Goal: Feedback & Contribution: Submit feedback/report problem

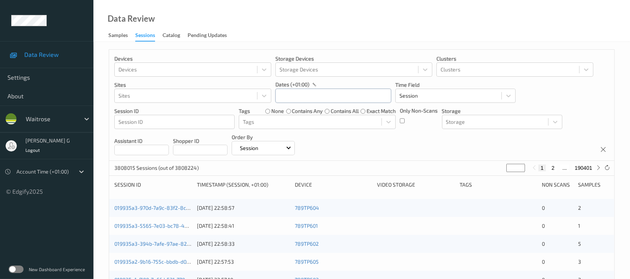
click at [315, 99] on input "text" at bounding box center [333, 95] width 116 height 14
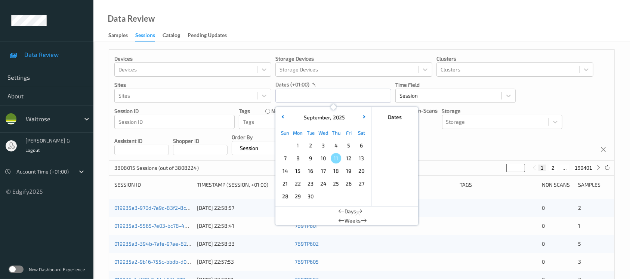
click at [309, 158] on span "9" at bounding box center [310, 158] width 10 height 10
type input "09/09/2025 00:00 -> 09/09/2025 23:59"
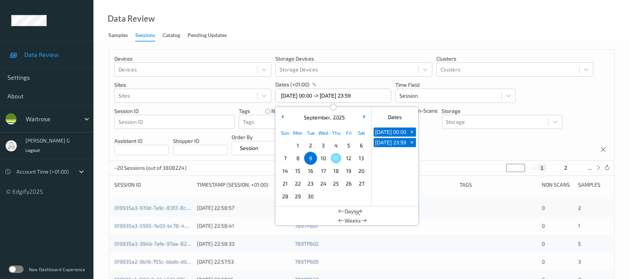
click at [458, 150] on div "Devices Devices Storage Devices Storage Devices Clusters Clusters Sites Sites d…" at bounding box center [361, 105] width 505 height 111
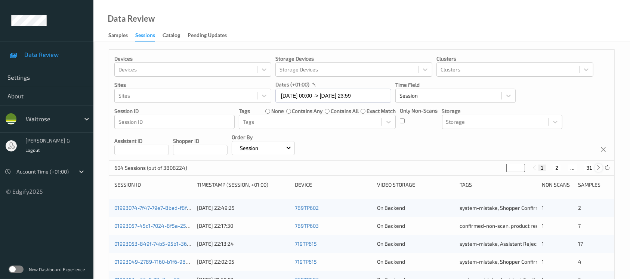
click at [600, 169] on icon at bounding box center [599, 168] width 6 height 6
type input "*"
click at [600, 169] on icon at bounding box center [599, 168] width 6 height 6
type input "*"
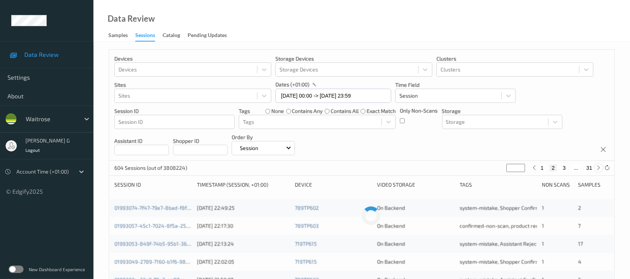
type input "*"
click at [600, 169] on icon at bounding box center [599, 168] width 6 height 6
type input "*"
click at [600, 169] on icon at bounding box center [599, 168] width 6 height 6
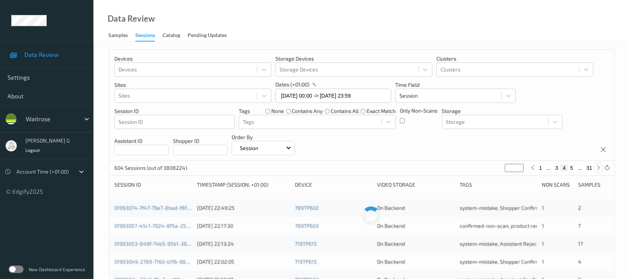
type input "*"
click at [600, 169] on icon at bounding box center [599, 168] width 6 height 6
type input "*"
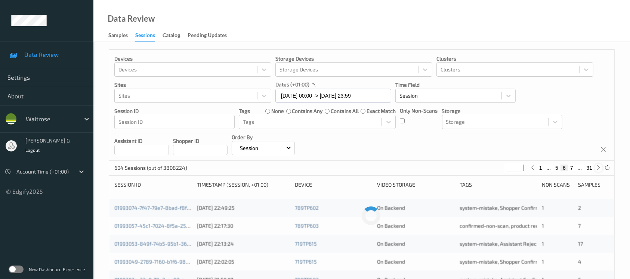
click at [600, 169] on icon at bounding box center [599, 168] width 6 height 6
type input "*"
click at [600, 169] on icon at bounding box center [599, 168] width 6 height 6
type input "*"
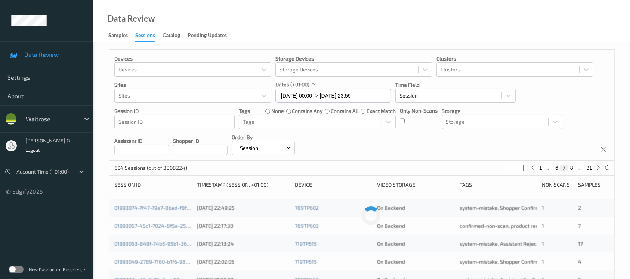
type input "*"
click at [600, 169] on icon at bounding box center [599, 168] width 6 height 6
type input "*"
click at [600, 169] on icon at bounding box center [599, 168] width 6 height 6
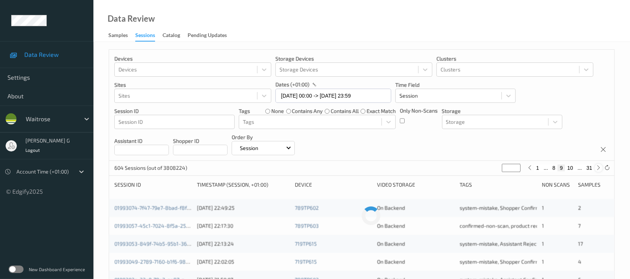
type input "**"
click at [600, 169] on icon at bounding box center [599, 168] width 6 height 6
type input "**"
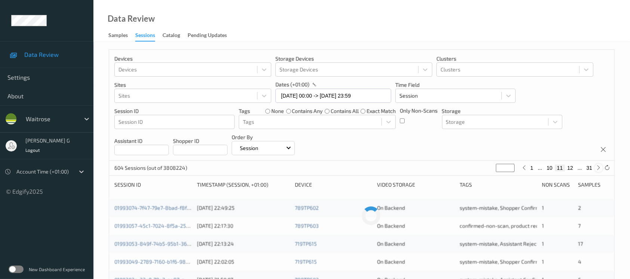
click at [600, 169] on icon at bounding box center [599, 168] width 6 height 6
type input "**"
click at [600, 169] on icon at bounding box center [599, 168] width 6 height 6
type input "**"
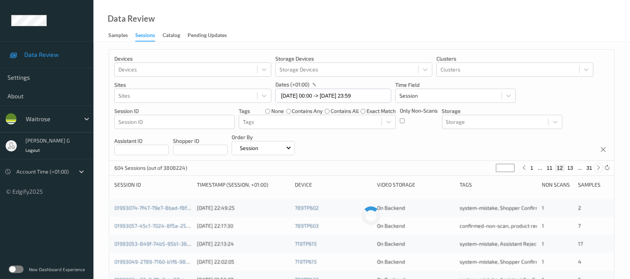
type input "**"
click at [600, 169] on icon at bounding box center [599, 168] width 6 height 6
type input "**"
click at [600, 169] on icon at bounding box center [599, 168] width 6 height 6
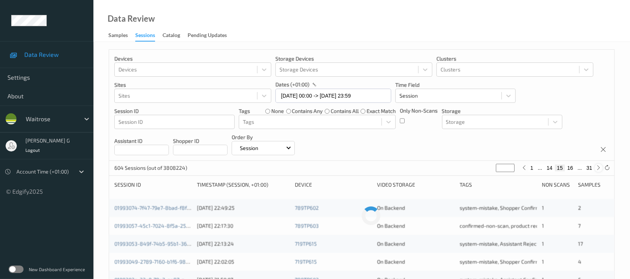
type input "**"
click at [600, 169] on icon at bounding box center [599, 168] width 6 height 6
type input "**"
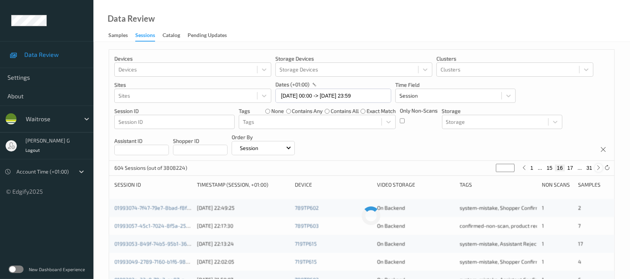
click at [600, 169] on icon at bounding box center [599, 168] width 6 height 6
type input "**"
click at [600, 169] on icon at bounding box center [599, 168] width 6 height 6
type input "**"
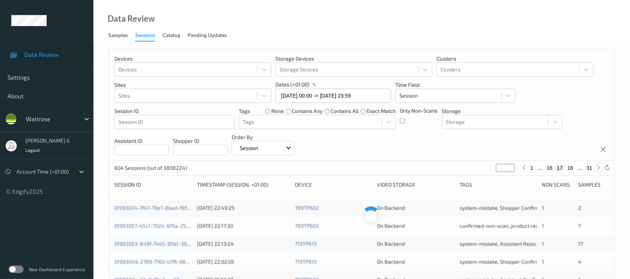
type input "**"
click at [600, 169] on icon at bounding box center [599, 168] width 6 height 6
type input "**"
click at [600, 169] on icon at bounding box center [599, 168] width 6 height 6
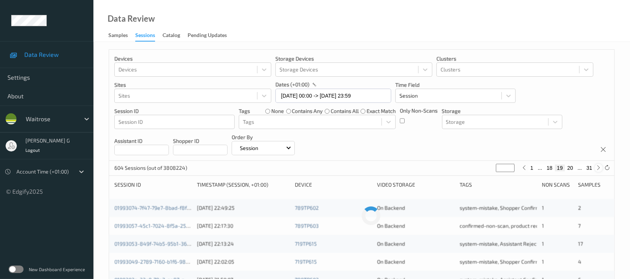
type input "**"
click at [600, 169] on icon at bounding box center [599, 168] width 6 height 6
type input "**"
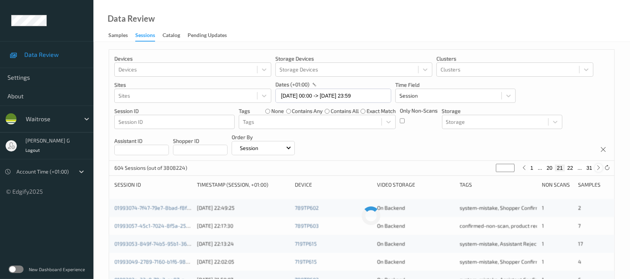
click at [600, 169] on icon at bounding box center [599, 168] width 6 height 6
type input "**"
click at [600, 169] on icon at bounding box center [599, 168] width 6 height 6
type input "**"
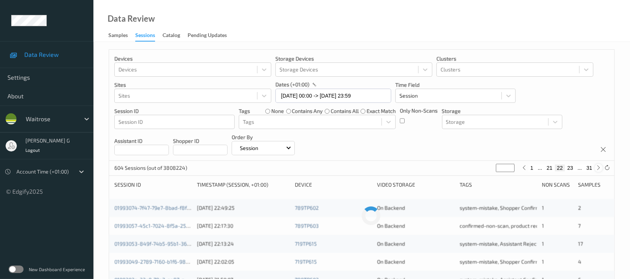
type input "**"
click at [600, 169] on icon at bounding box center [599, 168] width 6 height 6
type input "**"
click at [600, 169] on icon at bounding box center [599, 168] width 6 height 6
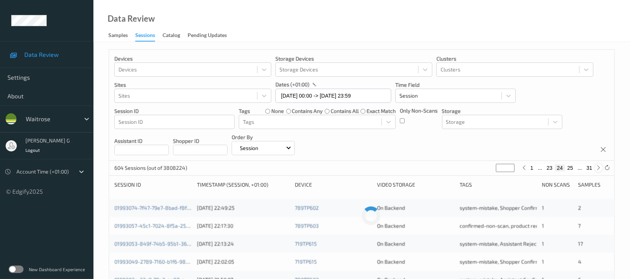
type input "**"
click at [600, 169] on icon at bounding box center [599, 168] width 6 height 6
type input "**"
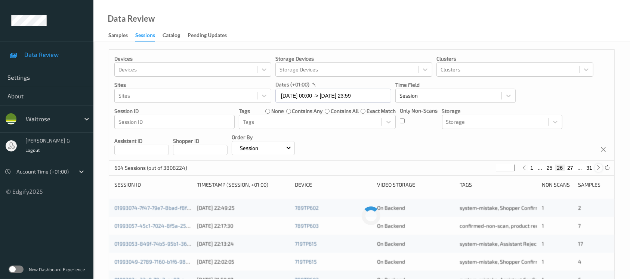
click at [600, 169] on icon at bounding box center [599, 168] width 6 height 6
type input "**"
click at [527, 168] on div at bounding box center [523, 168] width 8 height 8
type input "**"
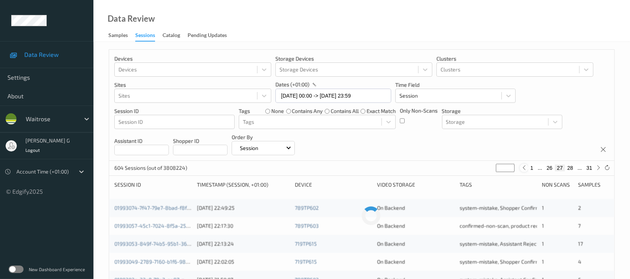
type input "**"
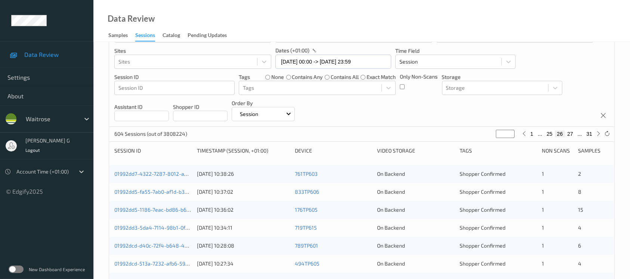
scroll to position [50, 0]
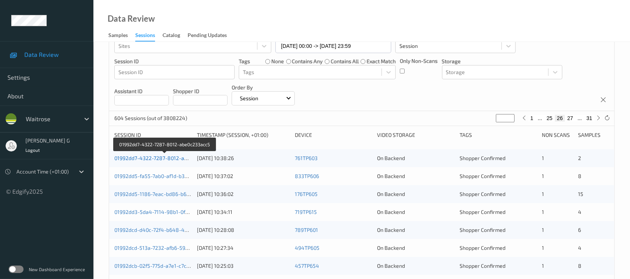
click at [142, 159] on link "01992dd7-4322-7287-8012-abe0c233acc5" at bounding box center [165, 158] width 102 height 6
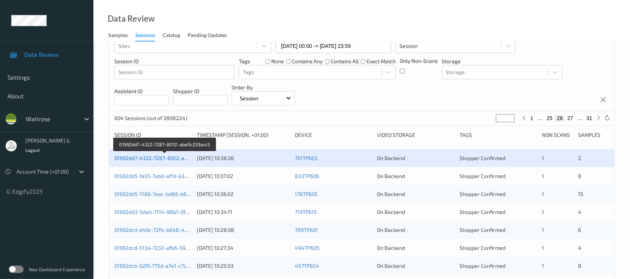
click at [143, 158] on link "01992dd7-4322-7287-8012-abe0c233acc5" at bounding box center [165, 158] width 102 height 6
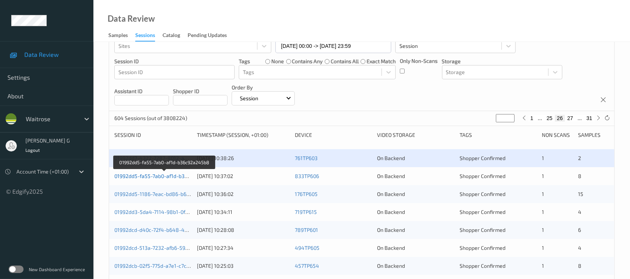
click at [150, 175] on link "01992dd5-fa55-7ab0-af1d-b36c92a245b8" at bounding box center [164, 175] width 100 height 6
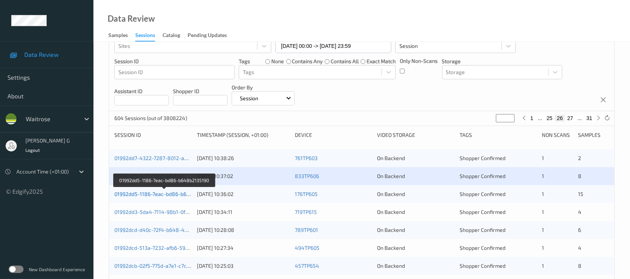
click at [124, 193] on link "01992dd5-1186-7eac-bd86-b648b2135190" at bounding box center [164, 193] width 101 height 6
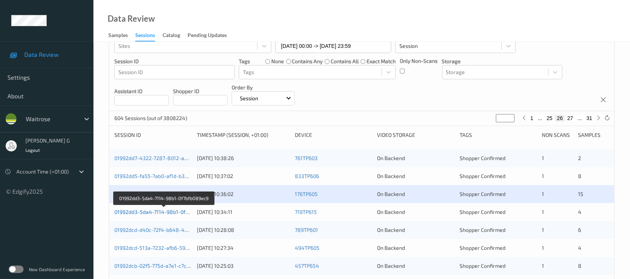
click at [131, 211] on link "01992dd3-5da4-7114-98b1-0f7bfb089ec9" at bounding box center [163, 211] width 99 height 6
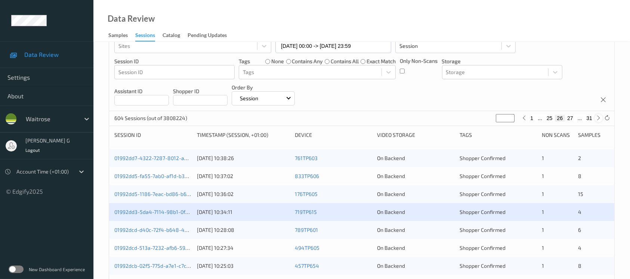
click at [597, 117] on icon at bounding box center [599, 118] width 6 height 6
type input "**"
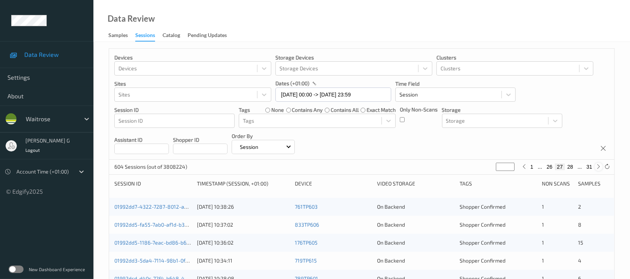
scroll to position [0, 0]
click at [597, 117] on div "Devices Devices Storage Devices Storage Devices Clusters Clusters Sites Sites d…" at bounding box center [361, 105] width 505 height 111
click at [596, 168] on icon at bounding box center [599, 168] width 6 height 6
type input "**"
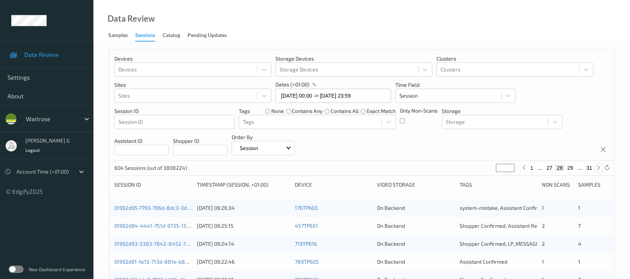
click at [596, 168] on icon at bounding box center [599, 168] width 6 height 6
type input "**"
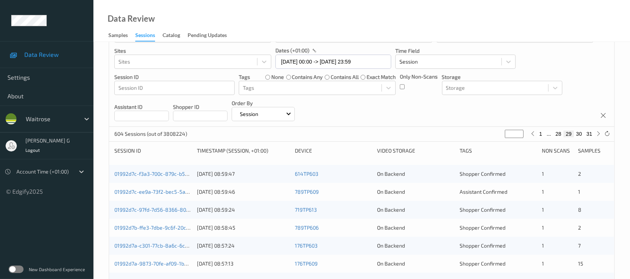
scroll to position [50, 0]
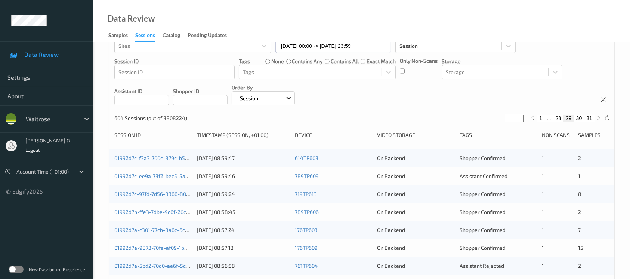
click at [127, 153] on div "01992d7c-f3a3-700c-879c-b5a5c7f4bb4d 09/09/2025 08:59:47 614TP603 On Backend Sh…" at bounding box center [361, 158] width 505 height 18
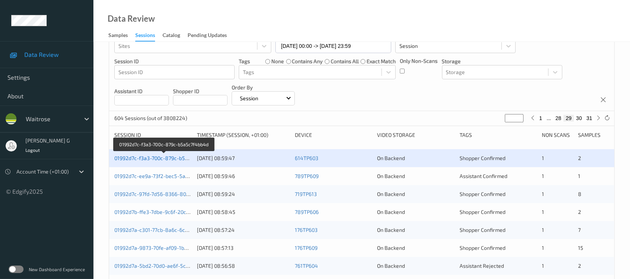
click at [127, 159] on link "01992d7c-f3a3-700c-879c-b5a5c7f4bb4d" at bounding box center [163, 158] width 99 height 6
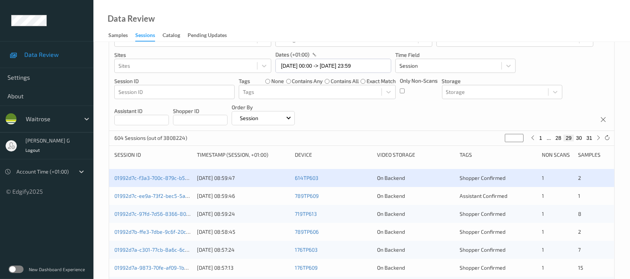
scroll to position [0, 0]
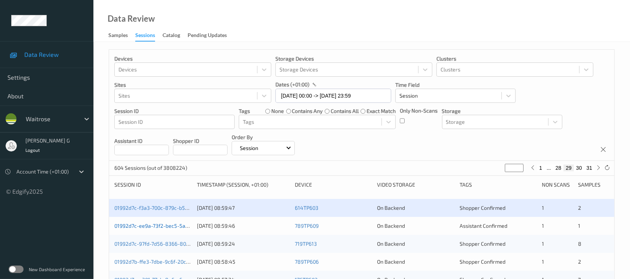
click at [150, 224] on link "01992d7c-ee9a-73f2-bec5-5abbfc1d3159" at bounding box center [163, 225] width 98 height 6
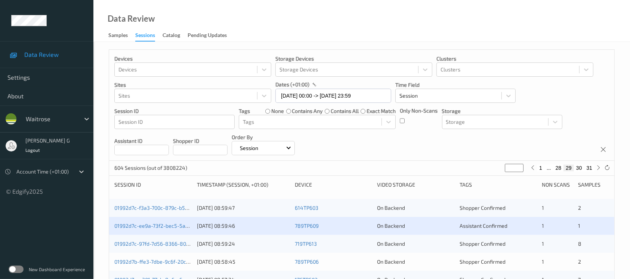
click at [146, 237] on div "01992d7c-97fd-7d56-8366-80e3892d1185 09/09/2025 08:59:24 719TP613 On Backend Sh…" at bounding box center [361, 243] width 505 height 18
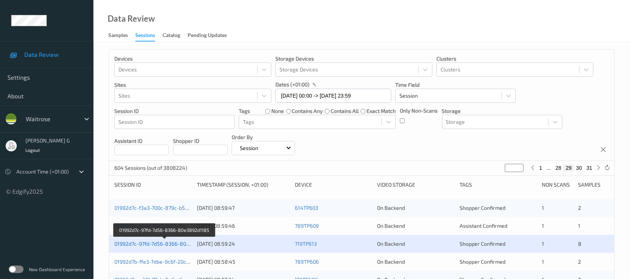
click at [136, 244] on link "01992d7c-97fd-7d56-8366-80e3892d1185" at bounding box center [164, 243] width 101 height 6
click at [153, 229] on div "01992d7c-ee9a-73f2-bec5-5abbfc1d3159" at bounding box center [152, 225] width 77 height 7
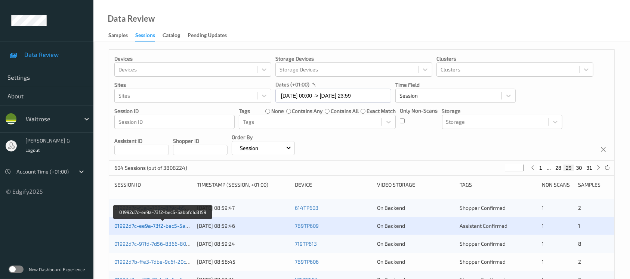
click at [154, 223] on link "01992d7c-ee9a-73f2-bec5-5abbfc1d3159" at bounding box center [163, 225] width 98 height 6
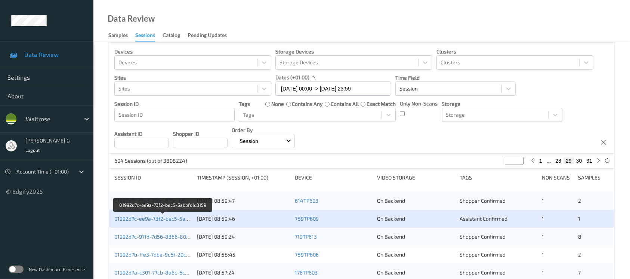
scroll to position [50, 0]
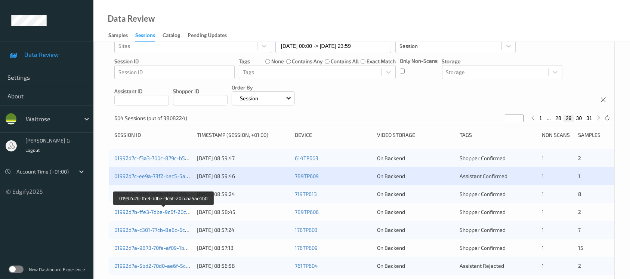
click at [140, 210] on link "01992d7b-ffe3-7dbe-9c6f-20cdaa5ac4b0" at bounding box center [163, 211] width 99 height 6
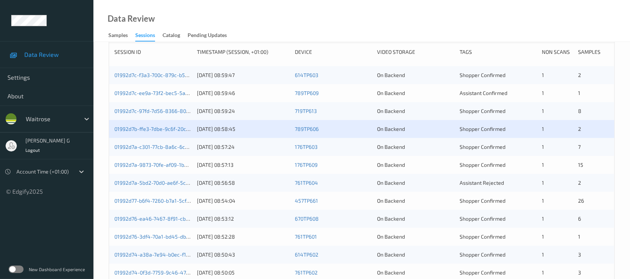
scroll to position [149, 0]
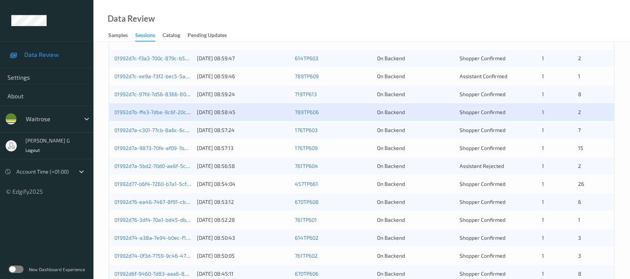
click at [133, 133] on div "01992d7a-c301-77cb-8a6c-6cc28491e0ea" at bounding box center [152, 129] width 77 height 7
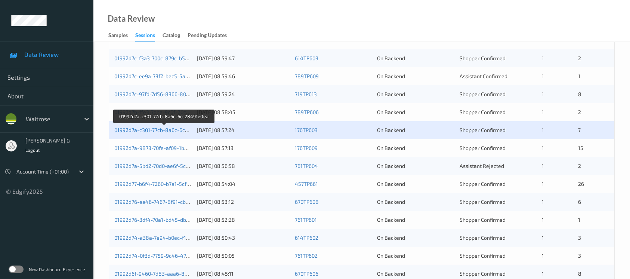
click at [136, 128] on link "01992d7a-c301-77cb-8a6c-6cc28491e0ea" at bounding box center [164, 130] width 100 height 6
click at [140, 142] on div "01992d7a-9873-70fe-af09-1b028ebdbbe4 09/09/2025 08:57:13 176TP609 On Backend Sh…" at bounding box center [361, 148] width 505 height 18
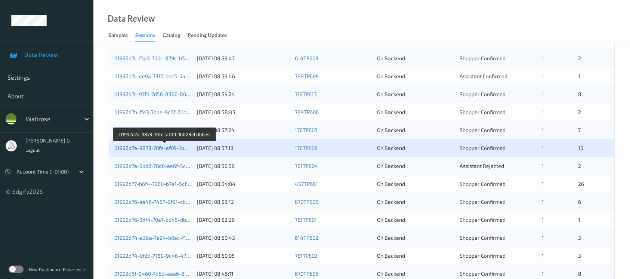
click at [137, 148] on link "01992d7a-9873-70fe-af09-1b028ebdbbe4" at bounding box center [164, 147] width 100 height 6
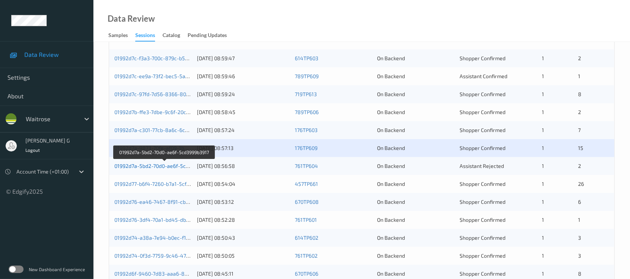
click at [128, 164] on link "01992d7a-5bd2-70d0-ae6f-5cd3999b3917" at bounding box center [164, 165] width 100 height 6
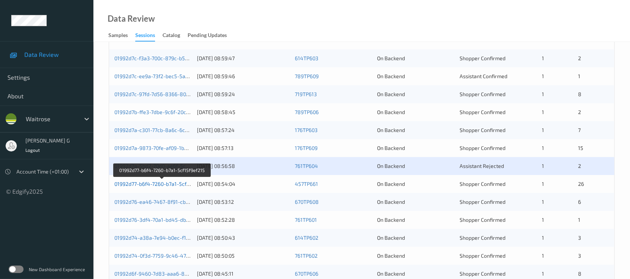
click at [143, 181] on link "01992d77-b6f4-7260-b7a1-5cf15f9ef215" at bounding box center [161, 183] width 95 height 6
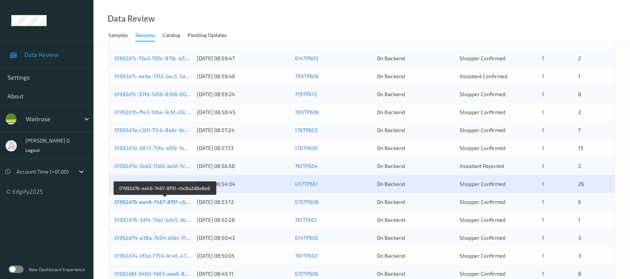
click at [141, 202] on link "01992d76-ea46-7467-8f91-cbc8a2d8e8e6" at bounding box center [165, 201] width 102 height 6
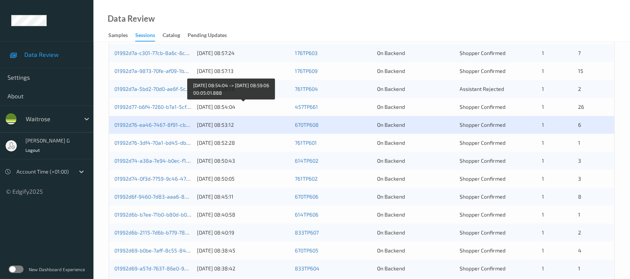
scroll to position [249, 0]
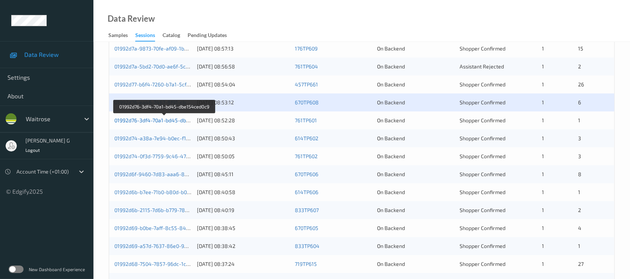
click at [141, 120] on link "01992d76-3df4-70a1-bd45-dbe154ced0c9" at bounding box center [164, 120] width 100 height 6
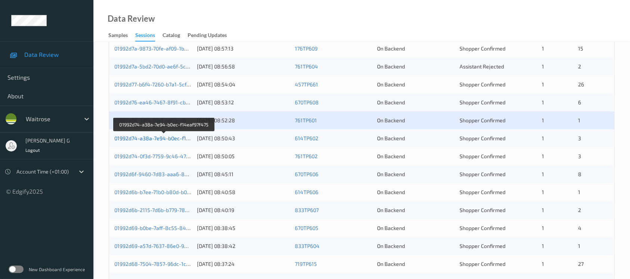
click at [139, 136] on link "01992d74-a38a-7e94-b0ec-f14eaf97f475" at bounding box center [163, 138] width 99 height 6
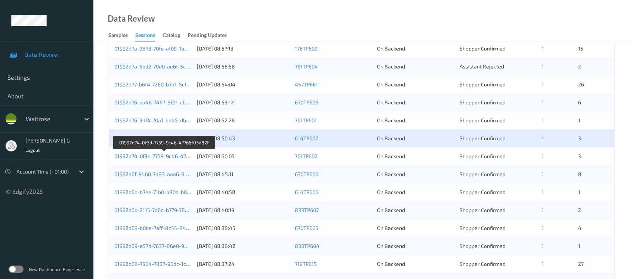
click at [139, 156] on link "01992d74-0f3d-7759-9c46-47766f03a82f" at bounding box center [163, 156] width 99 height 6
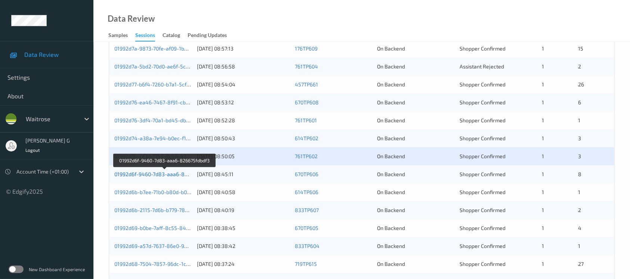
click at [143, 171] on link "01992d6f-9460-7d83-aaa6-826675fdbdf3" at bounding box center [164, 174] width 100 height 6
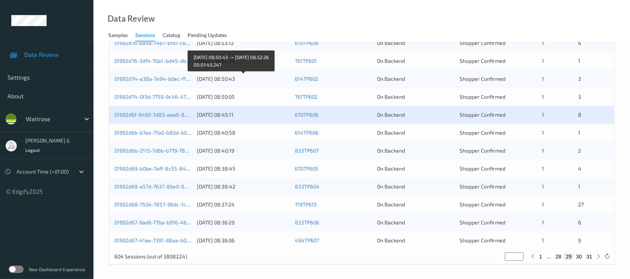
scroll to position [309, 0]
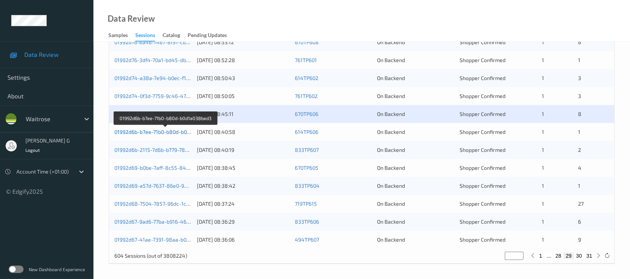
click at [140, 131] on link "01992d6b-b7ee-71b0-b80d-b0d1a038bed3" at bounding box center [165, 131] width 102 height 6
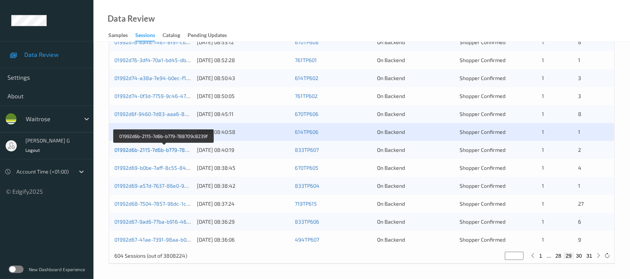
click at [124, 147] on link "01992d6b-2115-7d6b-b779-788709c8239f" at bounding box center [163, 149] width 99 height 6
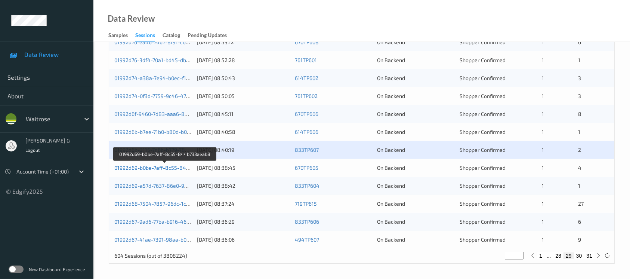
click at [134, 167] on link "01992d69-b0be-7aff-8c55-844b733aeab8" at bounding box center [165, 167] width 102 height 6
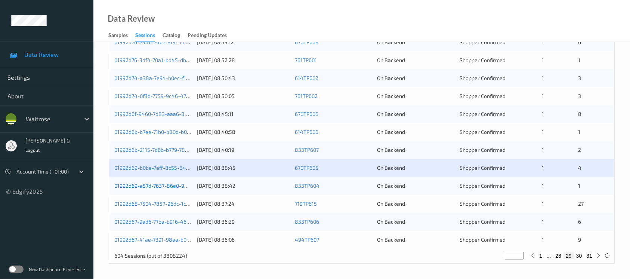
click at [133, 187] on link "01992d69-a57d-7637-86e0-9a4464836a61" at bounding box center [165, 185] width 103 height 6
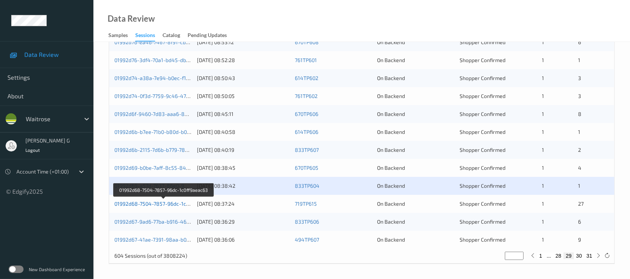
click at [153, 203] on link "01992d68-7504-7857-96dc-1c0ff9aeac63" at bounding box center [163, 203] width 99 height 6
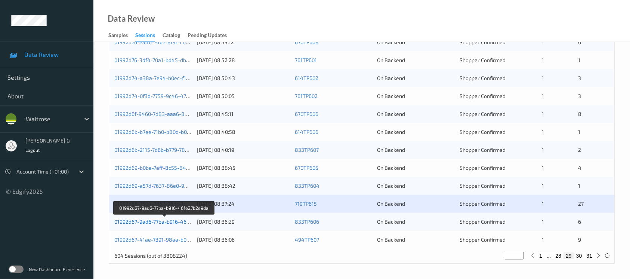
click at [149, 223] on link "01992d67-9ad6-77ba-b916-46fe27b2e9da" at bounding box center [164, 221] width 100 height 6
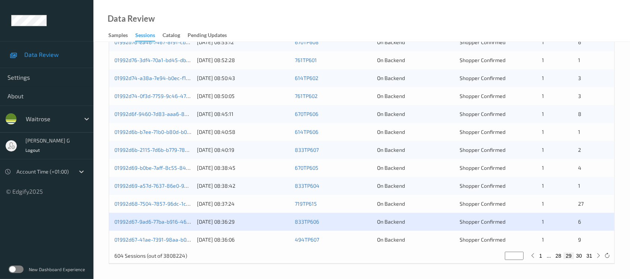
click at [146, 234] on div "01992d67-41ae-7391-98aa-b04372e1f4d8 09/09/2025 08:36:06 494TP607 On Backend Sh…" at bounding box center [361, 239] width 505 height 18
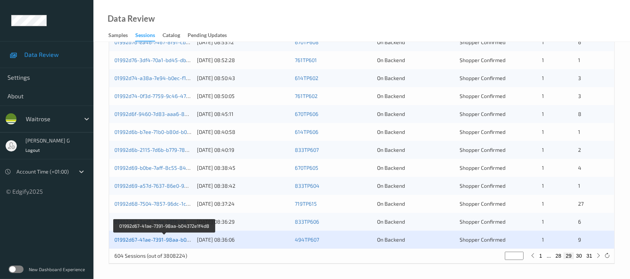
click at [140, 238] on link "01992d67-41ae-7391-98aa-b04372e1f4d8" at bounding box center [164, 239] width 101 height 6
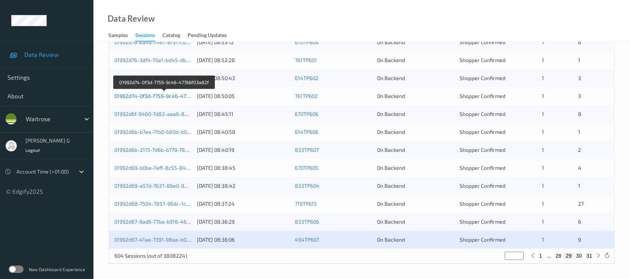
scroll to position [10, 0]
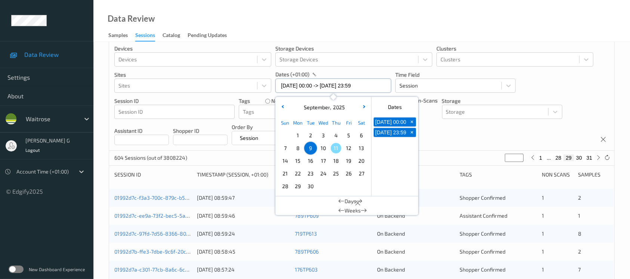
click at [355, 90] on input "09/09/2025 00:00 -> 09/09/2025 23:59" at bounding box center [333, 85] width 116 height 14
click at [324, 149] on span "10" at bounding box center [323, 148] width 10 height 10
type input "10/09/2025 00:00"
type input "*"
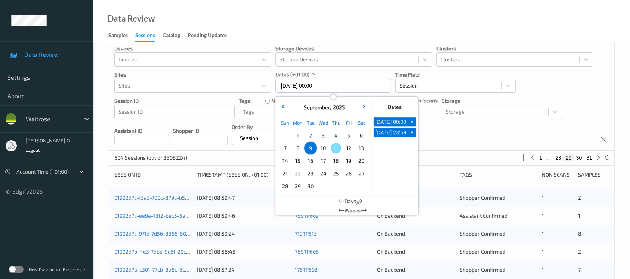
scroll to position [0, 0]
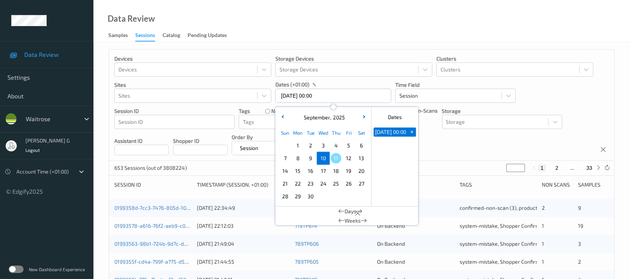
click at [323, 157] on span "10" at bounding box center [323, 158] width 10 height 10
type input "10/09/2025 00:00 -> 10/09/2025 23:59"
click at [459, 150] on div "Devices Devices Storage Devices Storage Devices Clusters Clusters Sites Sites d…" at bounding box center [361, 105] width 505 height 111
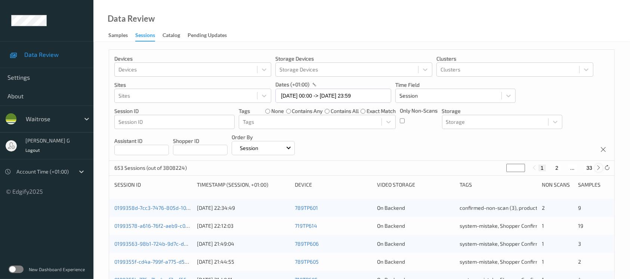
click at [597, 168] on icon at bounding box center [599, 168] width 6 height 6
type input "*"
click at [597, 168] on icon at bounding box center [599, 168] width 6 height 6
type input "*"
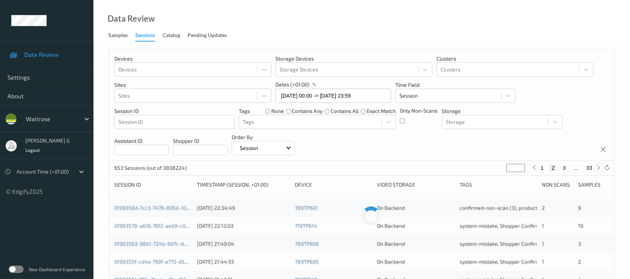
type input "*"
click at [597, 168] on icon at bounding box center [599, 168] width 6 height 6
type input "*"
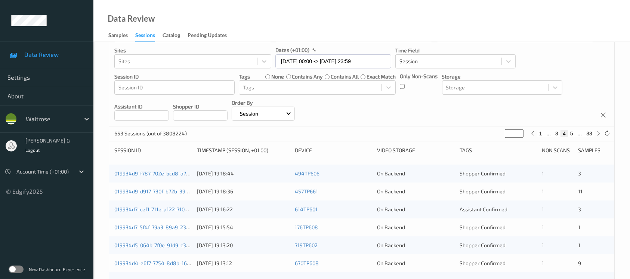
scroll to position [50, 0]
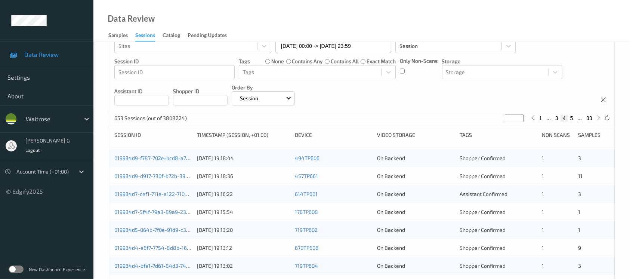
click at [139, 154] on div "019934d9-f787-702e-bcd8-a782162e3771" at bounding box center [152, 157] width 77 height 7
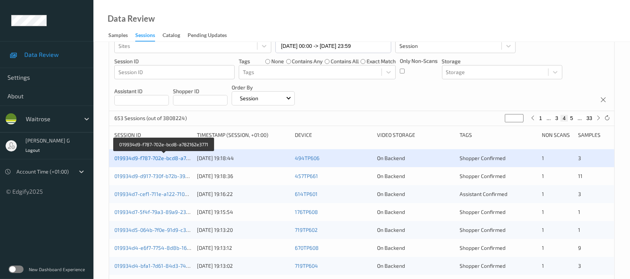
click at [143, 155] on link "019934d9-f787-702e-bcd8-a782162e3771" at bounding box center [164, 158] width 100 height 6
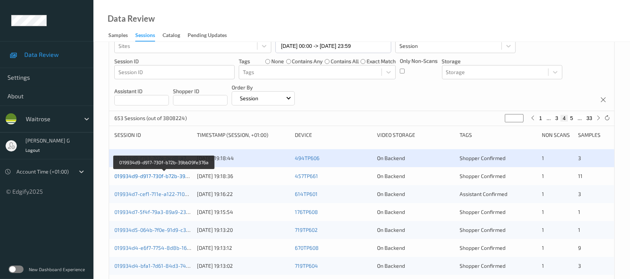
click at [134, 175] on link "019934d9-d917-730f-b72b-39bb09fe376a" at bounding box center [163, 175] width 99 height 6
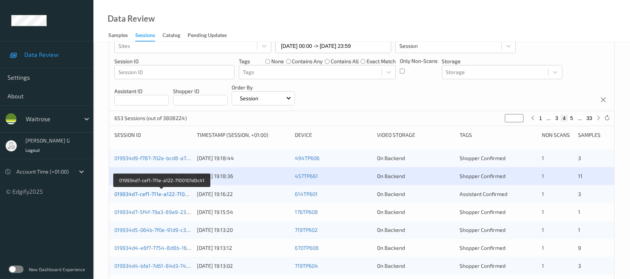
click at [156, 195] on link "019934d7-cef1-711e-a122-7100101d0c41" at bounding box center [161, 193] width 95 height 6
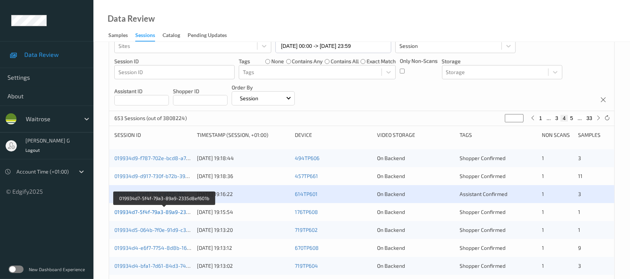
click at [137, 209] on link "019934d7-5f4f-79a3-89a9-2335d8ef601b" at bounding box center [164, 211] width 100 height 6
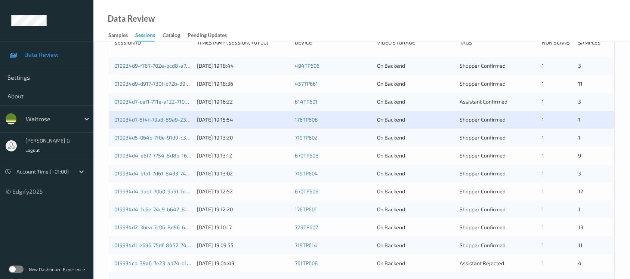
scroll to position [149, 0]
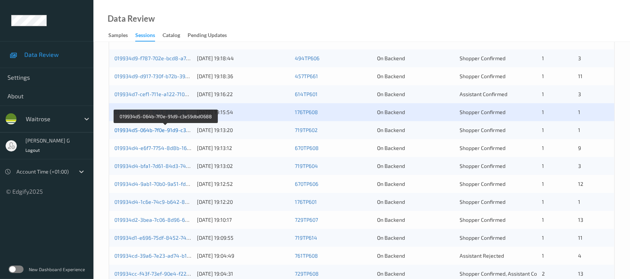
click at [139, 130] on link "019934d5-064b-7f0e-91d9-c3e59dbd0688" at bounding box center [165, 130] width 102 height 6
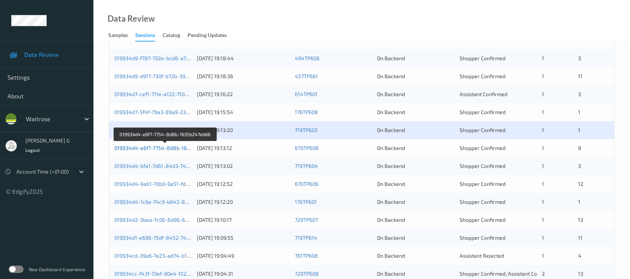
click at [129, 148] on link "019934d4-e6f7-7754-8d8b-1635b247eb66" at bounding box center [165, 147] width 102 height 6
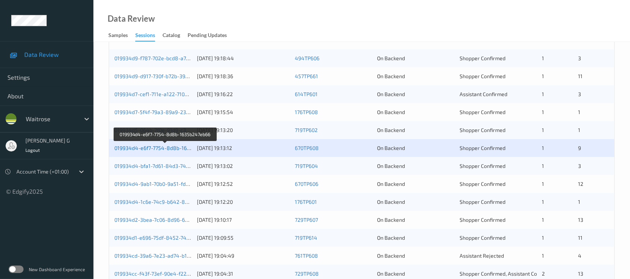
click at [149, 149] on link "019934d4-e6f7-7754-8d8b-1635b247eb66" at bounding box center [165, 147] width 102 height 6
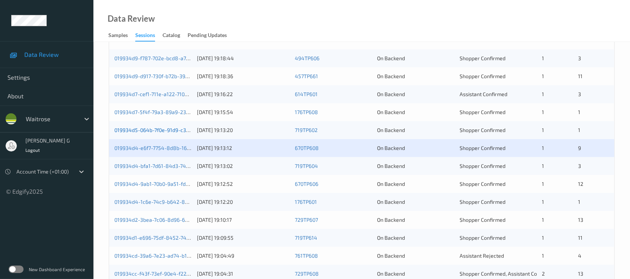
click at [164, 130] on link "019934d5-064b-7f0e-91d9-c3e59dbd0688" at bounding box center [165, 130] width 102 height 6
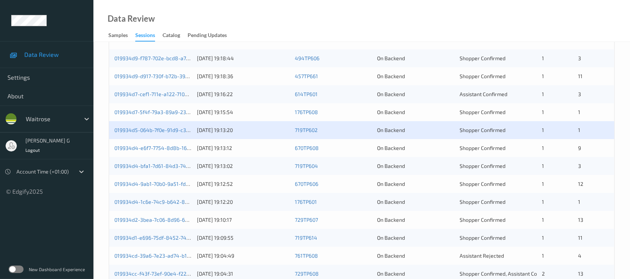
click at [145, 170] on div "019934d4-bfa1-7d61-84d3-74f8015c22bd 10/09/2025 19:13:02 719TP604 On Backend Sh…" at bounding box center [361, 166] width 505 height 18
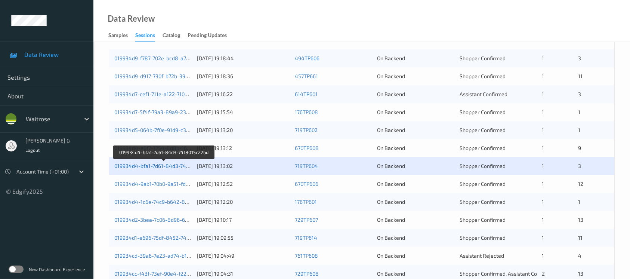
click at [145, 166] on link "019934d4-bfa1-7d61-84d3-74f8015c22bd" at bounding box center [164, 165] width 100 height 6
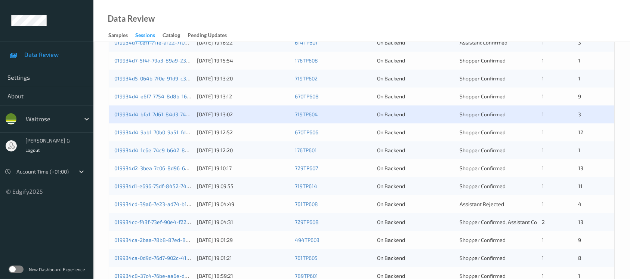
scroll to position [99, 0]
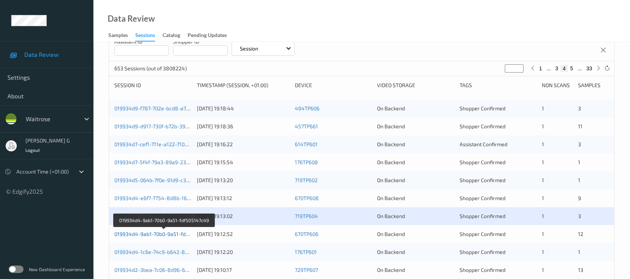
click at [131, 232] on link "019934d4-9ab1-70b0-9a51-fdf505147c49" at bounding box center [163, 233] width 99 height 6
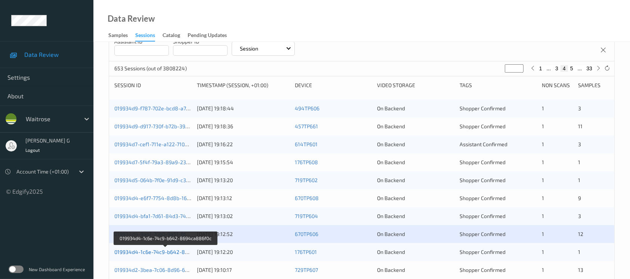
click at [131, 251] on link "019934d4-1c6e-74c9-b642-8694ca886f0c" at bounding box center [165, 251] width 103 height 6
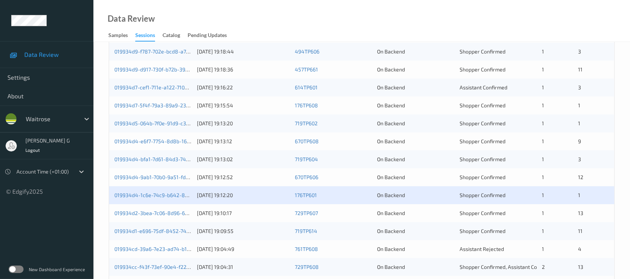
scroll to position [199, 0]
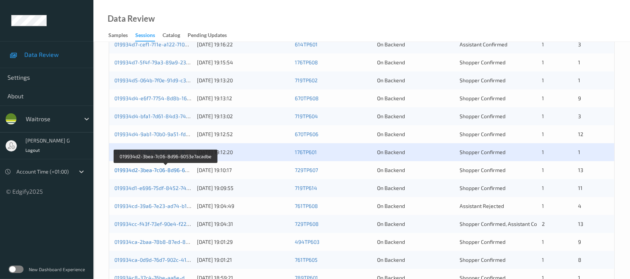
click at [144, 170] on link "019934d2-3bea-7c06-8d96-6053e7acadbe" at bounding box center [165, 170] width 103 height 6
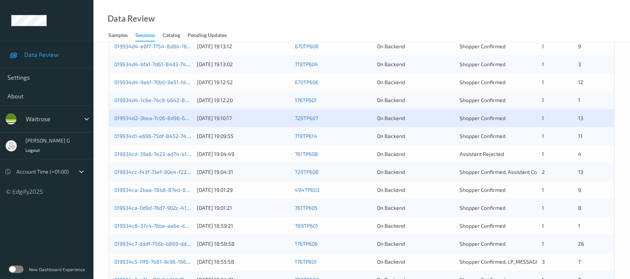
scroll to position [309, 0]
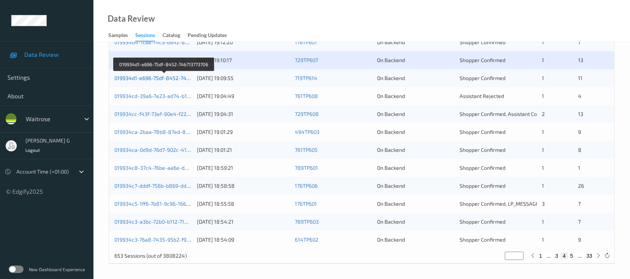
click at [146, 77] on link "019934d1-e696-75df-8452-74b713773706" at bounding box center [164, 78] width 100 height 6
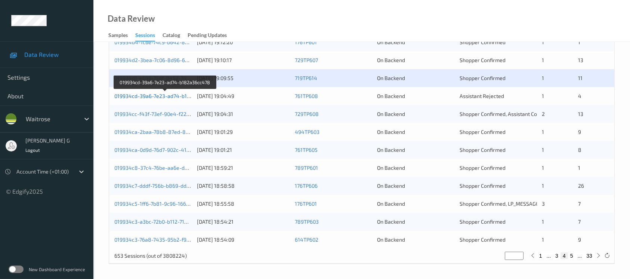
click at [159, 93] on link "019934cd-39a6-7e23-ad74-b182a36cc478" at bounding box center [165, 96] width 102 height 6
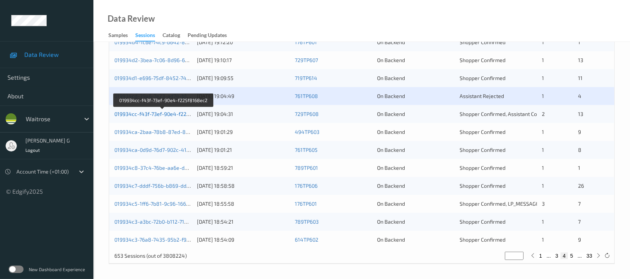
click at [159, 112] on link "019934cc-f43f-73ef-90e4-f225f8168ec2" at bounding box center [162, 114] width 97 height 6
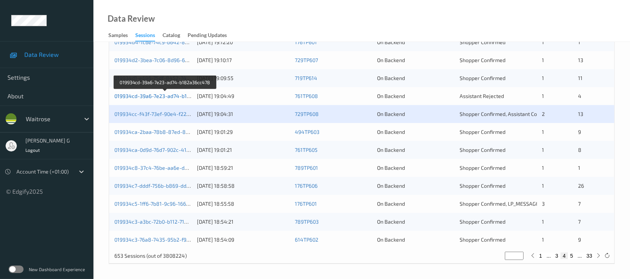
click at [132, 94] on link "019934cd-39a6-7e23-ad74-b182a36cc478" at bounding box center [165, 96] width 102 height 6
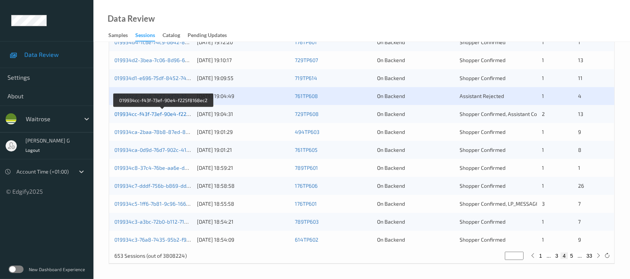
click at [140, 111] on link "019934cc-f43f-73ef-90e4-f225f8168ec2" at bounding box center [162, 114] width 97 height 6
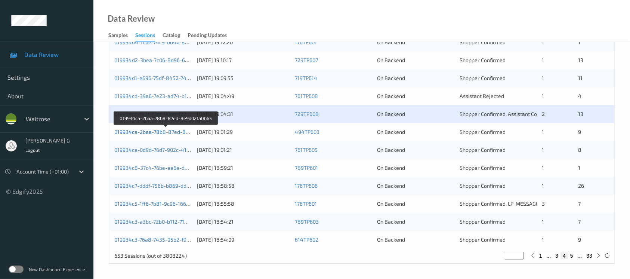
click at [146, 132] on link "019934ca-2baa-78b8-87ed-8e9dd21a0b65" at bounding box center [165, 131] width 103 height 6
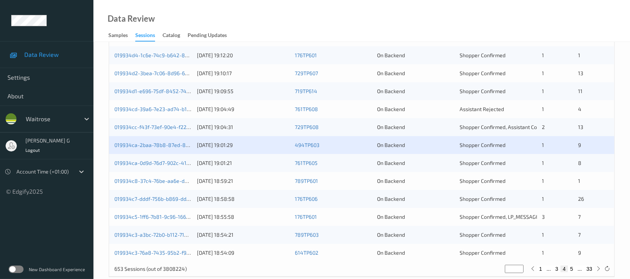
scroll to position [309, 0]
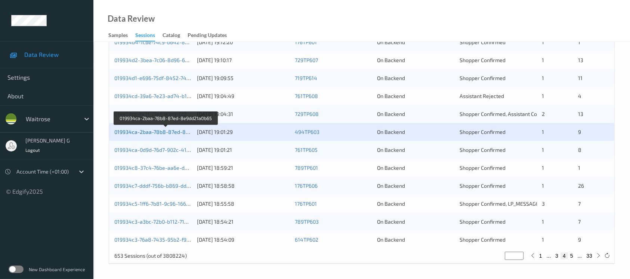
click at [136, 132] on link "019934ca-2baa-78b8-87ed-8e9dd21a0b65" at bounding box center [165, 131] width 103 height 6
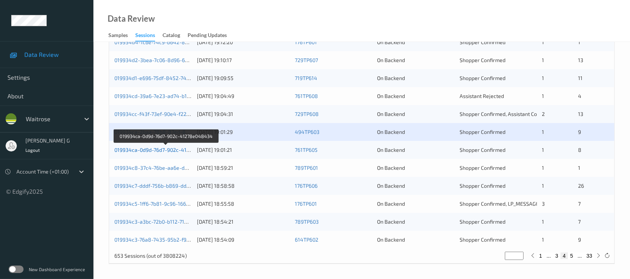
click at [156, 147] on link "019934ca-0d9d-76d7-902c-41278e048434" at bounding box center [165, 149] width 103 height 6
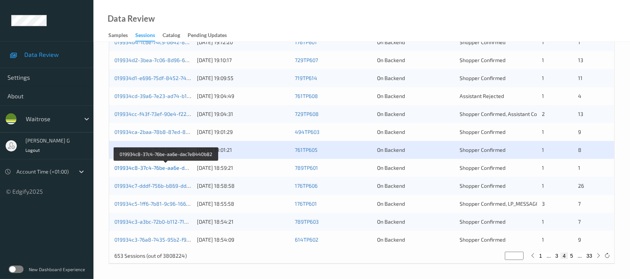
click at [139, 168] on link "019934c8-37c4-76be-aa6e-dac7e8440b82" at bounding box center [166, 167] width 104 height 6
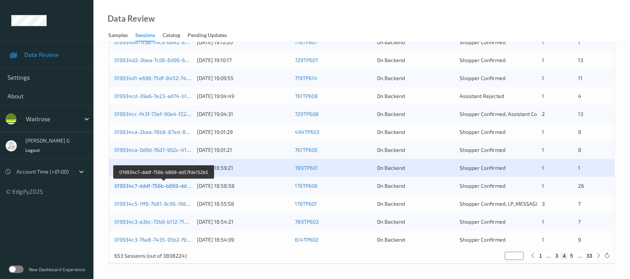
click at [160, 184] on link "019934c7-dddf-756b-b869-dd57fde152b5" at bounding box center [164, 185] width 100 height 6
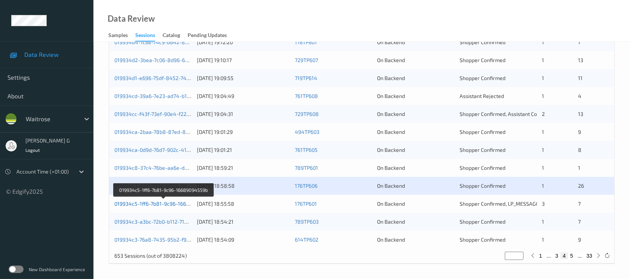
click at [130, 202] on link "019934c5-1ff6-7b81-9c96-16689094559b" at bounding box center [163, 203] width 99 height 6
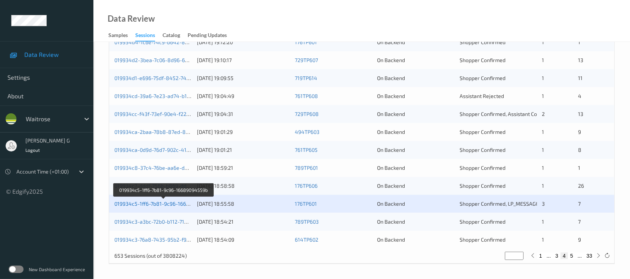
click at [131, 200] on link "019934c5-1ff6-7b81-9c96-16689094559b" at bounding box center [163, 203] width 99 height 6
click at [141, 203] on link "019934c5-1ff6-7b81-9c96-16689094559b" at bounding box center [163, 203] width 99 height 6
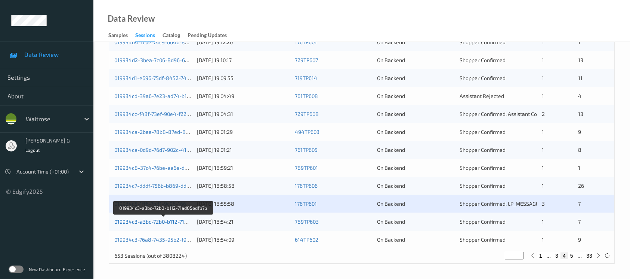
click at [130, 221] on link "019934c3-a3bc-72b0-b112-71ad05edfb7b" at bounding box center [163, 221] width 98 height 6
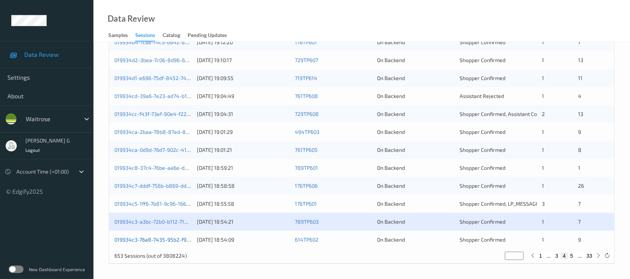
click at [124, 238] on link "019934c3-76a8-7435-95b2-f9a78113a763" at bounding box center [164, 239] width 100 height 6
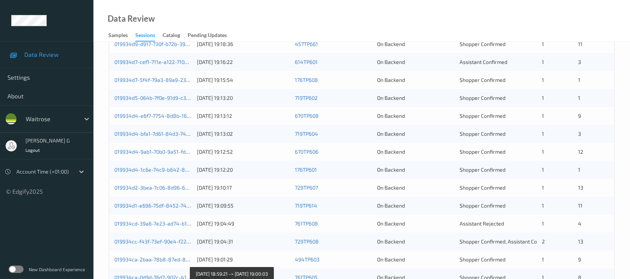
scroll to position [60, 0]
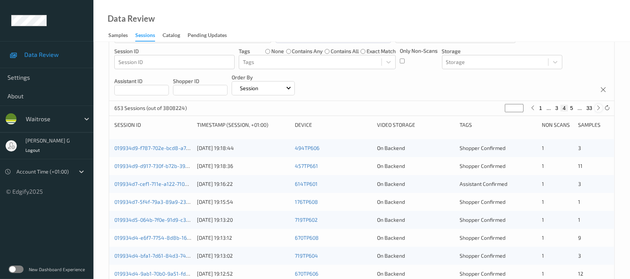
click at [596, 108] on icon at bounding box center [599, 108] width 6 height 6
type input "*"
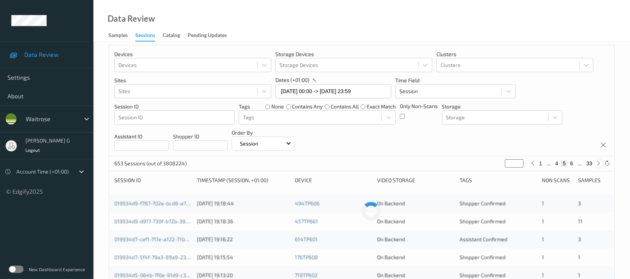
scroll to position [0, 0]
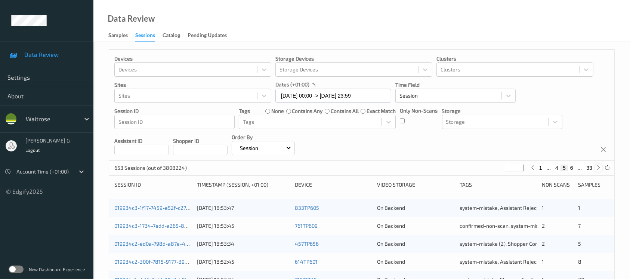
click at [596, 169] on icon at bounding box center [599, 168] width 6 height 6
type input "*"
click at [596, 169] on icon at bounding box center [599, 168] width 6 height 6
type input "*"
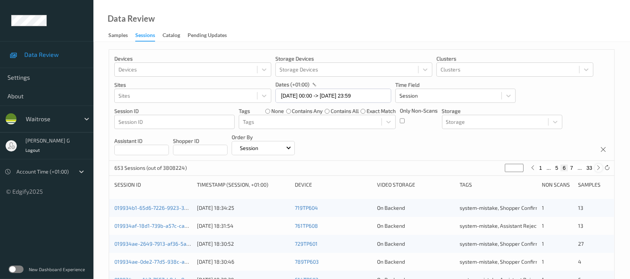
type input "*"
click at [596, 169] on icon at bounding box center [599, 168] width 6 height 6
type input "*"
click at [596, 169] on icon at bounding box center [599, 168] width 6 height 6
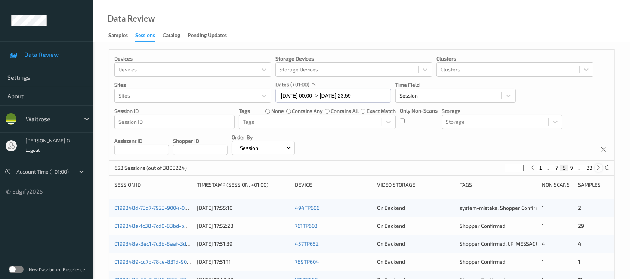
type input "*"
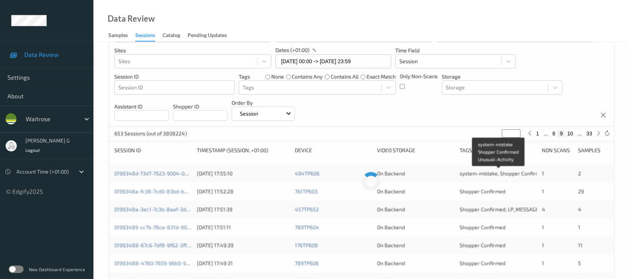
scroll to position [50, 0]
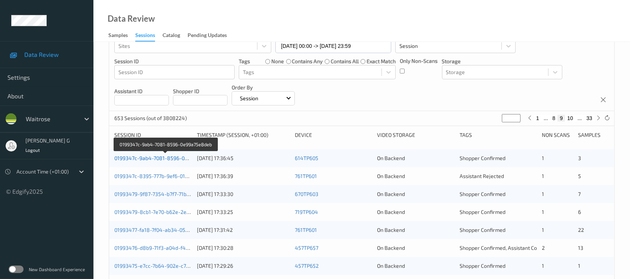
click at [133, 155] on link "0199347c-9ab4-7081-8596-0e99a75e8deb" at bounding box center [165, 158] width 103 height 6
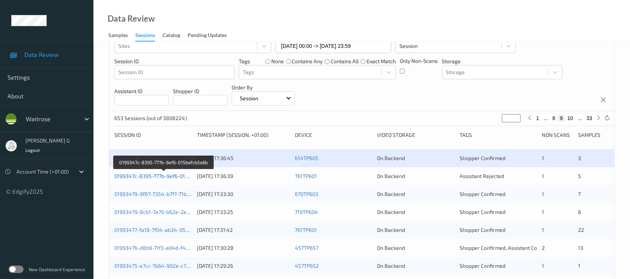
click at [122, 176] on link "0199347c-8395-777b-9ef6-015bafcb5a6b" at bounding box center [163, 175] width 99 height 6
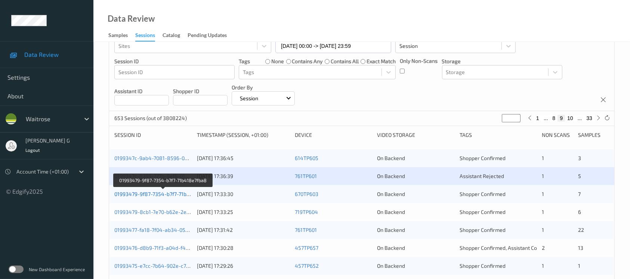
click at [149, 191] on link "01993479-9f87-7354-b7f7-71b418e7fba8" at bounding box center [163, 193] width 98 height 6
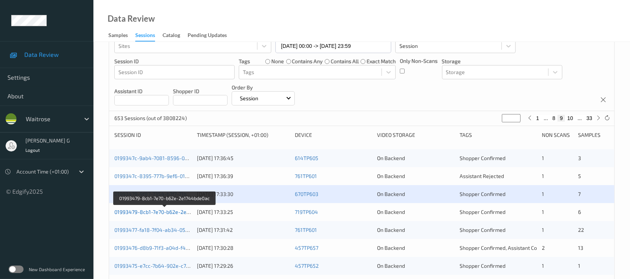
click at [147, 212] on link "01993479-8cb1-7e70-b62e-2e1744bde0ac" at bounding box center [164, 211] width 101 height 6
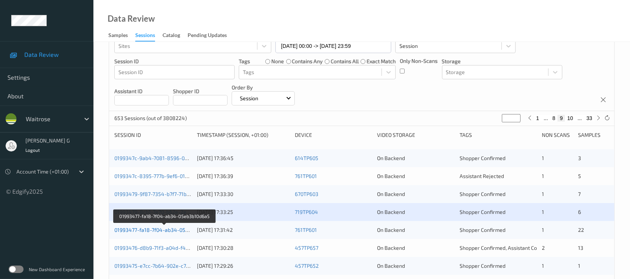
click at [127, 229] on link "01993477-fa18-7f04-ab34-05eb3b10d6a5" at bounding box center [164, 229] width 100 height 6
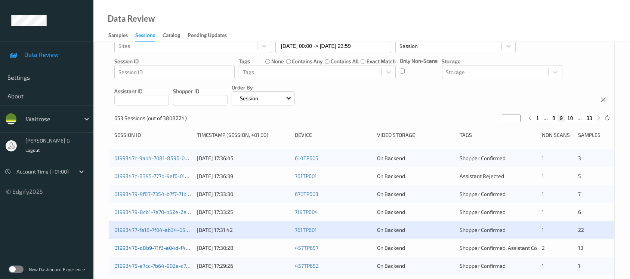
click at [154, 249] on link "01993476-d8b9-71f3-a04d-f4303d640d3c" at bounding box center [164, 247] width 101 height 6
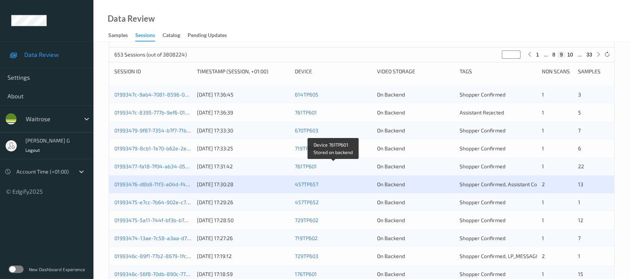
scroll to position [149, 0]
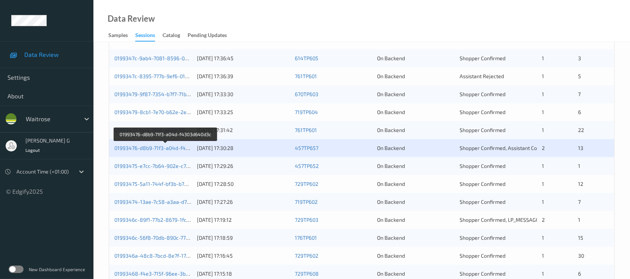
click at [145, 143] on div "01993476-d8b9-71f3-a04d-f4303d640d3c 10/09/2025 17:30:28 457TP657 On Backend Sh…" at bounding box center [361, 148] width 505 height 18
click at [145, 146] on link "01993476-d8b9-71f3-a04d-f4303d640d3c" at bounding box center [164, 147] width 101 height 6
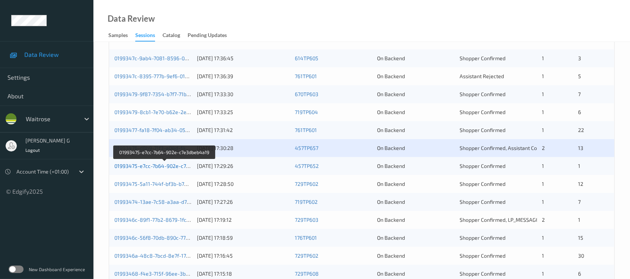
click at [142, 164] on link "01993475-e7cc-7b64-902e-c7e3dbeb4a19" at bounding box center [164, 165] width 101 height 6
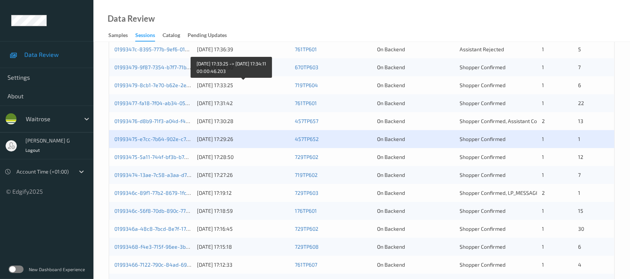
scroll to position [199, 0]
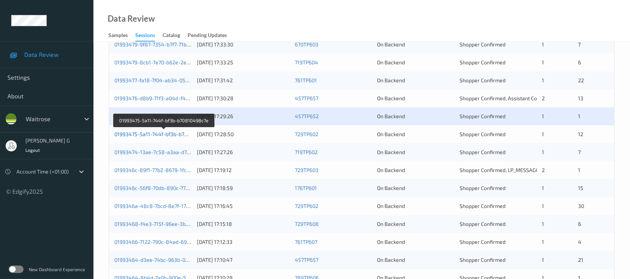
click at [145, 133] on link "01993475-5a11-744f-bf3b-b70810498c7e" at bounding box center [163, 134] width 99 height 6
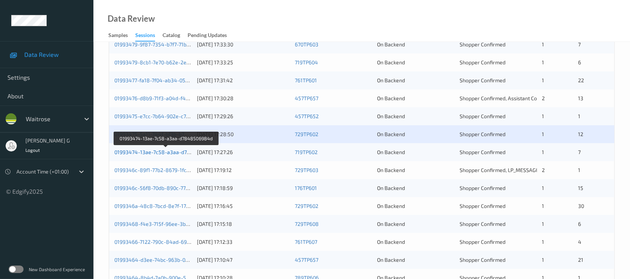
click at [130, 153] on link "01993474-13ae-7c58-a3aa-d7848506984d" at bounding box center [166, 152] width 104 height 6
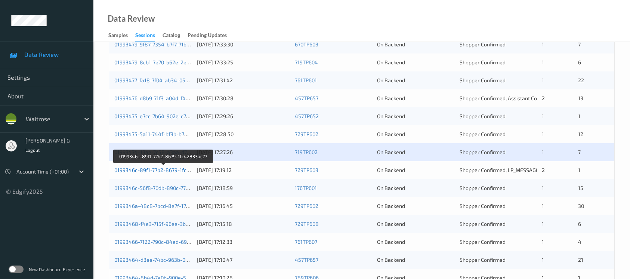
click at [142, 169] on link "0199346c-89f1-77b2-8679-1fc42833ac77" at bounding box center [163, 170] width 99 height 6
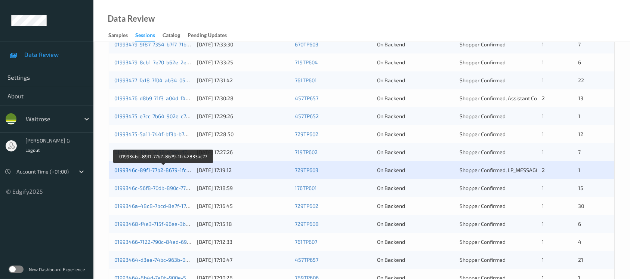
click at [149, 168] on link "0199346c-89f1-77b2-8679-1fc42833ac77" at bounding box center [163, 170] width 99 height 6
click at [151, 190] on div "0199346c-56f8-70db-890c-77e28b0517d6" at bounding box center [152, 187] width 77 height 7
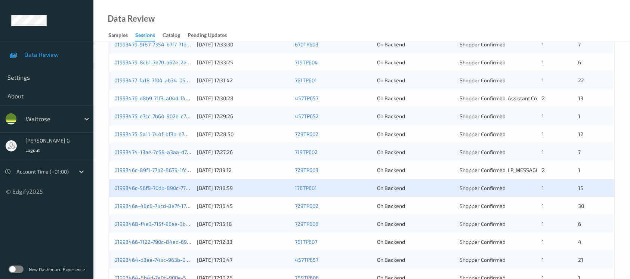
click at [146, 182] on div "0199346c-56f8-70db-890c-77e28b0517d6 10/09/2025 17:18:59 176TP601 On Backend Sh…" at bounding box center [361, 188] width 505 height 18
click at [145, 187] on link "0199346c-56f8-70db-890c-77e28b0517d6" at bounding box center [164, 187] width 100 height 6
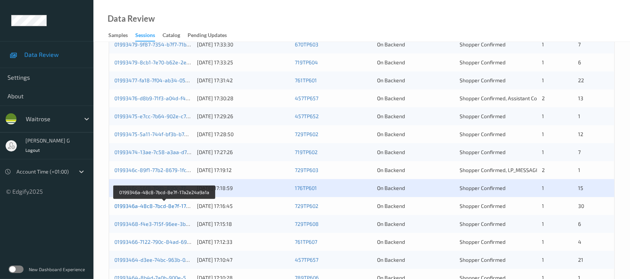
click at [153, 204] on link "0199346a-48c8-7bcd-8e7f-17a2e24a9a1a" at bounding box center [164, 205] width 101 height 6
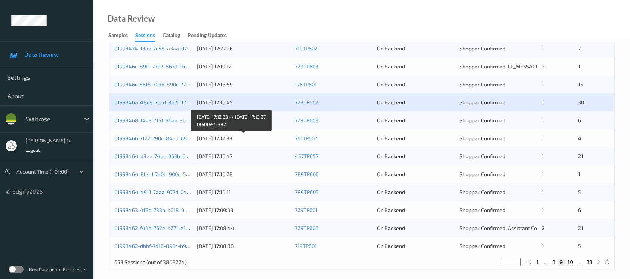
scroll to position [309, 0]
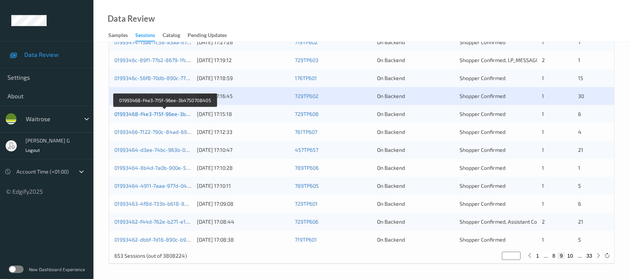
click at [154, 111] on link "01993468-f4e3-715f-96ee-3b4750708405" at bounding box center [165, 114] width 102 height 6
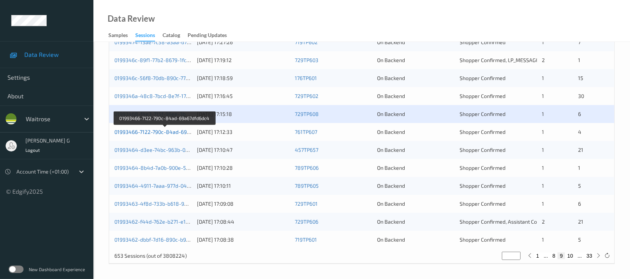
click at [154, 128] on link "01993466-7122-790c-84ad-69a67dfd6dc4" at bounding box center [164, 131] width 101 height 6
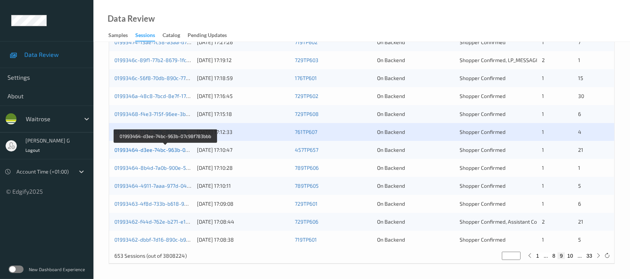
click at [158, 147] on link "01993464-d3ee-74bc-963b-07c98f783bbb" at bounding box center [165, 149] width 102 height 6
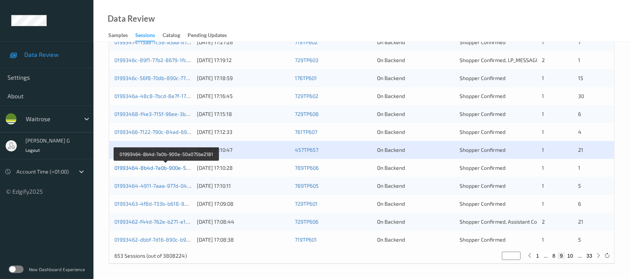
click at [131, 166] on link "01993464-8b4d-7a0b-900e-50a075be2181" at bounding box center [165, 167] width 103 height 6
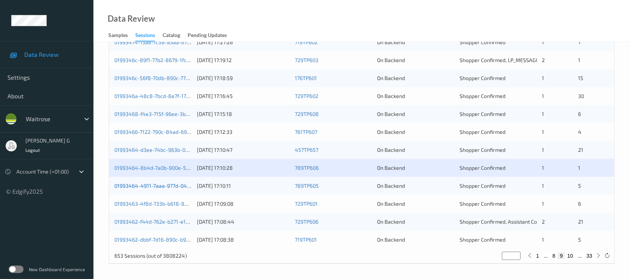
click at [143, 187] on link "01993464-4911-7aaa-977d-04b1ed90df7b" at bounding box center [164, 185] width 100 height 6
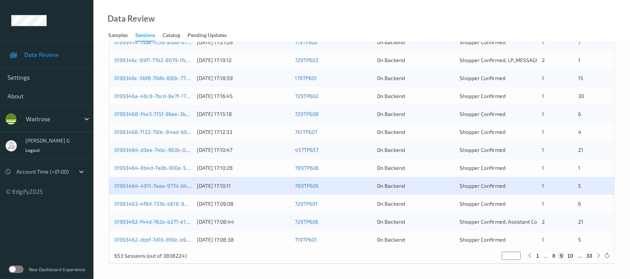
click at [131, 198] on div "01993463-4f8d-733b-b618-92560f5075e3 10/09/2025 17:09:08 729TP601 On Backend Sh…" at bounding box center [361, 204] width 505 height 18
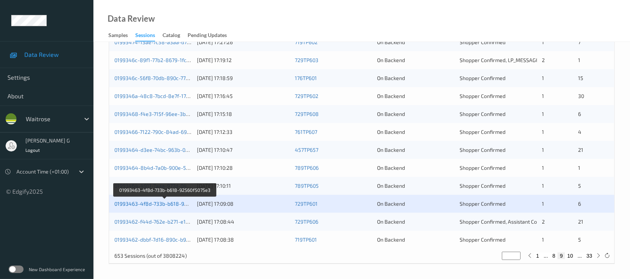
click at [136, 205] on link "01993463-4f8d-733b-b618-92560f5075e3" at bounding box center [164, 203] width 101 height 6
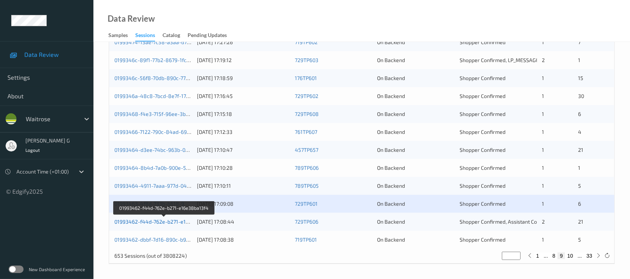
click at [144, 221] on link "01993462-f44d-762e-b271-e16e38ba13f4" at bounding box center [164, 221] width 100 height 6
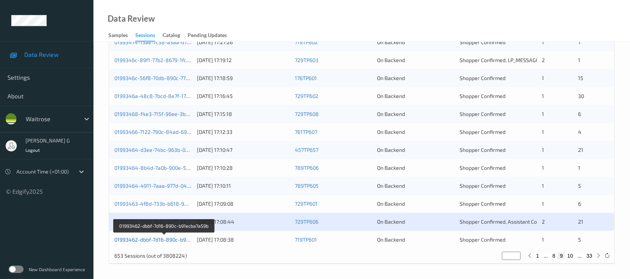
click at [150, 238] on link "01993462-dbbf-7d16-890c-b91ecba7a59b" at bounding box center [164, 239] width 100 height 6
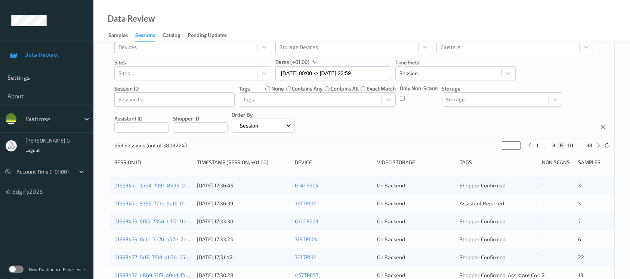
scroll to position [0, 0]
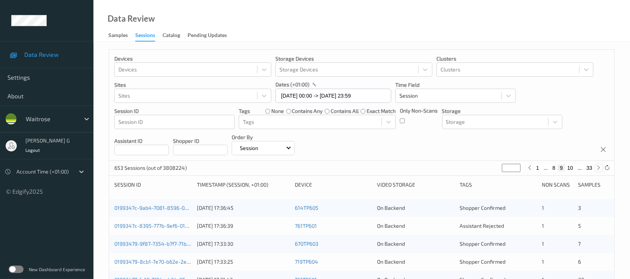
click at [597, 166] on icon at bounding box center [599, 168] width 6 height 6
type input "**"
click at [597, 166] on icon at bounding box center [599, 168] width 6 height 6
type input "**"
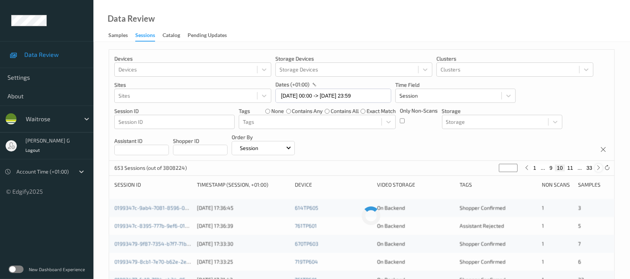
type input "**"
click at [597, 166] on icon at bounding box center [599, 168] width 6 height 6
type input "**"
click at [597, 166] on icon at bounding box center [599, 168] width 6 height 6
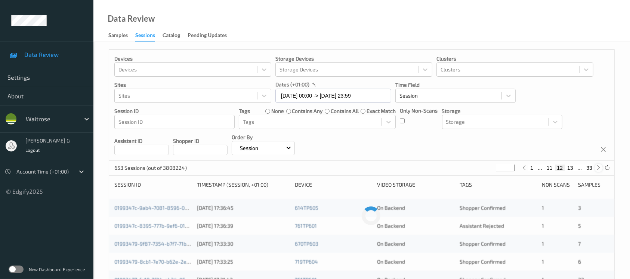
type input "**"
click at [597, 166] on icon at bounding box center [599, 168] width 6 height 6
type input "**"
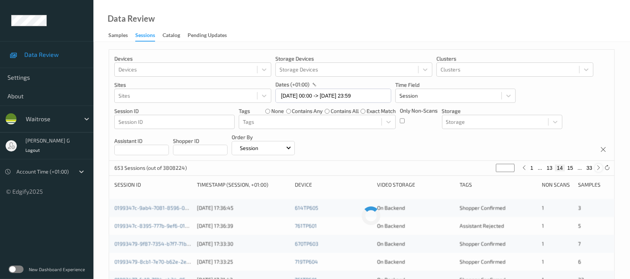
click at [597, 166] on icon at bounding box center [599, 168] width 6 height 6
type input "**"
click at [597, 166] on icon at bounding box center [599, 168] width 6 height 6
type input "**"
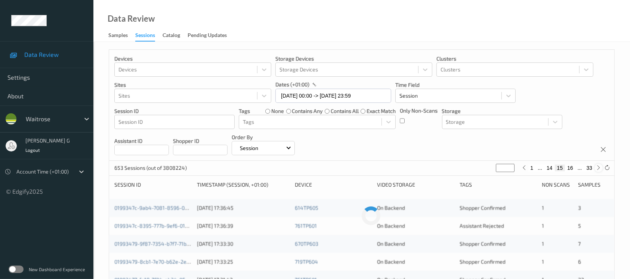
type input "**"
click at [597, 166] on icon at bounding box center [599, 168] width 6 height 6
type input "**"
click at [597, 166] on icon at bounding box center [599, 168] width 6 height 6
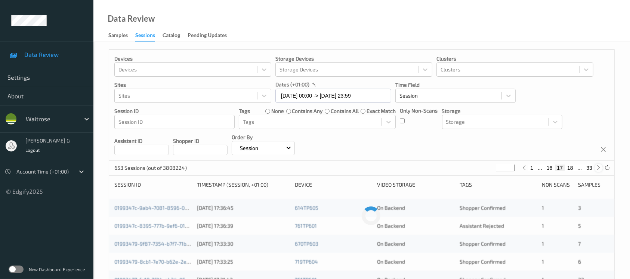
type input "**"
click at [597, 166] on icon at bounding box center [599, 168] width 6 height 6
type input "**"
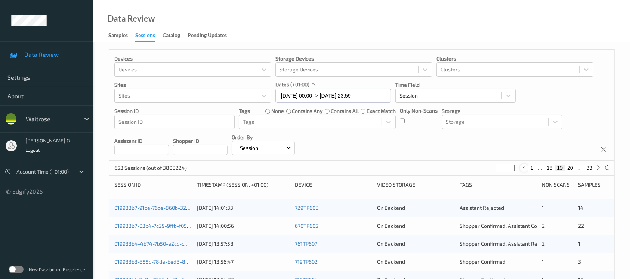
click at [526, 168] on icon at bounding box center [524, 168] width 6 height 6
type input "**"
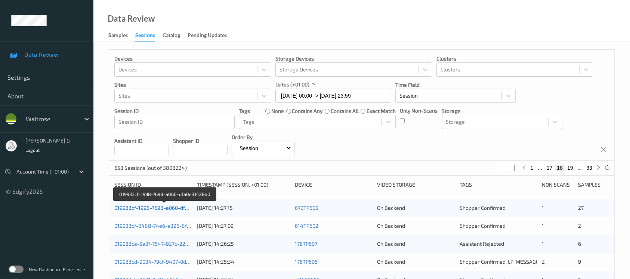
click at [150, 206] on link "019933cf-1998-7698-a060-dfa0e31428a0" at bounding box center [164, 207] width 100 height 6
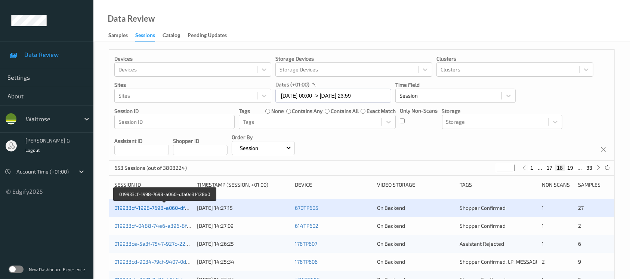
click at [148, 207] on link "019933cf-1998-7698-a060-dfa0e31428a0" at bounding box center [164, 207] width 100 height 6
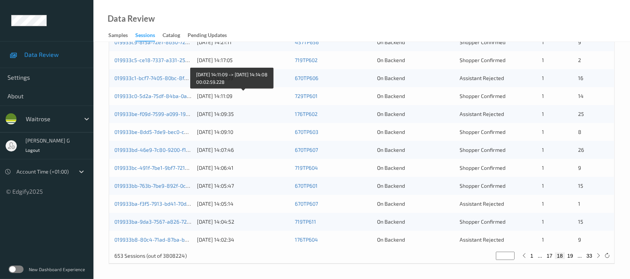
scroll to position [10, 0]
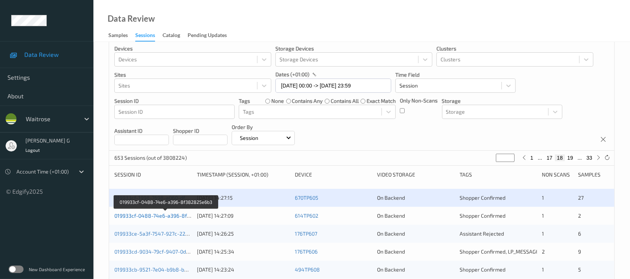
click at [155, 212] on link "019933cf-0488-74e6-a396-8f382825e6b3" at bounding box center [165, 215] width 103 height 6
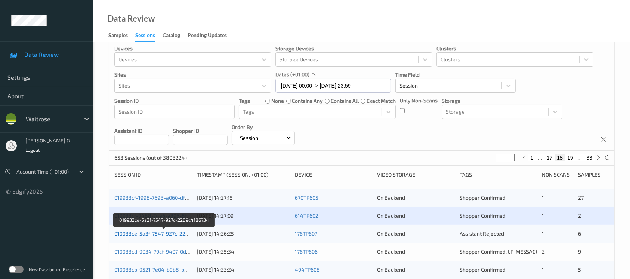
click at [136, 234] on link "019933ce-5a3f-7547-927c-2289c4f86734" at bounding box center [164, 233] width 100 height 6
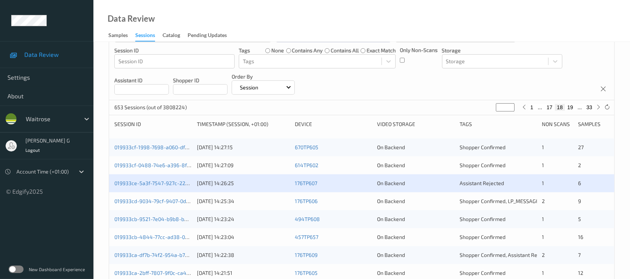
scroll to position [110, 0]
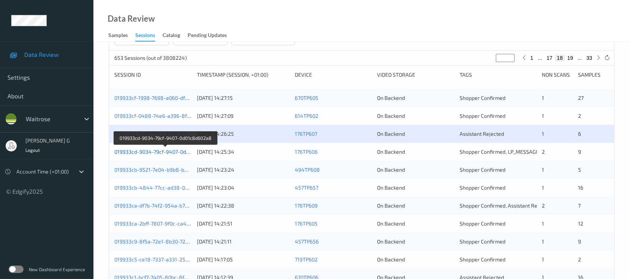
click at [138, 153] on link "019933cd-9034-79cf-9407-0d01c8d602a8" at bounding box center [164, 151] width 101 height 6
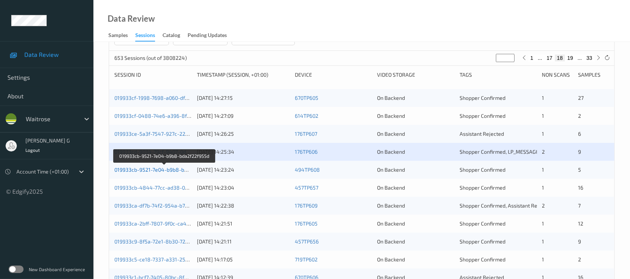
click at [143, 168] on link "019933cb-9521-7e04-b9b8-bda2f22f955d" at bounding box center [164, 169] width 100 height 6
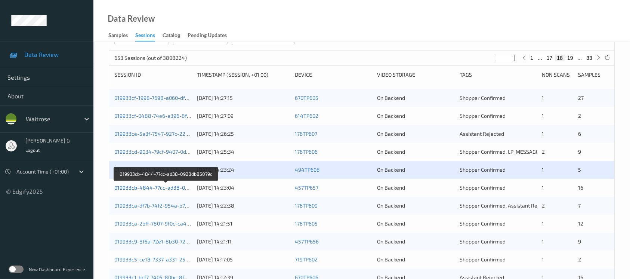
click at [132, 185] on link "019933cb-4844-77cc-ad38-0928db85079c" at bounding box center [165, 187] width 103 height 6
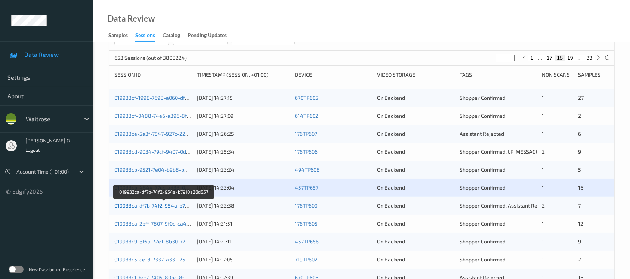
click at [141, 205] on link "019933ca-df7b-74f2-954a-b7910a26d557" at bounding box center [163, 205] width 99 height 6
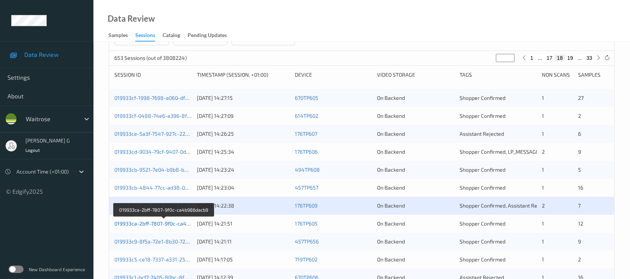
click at [131, 222] on link "019933ca-2bff-7807-9f0c-ca4b986dacb9" at bounding box center [163, 223] width 99 height 6
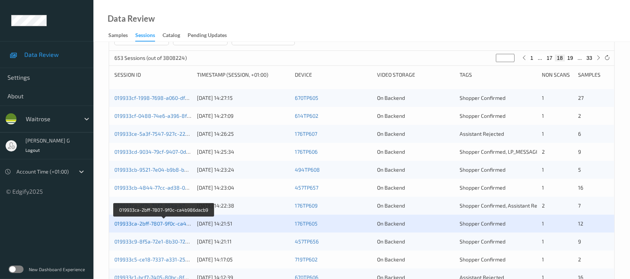
click at [140, 225] on link "019933ca-2bff-7807-9f0c-ca4b986dacb9" at bounding box center [163, 223] width 99 height 6
click at [127, 218] on div "019933ca-2bff-7807-9f0c-ca4b986dacb9 10/09/2025 14:21:51 176TP605 On Backend Sh…" at bounding box center [361, 223] width 505 height 18
click at [128, 223] on link "019933ca-2bff-7807-9f0c-ca4b986dacb9" at bounding box center [163, 223] width 99 height 6
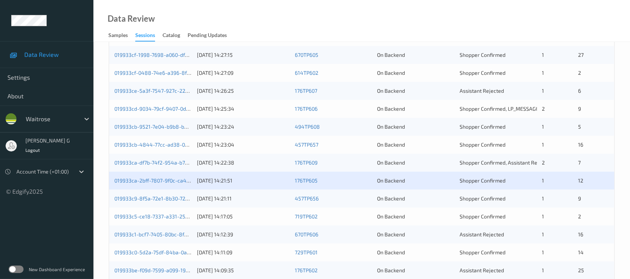
scroll to position [209, 0]
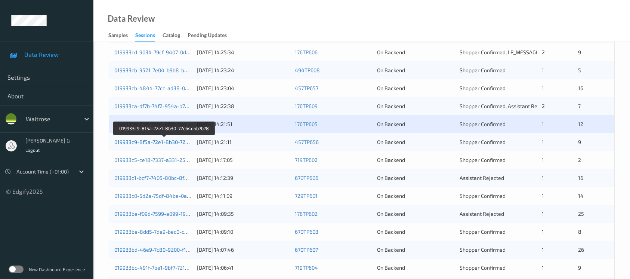
click at [158, 140] on link "019933c9-8f5a-72e1-8b30-72c64ebb7b78" at bounding box center [164, 142] width 100 height 6
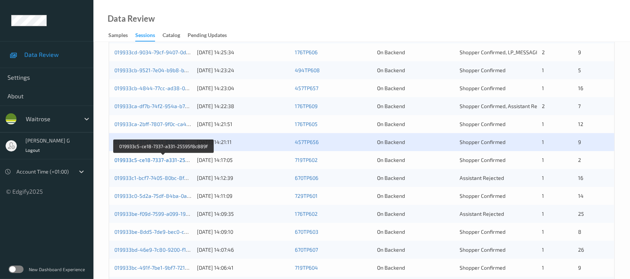
click at [149, 159] on link "019933c5-ce18-7337-a331-25595f8c889f" at bounding box center [163, 159] width 99 height 6
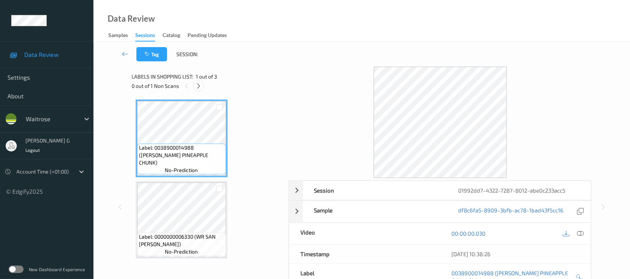
click at [199, 89] on div at bounding box center [198, 85] width 9 height 9
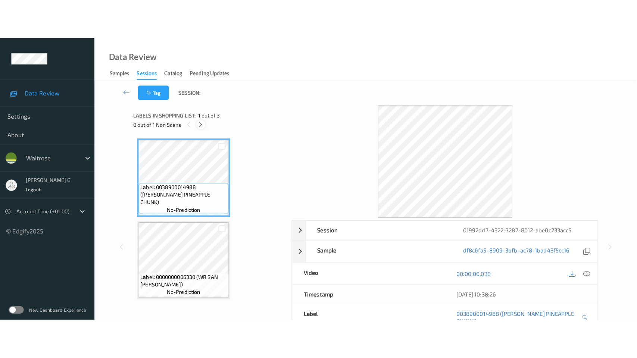
scroll to position [83, 0]
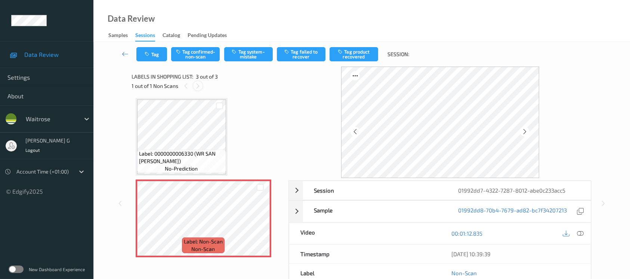
click at [196, 84] on icon at bounding box center [198, 86] width 6 height 7
click at [582, 234] on icon at bounding box center [579, 233] width 7 height 7
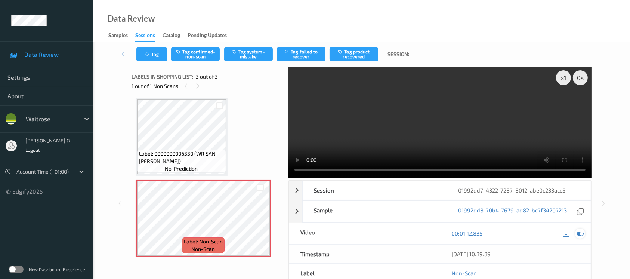
click at [580, 234] on icon at bounding box center [579, 233] width 7 height 7
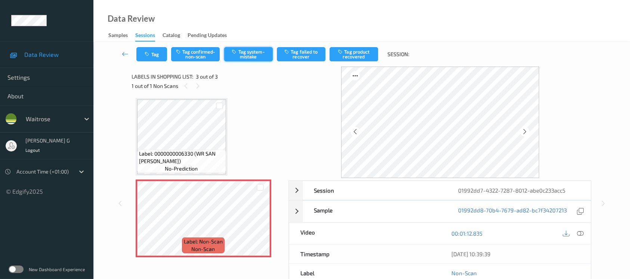
click at [255, 53] on button "Tag system-mistake" at bounding box center [248, 54] width 49 height 14
click at [153, 53] on button "Tag" at bounding box center [151, 54] width 31 height 14
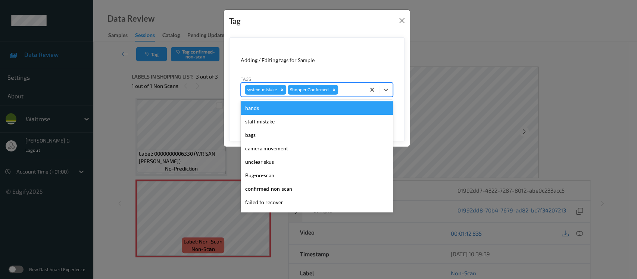
click at [349, 87] on div at bounding box center [351, 89] width 22 height 9
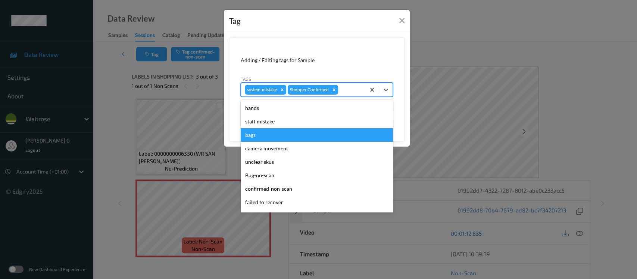
scroll to position [173, 0]
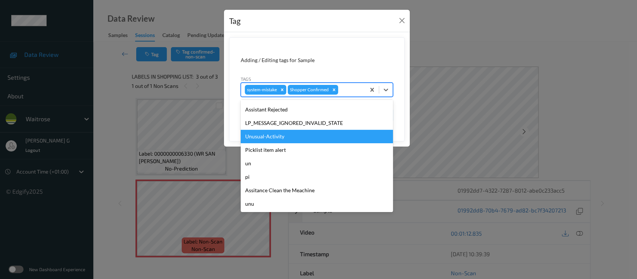
click at [262, 131] on div "Unusual-Activity" at bounding box center [317, 136] width 152 height 13
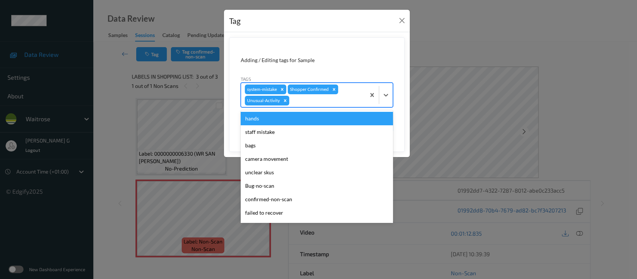
click at [335, 94] on div "system-mistake Shopper Confirmed Unusual-Activity" at bounding box center [303, 95] width 124 height 24
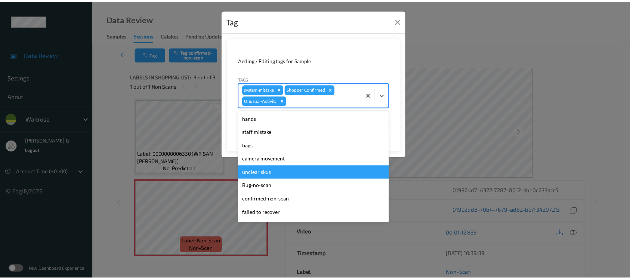
scroll to position [159, 0]
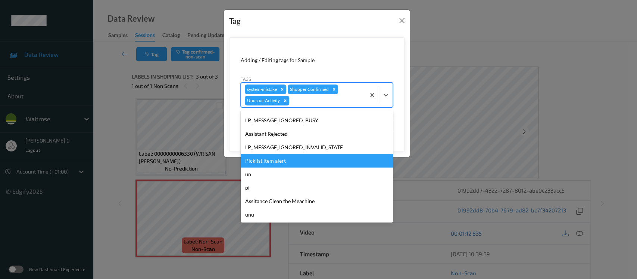
click at [262, 162] on div "Picklist item alert" at bounding box center [317, 160] width 152 height 13
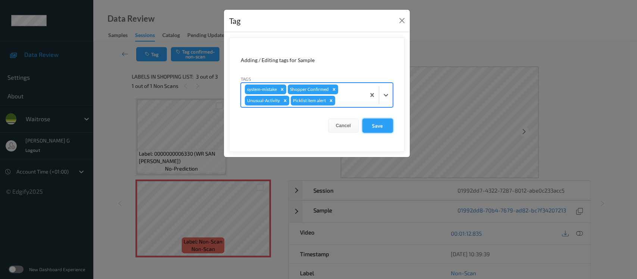
click at [382, 124] on button "Save" at bounding box center [378, 125] width 31 height 14
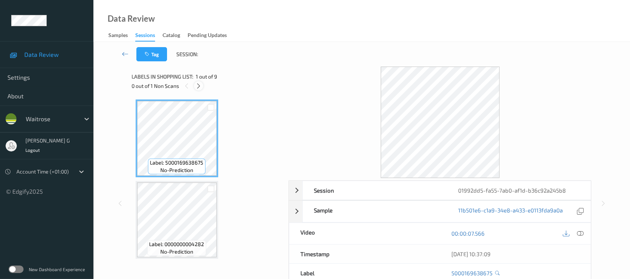
click at [198, 85] on icon at bounding box center [198, 86] width 6 height 7
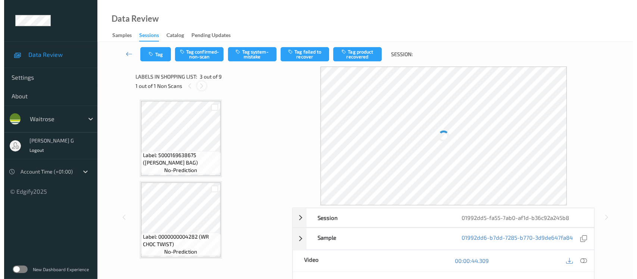
scroll to position [84, 0]
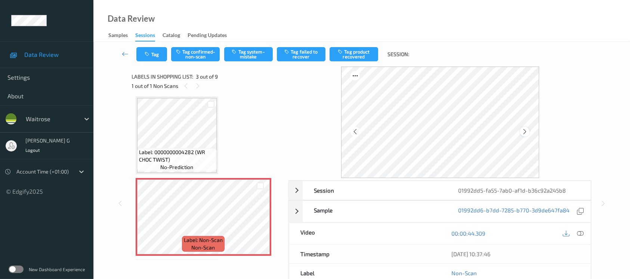
click at [522, 133] on icon at bounding box center [524, 131] width 6 height 7
click at [251, 52] on button "Tag system-mistake" at bounding box center [248, 54] width 49 height 14
click at [146, 57] on button "Tag" at bounding box center [151, 54] width 31 height 14
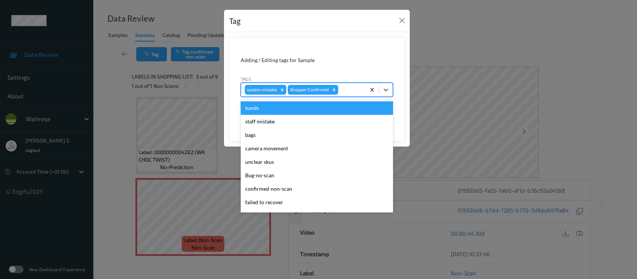
click at [351, 88] on div at bounding box center [351, 89] width 22 height 9
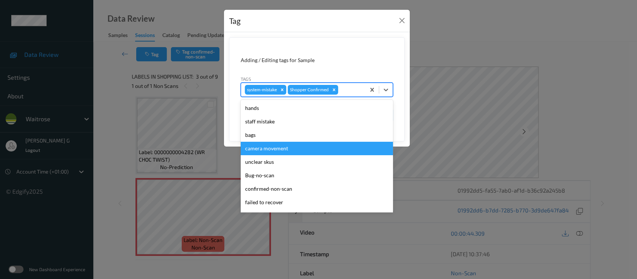
scroll to position [173, 0]
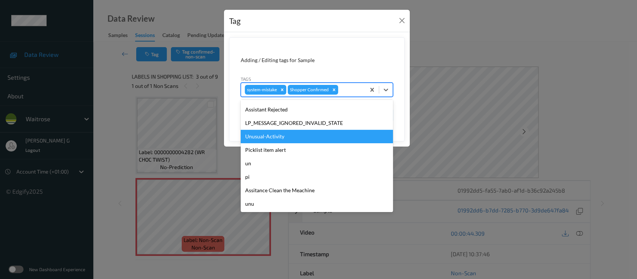
click at [267, 138] on div "Unusual-Activity" at bounding box center [317, 136] width 152 height 13
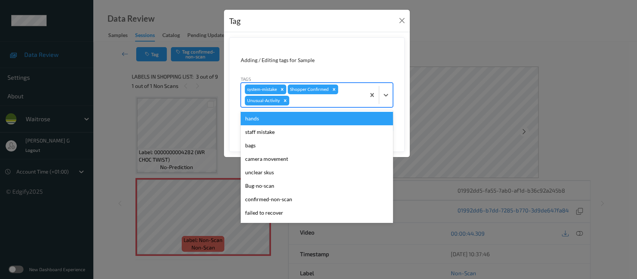
click at [336, 100] on div at bounding box center [326, 100] width 71 height 9
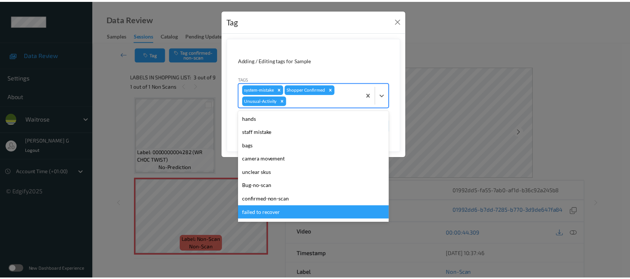
scroll to position [159, 0]
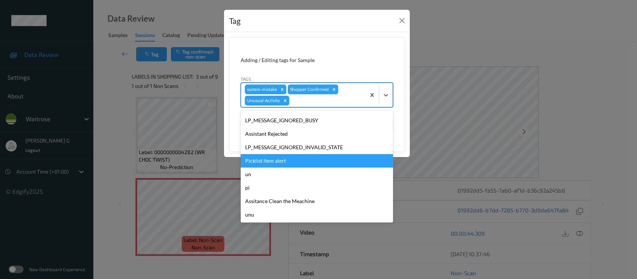
click at [268, 165] on div "Picklist item alert" at bounding box center [317, 160] width 152 height 13
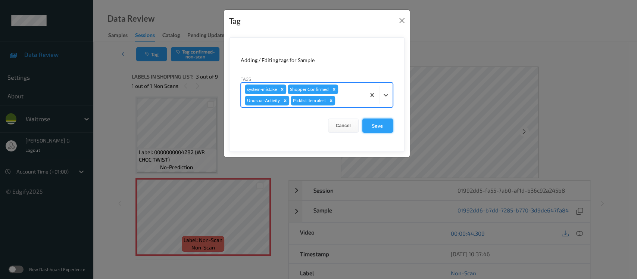
click at [382, 124] on button "Save" at bounding box center [378, 125] width 31 height 14
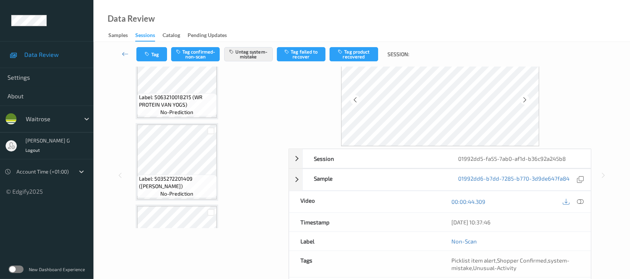
scroll to position [0, 0]
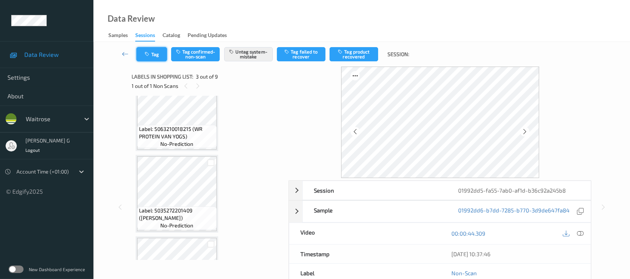
click at [153, 56] on button "Tag" at bounding box center [151, 54] width 31 height 14
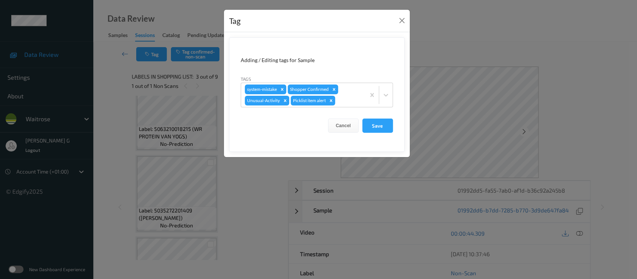
click at [508, 36] on div "Tag Adding / Editing tags for Sample Tags system-mistake Shopper Confirmed Unus…" at bounding box center [318, 139] width 637 height 279
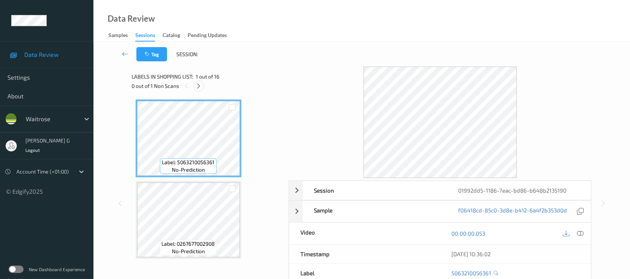
click at [198, 87] on icon at bounding box center [198, 86] width 6 height 7
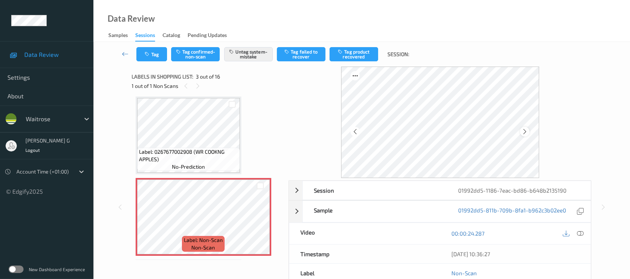
click at [526, 130] on icon at bounding box center [524, 131] width 6 height 7
click at [150, 55] on icon "button" at bounding box center [148, 54] width 6 height 5
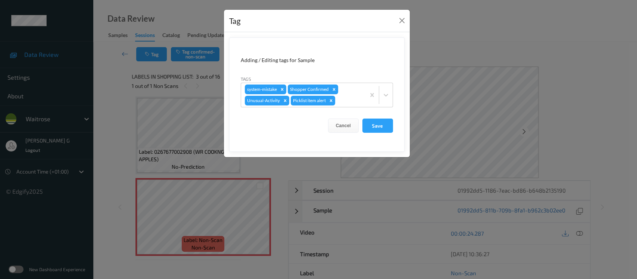
click at [122, 129] on div "Tag Adding / Editing tags for Sample Tags system-mistake Shopper Confirmed Unus…" at bounding box center [318, 139] width 637 height 279
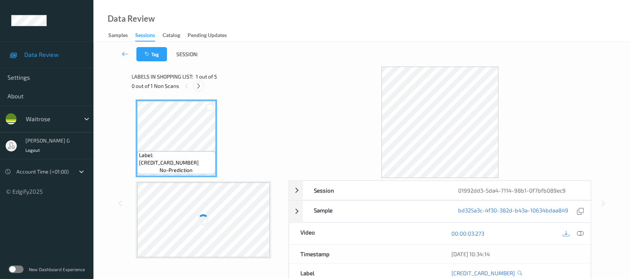
click at [200, 88] on icon at bounding box center [198, 86] width 6 height 7
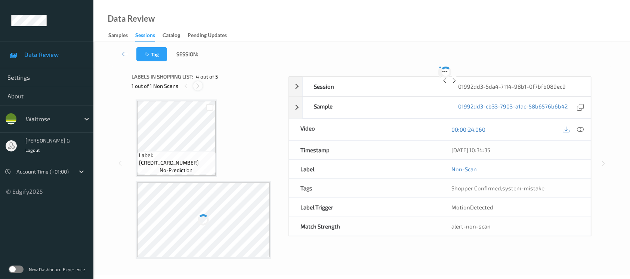
scroll to position [166, 0]
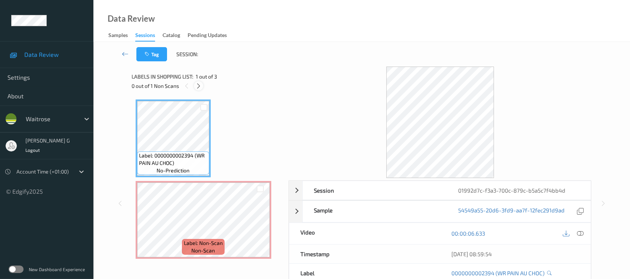
click at [196, 83] on icon at bounding box center [198, 86] width 6 height 7
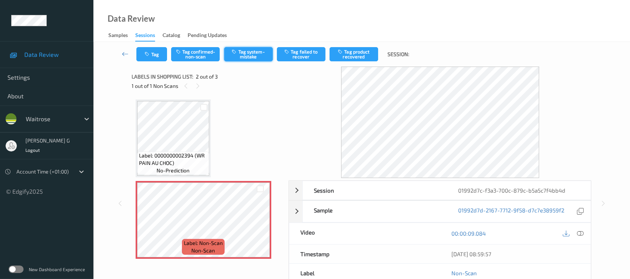
click at [234, 50] on icon "button" at bounding box center [235, 51] width 6 height 5
click at [152, 53] on button "Tag" at bounding box center [151, 54] width 31 height 14
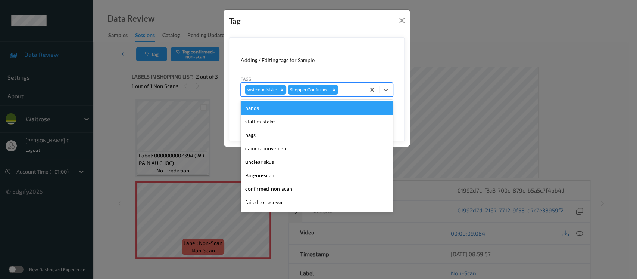
click at [343, 92] on div at bounding box center [351, 89] width 22 height 9
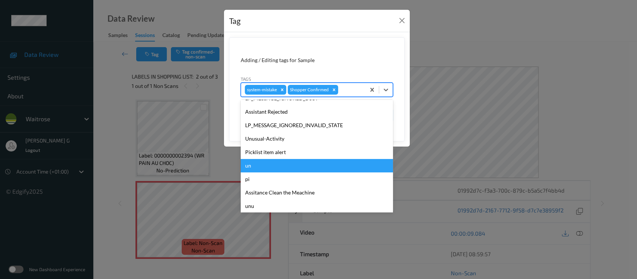
scroll to position [173, 0]
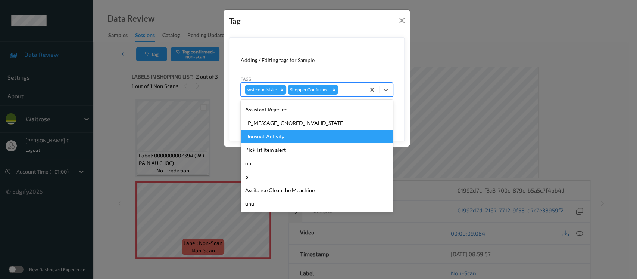
click at [273, 139] on div "Unusual-Activity" at bounding box center [317, 136] width 152 height 13
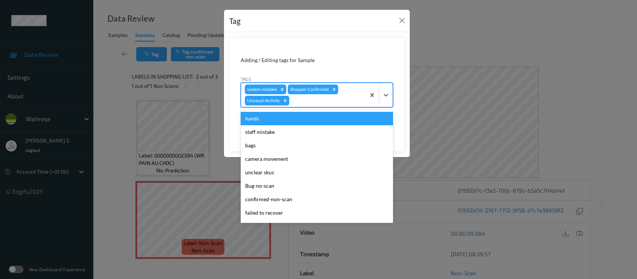
click at [350, 100] on div at bounding box center [326, 100] width 71 height 9
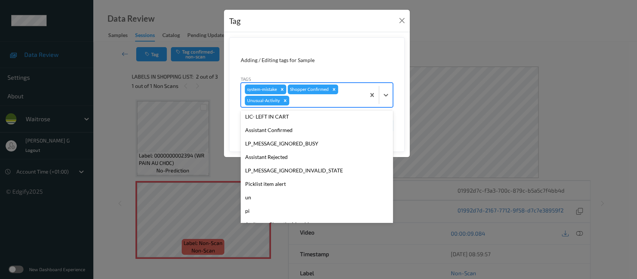
scroll to position [159, 0]
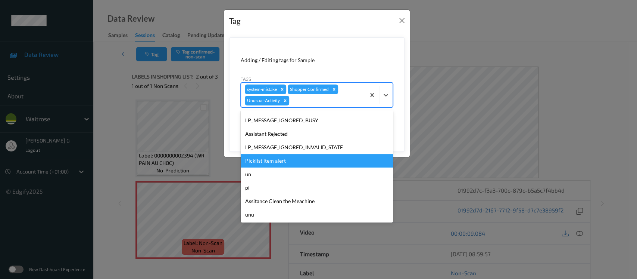
click at [263, 163] on div "Picklist item alert" at bounding box center [317, 160] width 152 height 13
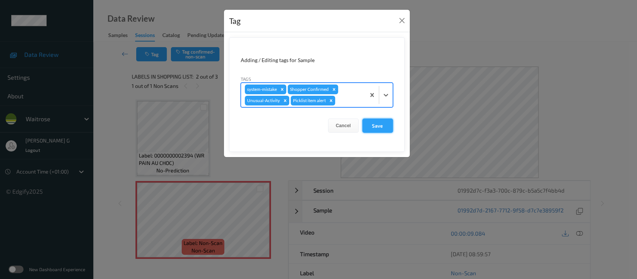
click at [381, 125] on button "Save" at bounding box center [378, 125] width 31 height 14
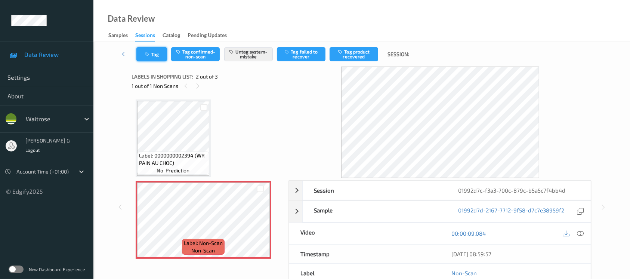
click at [156, 58] on button "Tag" at bounding box center [151, 54] width 31 height 14
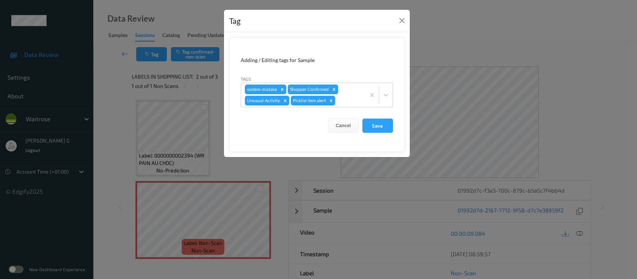
click at [443, 46] on div "Tag Adding / Editing tags for Sample Tags system-mistake Shopper Confirmed Unus…" at bounding box center [318, 139] width 637 height 279
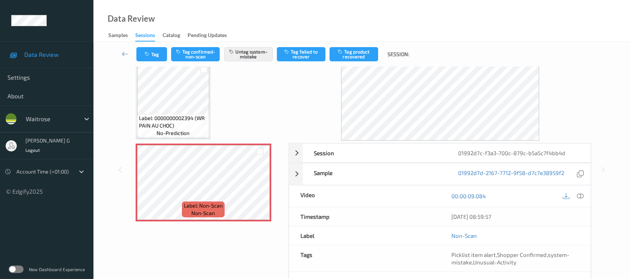
scroll to position [0, 0]
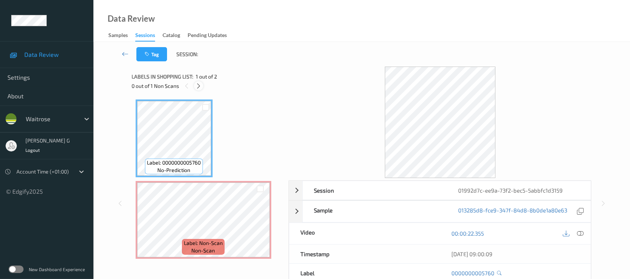
click at [195, 86] on icon at bounding box center [198, 86] width 6 height 7
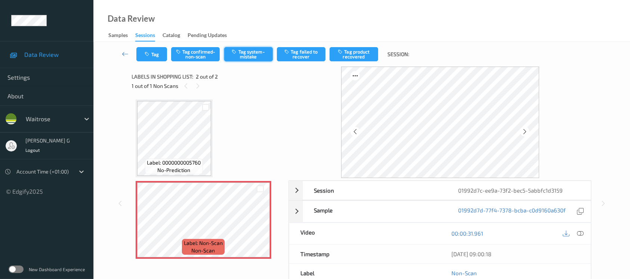
click at [242, 56] on button "Tag system-mistake" at bounding box center [248, 54] width 49 height 14
click at [145, 49] on button "Tag" at bounding box center [151, 54] width 31 height 14
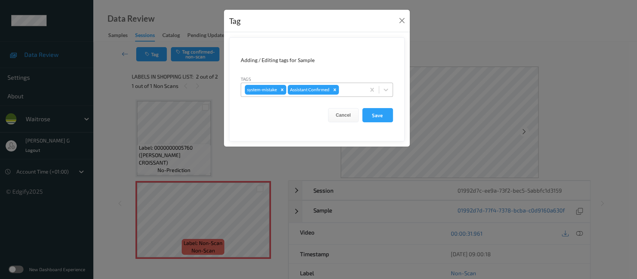
click at [354, 87] on div at bounding box center [351, 89] width 21 height 9
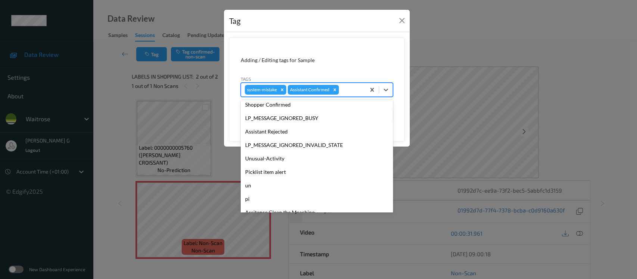
scroll to position [173, 0]
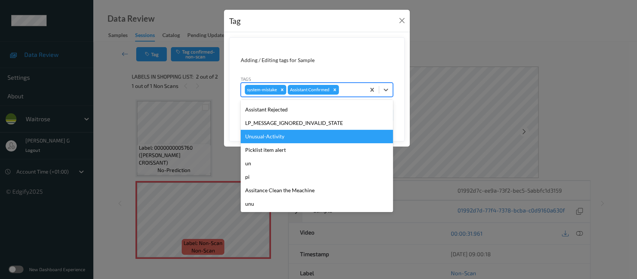
click at [266, 135] on div "Unusual-Activity" at bounding box center [317, 136] width 152 height 13
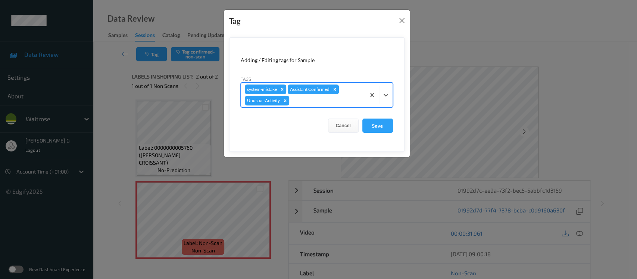
click at [337, 99] on div at bounding box center [326, 100] width 71 height 9
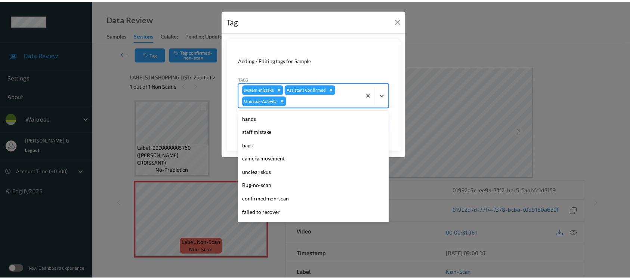
scroll to position [159, 0]
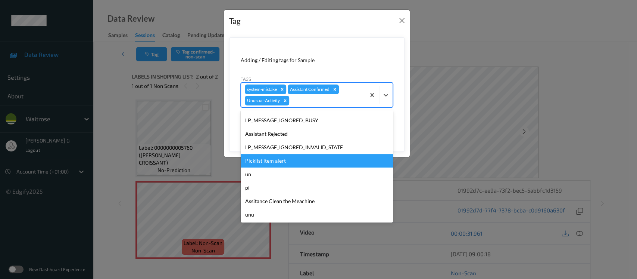
click at [268, 160] on div "Picklist item alert" at bounding box center [317, 160] width 152 height 13
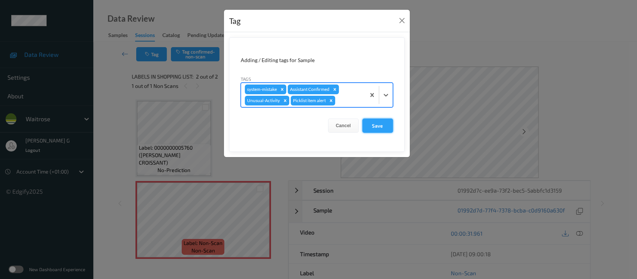
click at [379, 122] on button "Save" at bounding box center [378, 125] width 31 height 14
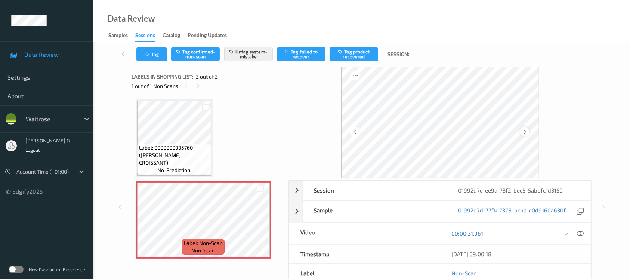
click at [525, 131] on icon at bounding box center [524, 131] width 6 height 7
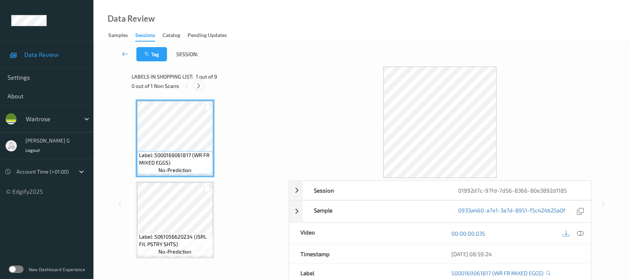
click at [199, 86] on icon at bounding box center [198, 86] width 6 height 7
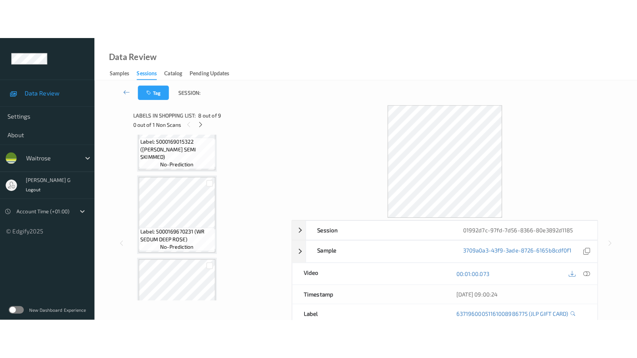
scroll to position [569, 0]
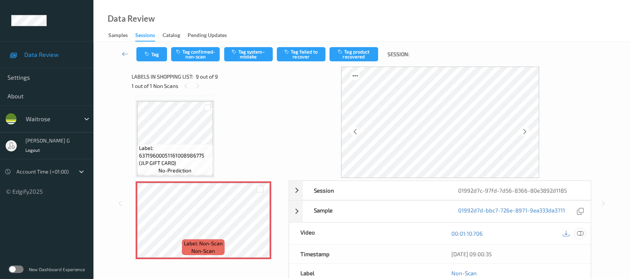
click at [581, 234] on icon at bounding box center [579, 233] width 7 height 7
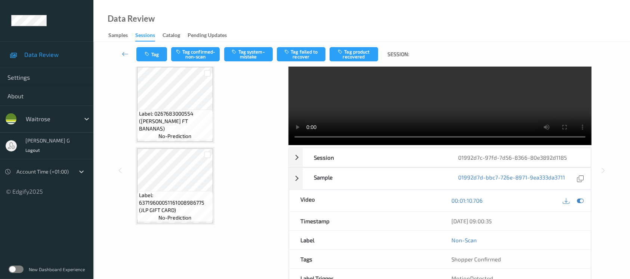
scroll to position [0, 0]
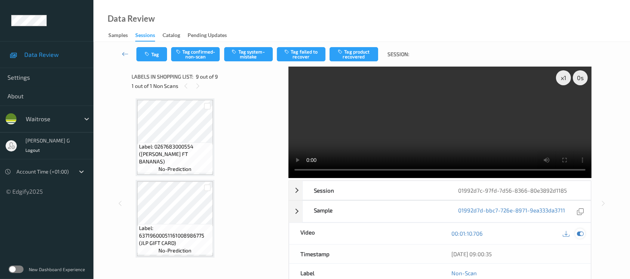
click at [581, 236] on icon at bounding box center [579, 233] width 7 height 7
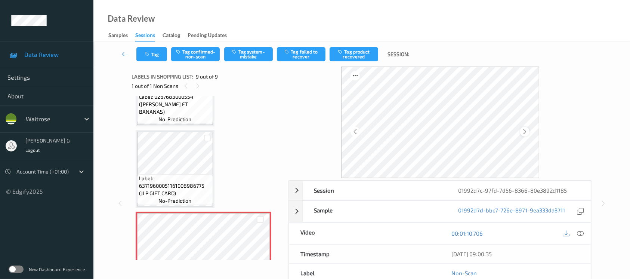
click at [527, 132] on icon at bounding box center [524, 131] width 6 height 7
click at [581, 233] on icon at bounding box center [579, 233] width 7 height 7
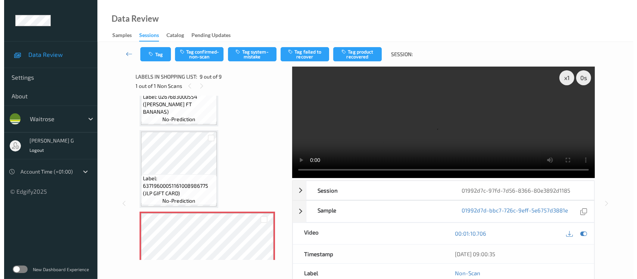
scroll to position [489, 0]
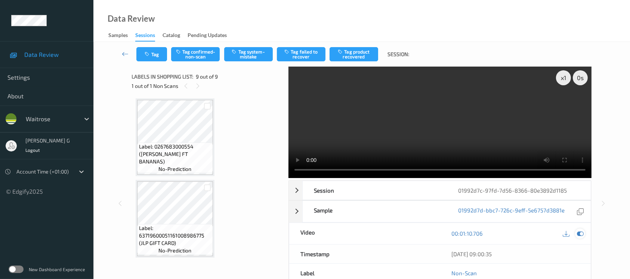
click at [582, 233] on icon at bounding box center [579, 233] width 7 height 7
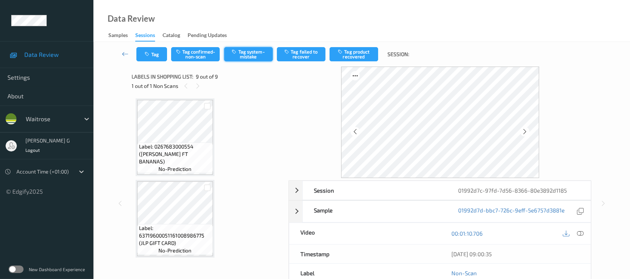
click at [258, 55] on button "Tag system-mistake" at bounding box center [248, 54] width 49 height 14
click at [150, 57] on button "Tag" at bounding box center [151, 54] width 31 height 14
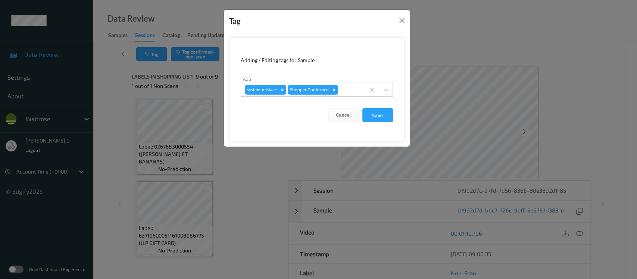
click at [349, 92] on div at bounding box center [351, 89] width 22 height 9
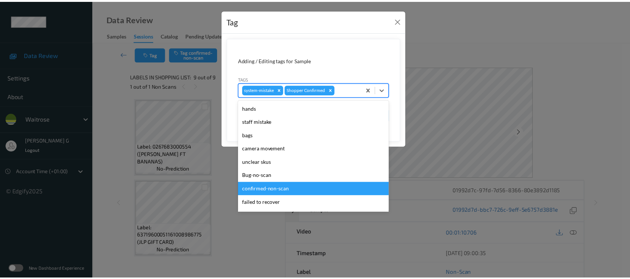
scroll to position [173, 0]
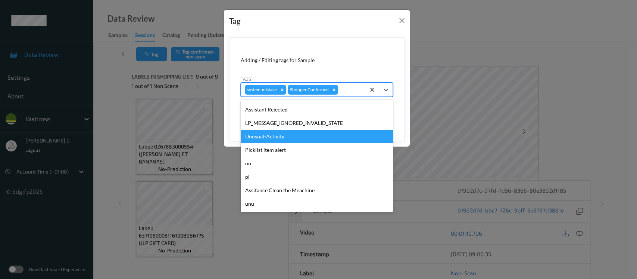
click at [268, 137] on div "Unusual-Activity" at bounding box center [317, 136] width 152 height 13
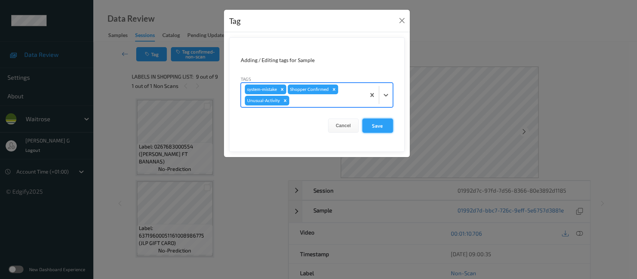
click at [379, 123] on button "Save" at bounding box center [378, 125] width 31 height 14
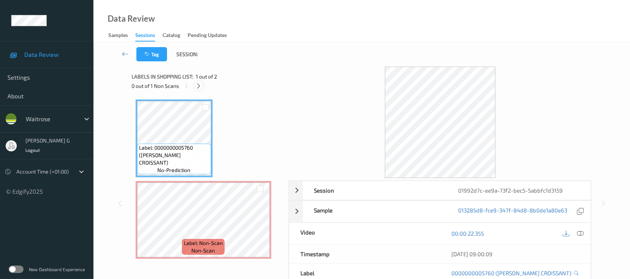
click at [201, 87] on icon at bounding box center [198, 86] width 6 height 7
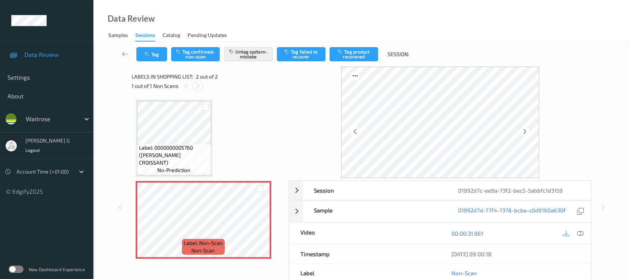
scroll to position [2, 0]
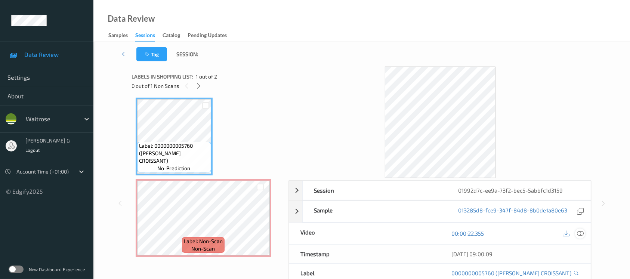
click at [582, 232] on icon at bounding box center [579, 233] width 7 height 7
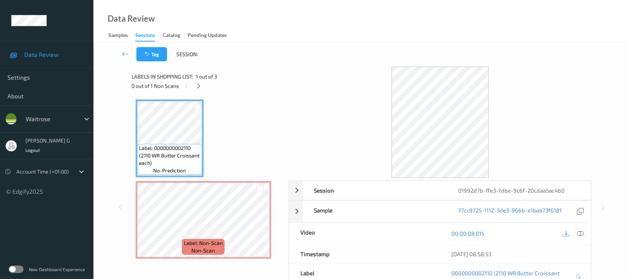
click at [578, 233] on icon at bounding box center [579, 233] width 7 height 7
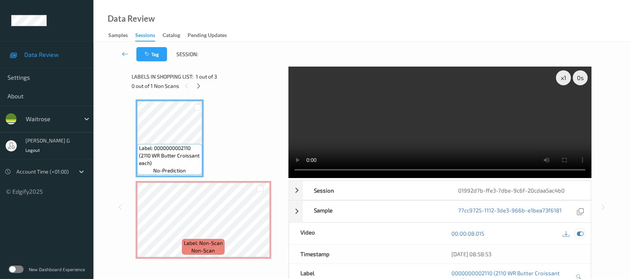
click at [582, 234] on icon at bounding box center [579, 233] width 7 height 7
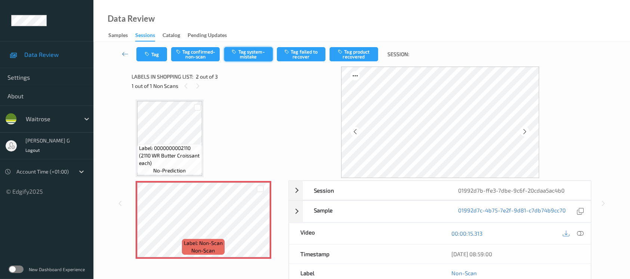
click at [261, 49] on button "Tag system-mistake" at bounding box center [248, 54] width 49 height 14
click at [153, 53] on button "Tag" at bounding box center [151, 54] width 31 height 14
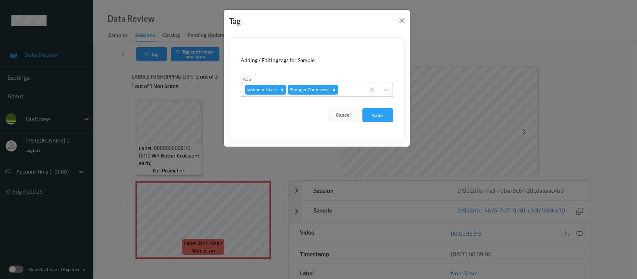
click at [356, 88] on div at bounding box center [351, 89] width 22 height 9
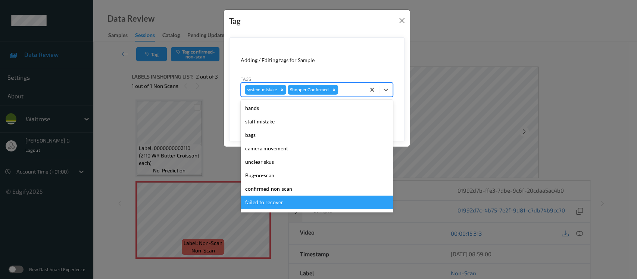
scroll to position [173, 0]
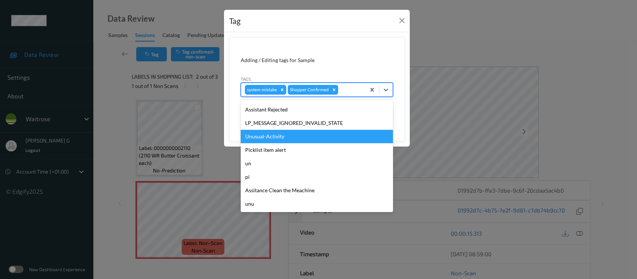
click at [260, 139] on div "Unusual-Activity" at bounding box center [317, 136] width 152 height 13
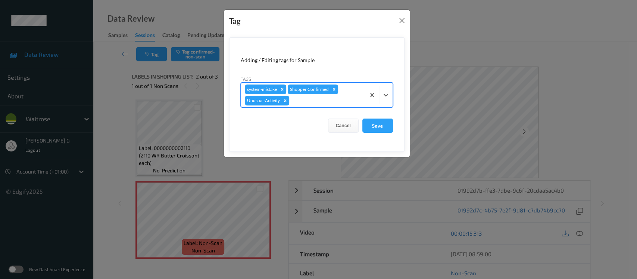
click at [337, 103] on div at bounding box center [326, 100] width 71 height 9
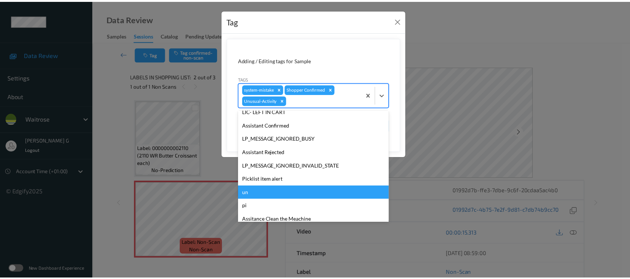
scroll to position [159, 0]
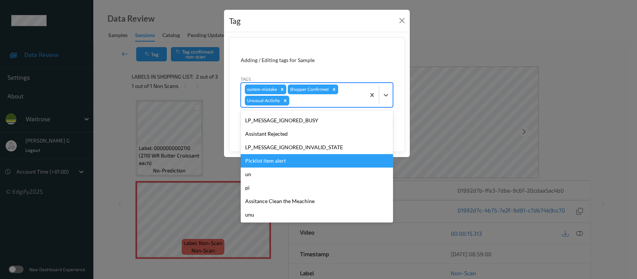
click at [263, 154] on div "Picklist item alert" at bounding box center [317, 160] width 152 height 13
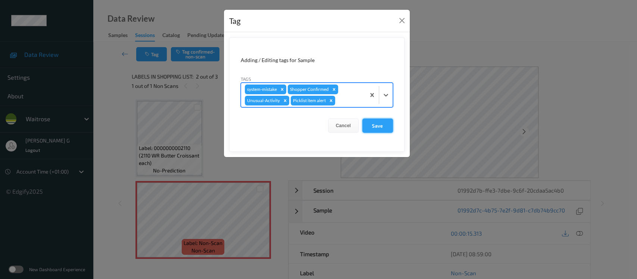
click at [376, 122] on button "Save" at bounding box center [378, 125] width 31 height 14
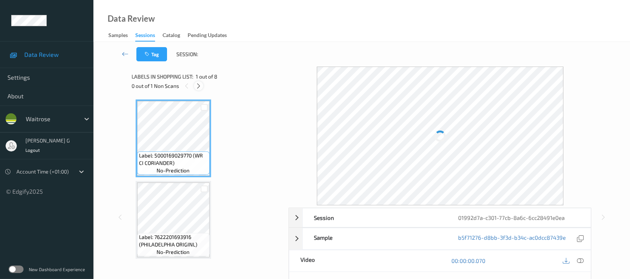
click at [199, 84] on icon at bounding box center [198, 86] width 6 height 7
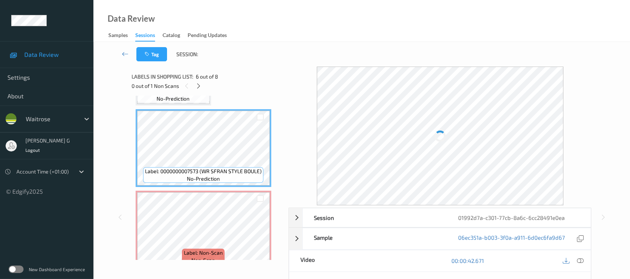
scroll to position [339, 0]
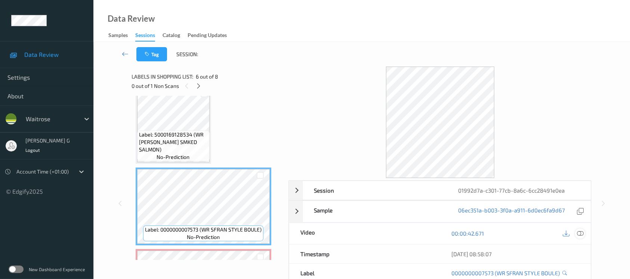
click at [581, 234] on icon at bounding box center [579, 233] width 7 height 7
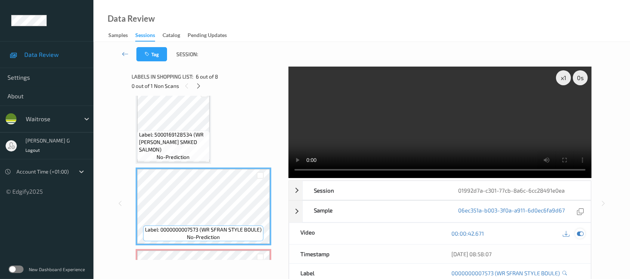
click at [581, 234] on icon at bounding box center [579, 233] width 7 height 7
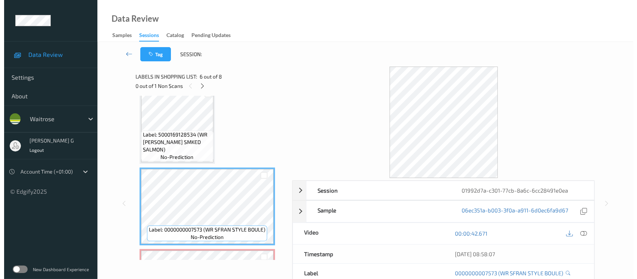
scroll to position [439, 0]
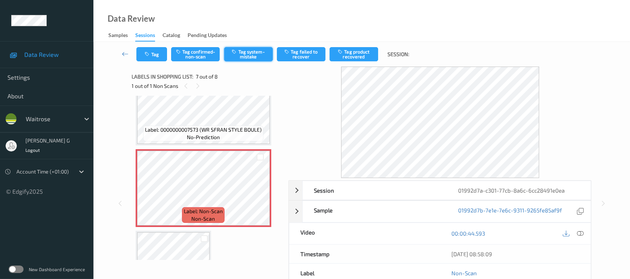
click at [247, 57] on button "Tag system-mistake" at bounding box center [248, 54] width 49 height 14
click at [153, 57] on button "Tag" at bounding box center [151, 54] width 31 height 14
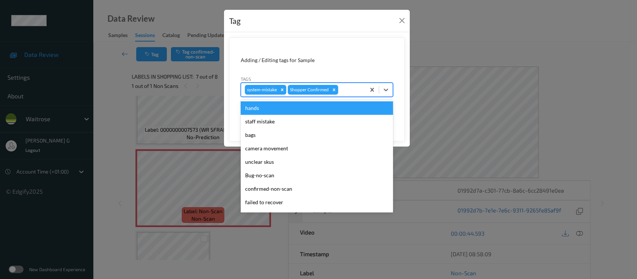
click at [346, 88] on div at bounding box center [351, 89] width 22 height 9
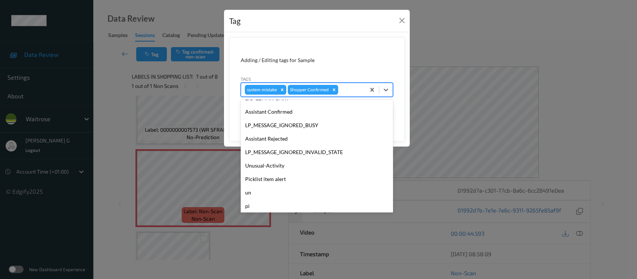
scroll to position [173, 0]
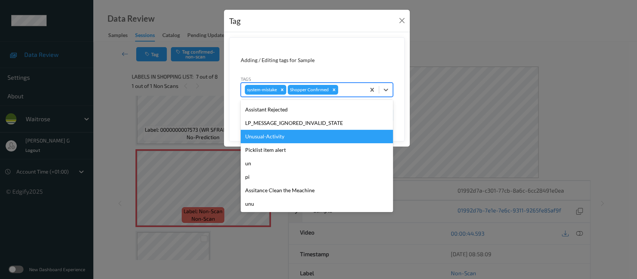
click at [268, 136] on div "Unusual-Activity" at bounding box center [317, 136] width 152 height 13
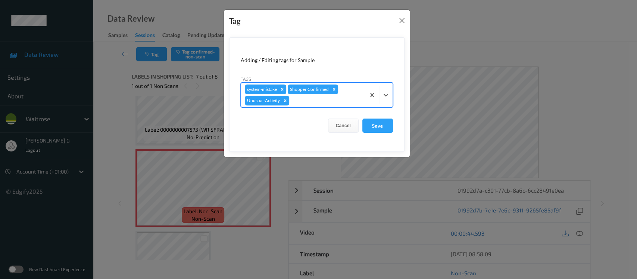
click at [336, 96] on div at bounding box center [326, 100] width 71 height 9
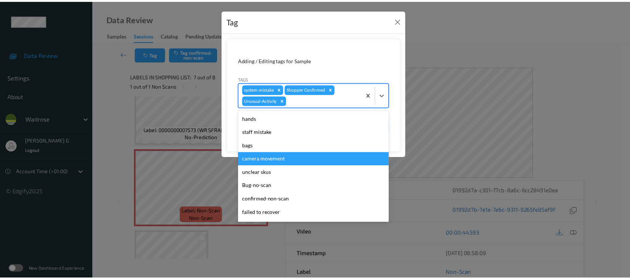
scroll to position [159, 0]
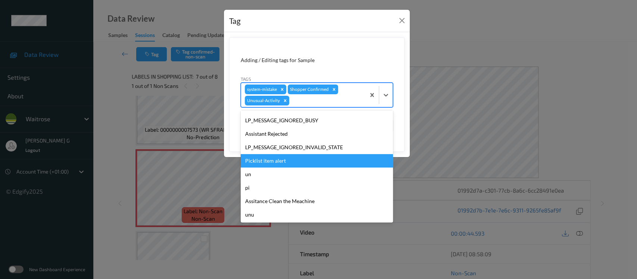
click at [263, 163] on div "Picklist item alert" at bounding box center [317, 160] width 152 height 13
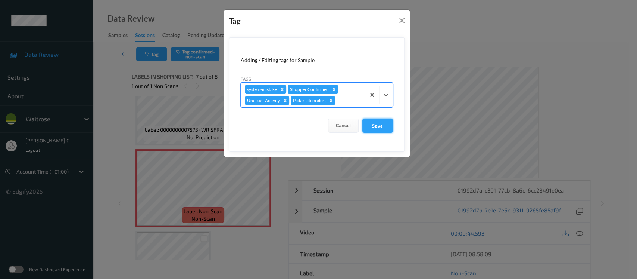
click at [376, 121] on button "Save" at bounding box center [378, 125] width 31 height 14
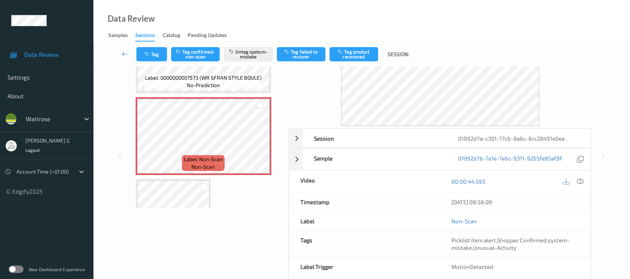
scroll to position [84, 0]
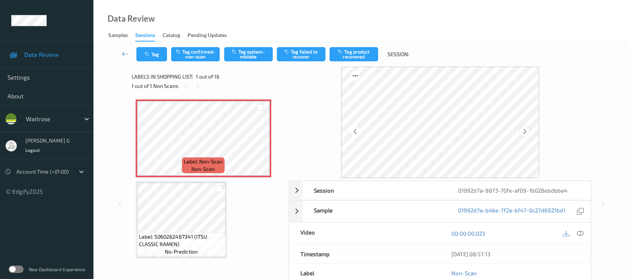
click at [526, 129] on icon at bounding box center [524, 131] width 6 height 7
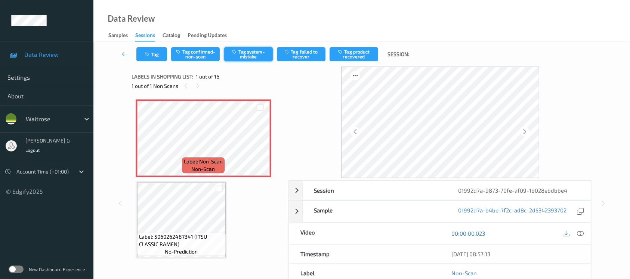
click at [243, 51] on button "Tag system-mistake" at bounding box center [248, 54] width 49 height 14
click at [152, 57] on button "Tag" at bounding box center [151, 54] width 31 height 14
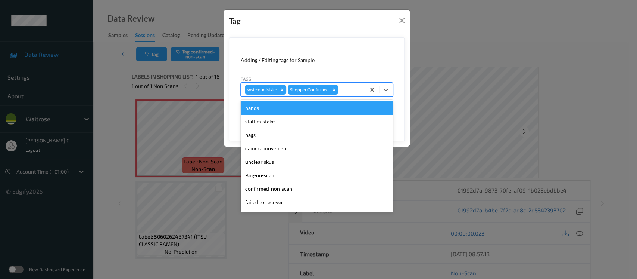
click at [352, 90] on div at bounding box center [351, 89] width 22 height 9
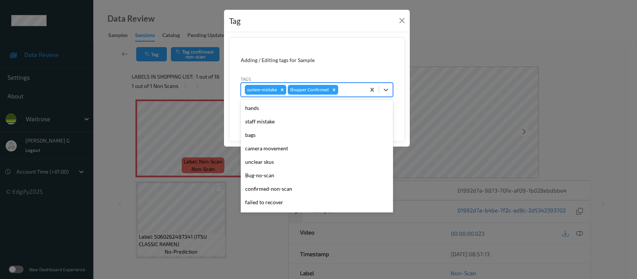
click at [257, 138] on div "bags" at bounding box center [317, 134] width 152 height 13
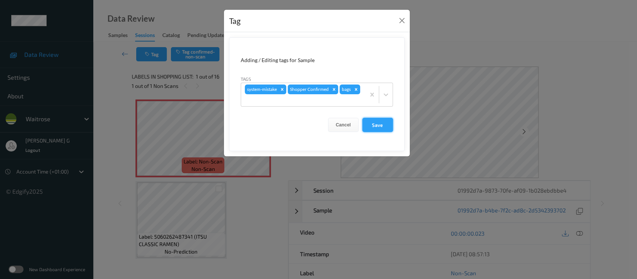
click at [374, 123] on button "Save" at bounding box center [378, 125] width 31 height 14
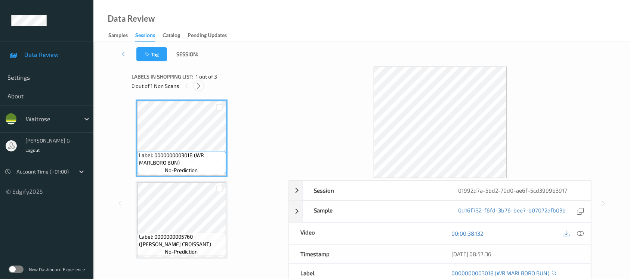
click at [194, 85] on div at bounding box center [198, 85] width 9 height 9
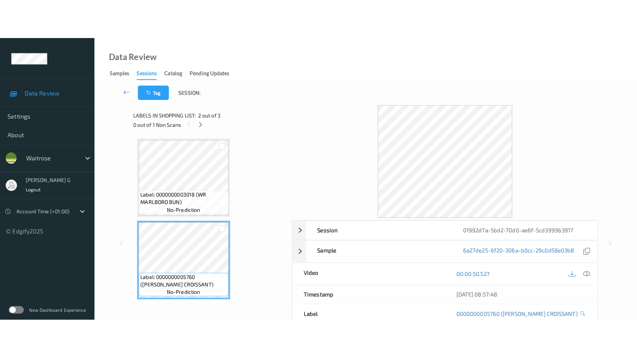
scroll to position [50, 0]
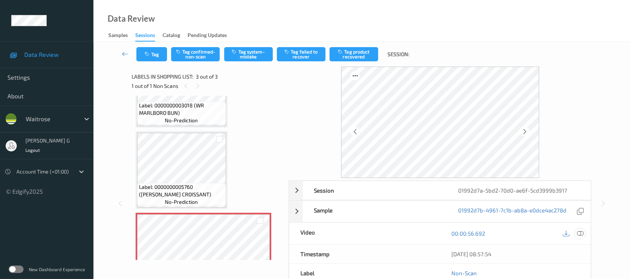
click at [579, 234] on icon at bounding box center [579, 233] width 7 height 7
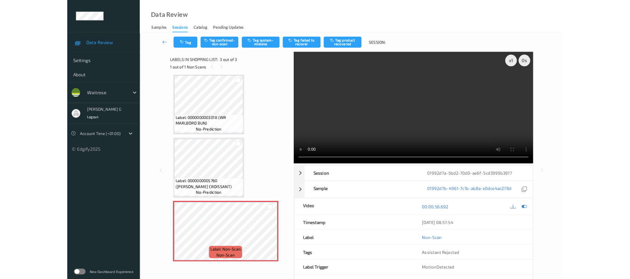
scroll to position [3, 0]
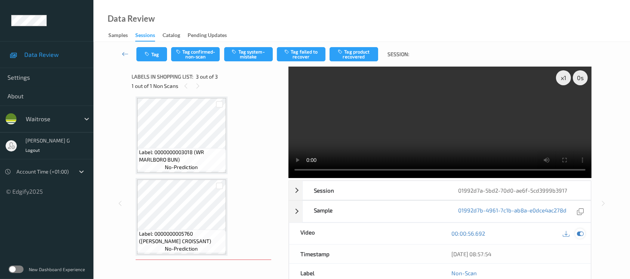
click at [576, 234] on div at bounding box center [580, 233] width 10 height 10
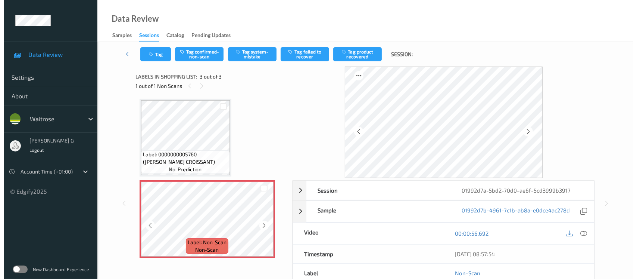
scroll to position [83, 0]
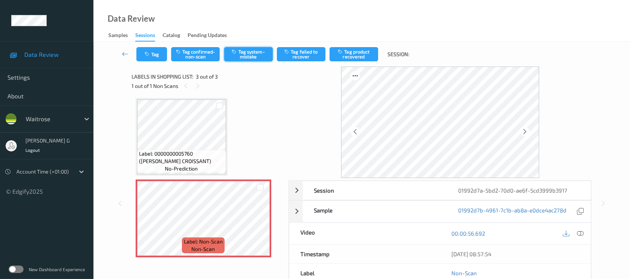
click at [246, 53] on button "Tag system-mistake" at bounding box center [248, 54] width 49 height 14
click at [152, 54] on button "Tag" at bounding box center [151, 54] width 31 height 14
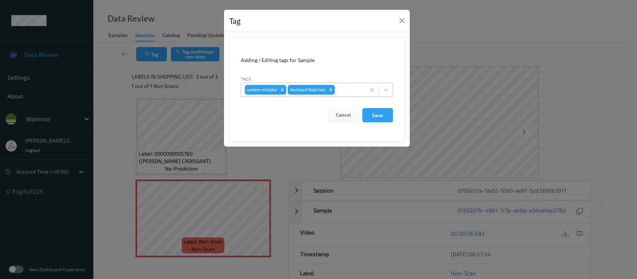
click at [355, 84] on div "system-mistake Assistant Rejected" at bounding box center [303, 89] width 124 height 13
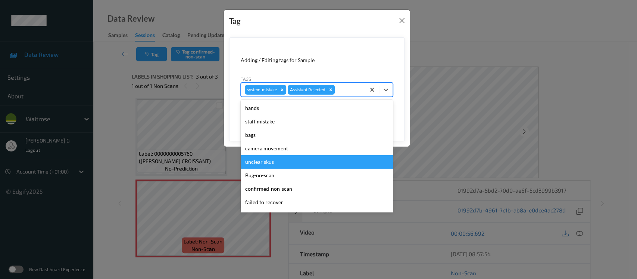
scroll to position [173, 0]
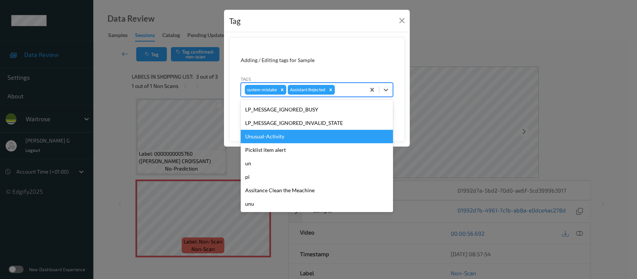
click at [260, 135] on div "Unusual-Activity" at bounding box center [317, 136] width 152 height 13
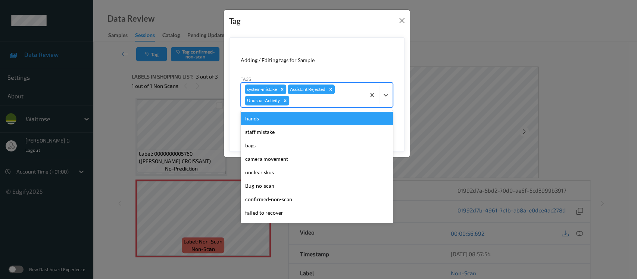
click at [324, 97] on div at bounding box center [326, 100] width 71 height 9
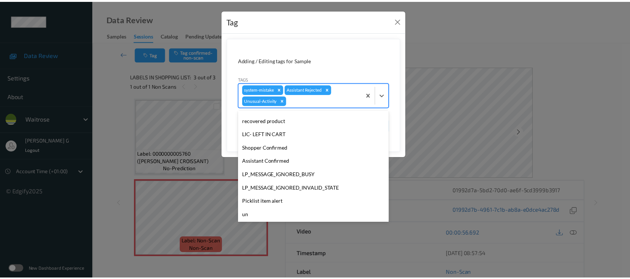
scroll to position [159, 0]
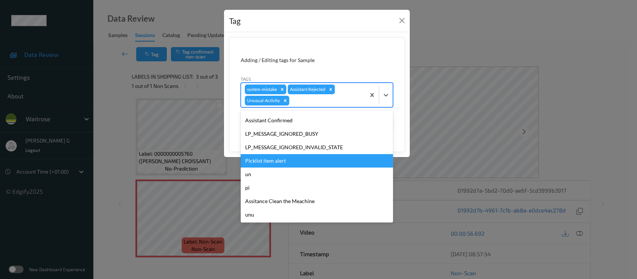
click at [275, 156] on div "Picklist item alert" at bounding box center [317, 160] width 152 height 13
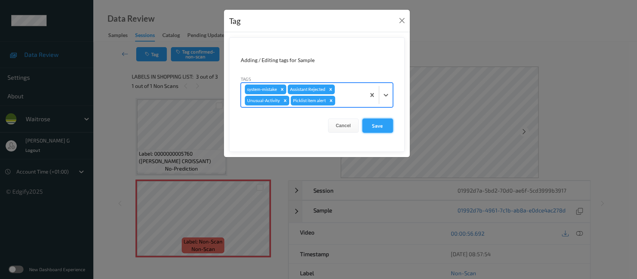
click at [382, 122] on button "Save" at bounding box center [378, 125] width 31 height 14
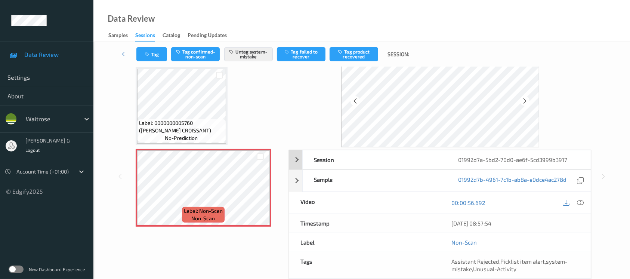
scroll to position [84, 0]
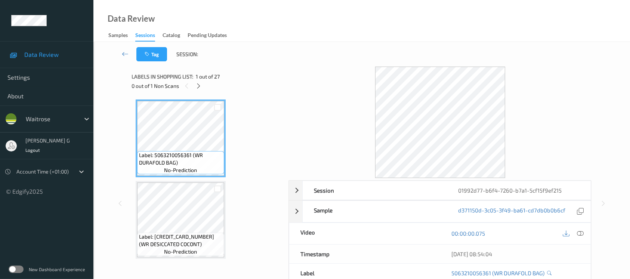
click at [203, 84] on div "0 out of 1 Non Scans" at bounding box center [208, 85] width 152 height 9
click at [198, 86] on icon at bounding box center [198, 86] width 6 height 7
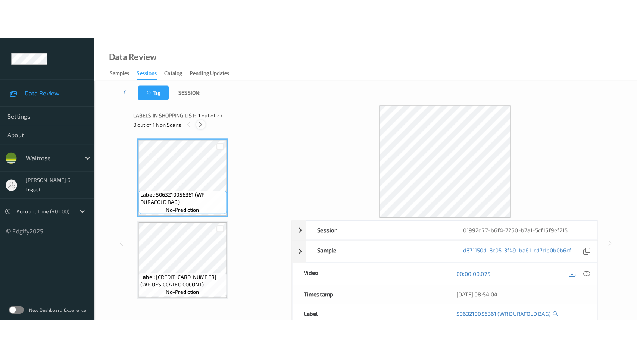
scroll to position [1949, 0]
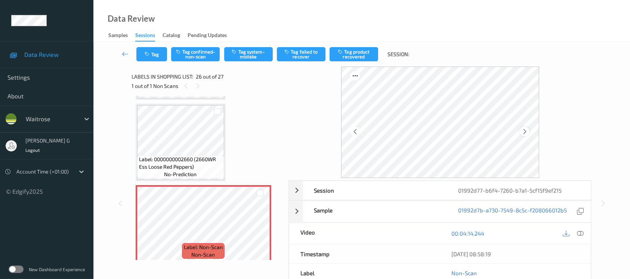
click at [527, 131] on icon at bounding box center [524, 131] width 6 height 7
click at [525, 134] on icon at bounding box center [524, 131] width 6 height 7
click at [579, 234] on icon at bounding box center [579, 233] width 7 height 7
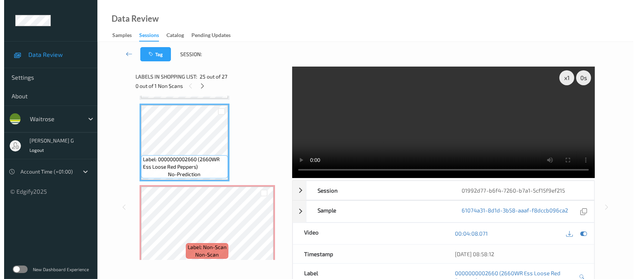
scroll to position [1948, 0]
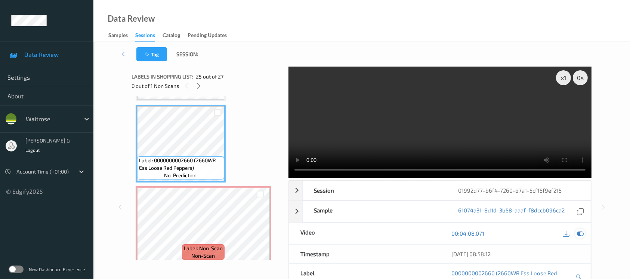
click at [579, 236] on div at bounding box center [580, 233] width 10 height 10
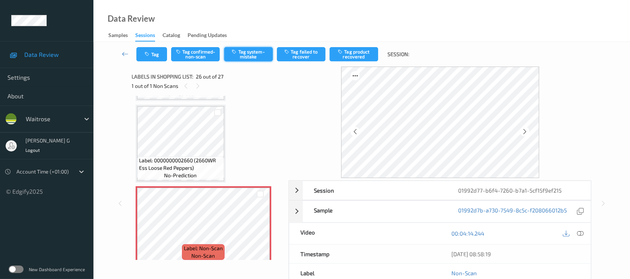
click at [261, 52] on button "Tag system-mistake" at bounding box center [248, 54] width 49 height 14
click at [149, 55] on icon "button" at bounding box center [148, 54] width 6 height 5
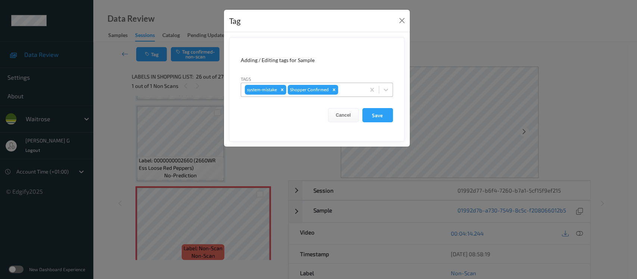
click at [349, 88] on div at bounding box center [351, 89] width 22 height 9
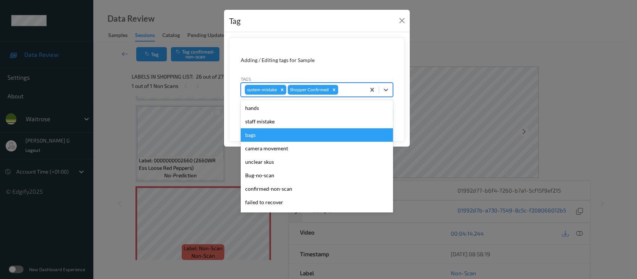
scroll to position [173, 0]
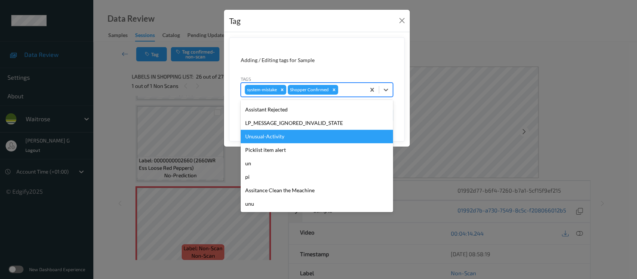
click at [277, 136] on div "Unusual-Activity" at bounding box center [317, 136] width 152 height 13
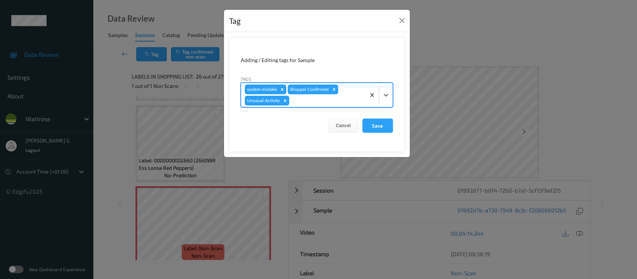
click at [339, 95] on div "system-mistake Shopper Confirmed Unusual-Activity" at bounding box center [303, 95] width 124 height 24
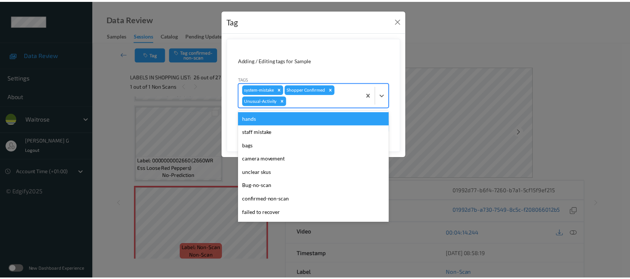
scroll to position [159, 0]
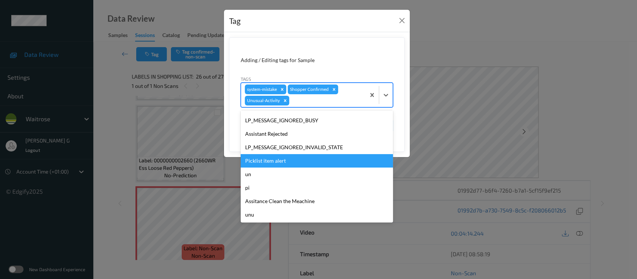
click at [267, 159] on div "Picklist item alert" at bounding box center [317, 160] width 152 height 13
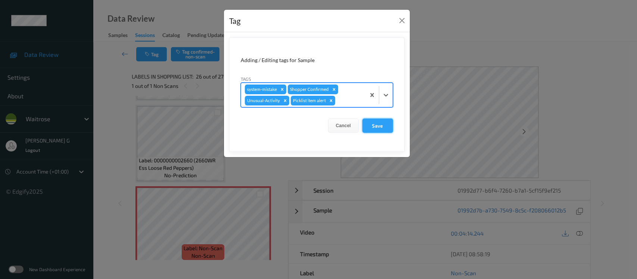
click at [367, 127] on button "Save" at bounding box center [378, 125] width 31 height 14
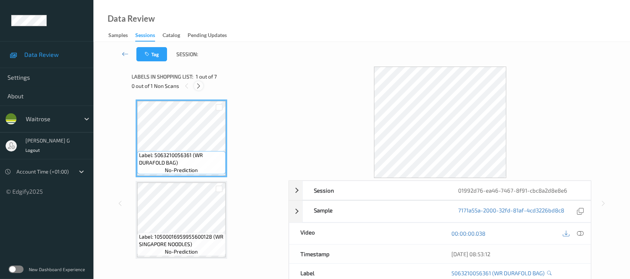
click at [196, 85] on icon at bounding box center [198, 86] width 6 height 7
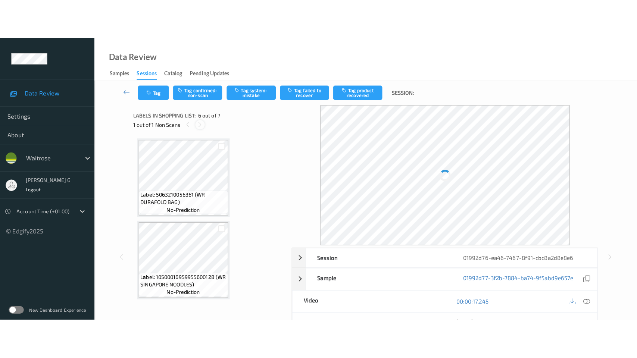
scroll to position [328, 0]
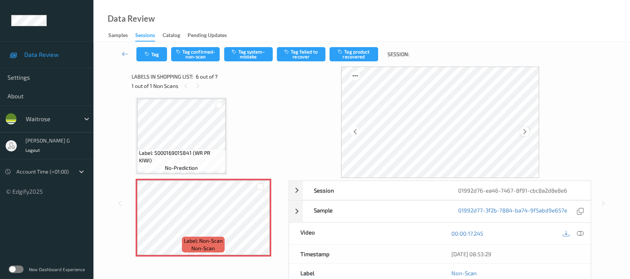
click at [524, 130] on icon at bounding box center [524, 131] width 6 height 7
click at [581, 234] on icon at bounding box center [579, 233] width 7 height 7
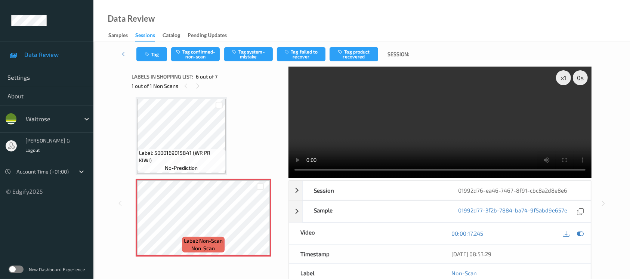
click at [562, 104] on video at bounding box center [439, 121] width 303 height 111
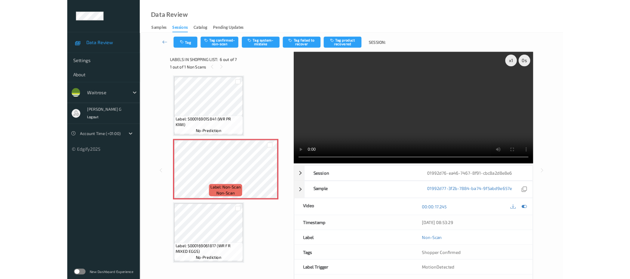
scroll to position [327, 0]
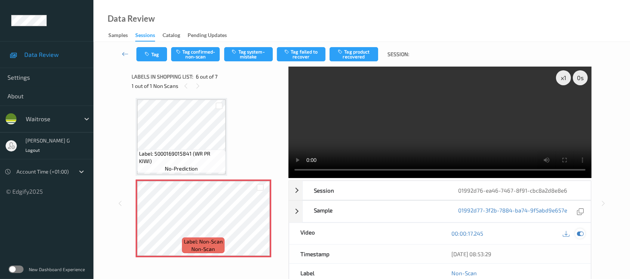
click at [579, 234] on icon at bounding box center [579, 233] width 7 height 7
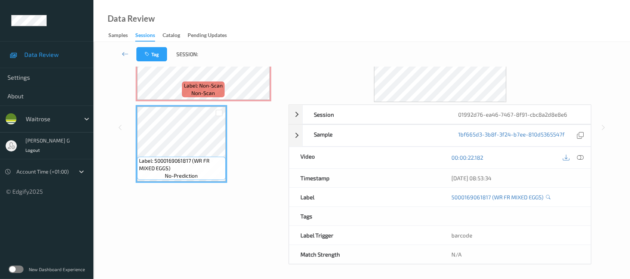
scroll to position [0, 0]
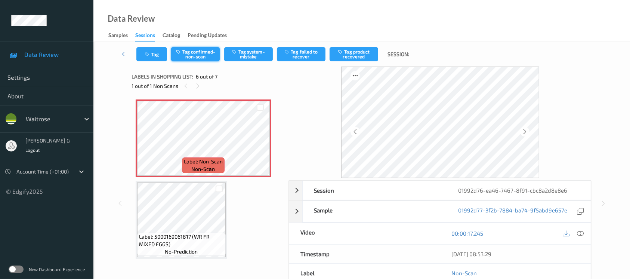
click at [190, 57] on button "Tag confirmed-non-scan" at bounding box center [195, 54] width 49 height 14
click at [297, 54] on button "Tag failed to recover" at bounding box center [301, 54] width 49 height 14
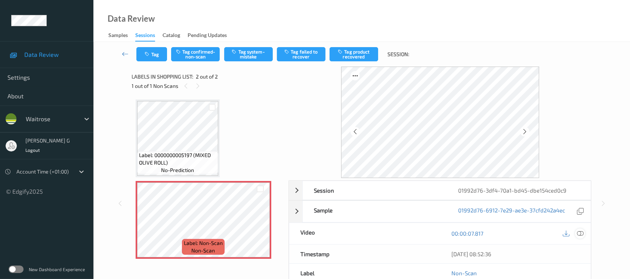
click at [580, 235] on icon at bounding box center [579, 233] width 7 height 7
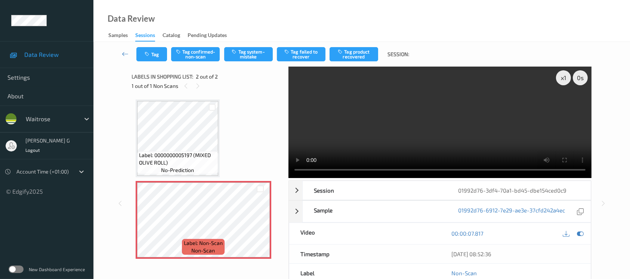
click at [574, 234] on div at bounding box center [572, 233] width 24 height 10
click at [579, 232] on icon at bounding box center [579, 233] width 7 height 7
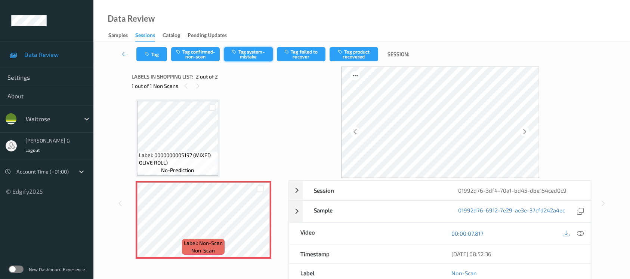
click at [244, 49] on button "Tag system-mistake" at bounding box center [248, 54] width 49 height 14
click at [144, 59] on button "Tag" at bounding box center [151, 54] width 31 height 14
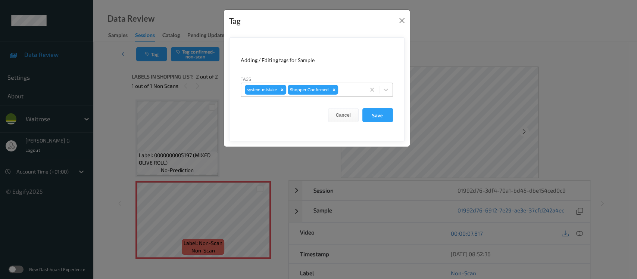
click at [348, 91] on div at bounding box center [351, 89] width 22 height 9
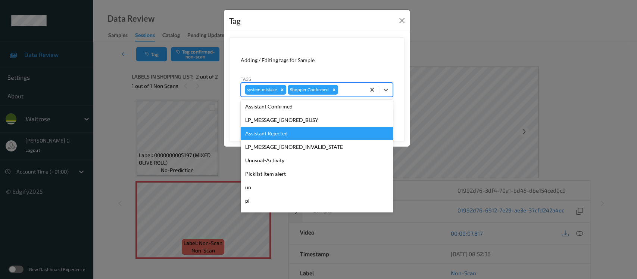
scroll to position [173, 0]
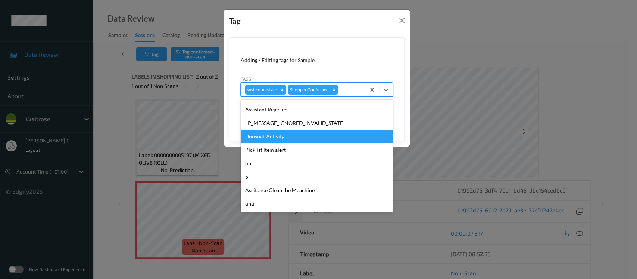
click at [265, 138] on div "Unusual-Activity" at bounding box center [317, 136] width 152 height 13
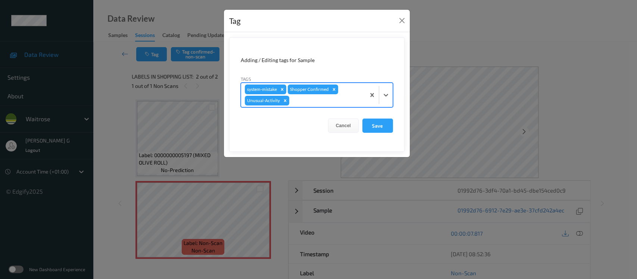
click at [327, 103] on div at bounding box center [326, 100] width 71 height 9
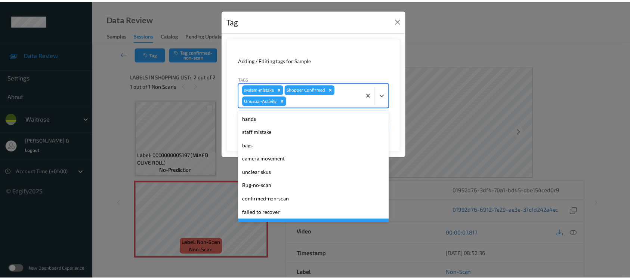
scroll to position [159, 0]
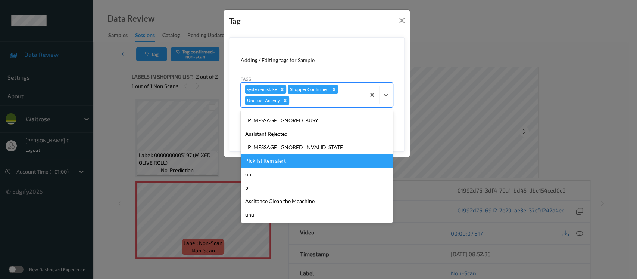
click at [269, 165] on div "Picklist item alert" at bounding box center [317, 160] width 152 height 13
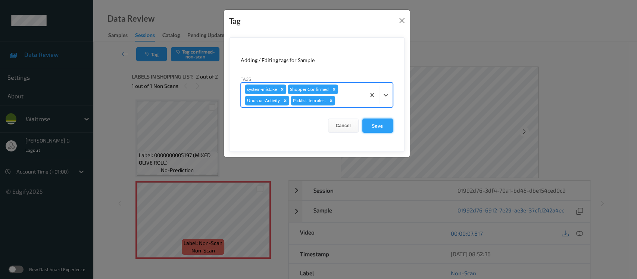
click at [369, 124] on button "Save" at bounding box center [378, 125] width 31 height 14
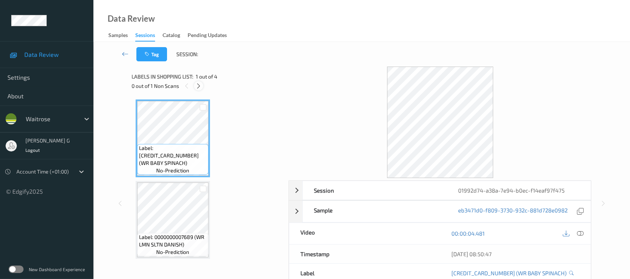
click at [198, 88] on icon at bounding box center [198, 86] width 6 height 7
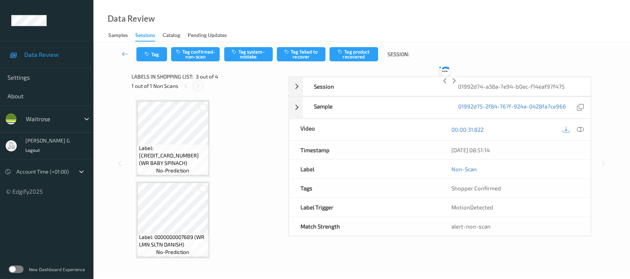
scroll to position [84, 0]
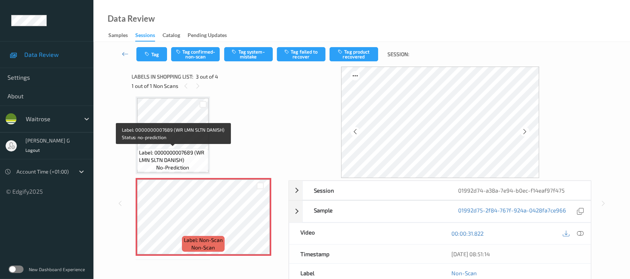
click at [176, 152] on span "Label: 0000000007689 (WR LMN SLTN DANISH)" at bounding box center [173, 156] width 68 height 15
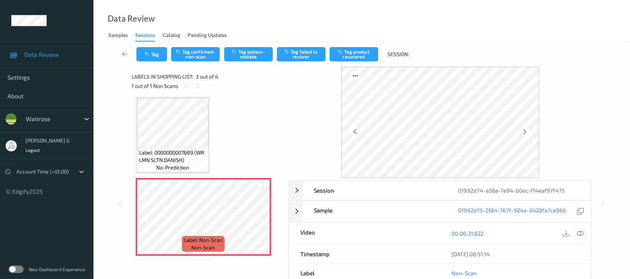
click at [577, 230] on icon at bounding box center [579, 233] width 7 height 7
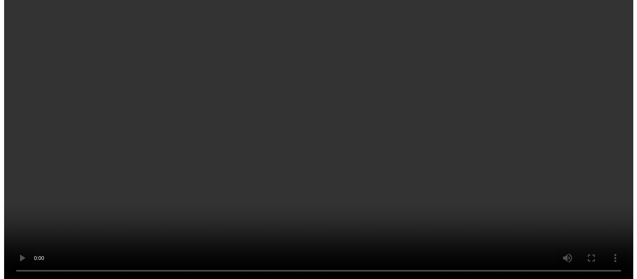
scroll to position [84, 0]
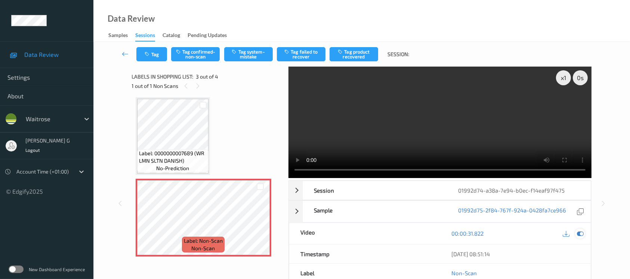
click at [578, 229] on div at bounding box center [580, 233] width 10 height 10
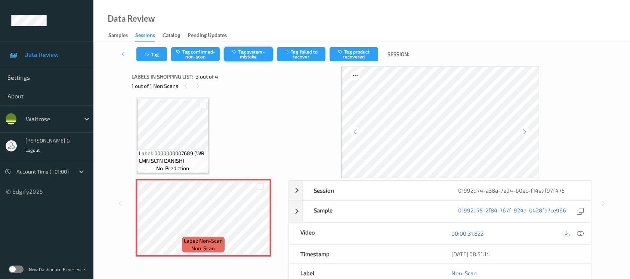
click at [248, 55] on button "Tag system-mistake" at bounding box center [248, 54] width 49 height 14
click at [159, 54] on button "Tag" at bounding box center [151, 54] width 31 height 14
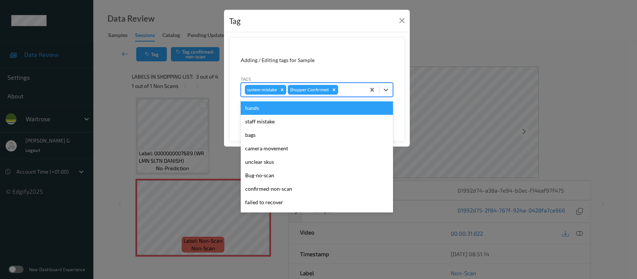
click at [345, 89] on div at bounding box center [351, 89] width 22 height 9
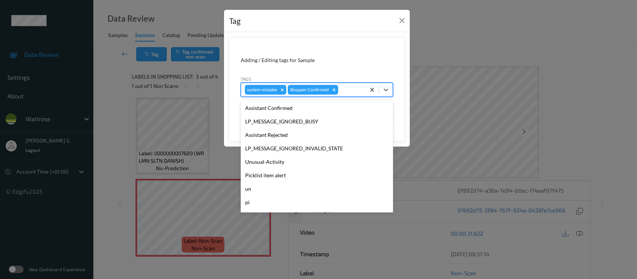
scroll to position [173, 0]
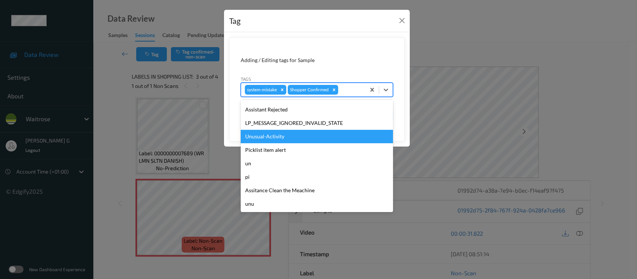
click at [257, 136] on div "Unusual-Activity" at bounding box center [317, 136] width 152 height 13
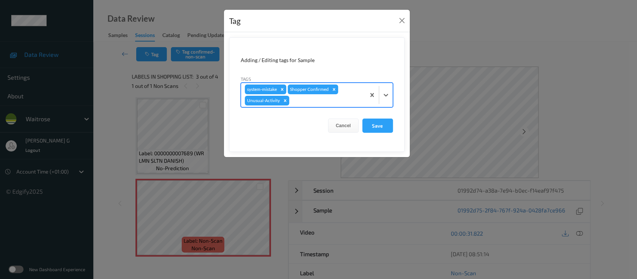
click at [335, 103] on div at bounding box center [326, 100] width 71 height 9
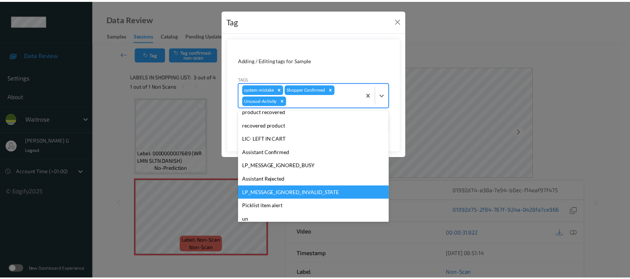
scroll to position [159, 0]
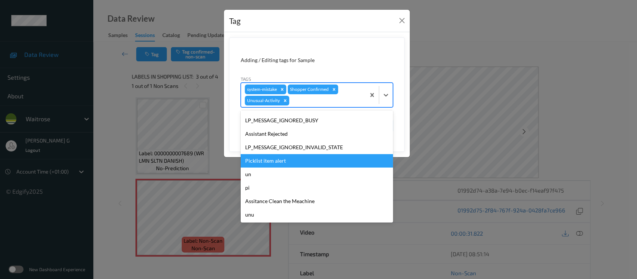
click at [268, 156] on div "Picklist item alert" at bounding box center [317, 160] width 152 height 13
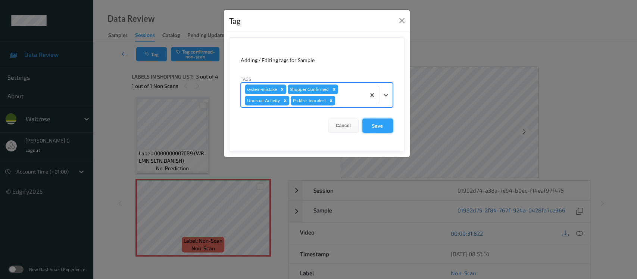
click at [375, 127] on button "Save" at bounding box center [378, 125] width 31 height 14
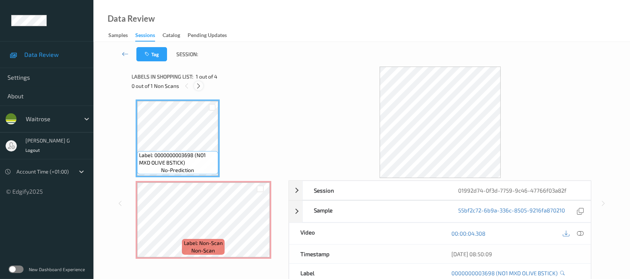
click at [199, 86] on icon at bounding box center [198, 86] width 6 height 7
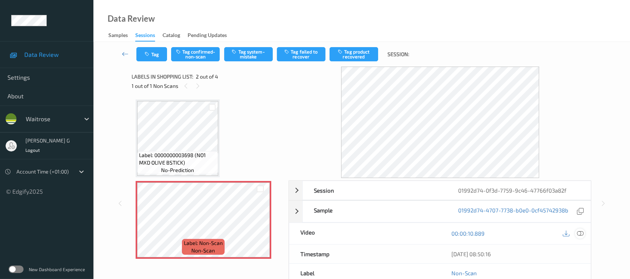
click at [579, 231] on icon at bounding box center [579, 233] width 7 height 7
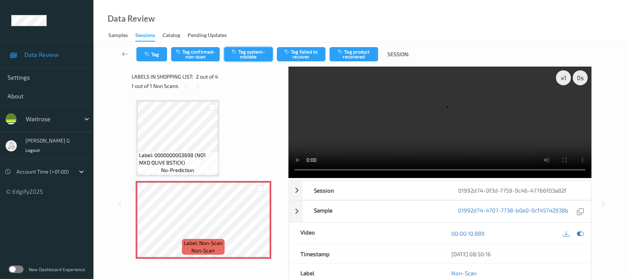
click at [239, 52] on button "Tag system-mistake" at bounding box center [248, 54] width 49 height 14
click at [581, 232] on icon at bounding box center [579, 233] width 7 height 7
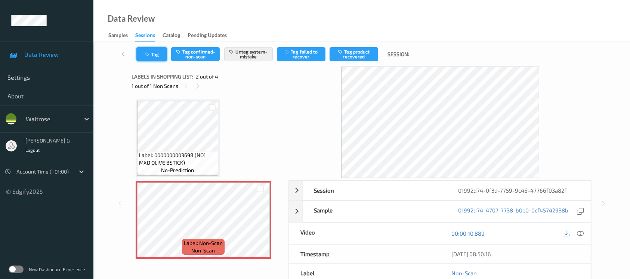
click at [164, 53] on button "Tag" at bounding box center [151, 54] width 31 height 14
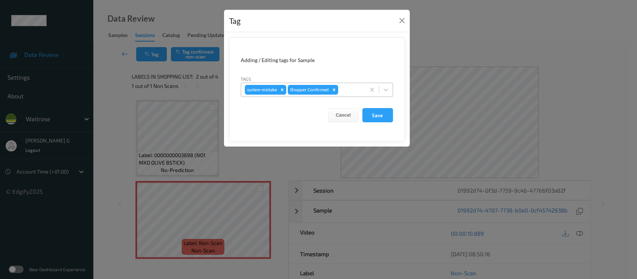
click at [359, 88] on div at bounding box center [351, 89] width 22 height 9
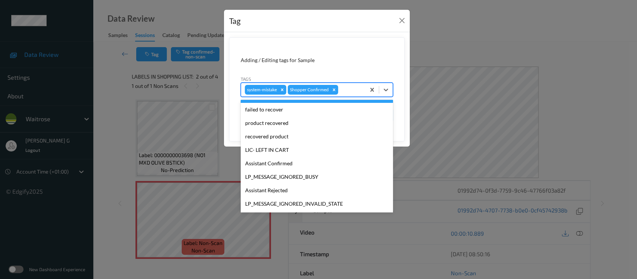
scroll to position [149, 0]
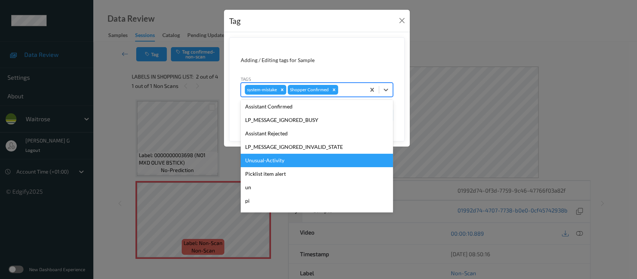
click at [273, 156] on div "Unusual-Activity" at bounding box center [317, 159] width 152 height 13
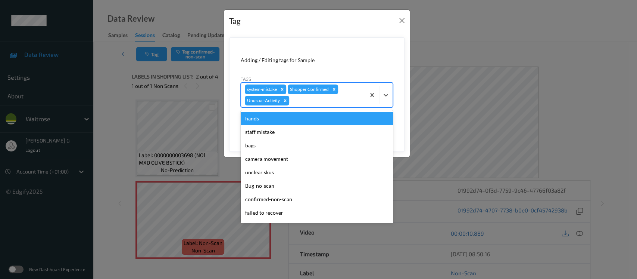
click at [326, 100] on div at bounding box center [326, 100] width 71 height 9
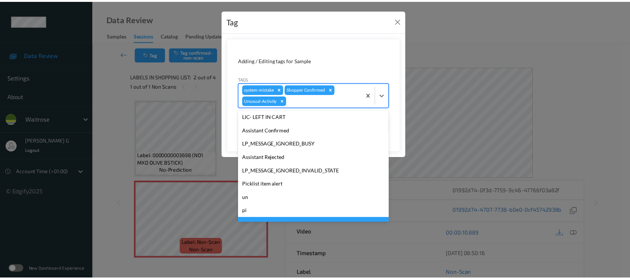
scroll to position [159, 0]
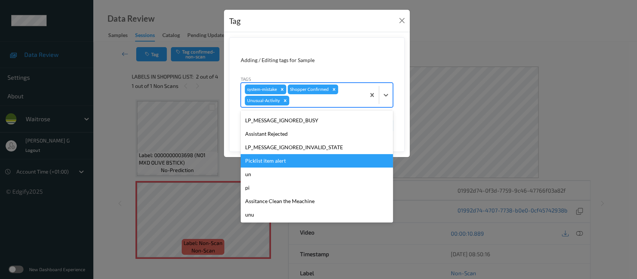
click at [276, 165] on div "Picklist item alert" at bounding box center [317, 160] width 152 height 13
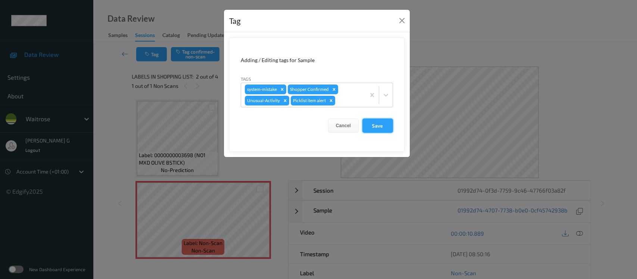
click at [374, 121] on button "Save" at bounding box center [378, 125] width 31 height 14
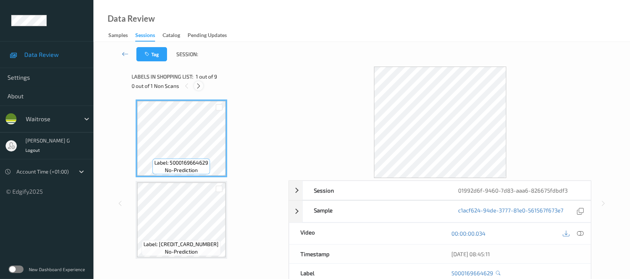
click at [195, 87] on icon at bounding box center [198, 86] width 6 height 7
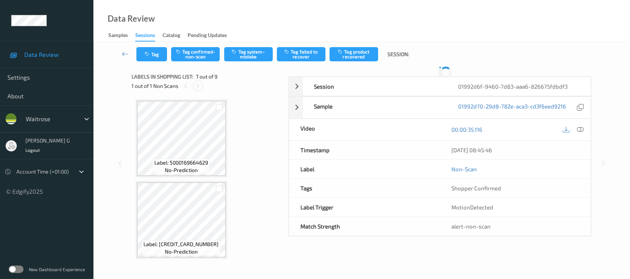
scroll to position [409, 0]
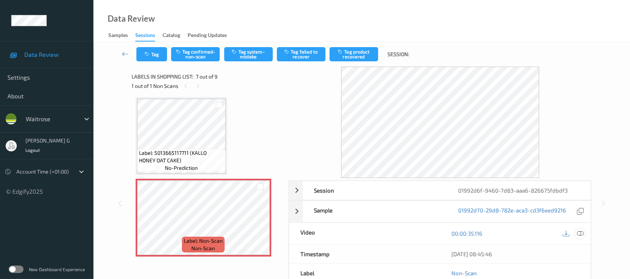
click at [579, 230] on icon at bounding box center [579, 233] width 7 height 7
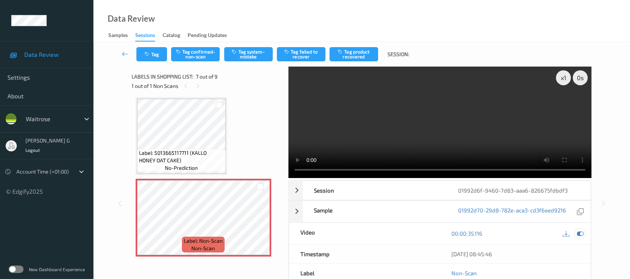
click at [582, 231] on icon at bounding box center [579, 233] width 7 height 7
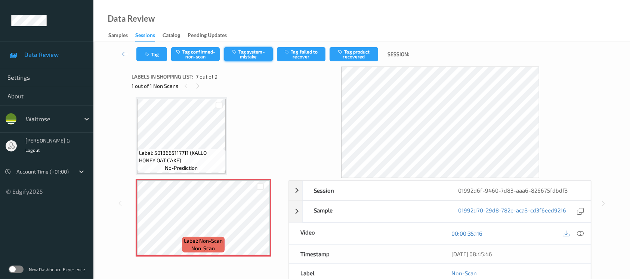
click at [252, 60] on button "Tag system-mistake" at bounding box center [248, 54] width 49 height 14
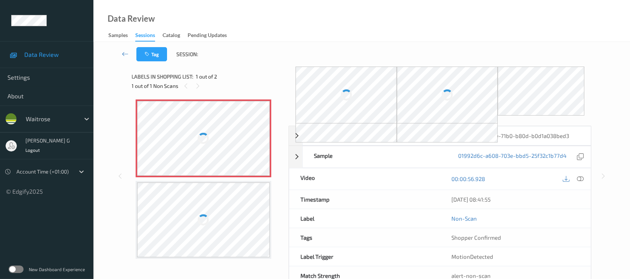
click at [317, 85] on div at bounding box center [345, 94] width 101 height 57
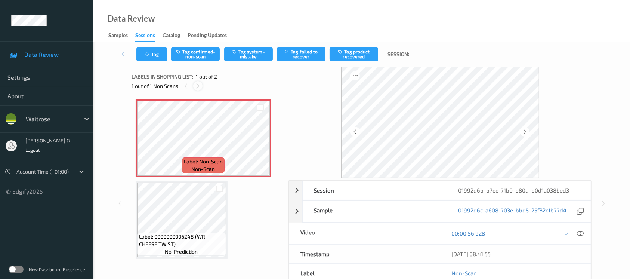
click at [198, 87] on icon at bounding box center [198, 86] width 6 height 7
click at [581, 230] on icon at bounding box center [579, 233] width 7 height 7
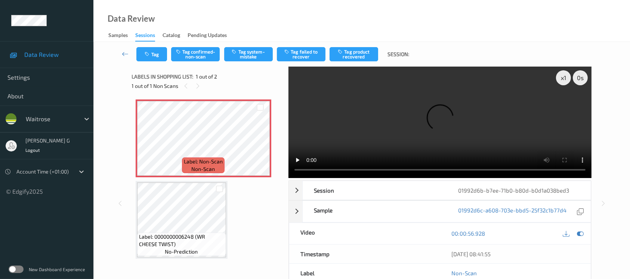
click at [562, 105] on video at bounding box center [439, 121] width 303 height 111
click at [582, 231] on icon at bounding box center [579, 233] width 7 height 7
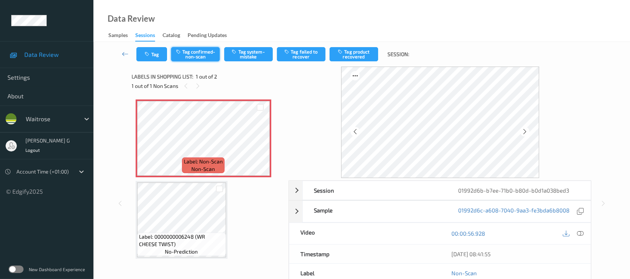
click at [204, 56] on button "Tag confirmed-non-scan" at bounding box center [195, 54] width 49 height 14
click at [346, 52] on button "Tag product recovered" at bounding box center [353, 54] width 49 height 14
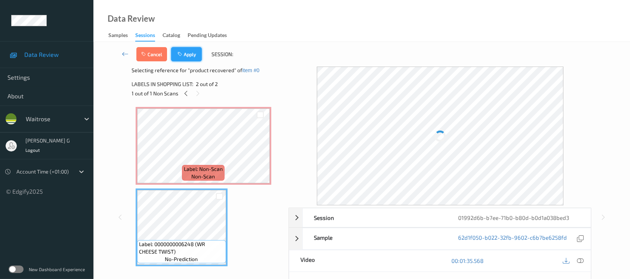
click at [184, 53] on button "Apply" at bounding box center [186, 54] width 31 height 14
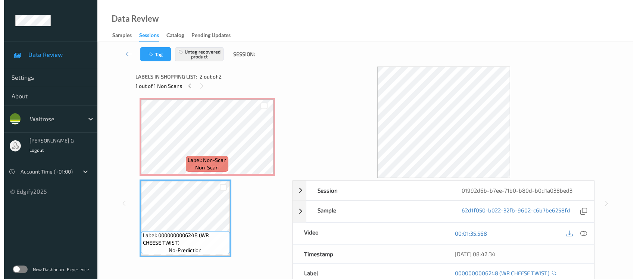
scroll to position [2, 0]
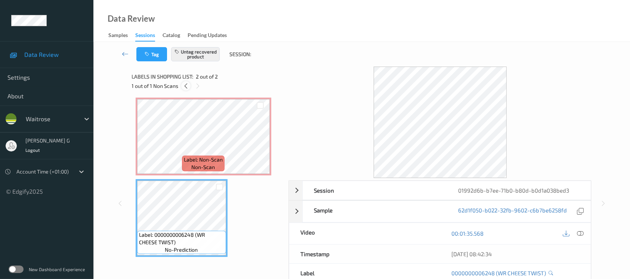
click at [188, 85] on icon at bounding box center [186, 86] width 6 height 7
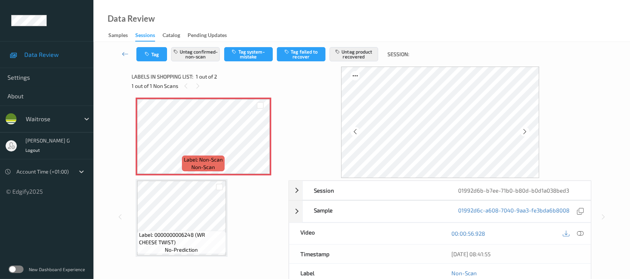
click at [150, 64] on div "Tag Untag confirmed-non-scan Tag system-mistake Tag failed to recover Untag pro…" at bounding box center [362, 54] width 506 height 25
click at [156, 58] on button "Tag" at bounding box center [151, 54] width 31 height 14
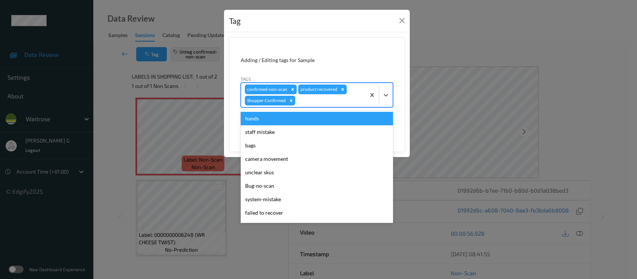
click at [317, 102] on div at bounding box center [329, 100] width 65 height 9
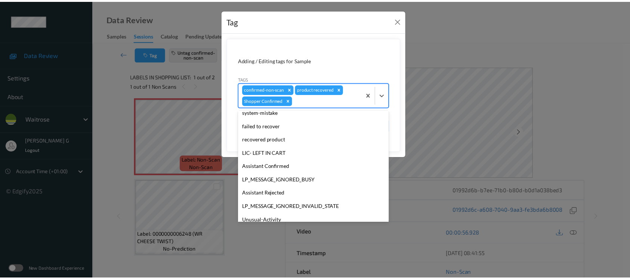
scroll to position [159, 0]
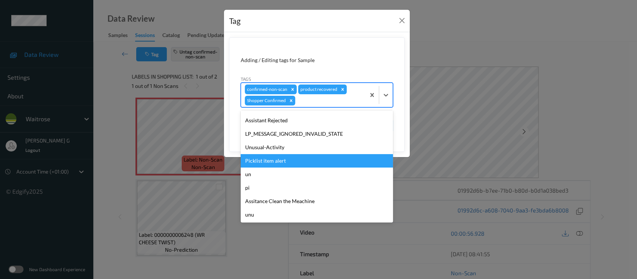
click at [270, 160] on div "Picklist item alert" at bounding box center [317, 160] width 152 height 13
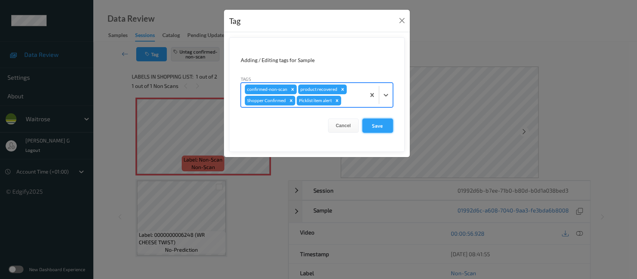
click at [382, 123] on button "Save" at bounding box center [378, 125] width 31 height 14
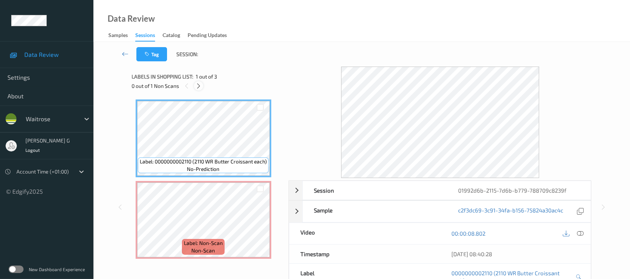
click at [196, 83] on icon at bounding box center [198, 86] width 6 height 7
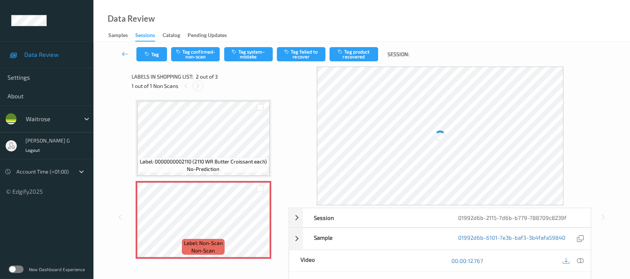
scroll to position [3, 0]
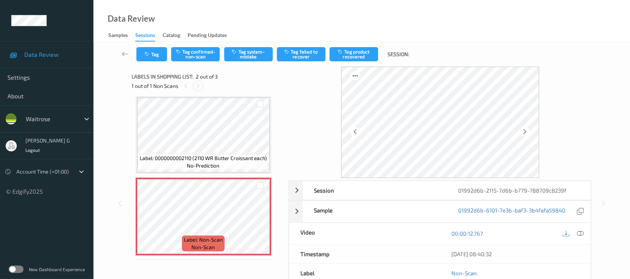
click at [197, 82] on div at bounding box center [197, 85] width 9 height 9
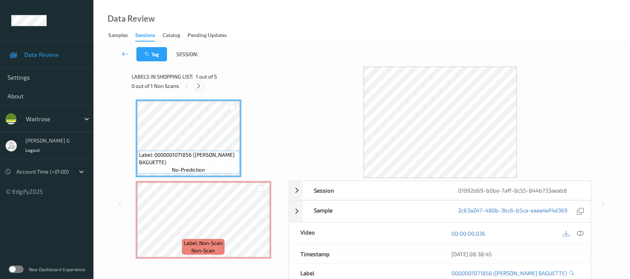
click at [196, 86] on icon at bounding box center [198, 86] width 6 height 7
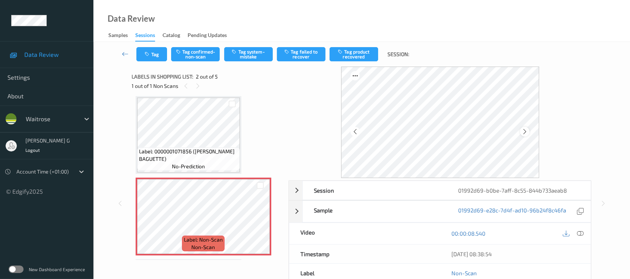
click at [528, 130] on div at bounding box center [524, 131] width 9 height 9
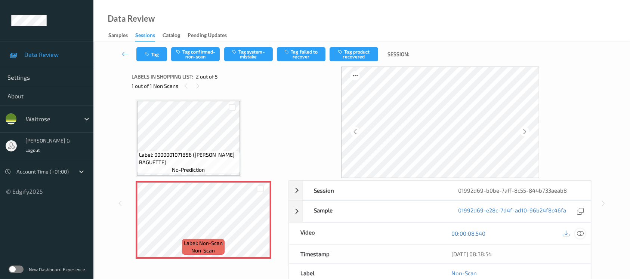
click at [578, 233] on icon at bounding box center [579, 233] width 7 height 7
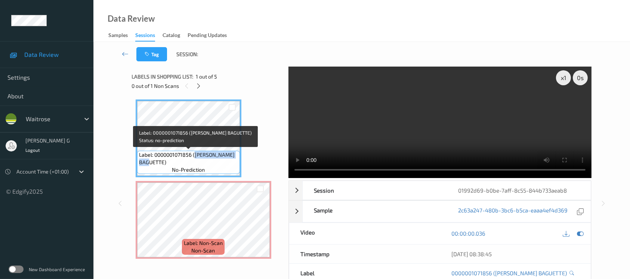
drag, startPoint x: 194, startPoint y: 155, endPoint x: 163, endPoint y: 162, distance: 31.9
click at [163, 162] on span "Label: 0000001071856 ([PERSON_NAME] BAGUETTE)" at bounding box center [188, 158] width 99 height 15
copy span "[PERSON_NAME] BAGUETTE"
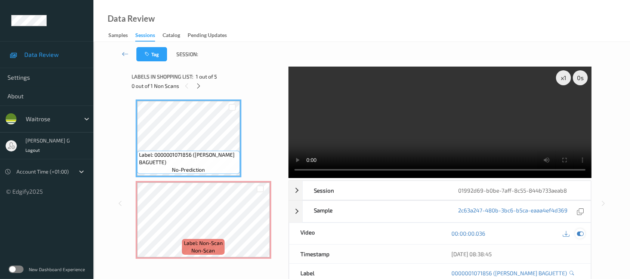
click at [575, 234] on div at bounding box center [580, 233] width 10 height 10
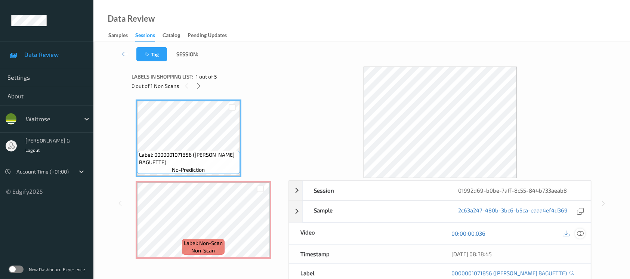
click at [578, 233] on icon at bounding box center [579, 233] width 7 height 7
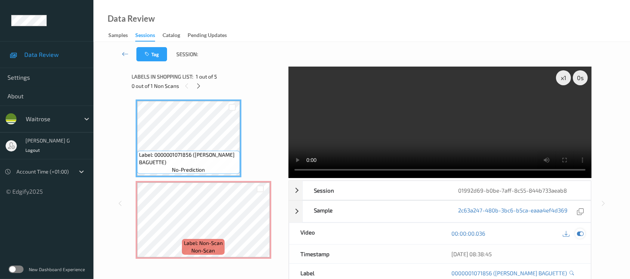
click at [580, 234] on icon at bounding box center [579, 233] width 7 height 7
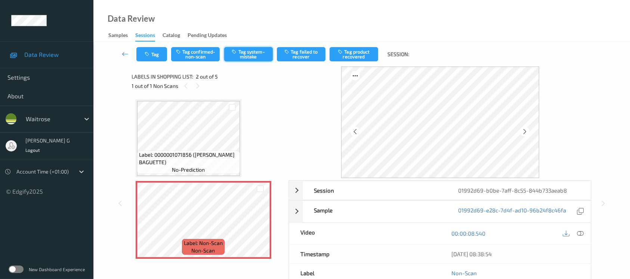
click at [239, 53] on button "Tag system-mistake" at bounding box center [248, 54] width 49 height 14
click at [154, 55] on button "Tag" at bounding box center [151, 54] width 31 height 14
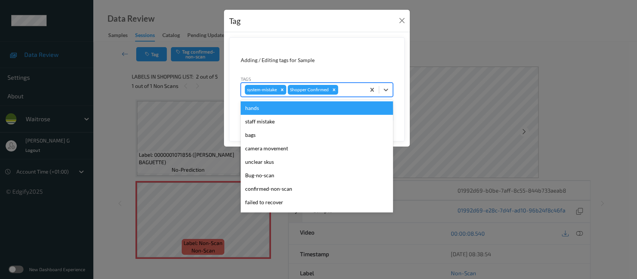
click at [348, 90] on div at bounding box center [351, 89] width 22 height 9
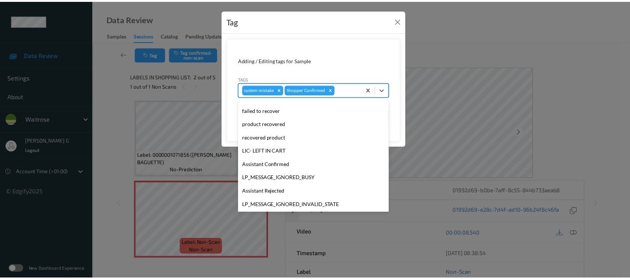
scroll to position [173, 0]
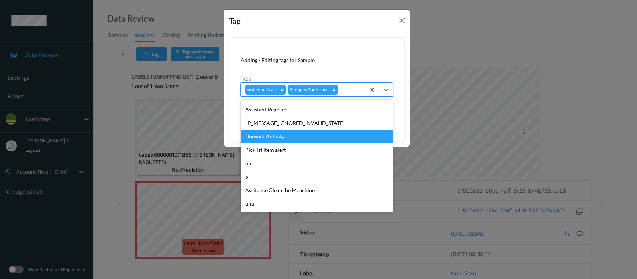
click at [262, 139] on div "Unusual-Activity" at bounding box center [317, 136] width 152 height 13
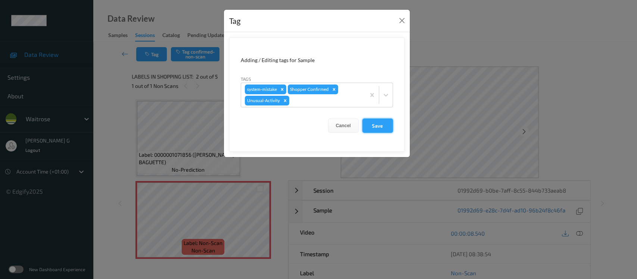
click at [382, 122] on button "Save" at bounding box center [378, 125] width 31 height 14
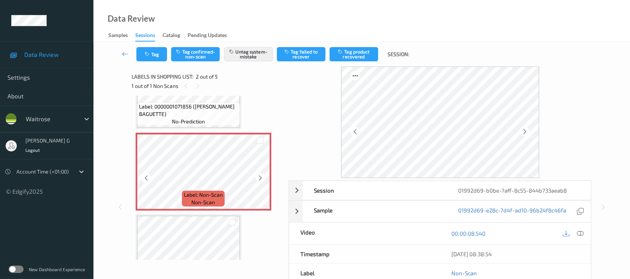
scroll to position [0, 0]
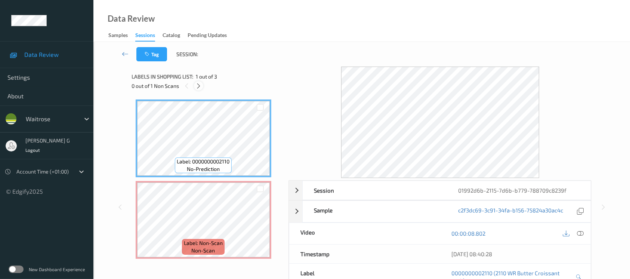
click at [199, 83] on icon at bounding box center [198, 86] width 6 height 7
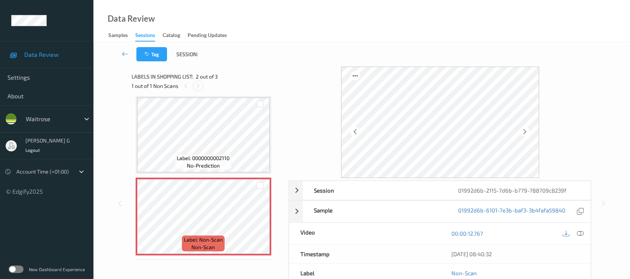
click at [199, 83] on icon at bounding box center [198, 86] width 6 height 7
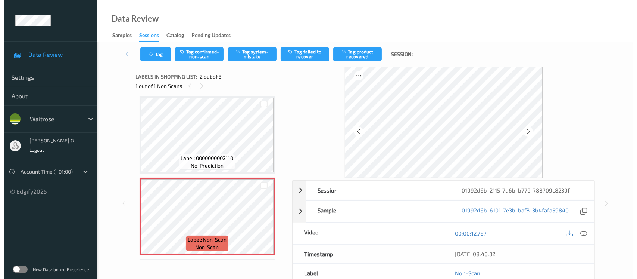
scroll to position [0, 0]
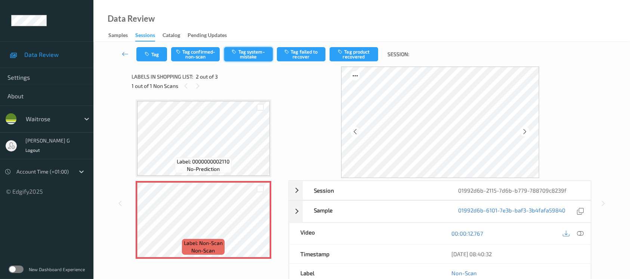
click at [247, 51] on button "Tag system-mistake" at bounding box center [248, 54] width 49 height 14
click at [149, 59] on button "Tag" at bounding box center [151, 54] width 31 height 14
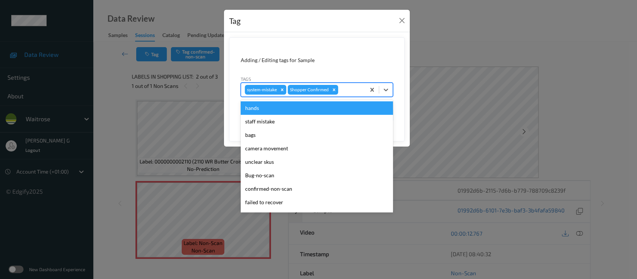
click at [344, 89] on div at bounding box center [351, 89] width 22 height 9
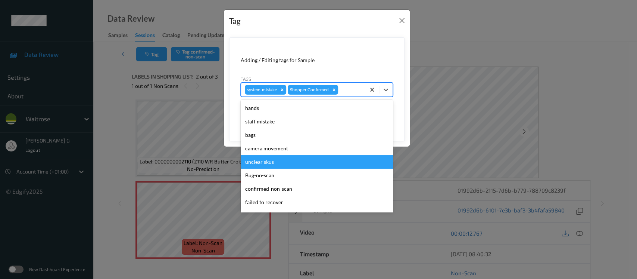
scroll to position [173, 0]
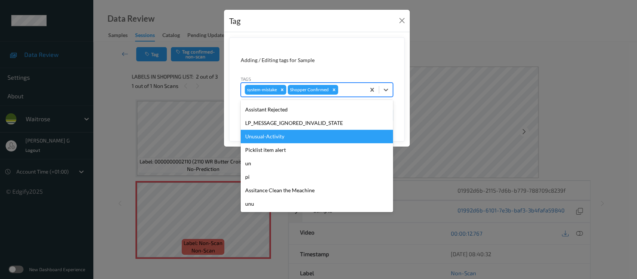
click at [263, 139] on div "Unusual-Activity" at bounding box center [317, 136] width 152 height 13
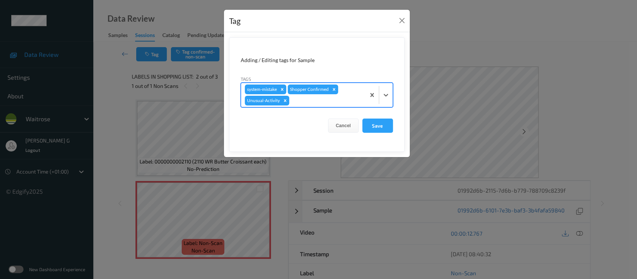
click at [311, 102] on div at bounding box center [326, 100] width 71 height 9
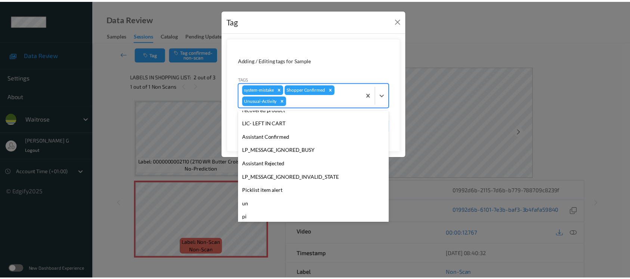
scroll to position [159, 0]
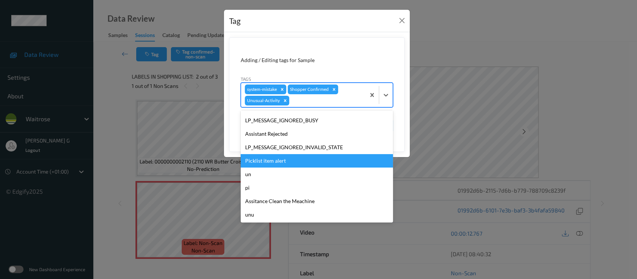
click at [262, 163] on div "Picklist item alert" at bounding box center [317, 160] width 152 height 13
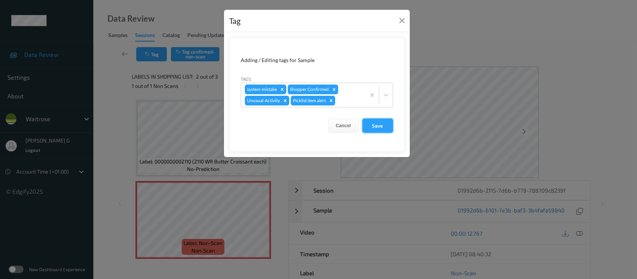
click at [374, 124] on button "Save" at bounding box center [378, 125] width 31 height 14
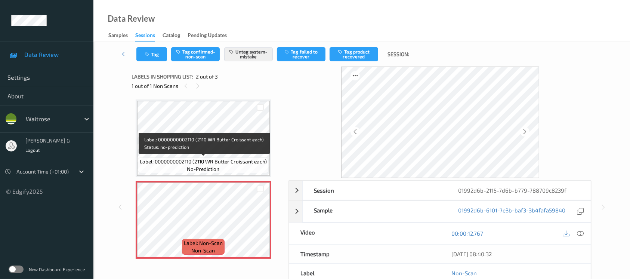
scroll to position [83, 0]
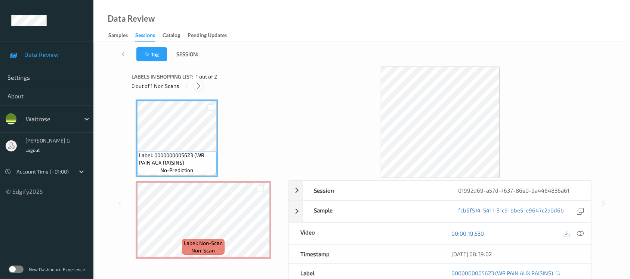
click at [198, 85] on icon at bounding box center [198, 86] width 6 height 7
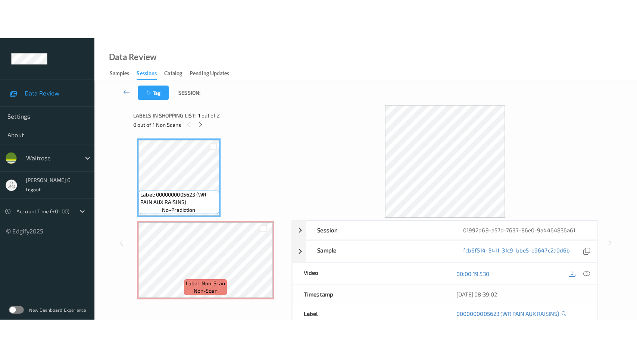
scroll to position [2, 0]
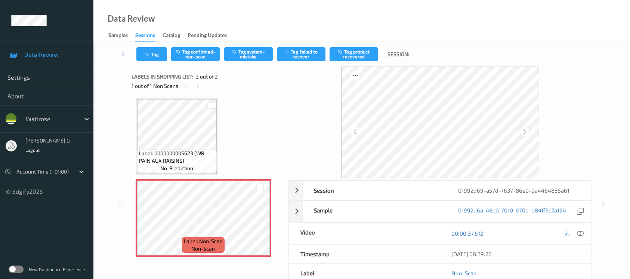
click at [524, 130] on icon at bounding box center [524, 131] width 6 height 7
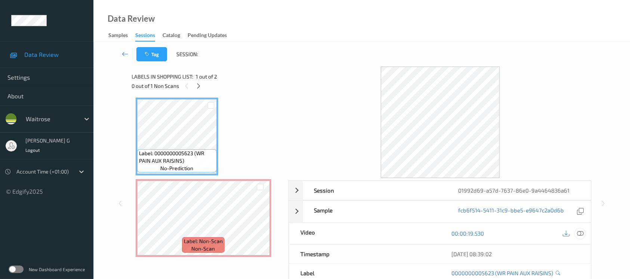
click at [578, 233] on icon at bounding box center [579, 233] width 7 height 7
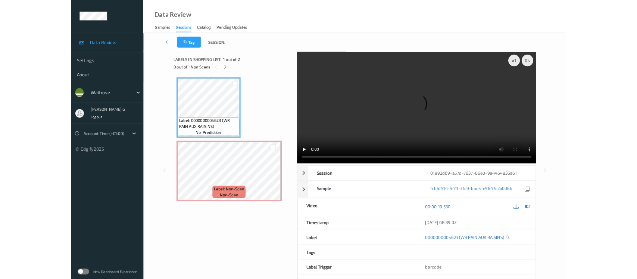
scroll to position [0, 0]
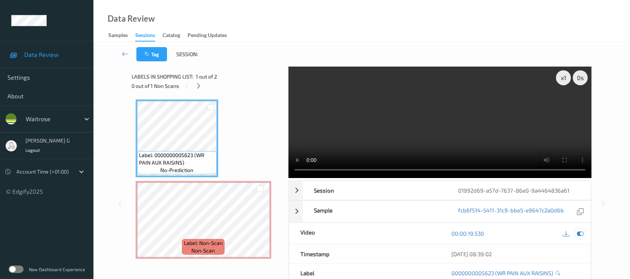
click at [577, 234] on icon at bounding box center [579, 233] width 7 height 7
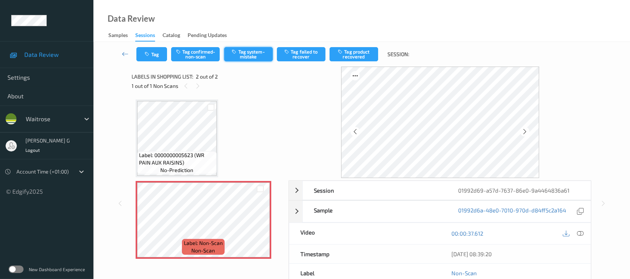
click at [233, 53] on icon "button" at bounding box center [235, 51] width 6 height 5
click at [155, 49] on button "Tag" at bounding box center [151, 54] width 31 height 14
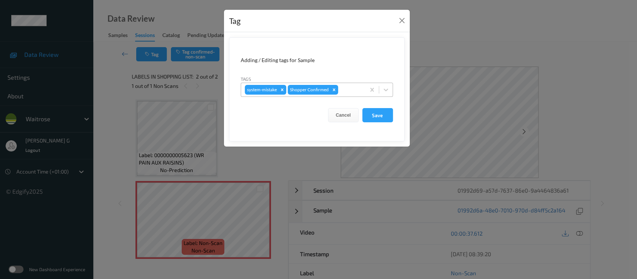
click at [347, 91] on div at bounding box center [351, 89] width 22 height 9
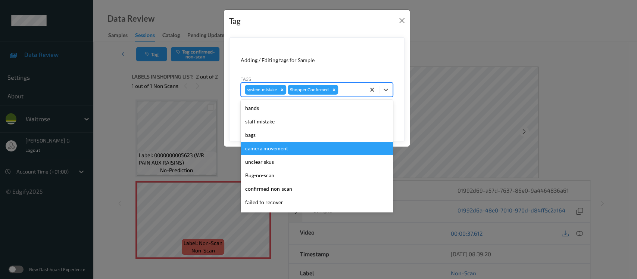
scroll to position [173, 0]
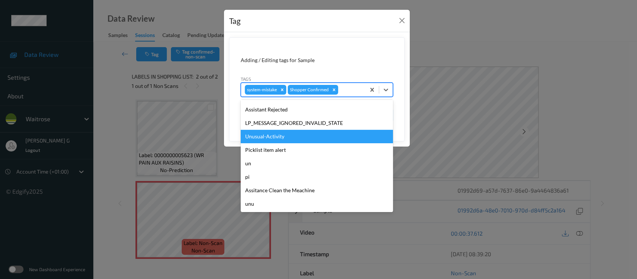
click at [265, 134] on div "Unusual-Activity" at bounding box center [317, 136] width 152 height 13
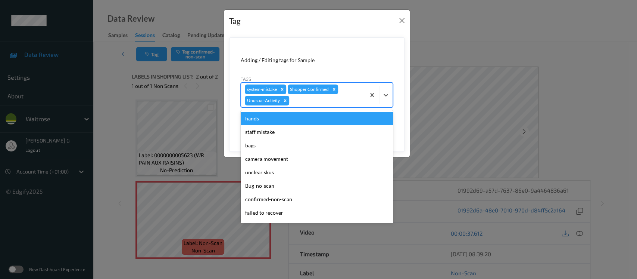
click at [361, 99] on div at bounding box center [326, 100] width 71 height 9
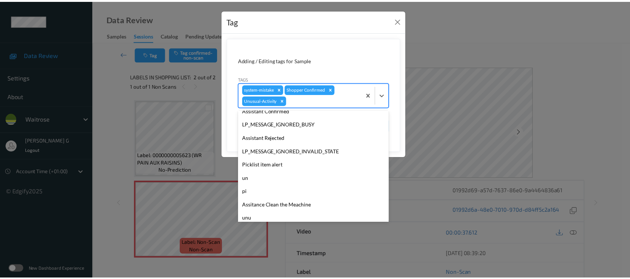
scroll to position [159, 0]
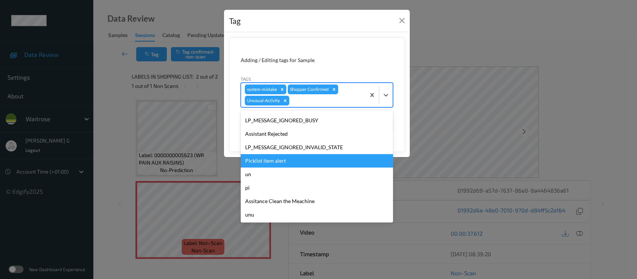
click at [251, 158] on div "Picklist item alert" at bounding box center [317, 160] width 152 height 13
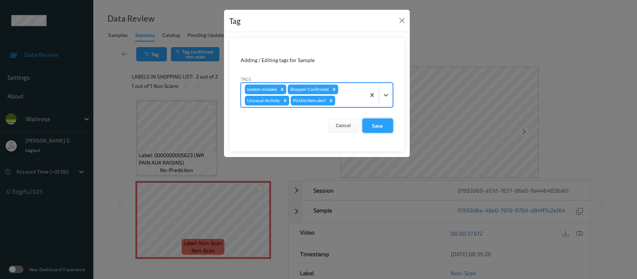
click at [373, 124] on button "Save" at bounding box center [378, 125] width 31 height 14
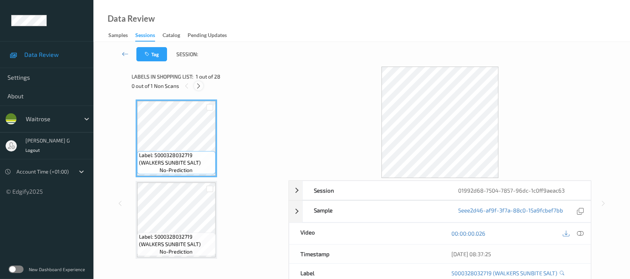
click at [201, 81] on div at bounding box center [198, 85] width 9 height 9
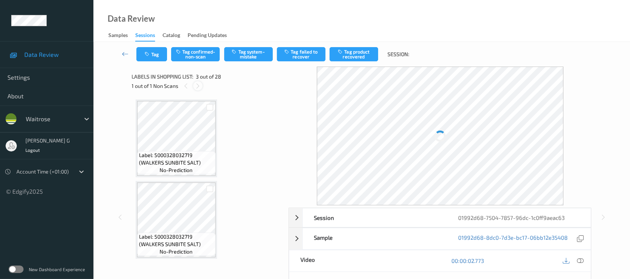
scroll to position [84, 0]
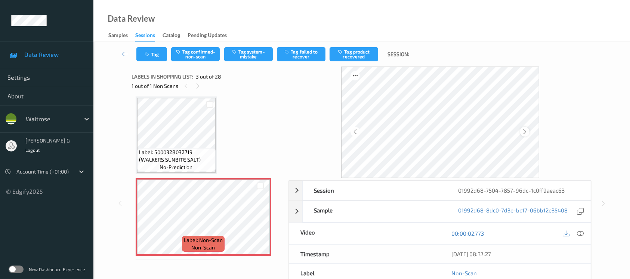
click at [525, 132] on icon at bounding box center [524, 131] width 6 height 7
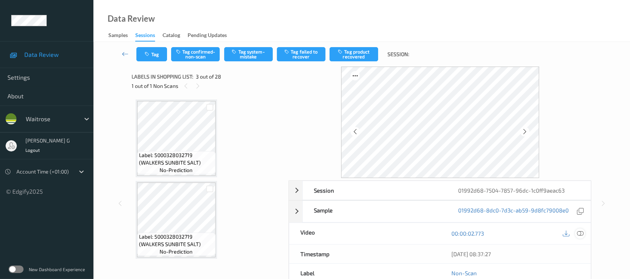
click at [579, 233] on icon at bounding box center [579, 233] width 7 height 7
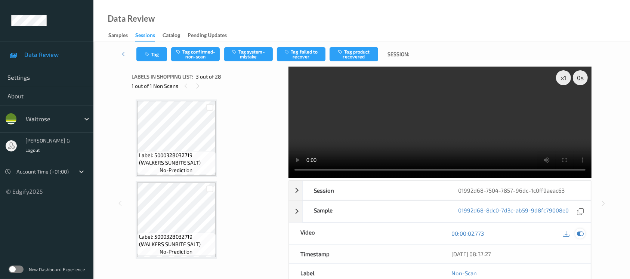
click at [578, 233] on icon at bounding box center [579, 233] width 7 height 7
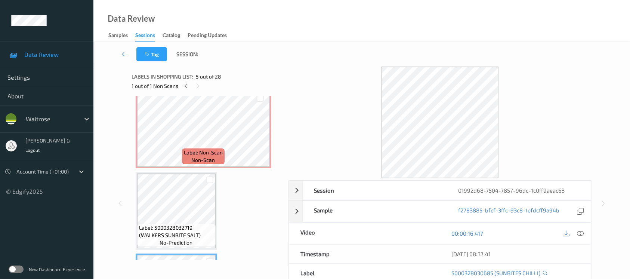
scroll to position [149, 0]
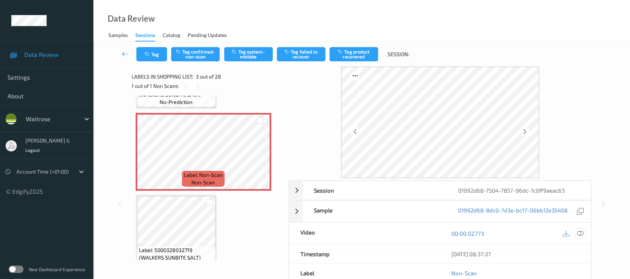
click at [582, 232] on icon at bounding box center [579, 233] width 7 height 7
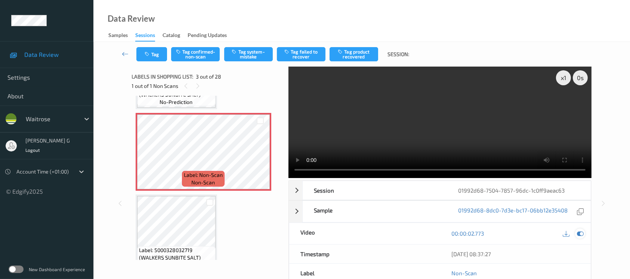
click at [579, 232] on icon at bounding box center [579, 233] width 7 height 7
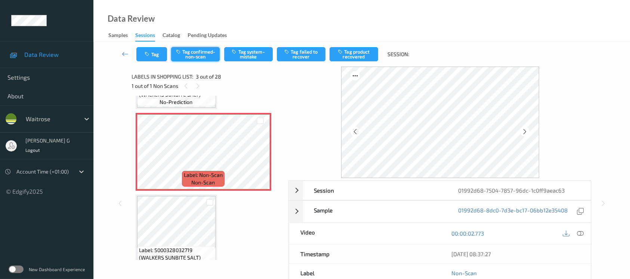
click at [198, 52] on button "Tag confirmed-non-scan" at bounding box center [195, 54] width 49 height 14
click at [302, 53] on button "Tag failed to recover" at bounding box center [301, 54] width 49 height 14
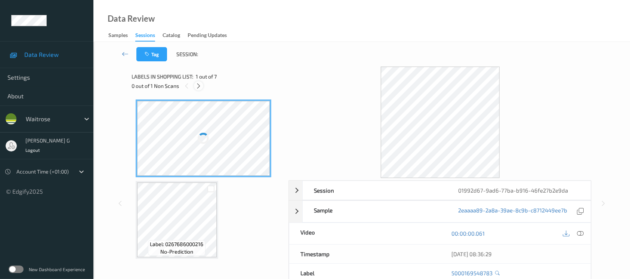
click at [200, 90] on div at bounding box center [198, 85] width 9 height 9
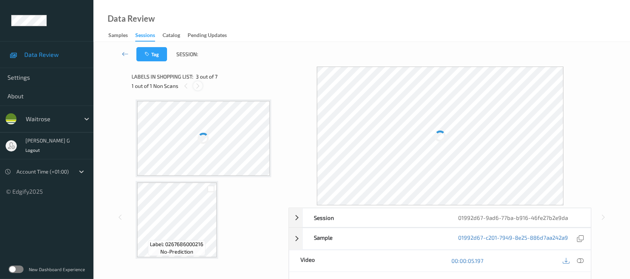
scroll to position [84, 0]
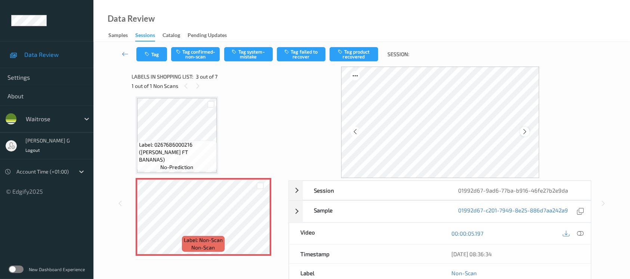
click at [524, 130] on icon at bounding box center [524, 131] width 6 height 7
click at [526, 130] on icon at bounding box center [524, 131] width 6 height 7
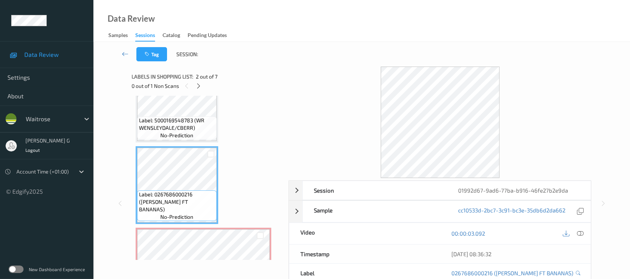
scroll to position [50, 0]
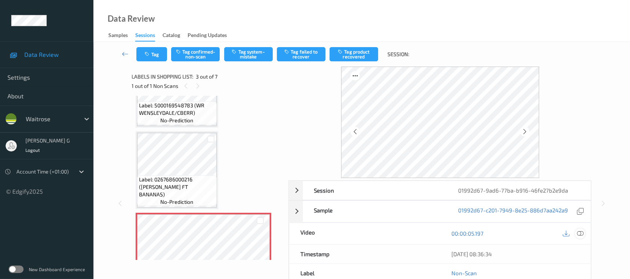
click at [580, 232] on icon at bounding box center [579, 233] width 7 height 7
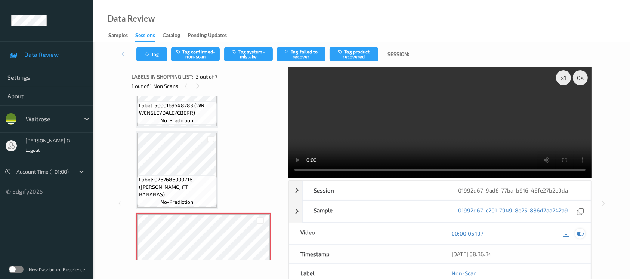
click at [584, 231] on div at bounding box center [580, 233] width 10 height 10
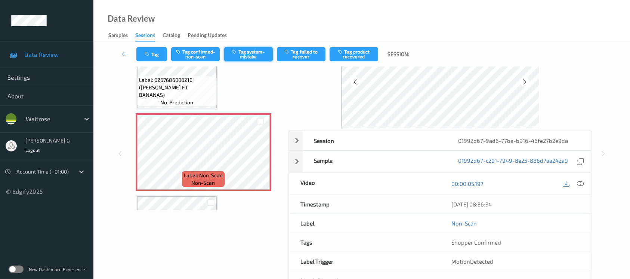
click at [240, 55] on button "Tag system-mistake" at bounding box center [248, 54] width 49 height 14
click at [149, 50] on button "Tag" at bounding box center [151, 54] width 31 height 14
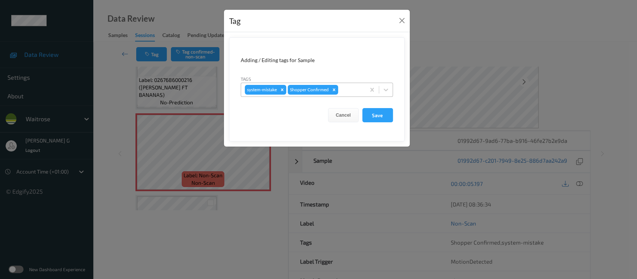
click at [351, 94] on div "system-mistake Shopper Confirmed" at bounding box center [303, 89] width 124 height 13
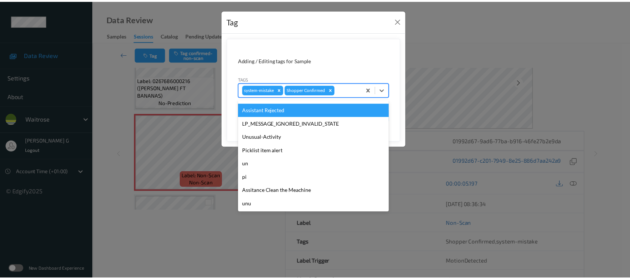
scroll to position [173, 0]
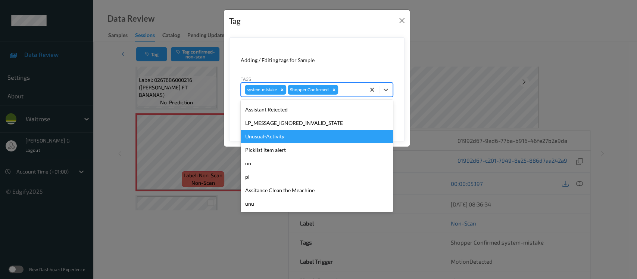
click at [272, 139] on div "Unusual-Activity" at bounding box center [317, 136] width 152 height 13
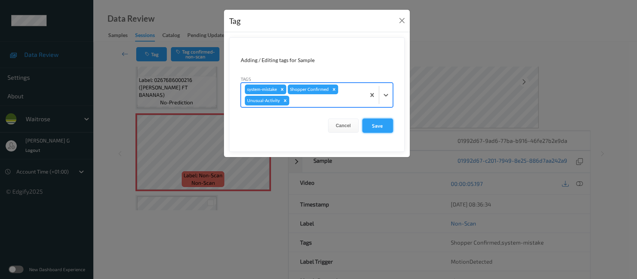
click at [382, 125] on button "Save" at bounding box center [378, 125] width 31 height 14
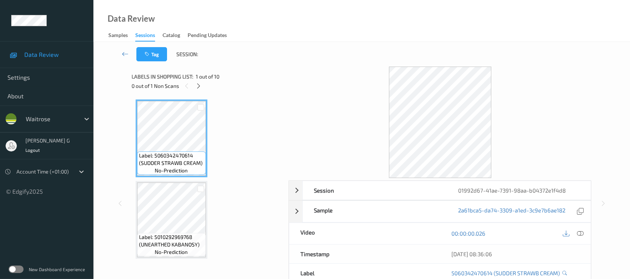
click at [238, 70] on div "Labels in shopping list: 1 out of 10 0 out of 1 Non Scans" at bounding box center [208, 80] width 152 height 29
click at [201, 85] on icon at bounding box center [198, 86] width 6 height 7
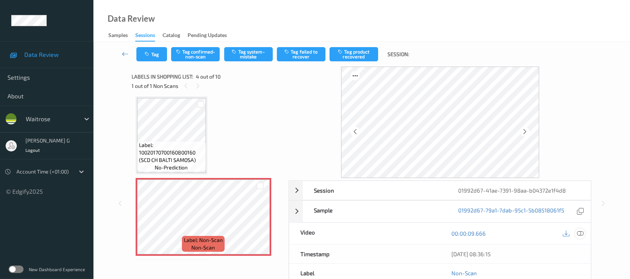
click at [581, 233] on icon at bounding box center [579, 233] width 7 height 7
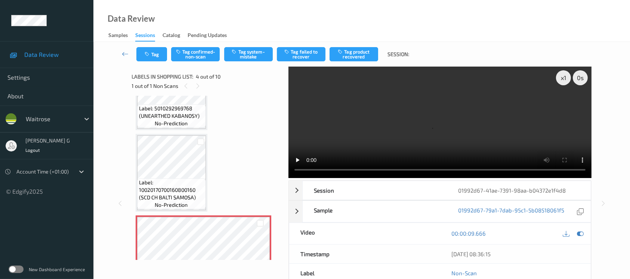
scroll to position [199, 0]
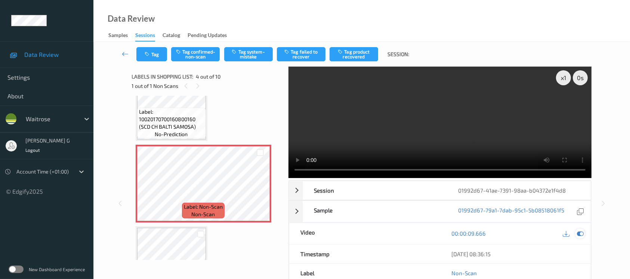
click at [582, 233] on icon at bounding box center [579, 233] width 7 height 7
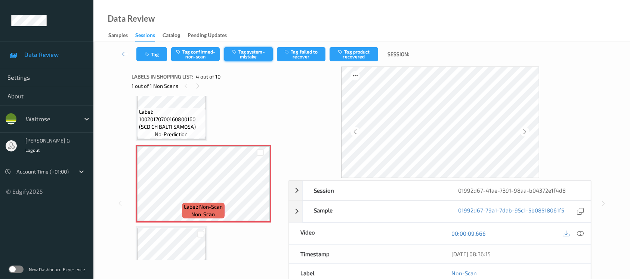
click at [246, 50] on button "Tag system-mistake" at bounding box center [248, 54] width 49 height 14
click at [152, 52] on button "Tag" at bounding box center [151, 54] width 31 height 14
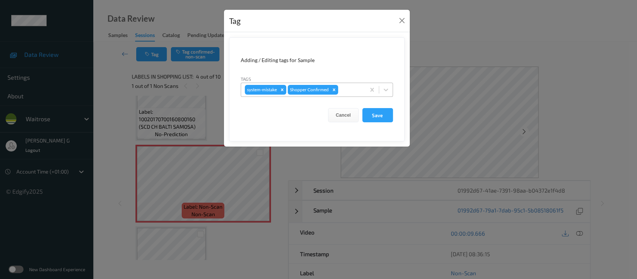
click at [345, 91] on div at bounding box center [351, 89] width 22 height 9
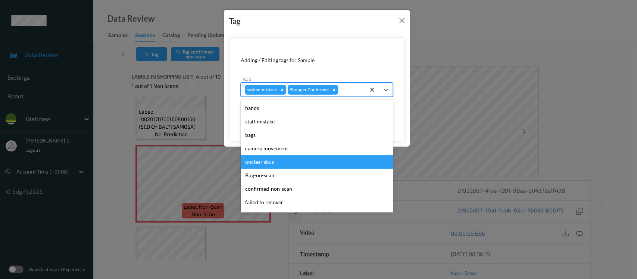
scroll to position [173, 0]
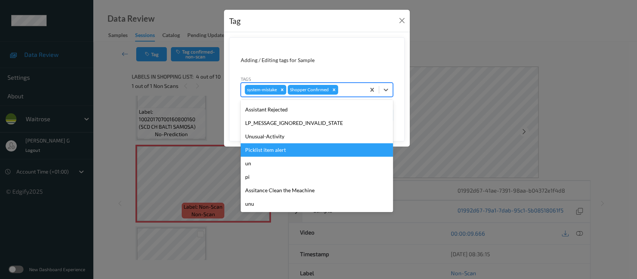
click at [257, 150] on div "Picklist item alert" at bounding box center [317, 149] width 152 height 13
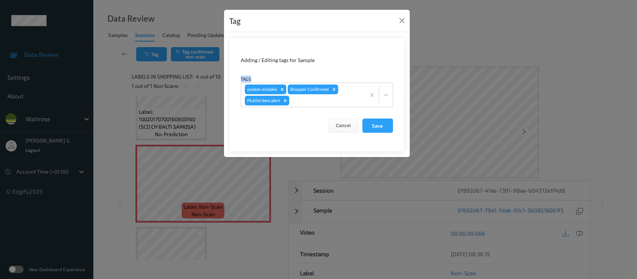
click at [475, 63] on div "Tag Adding / Editing tags for Sample Tags system-mistake Shopper Confirmed Pick…" at bounding box center [318, 139] width 637 height 279
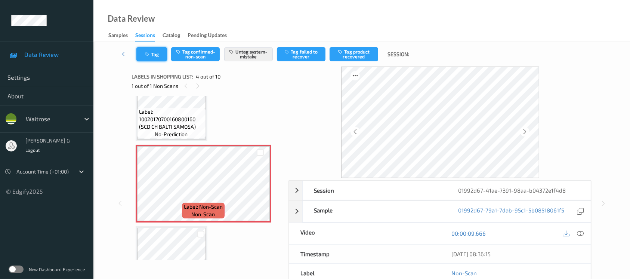
click at [156, 54] on button "Tag" at bounding box center [151, 54] width 31 height 14
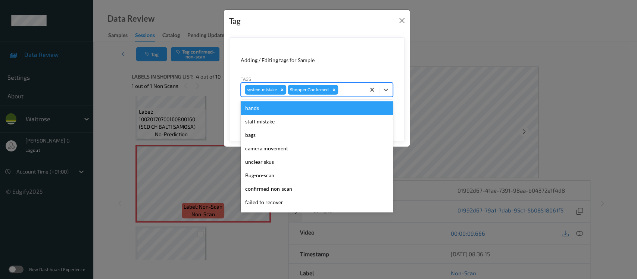
click at [348, 90] on div at bounding box center [351, 89] width 22 height 9
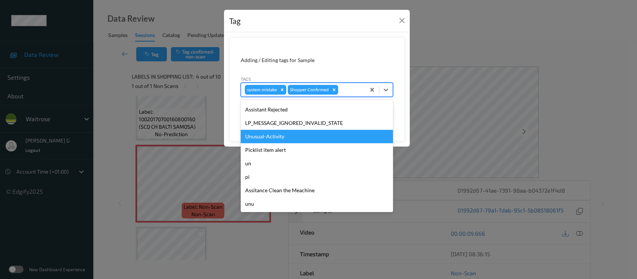
click at [259, 137] on div "Unusual-Activity" at bounding box center [317, 136] width 152 height 13
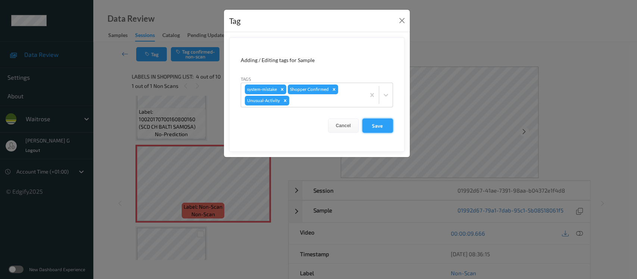
click at [378, 123] on button "Save" at bounding box center [378, 125] width 31 height 14
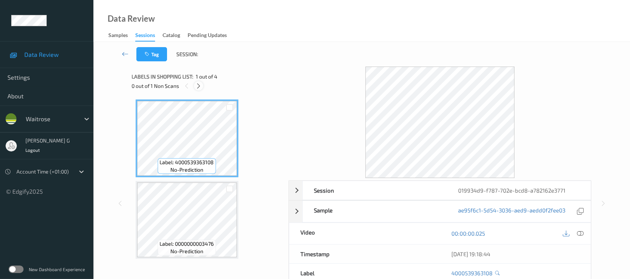
click at [198, 84] on icon at bounding box center [198, 86] width 6 height 7
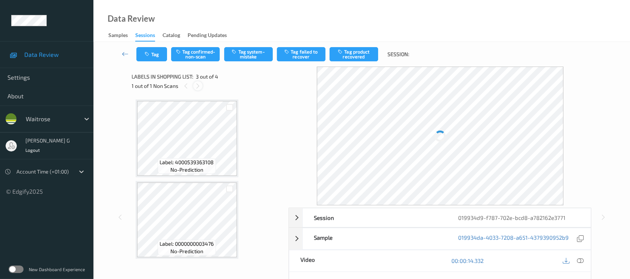
scroll to position [84, 0]
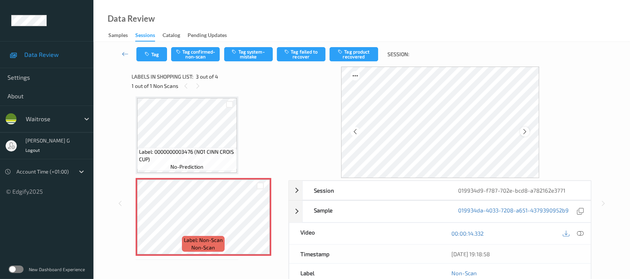
click at [525, 132] on icon at bounding box center [524, 131] width 6 height 7
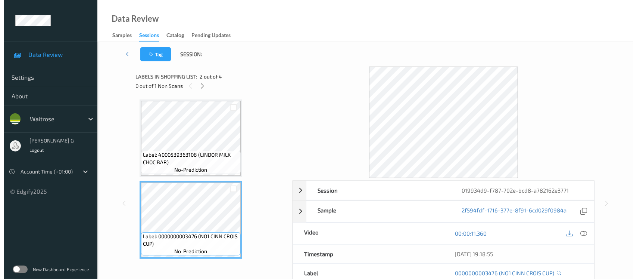
scroll to position [50, 0]
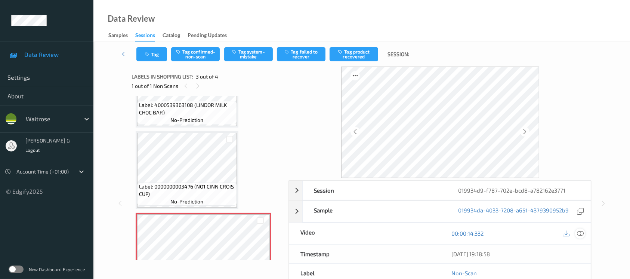
click at [580, 234] on icon at bounding box center [579, 233] width 7 height 7
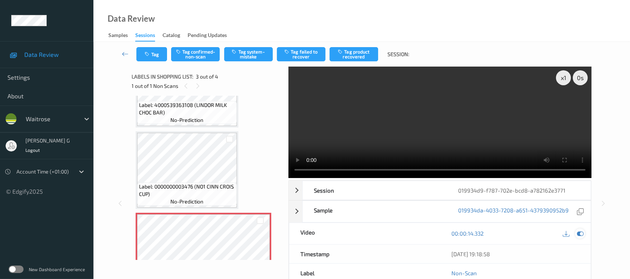
click at [581, 232] on icon at bounding box center [579, 233] width 7 height 7
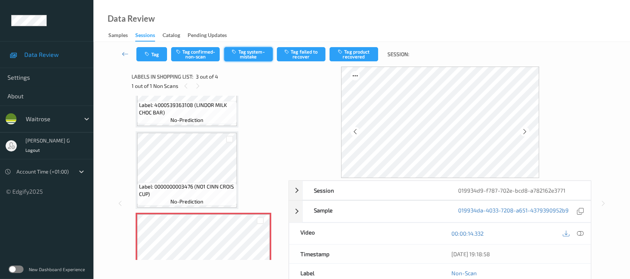
click at [251, 60] on button "Tag system-mistake" at bounding box center [248, 54] width 49 height 14
click at [149, 49] on button "Tag" at bounding box center [151, 54] width 31 height 14
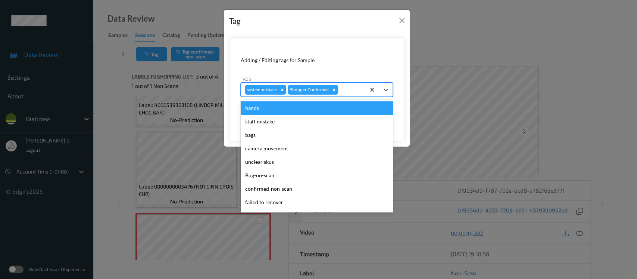
click at [355, 89] on div at bounding box center [351, 89] width 22 height 9
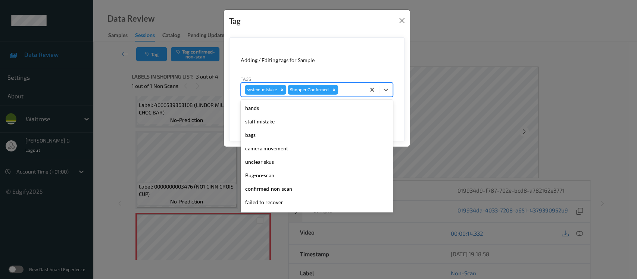
scroll to position [173, 0]
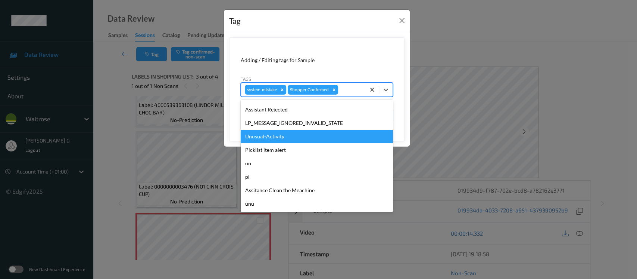
click at [268, 136] on div "Unusual-Activity" at bounding box center [317, 136] width 152 height 13
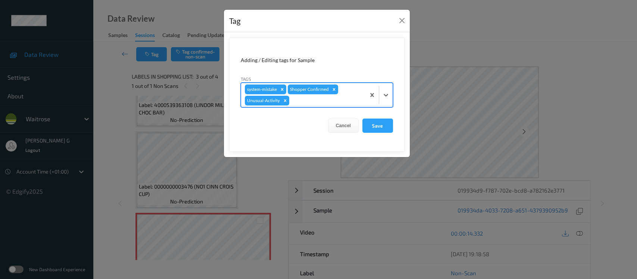
click at [338, 98] on div at bounding box center [326, 100] width 71 height 9
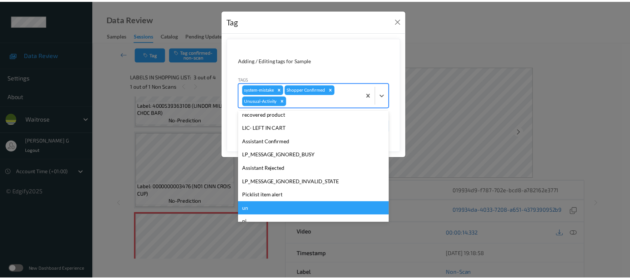
scroll to position [159, 0]
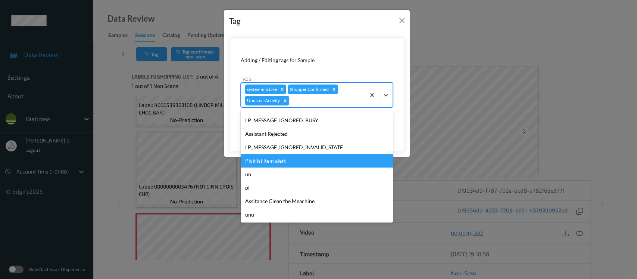
click at [274, 162] on div "Picklist item alert" at bounding box center [317, 160] width 152 height 13
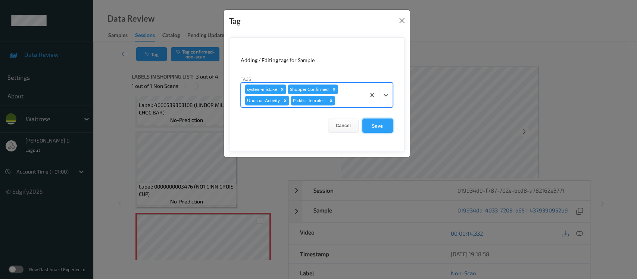
click at [386, 125] on button "Save" at bounding box center [378, 125] width 31 height 14
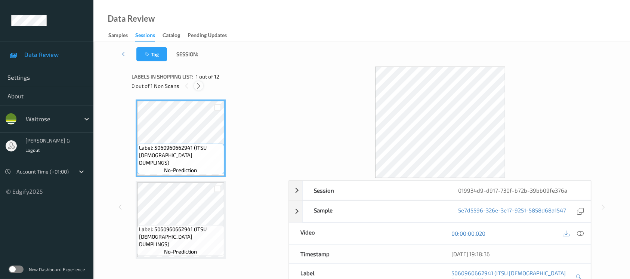
click at [200, 88] on icon at bounding box center [198, 86] width 6 height 7
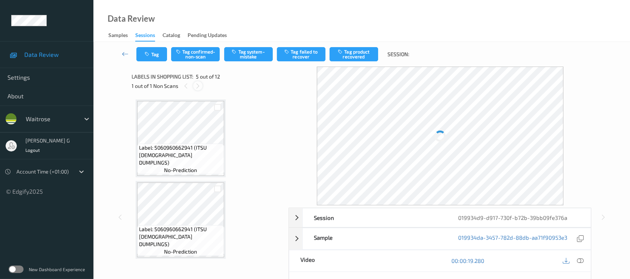
scroll to position [247, 0]
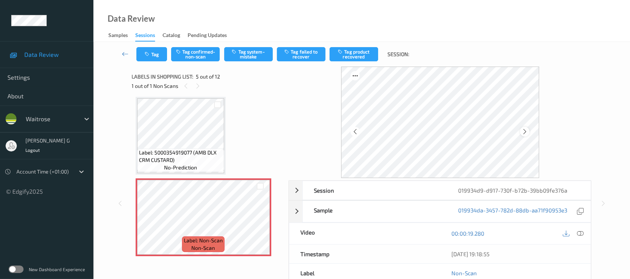
click at [523, 132] on icon at bounding box center [524, 131] width 6 height 7
click at [576, 237] on div at bounding box center [580, 233] width 10 height 10
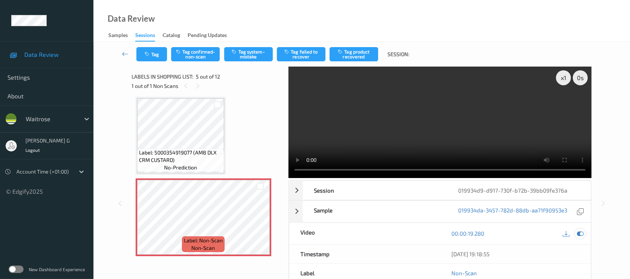
click at [581, 232] on icon at bounding box center [579, 233] width 7 height 7
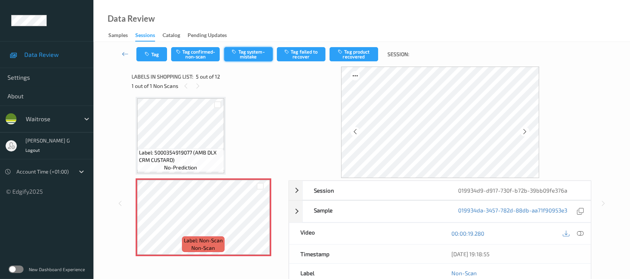
click at [252, 54] on button "Tag system-mistake" at bounding box center [248, 54] width 49 height 14
click at [151, 56] on button "Tag" at bounding box center [151, 54] width 31 height 14
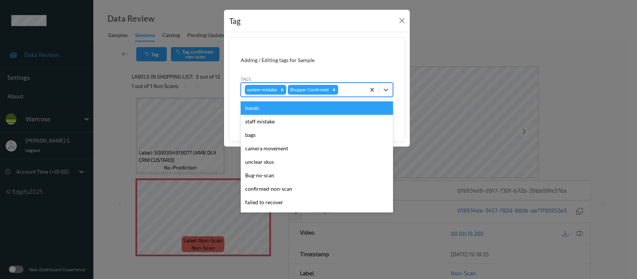
click at [344, 94] on div "system-mistake Shopper Confirmed" at bounding box center [303, 89] width 124 height 13
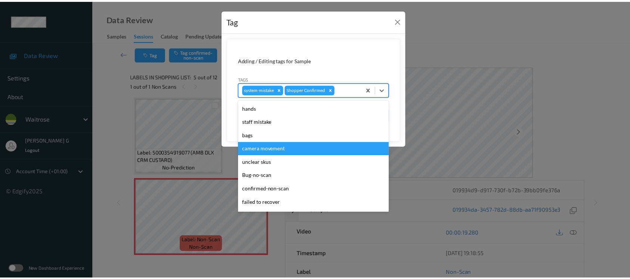
scroll to position [173, 0]
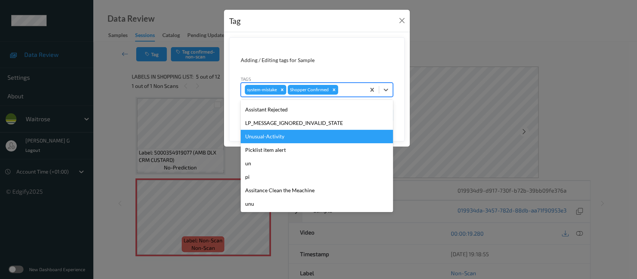
click at [274, 136] on div "Unusual-Activity" at bounding box center [317, 136] width 152 height 13
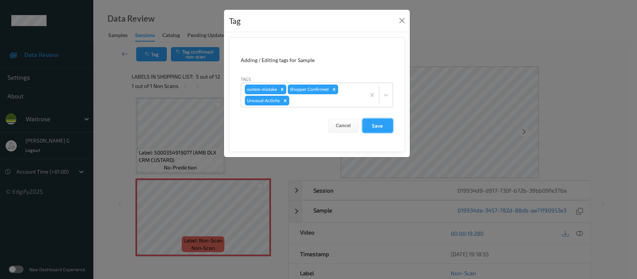
click at [381, 122] on button "Save" at bounding box center [378, 125] width 31 height 14
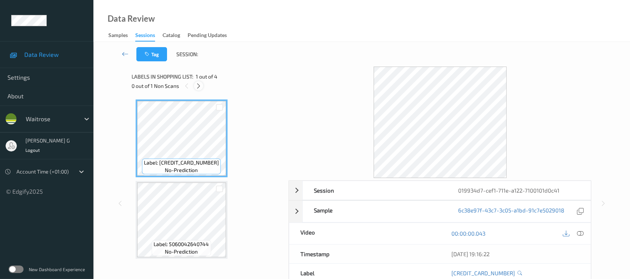
click at [195, 87] on icon at bounding box center [198, 86] width 6 height 7
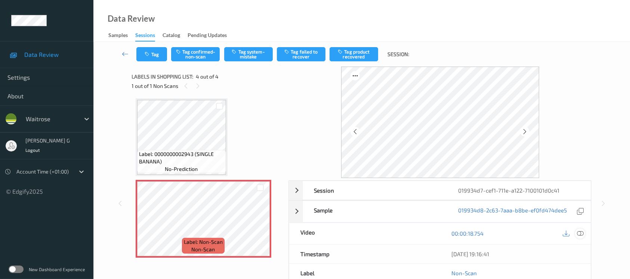
click at [579, 234] on icon at bounding box center [579, 233] width 7 height 7
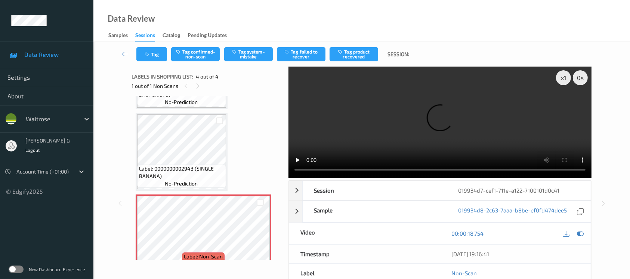
scroll to position [84, 0]
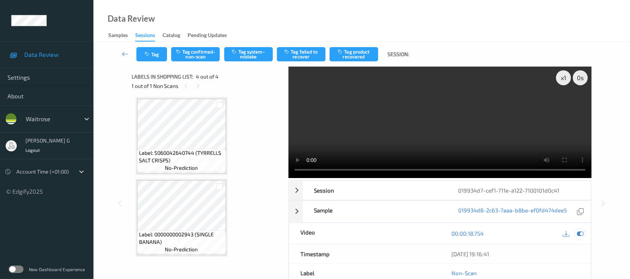
click at [580, 232] on icon at bounding box center [579, 233] width 7 height 7
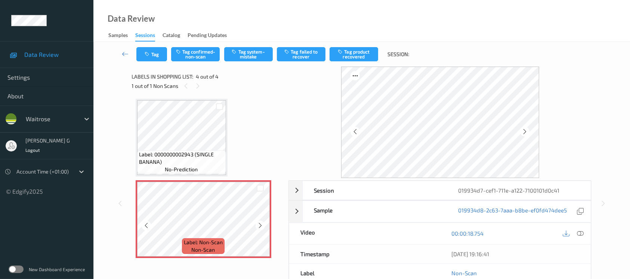
scroll to position [164, 0]
click at [246, 51] on button "Tag system-mistake" at bounding box center [248, 54] width 49 height 14
click at [154, 60] on button "Tag" at bounding box center [151, 54] width 31 height 14
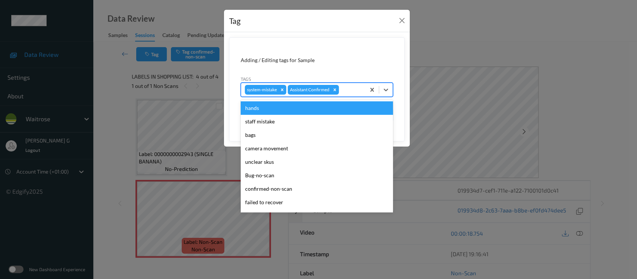
click at [355, 92] on div at bounding box center [351, 89] width 21 height 9
type input "un"
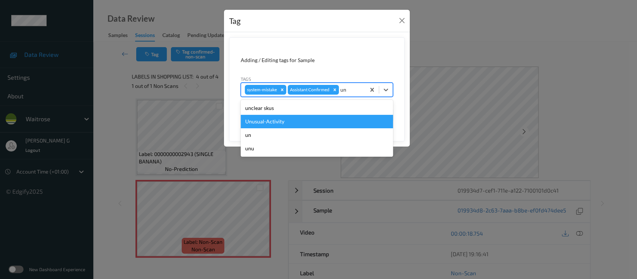
click at [276, 125] on div "Unusual-Activity" at bounding box center [317, 121] width 152 height 13
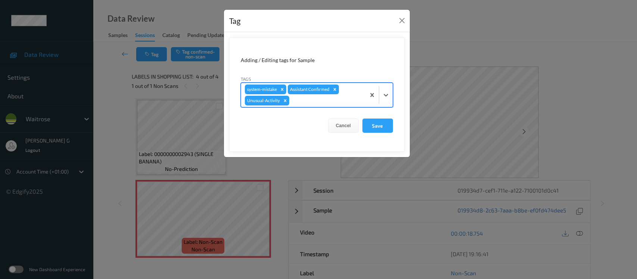
click at [321, 102] on div at bounding box center [326, 100] width 71 height 9
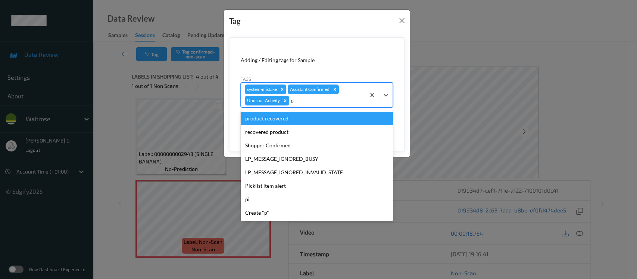
type input "pi"
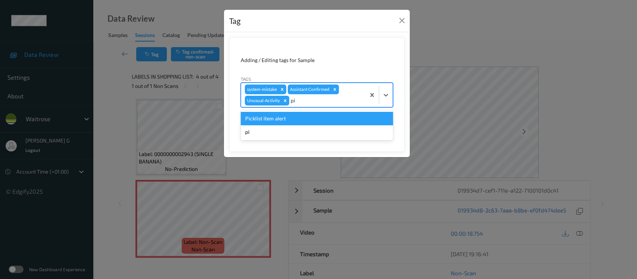
click at [264, 119] on div "Picklist item alert" at bounding box center [317, 118] width 152 height 13
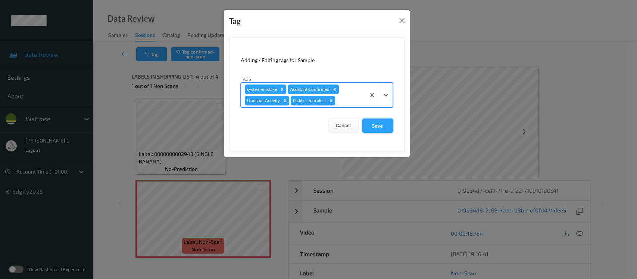
click at [370, 123] on button "Save" at bounding box center [378, 125] width 31 height 14
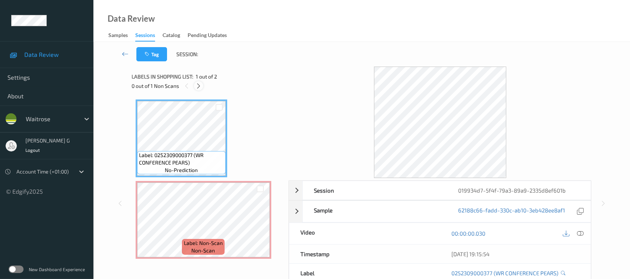
click at [198, 87] on icon at bounding box center [198, 86] width 6 height 7
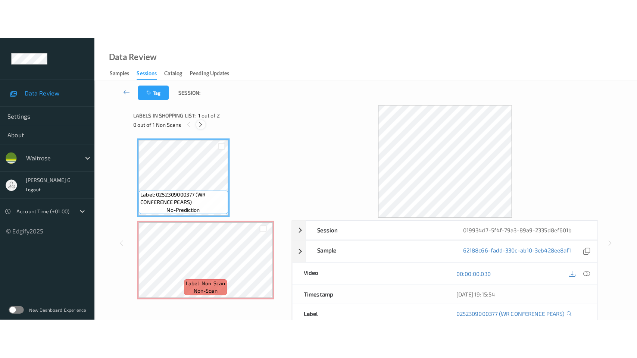
scroll to position [2, 0]
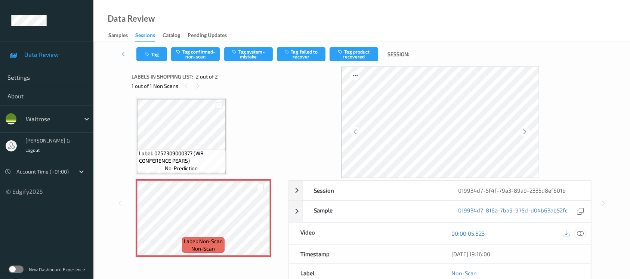
click at [583, 234] on div at bounding box center [580, 233] width 10 height 10
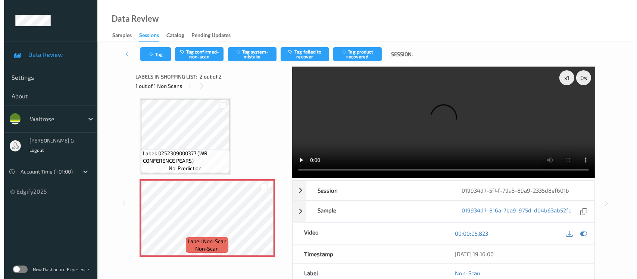
scroll to position [0, 0]
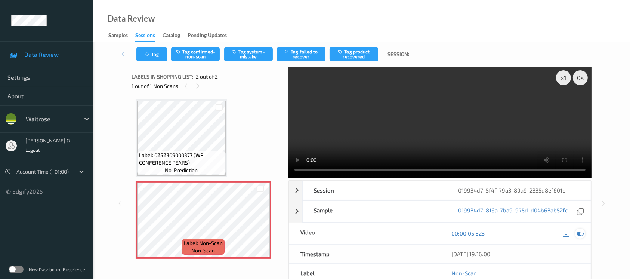
click at [581, 231] on icon at bounding box center [579, 233] width 7 height 7
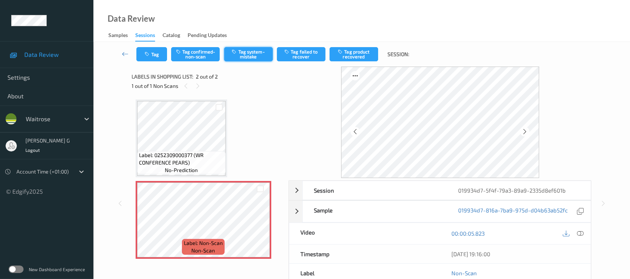
click at [237, 52] on icon "button" at bounding box center [235, 51] width 6 height 5
click at [159, 48] on button "Tag" at bounding box center [151, 54] width 31 height 14
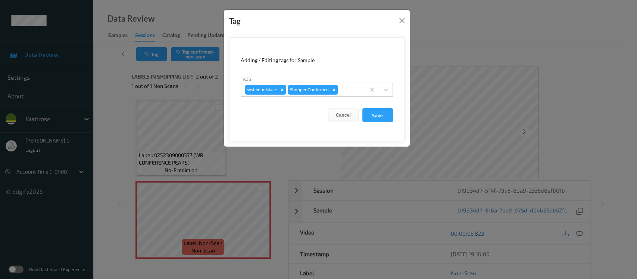
click at [352, 91] on div at bounding box center [351, 89] width 22 height 9
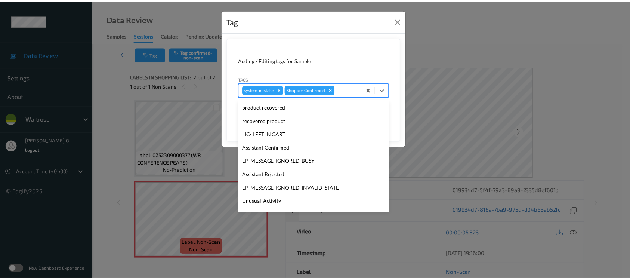
scroll to position [173, 0]
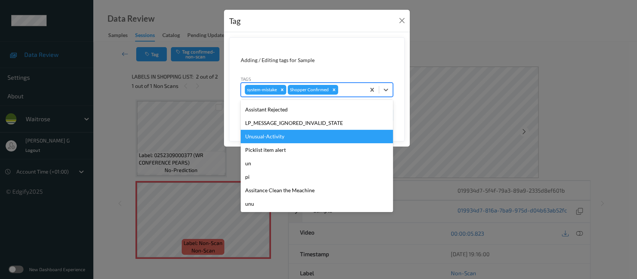
click at [279, 131] on div "Unusual-Activity" at bounding box center [317, 136] width 152 height 13
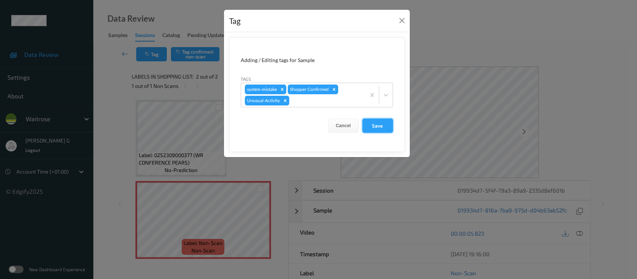
click at [374, 125] on button "Save" at bounding box center [378, 125] width 31 height 14
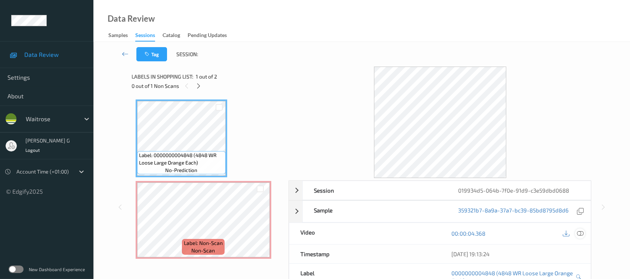
click at [581, 235] on icon at bounding box center [579, 233] width 7 height 7
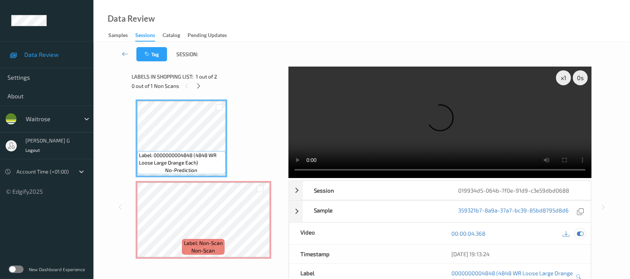
click at [578, 228] on div at bounding box center [580, 233] width 10 height 10
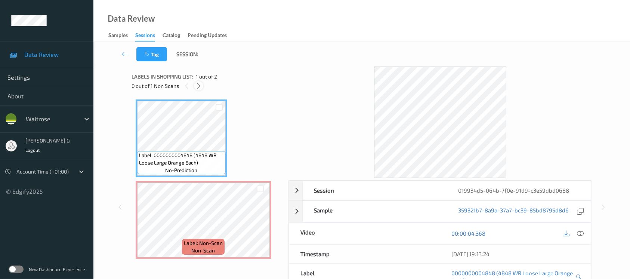
click at [199, 83] on icon at bounding box center [198, 86] width 6 height 7
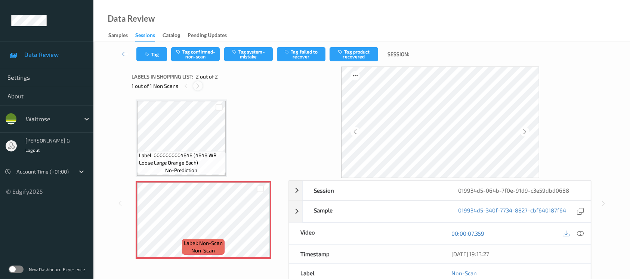
scroll to position [2, 0]
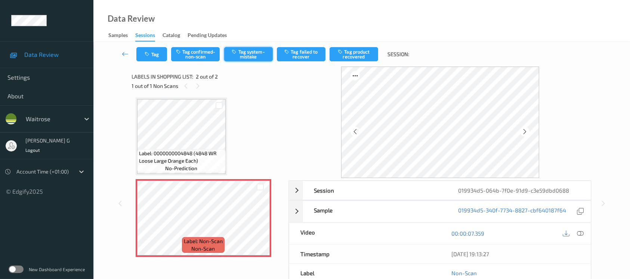
click at [256, 55] on button "Tag system-mistake" at bounding box center [248, 54] width 49 height 14
click at [150, 58] on button "Tag" at bounding box center [151, 54] width 31 height 14
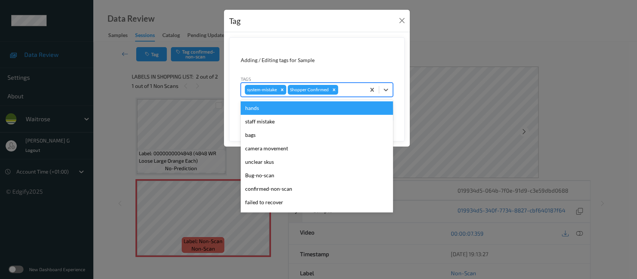
click at [356, 89] on div at bounding box center [351, 89] width 22 height 9
type input "un"
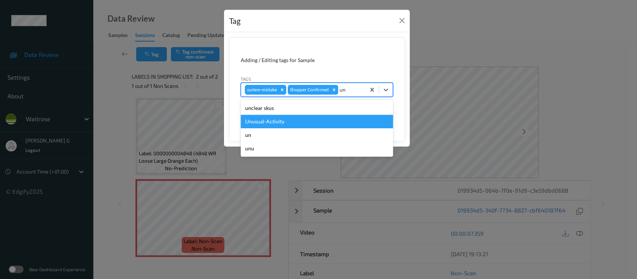
click at [268, 123] on div "Unusual-Activity" at bounding box center [317, 121] width 152 height 13
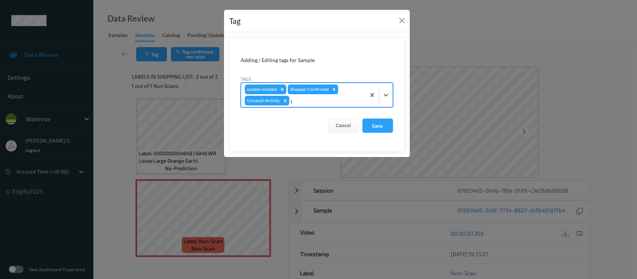
type input "pi"
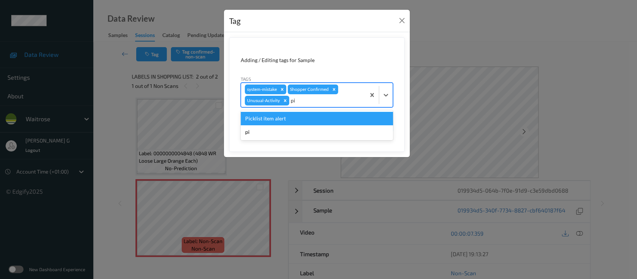
click at [266, 117] on div "Picklist item alert" at bounding box center [317, 118] width 152 height 13
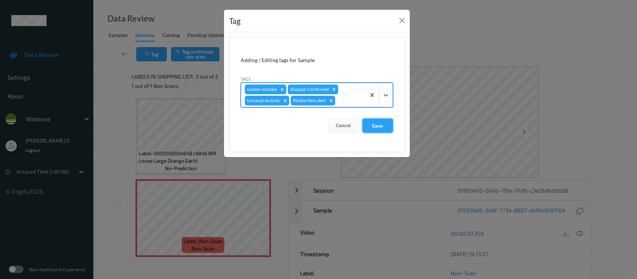
click at [383, 126] on button "Save" at bounding box center [378, 125] width 31 height 14
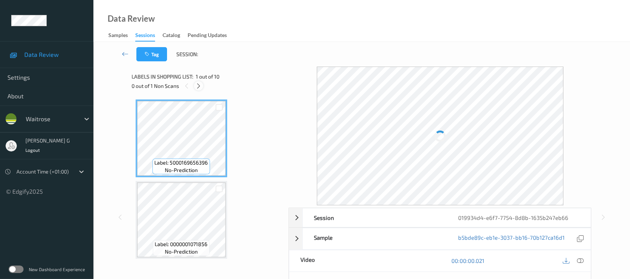
click at [194, 87] on div at bounding box center [198, 85] width 9 height 9
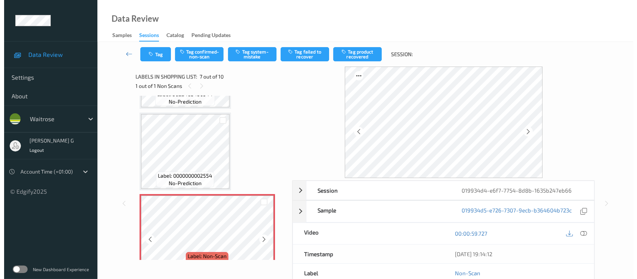
scroll to position [409, 0]
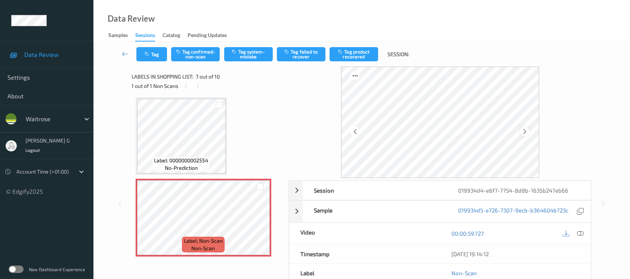
click at [526, 132] on icon at bounding box center [524, 131] width 6 height 7
click at [572, 230] on div at bounding box center [572, 233] width 24 height 10
click at [582, 233] on icon at bounding box center [579, 233] width 7 height 7
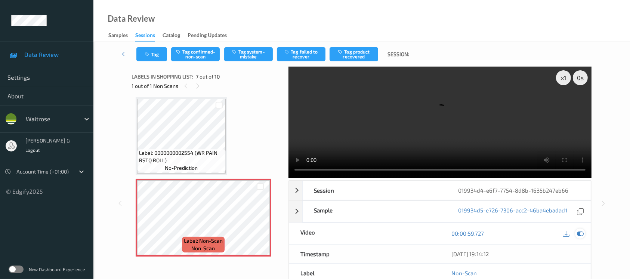
click at [576, 235] on icon at bounding box center [579, 233] width 7 height 7
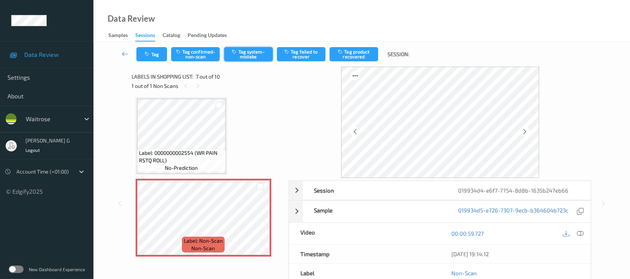
click at [242, 52] on button "Tag system-mistake" at bounding box center [248, 54] width 49 height 14
click at [153, 55] on button "Tag" at bounding box center [151, 54] width 31 height 14
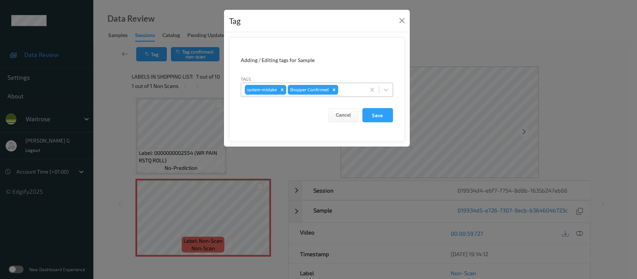
click at [343, 85] on div at bounding box center [351, 89] width 22 height 9
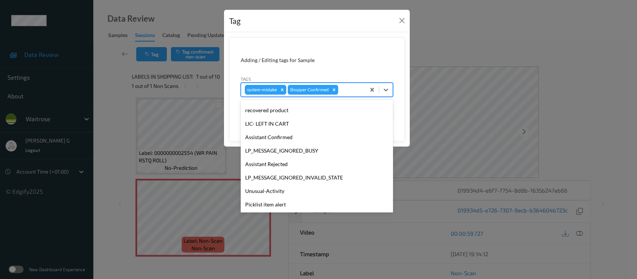
scroll to position [173, 0]
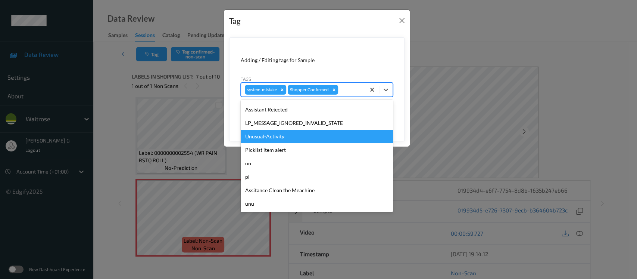
click at [277, 133] on div "Unusual-Activity" at bounding box center [317, 136] width 152 height 13
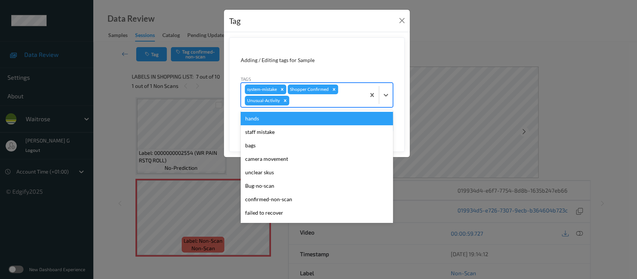
click at [335, 102] on div at bounding box center [326, 100] width 71 height 9
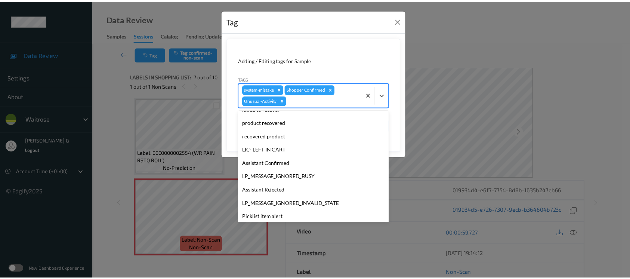
scroll to position [159, 0]
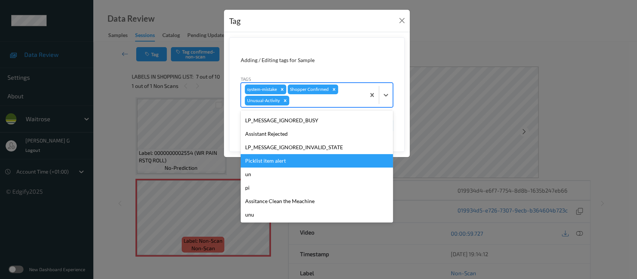
click at [268, 163] on div "Picklist item alert" at bounding box center [317, 160] width 152 height 13
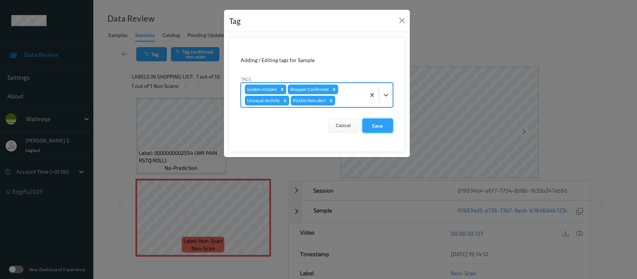
click at [382, 122] on button "Save" at bounding box center [378, 125] width 31 height 14
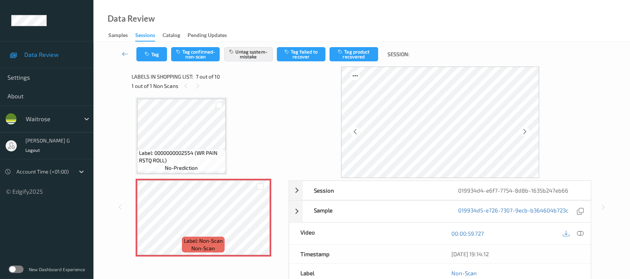
click at [150, 44] on div "Tag Tag confirmed-non-scan Untag system-mistake Tag failed to recover Tag produ…" at bounding box center [362, 54] width 506 height 25
click at [151, 57] on button "Tag" at bounding box center [151, 54] width 31 height 14
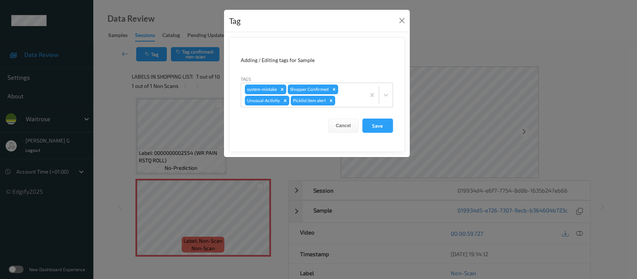
click at [105, 97] on div "Tag Adding / Editing tags for Sample Tags system-mistake Shopper Confirmed Unus…" at bounding box center [318, 139] width 637 height 279
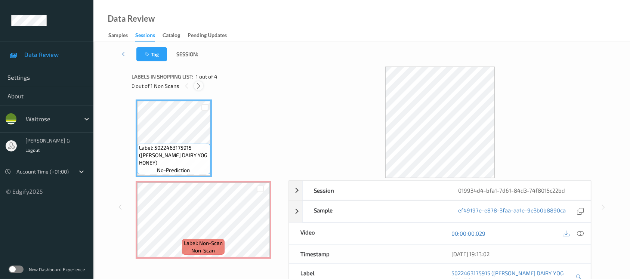
click at [198, 87] on icon at bounding box center [198, 86] width 6 height 7
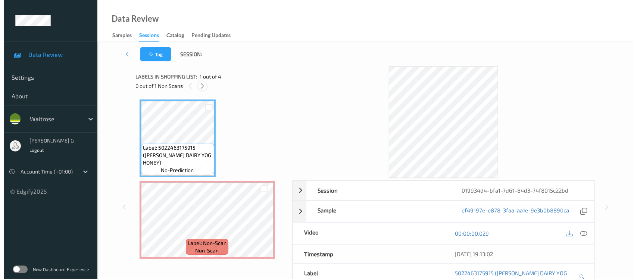
scroll to position [3, 0]
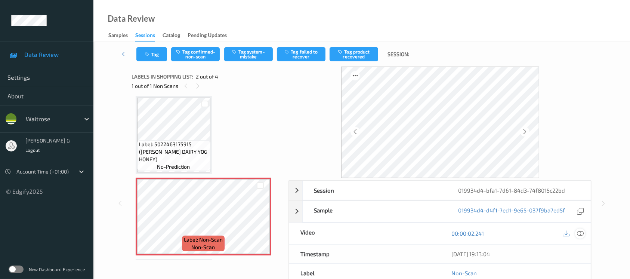
click at [582, 231] on icon at bounding box center [579, 233] width 7 height 7
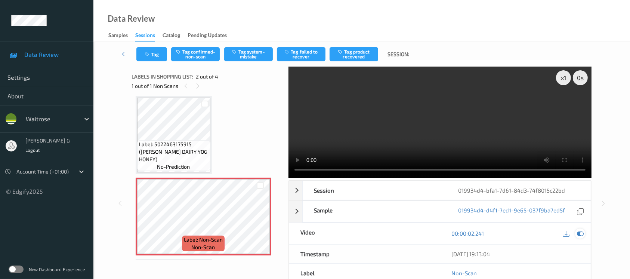
click at [578, 235] on icon at bounding box center [579, 233] width 7 height 7
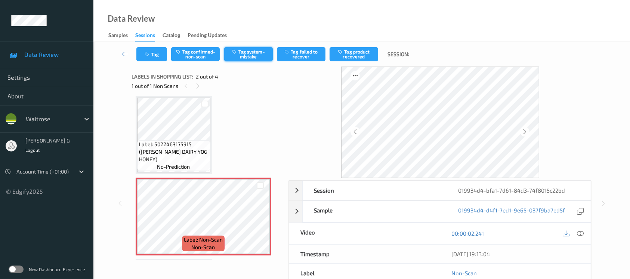
click at [247, 57] on button "Tag system-mistake" at bounding box center [248, 54] width 49 height 14
click at [158, 55] on button "Tag" at bounding box center [151, 54] width 31 height 14
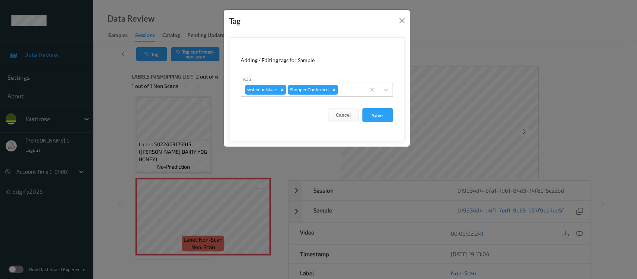
click at [357, 94] on div "system-mistake Shopper Confirmed" at bounding box center [303, 89] width 124 height 13
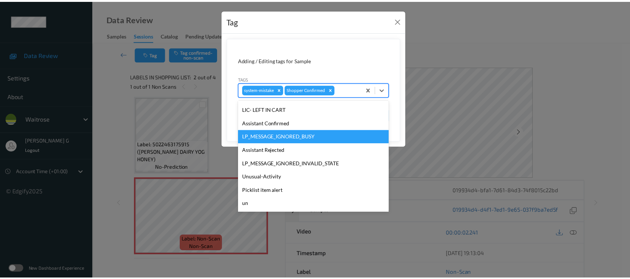
scroll to position [149, 0]
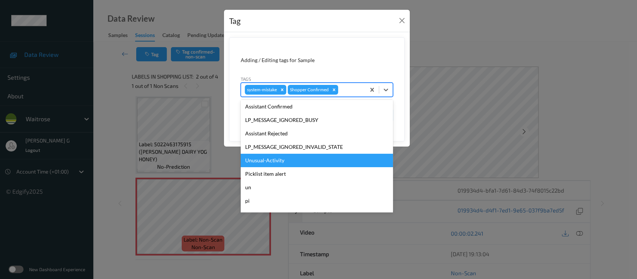
click at [263, 161] on div "Unusual-Activity" at bounding box center [317, 159] width 152 height 13
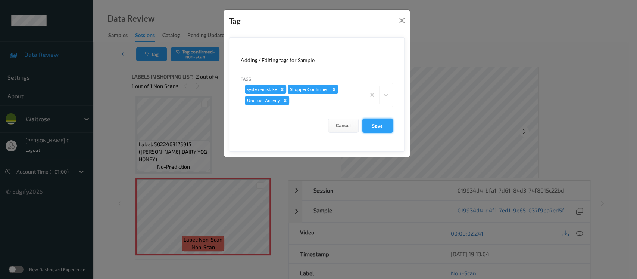
click at [381, 129] on button "Save" at bounding box center [378, 125] width 31 height 14
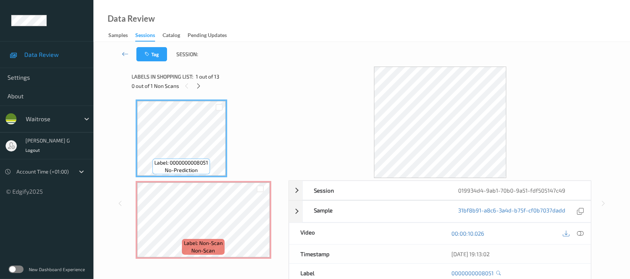
click at [200, 83] on icon at bounding box center [198, 86] width 6 height 7
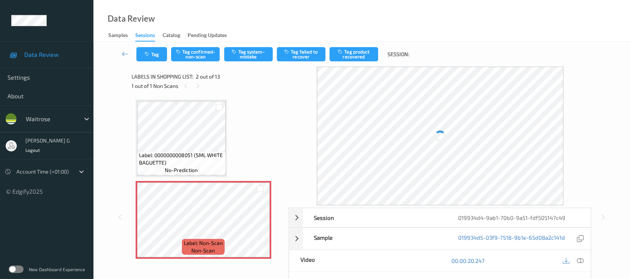
scroll to position [3, 0]
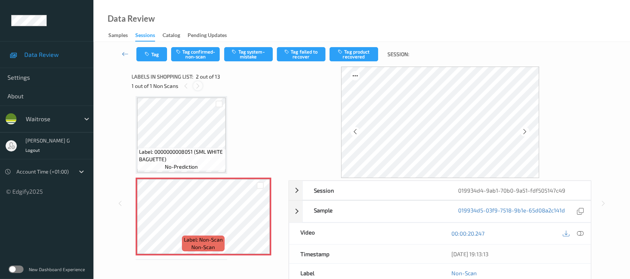
click at [199, 88] on icon at bounding box center [198, 86] width 6 height 7
click at [524, 131] on icon at bounding box center [524, 131] width 6 height 7
click at [579, 232] on icon at bounding box center [579, 233] width 7 height 7
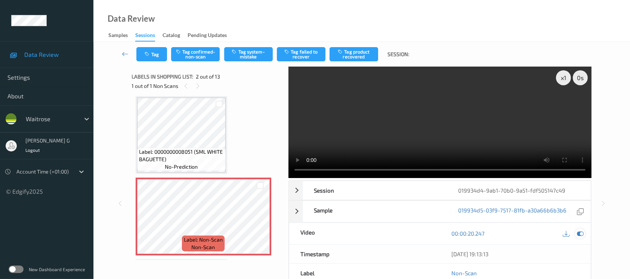
click at [582, 232] on icon at bounding box center [579, 233] width 7 height 7
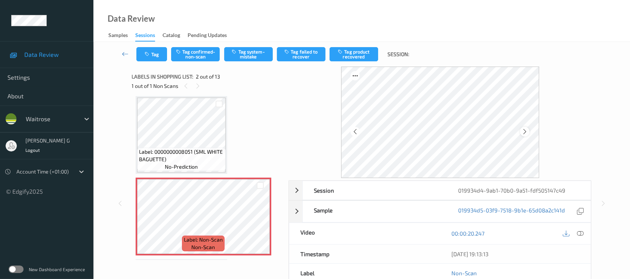
click at [526, 133] on icon at bounding box center [524, 131] width 6 height 7
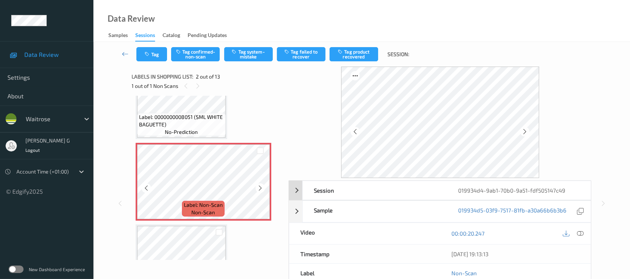
scroll to position [53, 0]
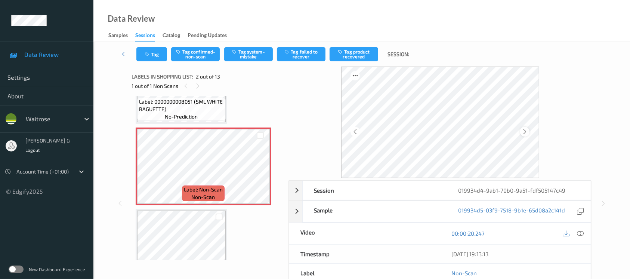
click at [521, 129] on icon at bounding box center [524, 131] width 6 height 7
click at [581, 233] on icon at bounding box center [579, 233] width 7 height 7
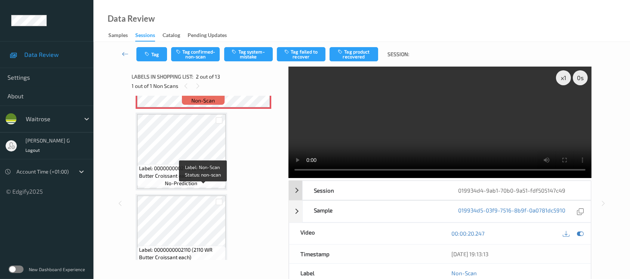
scroll to position [153, 0]
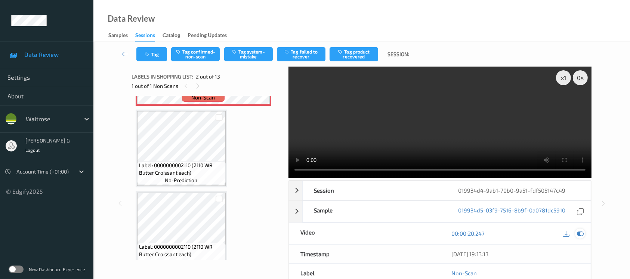
click at [579, 234] on icon at bounding box center [579, 233] width 7 height 7
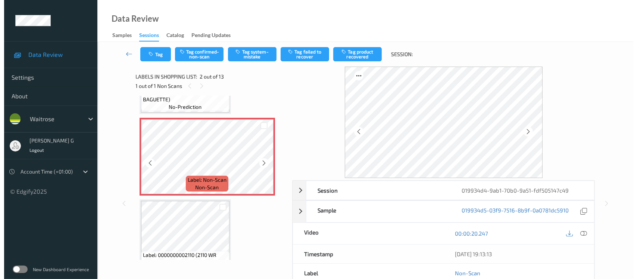
scroll to position [53, 0]
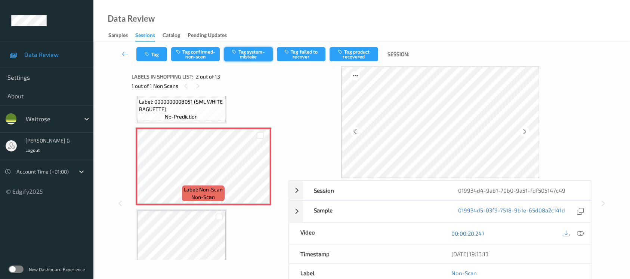
click at [249, 49] on button "Tag system-mistake" at bounding box center [248, 54] width 49 height 14
click at [151, 54] on button "Tag" at bounding box center [151, 54] width 31 height 14
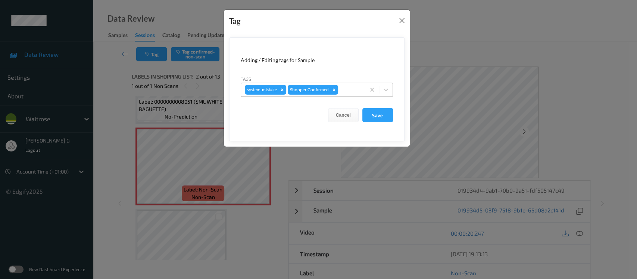
click at [343, 91] on div at bounding box center [351, 89] width 22 height 9
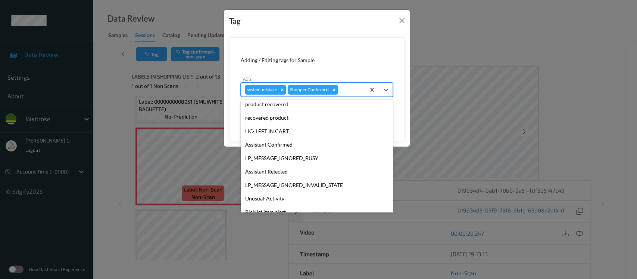
scroll to position [173, 0]
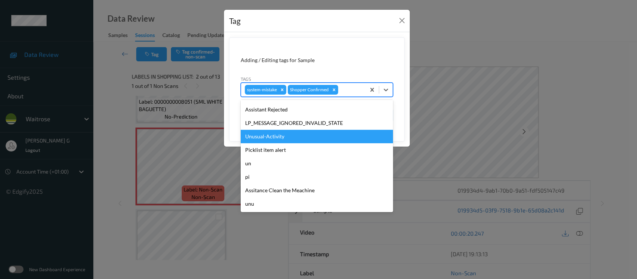
click at [261, 138] on div "Unusual-Activity" at bounding box center [317, 136] width 152 height 13
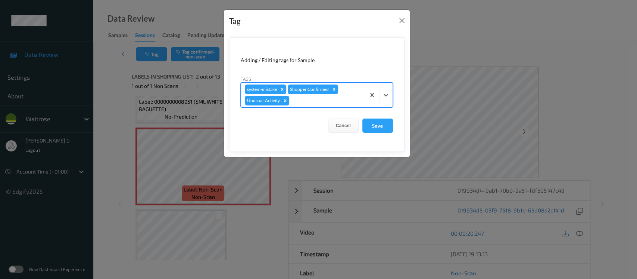
click at [340, 103] on div at bounding box center [326, 100] width 71 height 9
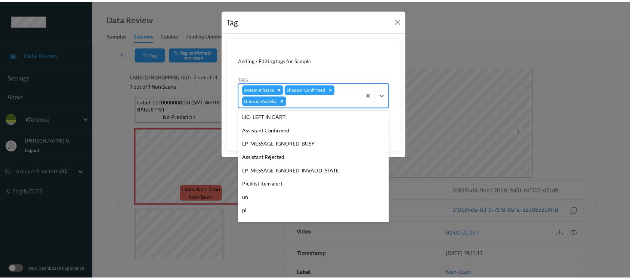
scroll to position [159, 0]
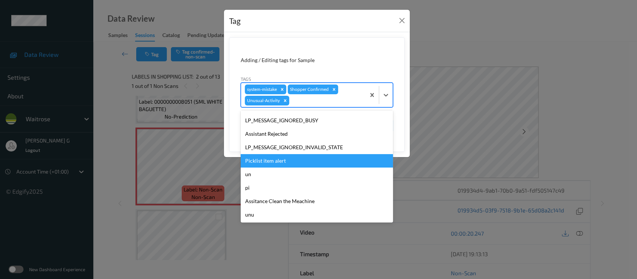
click at [271, 158] on div "Picklist item alert" at bounding box center [317, 160] width 152 height 13
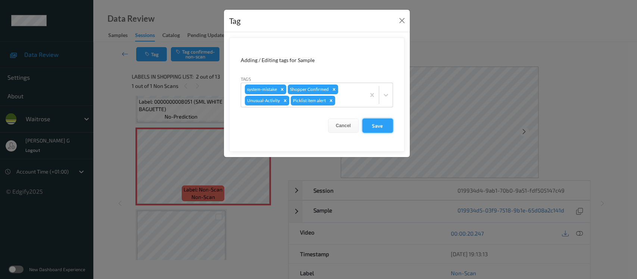
click at [378, 125] on button "Save" at bounding box center [378, 125] width 31 height 14
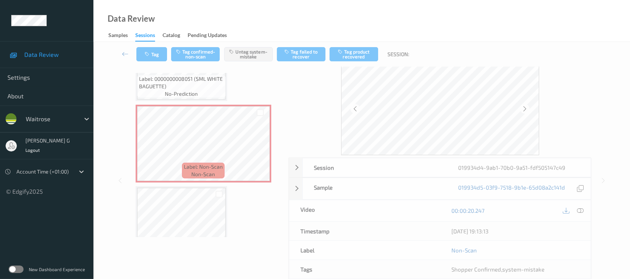
scroll to position [50, 0]
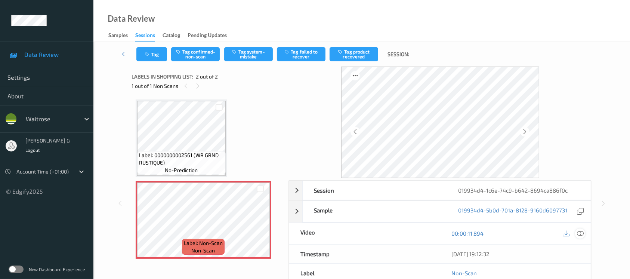
click at [580, 232] on icon at bounding box center [579, 233] width 7 height 7
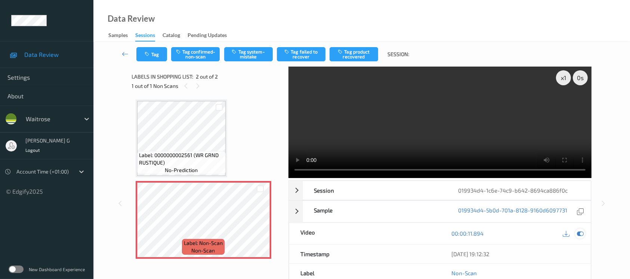
click at [579, 231] on icon at bounding box center [579, 233] width 7 height 7
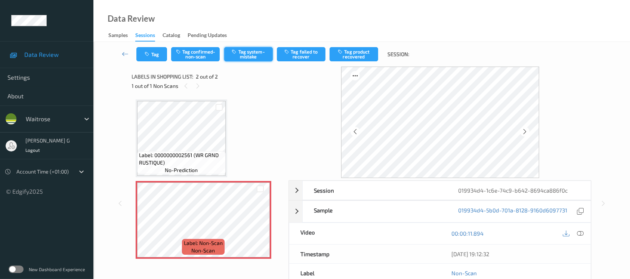
click at [248, 51] on button "Tag system-mistake" at bounding box center [248, 54] width 49 height 14
click at [151, 52] on button "Tag" at bounding box center [151, 54] width 31 height 14
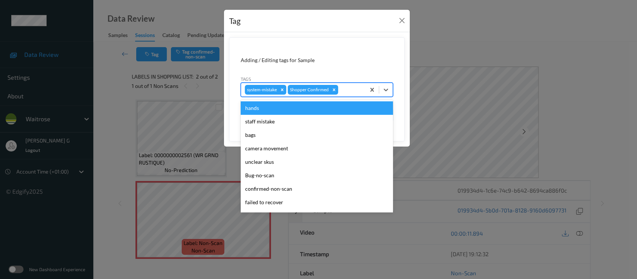
click at [346, 91] on div at bounding box center [351, 89] width 22 height 9
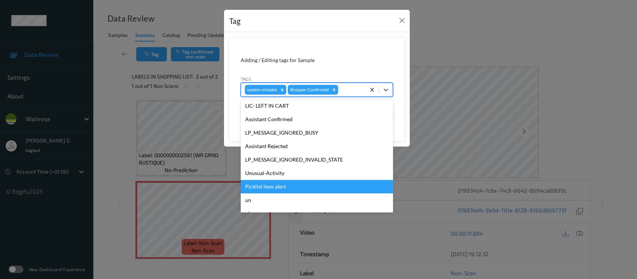
scroll to position [173, 0]
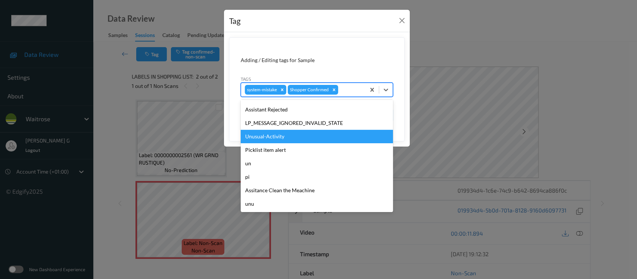
click at [269, 133] on div "Unusual-Activity" at bounding box center [317, 136] width 152 height 13
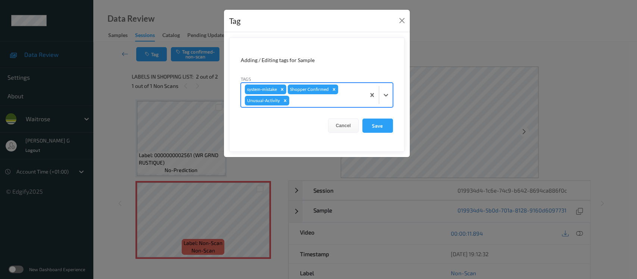
click at [346, 95] on div "system-mistake Shopper Confirmed Unusual-Activity" at bounding box center [303, 95] width 124 height 24
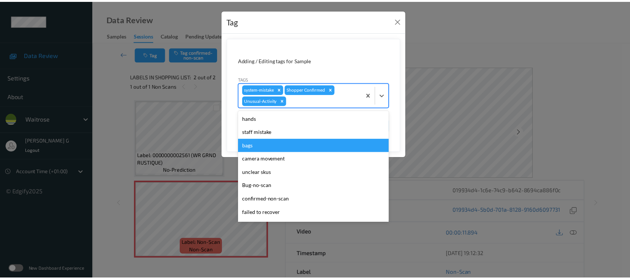
scroll to position [159, 0]
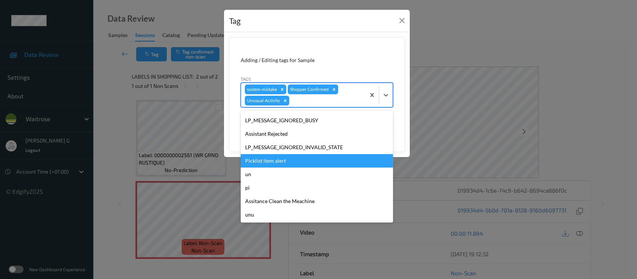
click at [270, 157] on div "Picklist item alert" at bounding box center [317, 160] width 152 height 13
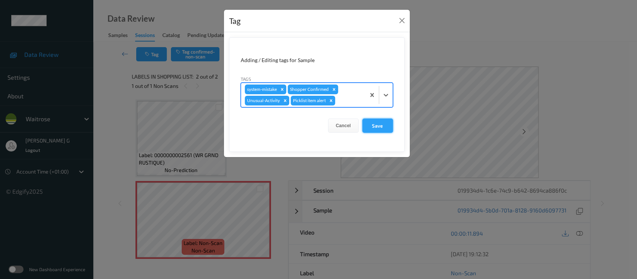
click at [376, 124] on button "Save" at bounding box center [378, 125] width 31 height 14
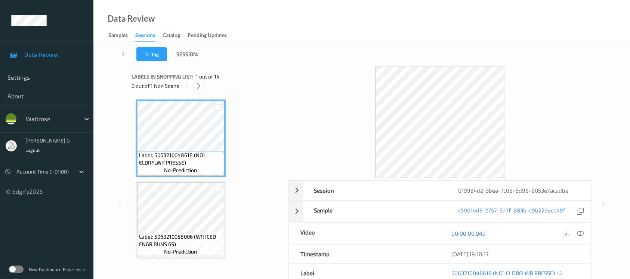
click at [200, 84] on icon at bounding box center [198, 86] width 6 height 7
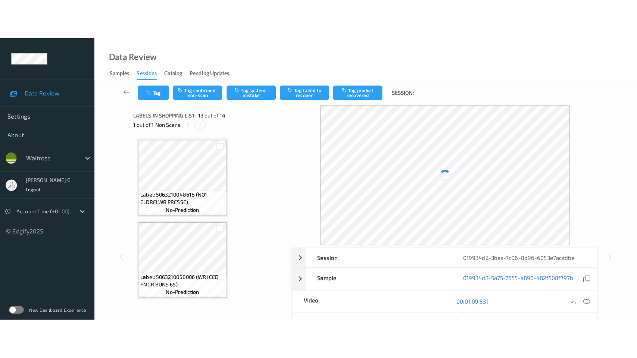
scroll to position [895, 0]
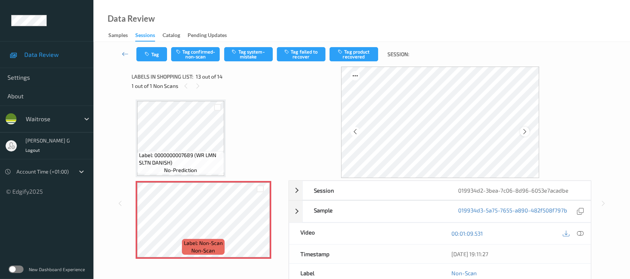
click at [526, 127] on div at bounding box center [524, 131] width 9 height 9
click at [581, 234] on icon at bounding box center [579, 233] width 7 height 7
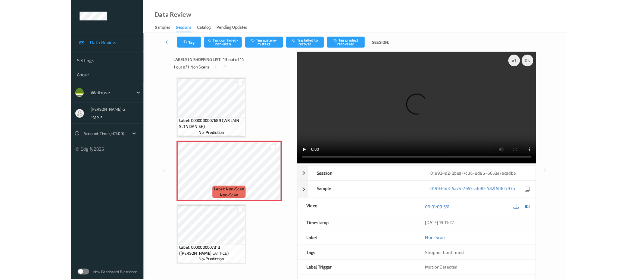
scroll to position [895, 0]
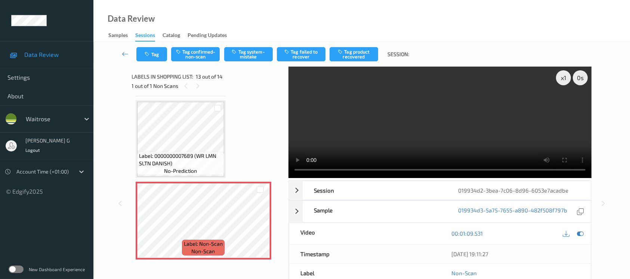
click at [575, 236] on div at bounding box center [572, 233] width 24 height 10
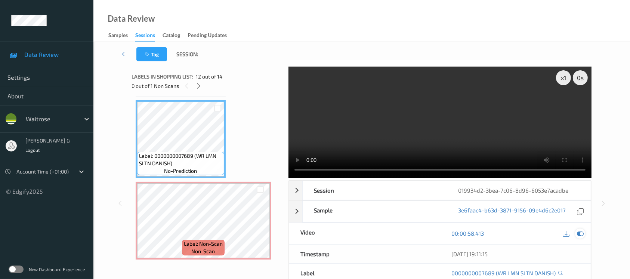
click at [584, 233] on div "00:00:58.413" at bounding box center [515, 233] width 151 height 21
click at [578, 233] on icon at bounding box center [579, 233] width 7 height 7
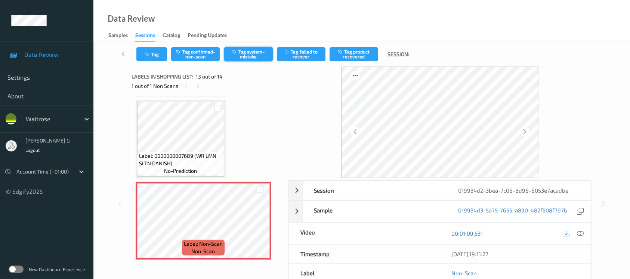
click at [244, 51] on button "Tag system-mistake" at bounding box center [248, 54] width 49 height 14
click at [151, 57] on button "Tag" at bounding box center [151, 54] width 31 height 14
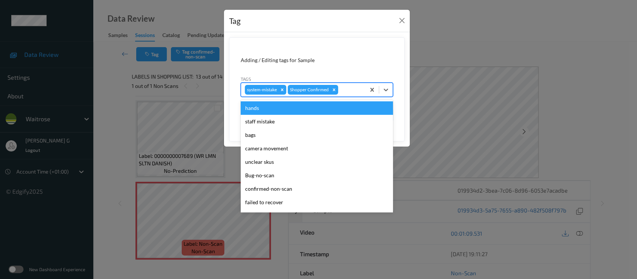
click at [348, 89] on div at bounding box center [351, 89] width 22 height 9
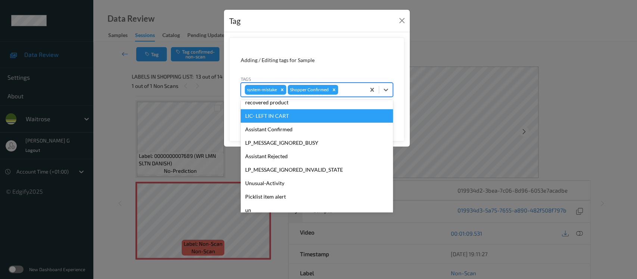
scroll to position [173, 0]
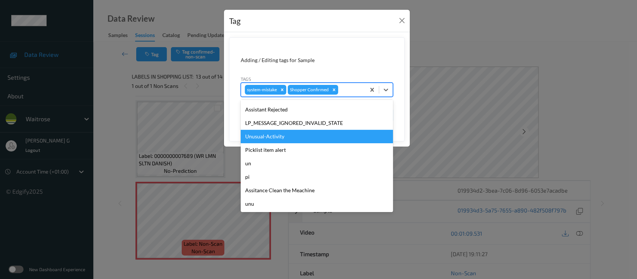
click at [260, 139] on div "Unusual-Activity" at bounding box center [317, 136] width 152 height 13
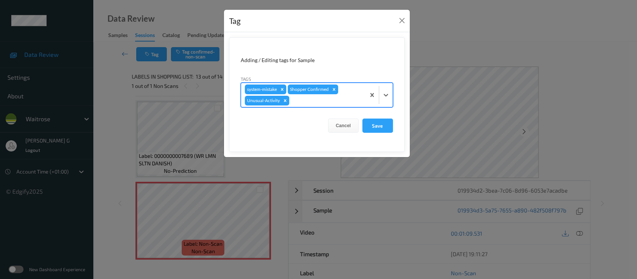
click at [314, 103] on div at bounding box center [326, 100] width 71 height 9
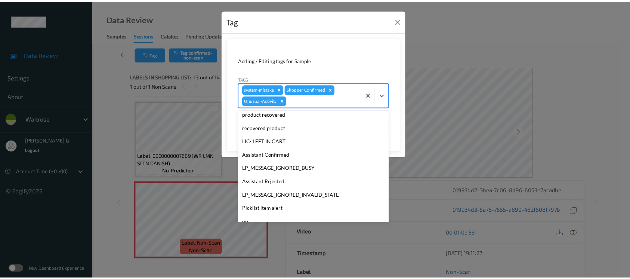
scroll to position [159, 0]
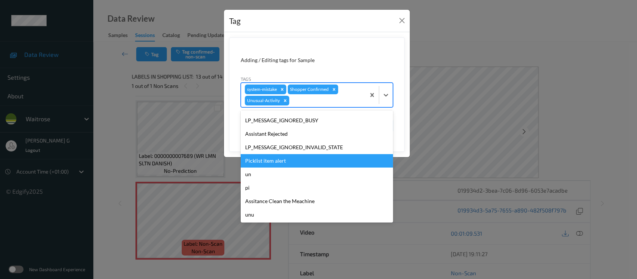
click at [262, 161] on div "Picklist item alert" at bounding box center [317, 160] width 152 height 13
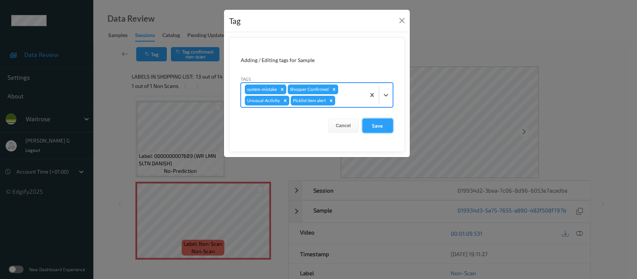
click at [386, 127] on button "Save" at bounding box center [378, 125] width 31 height 14
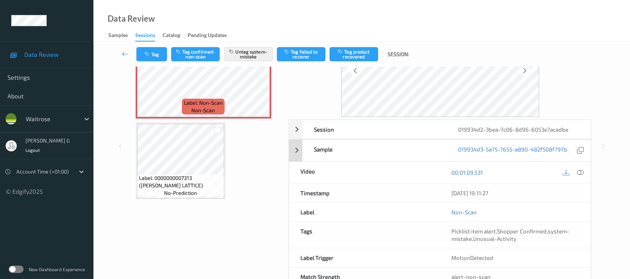
scroll to position [84, 0]
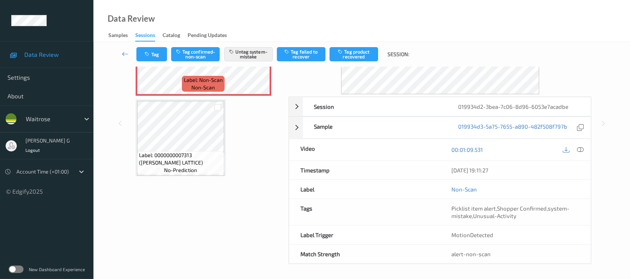
click at [152, 46] on div "Tag Tag confirmed-non-scan Untag system-mistake Tag failed to recover Tag produ…" at bounding box center [362, 54] width 506 height 25
click at [150, 56] on icon "button" at bounding box center [148, 54] width 6 height 5
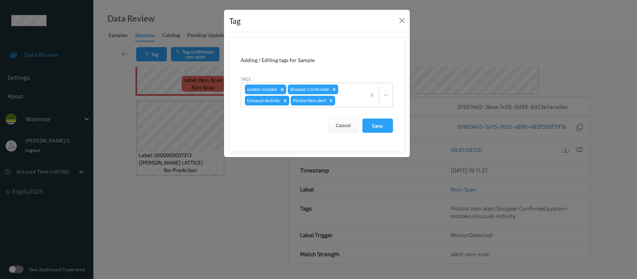
click at [214, 208] on div "Tag Adding / Editing tags for Sample Tags system-mistake Shopper Confirmed Unus…" at bounding box center [318, 139] width 637 height 279
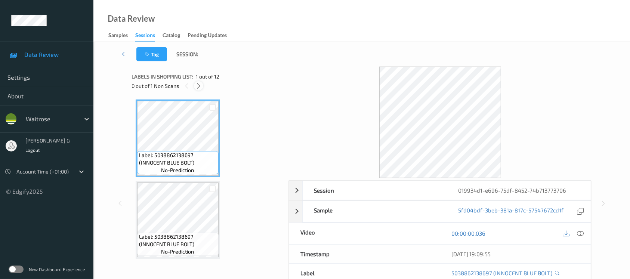
click at [198, 84] on icon at bounding box center [198, 86] width 6 height 7
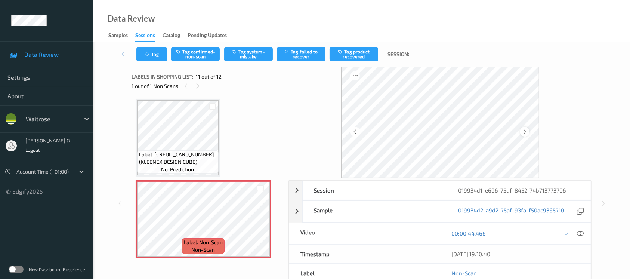
click at [521, 128] on div at bounding box center [524, 131] width 9 height 9
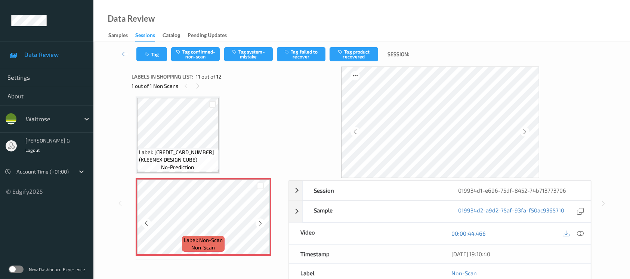
scroll to position [713, 0]
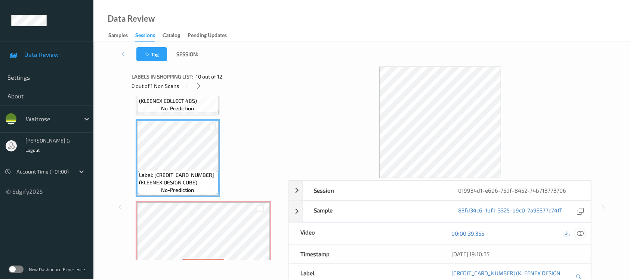
click at [580, 234] on icon at bounding box center [579, 233] width 7 height 7
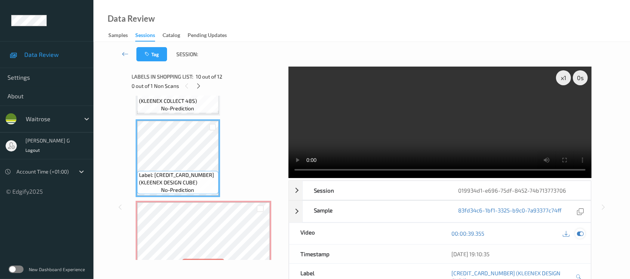
click at [581, 237] on div at bounding box center [580, 233] width 10 height 10
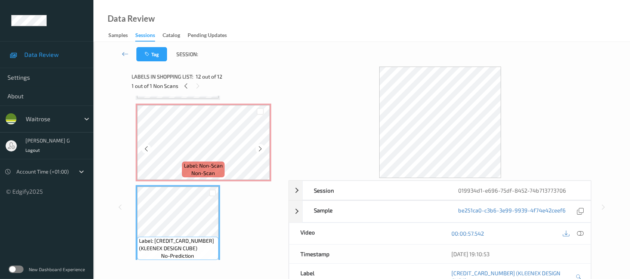
scroll to position [812, 0]
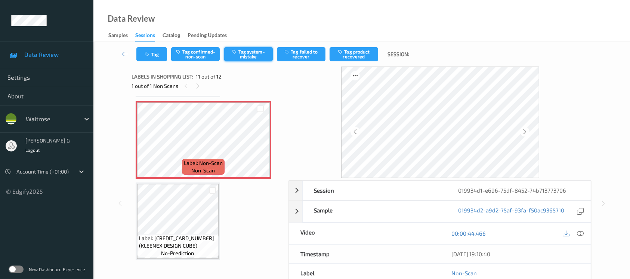
click at [249, 55] on button "Tag system-mistake" at bounding box center [248, 54] width 49 height 14
click at [255, 52] on button "Untag system-mistake" at bounding box center [248, 54] width 49 height 14
click at [197, 52] on button "Tag confirmed-non-scan" at bounding box center [195, 54] width 49 height 14
click at [355, 53] on button "Tag product recovered" at bounding box center [353, 54] width 49 height 14
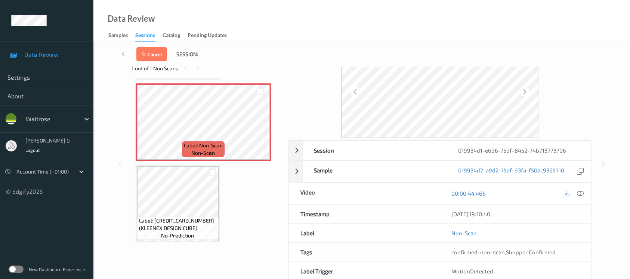
scroll to position [50, 0]
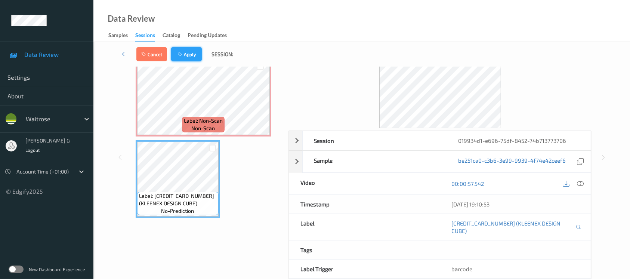
click at [185, 55] on button "Apply" at bounding box center [186, 54] width 31 height 14
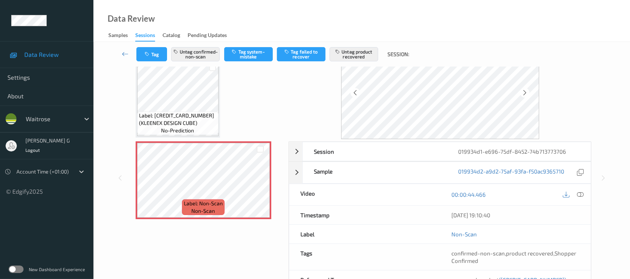
scroll to position [0, 0]
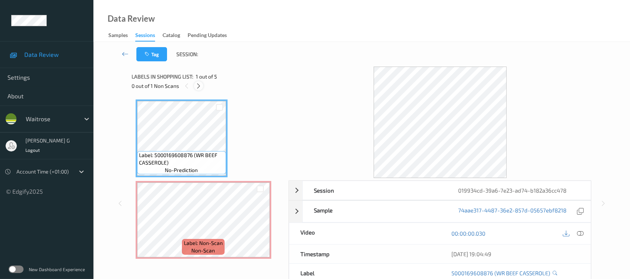
click at [198, 90] on div at bounding box center [198, 85] width 9 height 9
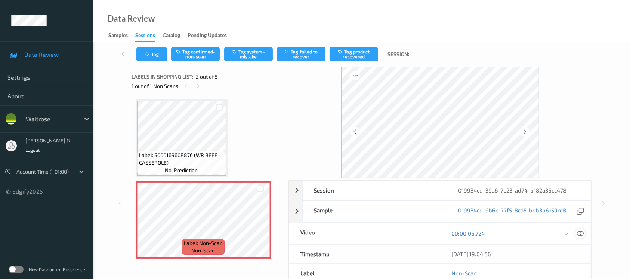
click at [580, 232] on icon at bounding box center [579, 233] width 7 height 7
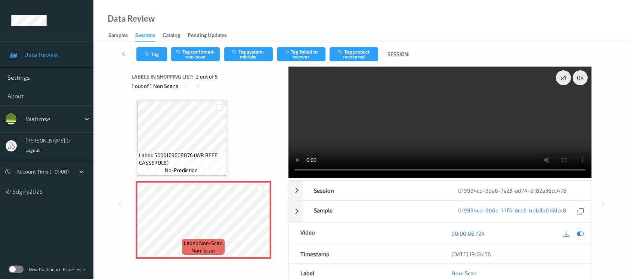
click at [580, 233] on icon at bounding box center [579, 233] width 7 height 7
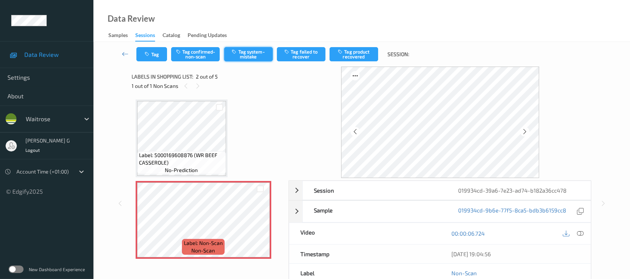
click at [241, 53] on button "Tag system-mistake" at bounding box center [248, 54] width 49 height 14
click at [149, 57] on button "Tag" at bounding box center [151, 54] width 31 height 14
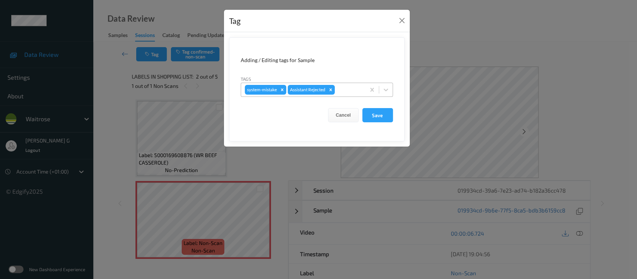
click at [346, 90] on div at bounding box center [348, 89] width 25 height 9
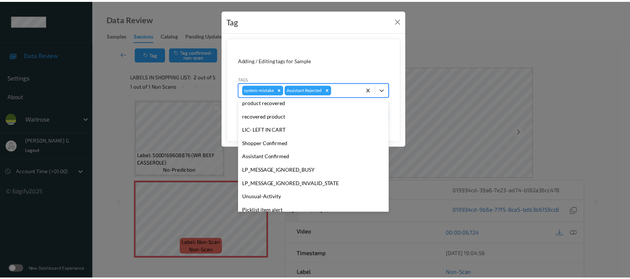
scroll to position [173, 0]
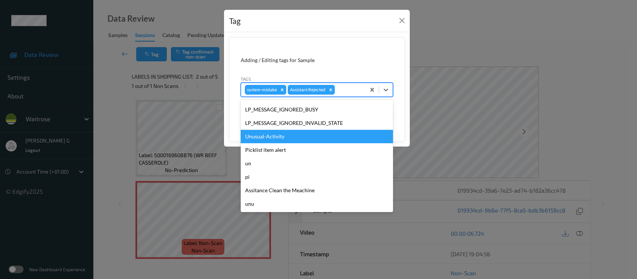
click at [278, 139] on div "Unusual-Activity" at bounding box center [317, 136] width 152 height 13
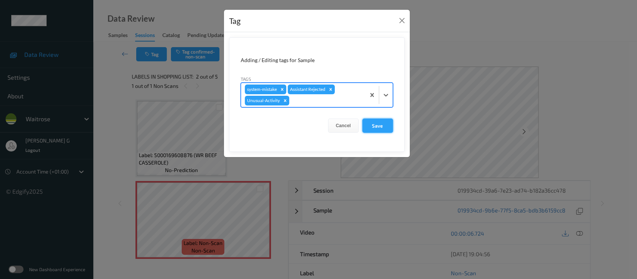
click at [377, 127] on button "Save" at bounding box center [378, 125] width 31 height 14
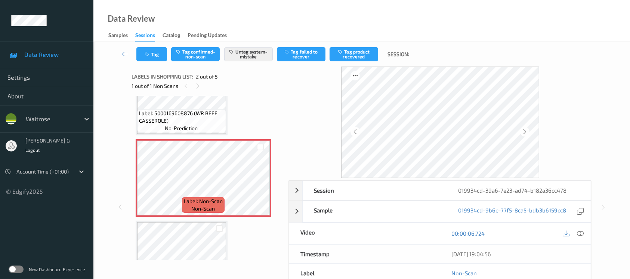
scroll to position [99, 0]
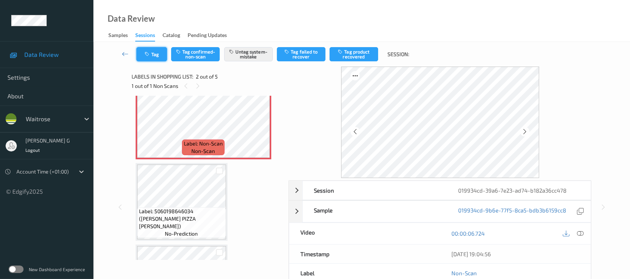
click at [163, 55] on button "Tag" at bounding box center [151, 54] width 31 height 14
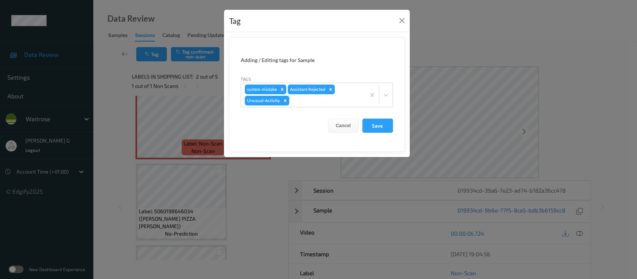
click at [108, 115] on div "Tag Adding / Editing tags for Sample Tags system-mistake Assistant Rejected Unu…" at bounding box center [318, 139] width 637 height 279
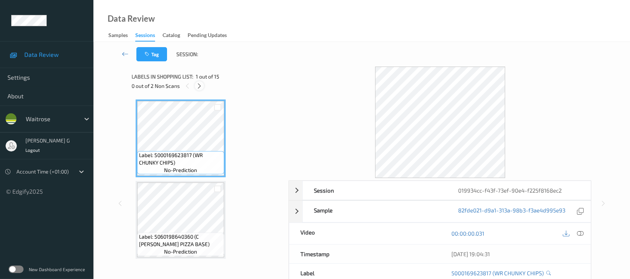
click at [197, 87] on icon at bounding box center [199, 86] width 6 height 7
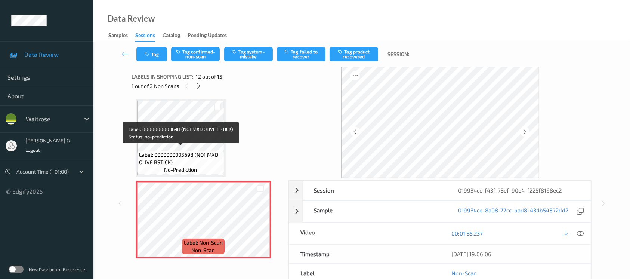
scroll to position [864, 0]
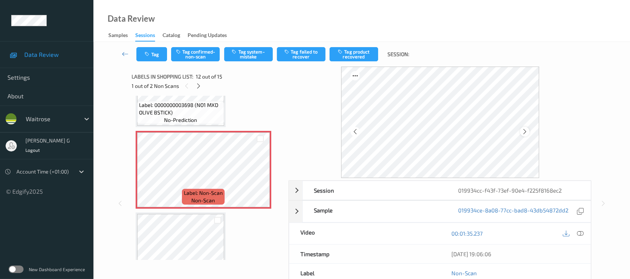
click at [524, 128] on icon at bounding box center [524, 131] width 6 height 7
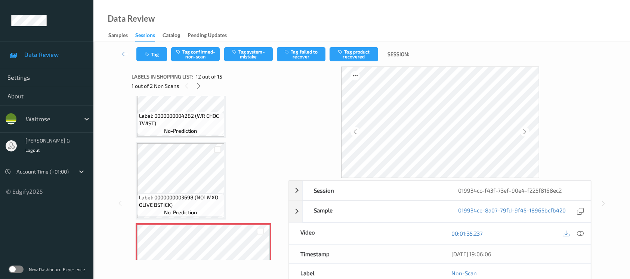
scroll to position [615, 0]
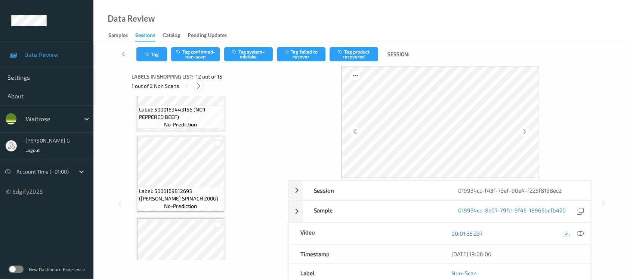
click at [199, 81] on div at bounding box center [198, 85] width 9 height 9
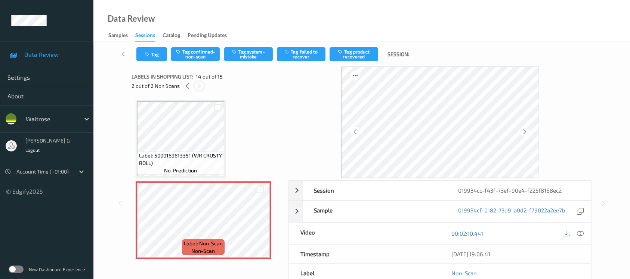
click at [199, 81] on div at bounding box center [199, 85] width 9 height 9
click at [190, 83] on div at bounding box center [187, 85] width 9 height 9
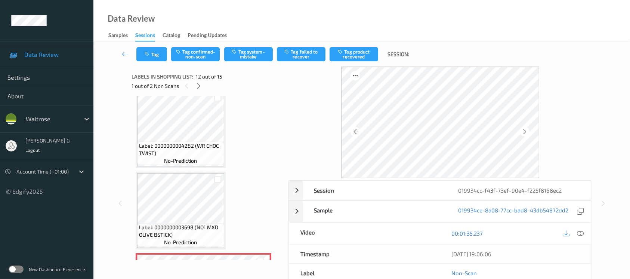
scroll to position [814, 0]
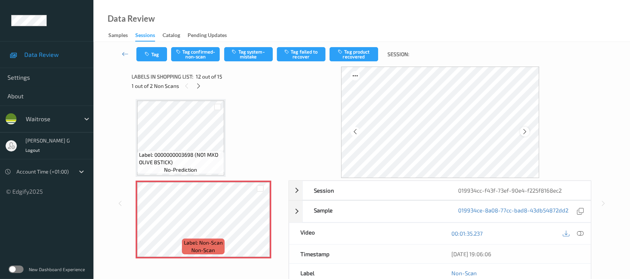
click at [525, 131] on icon at bounding box center [524, 131] width 6 height 7
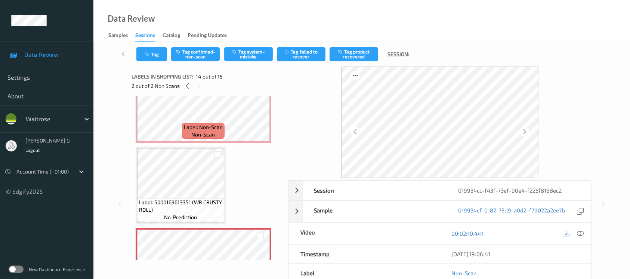
scroll to position [914, 0]
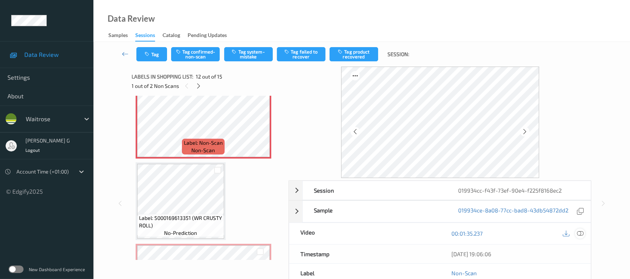
click at [581, 234] on icon at bounding box center [579, 233] width 7 height 7
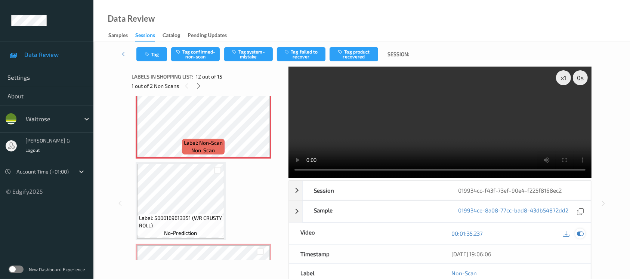
click at [578, 230] on icon at bounding box center [579, 233] width 7 height 7
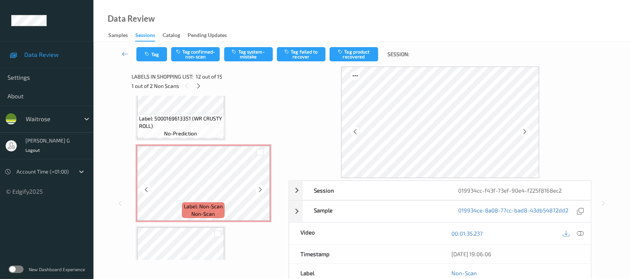
scroll to position [964, 0]
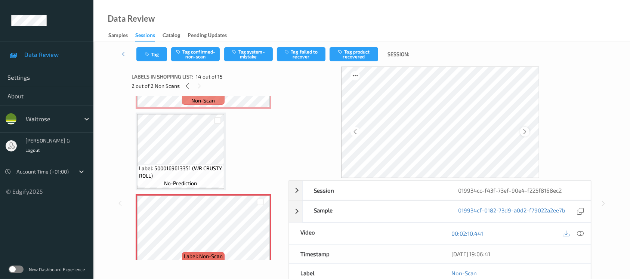
click at [522, 132] on icon at bounding box center [524, 131] width 6 height 7
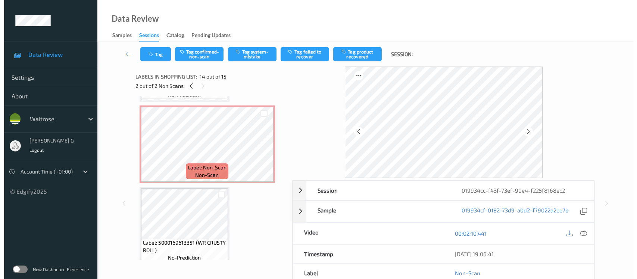
scroll to position [864, 0]
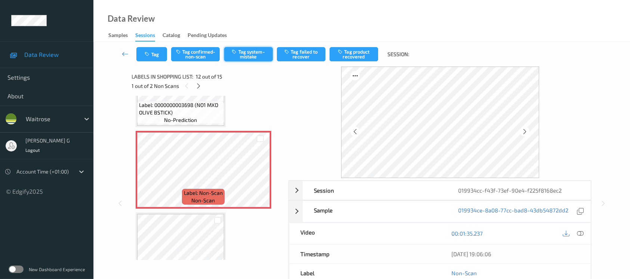
click at [252, 52] on button "Tag system-mistake" at bounding box center [248, 54] width 49 height 14
click at [156, 55] on button "Tag" at bounding box center [151, 54] width 31 height 14
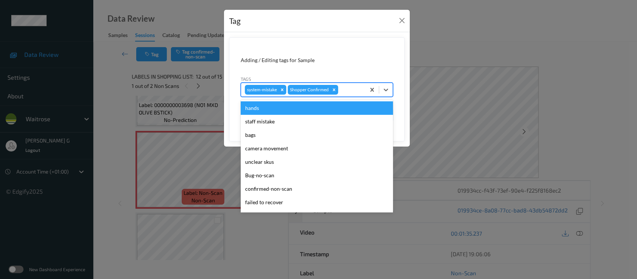
click at [351, 88] on div at bounding box center [351, 89] width 22 height 9
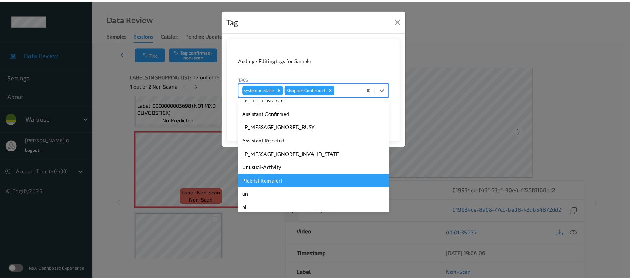
scroll to position [173, 0]
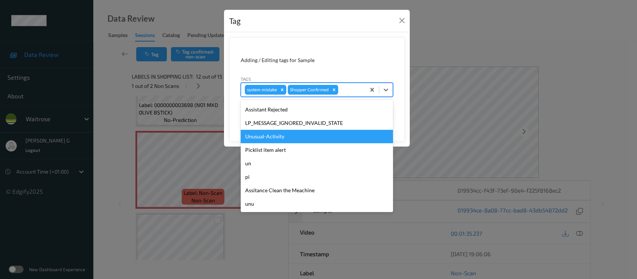
click at [268, 134] on div "Unusual-Activity" at bounding box center [317, 136] width 152 height 13
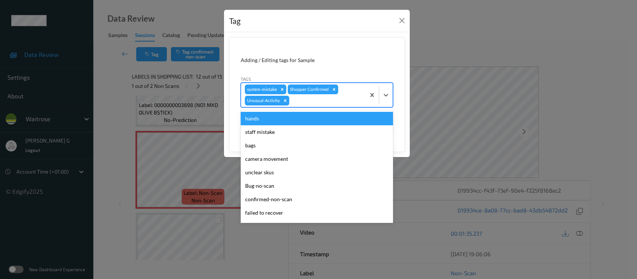
click at [341, 99] on div at bounding box center [326, 100] width 71 height 9
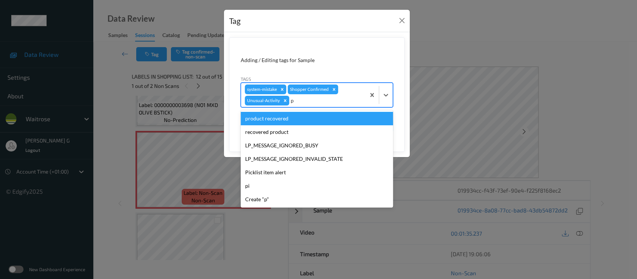
type input "pi"
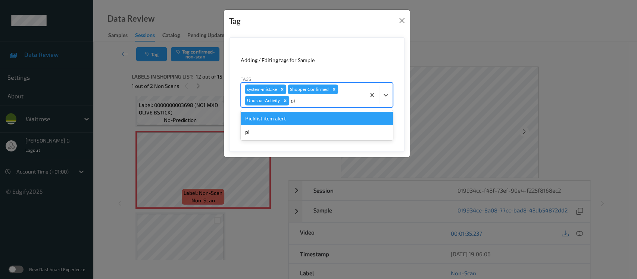
click at [273, 117] on div "Picklist item alert" at bounding box center [317, 118] width 152 height 13
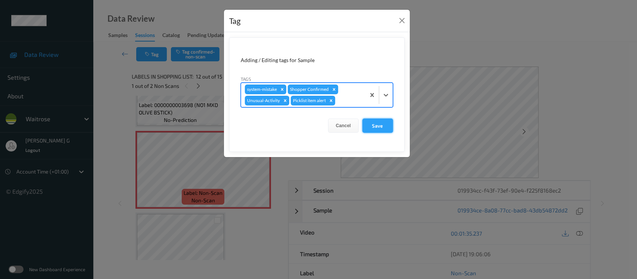
click at [378, 129] on button "Save" at bounding box center [378, 125] width 31 height 14
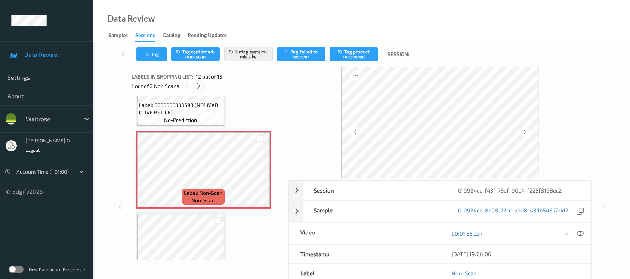
click at [200, 83] on icon at bounding box center [198, 86] width 6 height 7
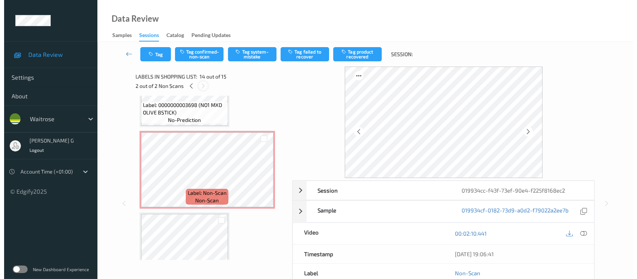
scroll to position [976, 0]
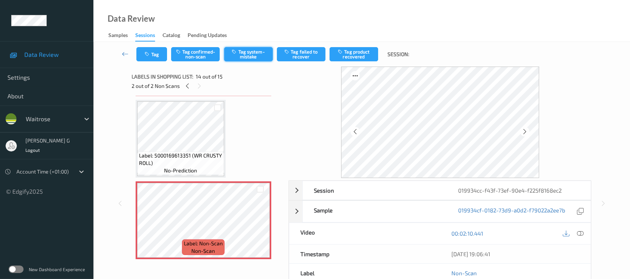
click at [248, 53] on button "Tag system-mistake" at bounding box center [248, 54] width 49 height 14
click at [153, 54] on button "Tag" at bounding box center [151, 54] width 31 height 14
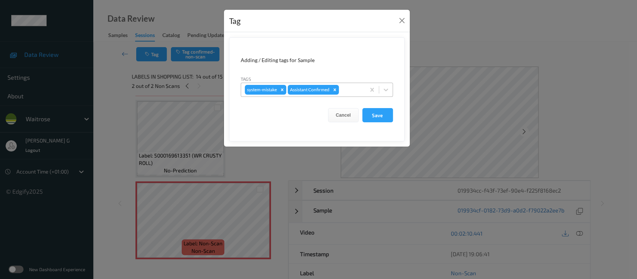
click at [344, 93] on div at bounding box center [351, 89] width 21 height 9
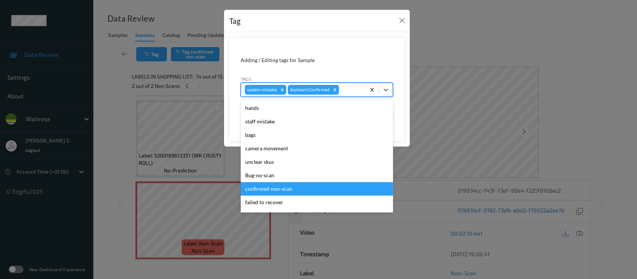
scroll to position [173, 0]
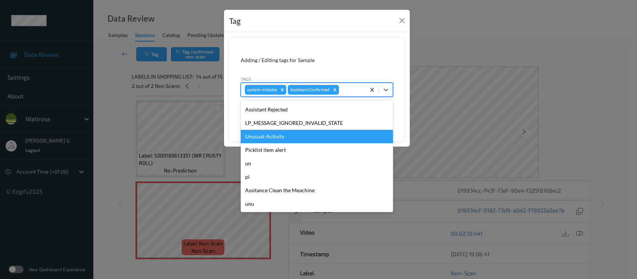
click at [263, 136] on div "Unusual-Activity" at bounding box center [317, 136] width 152 height 13
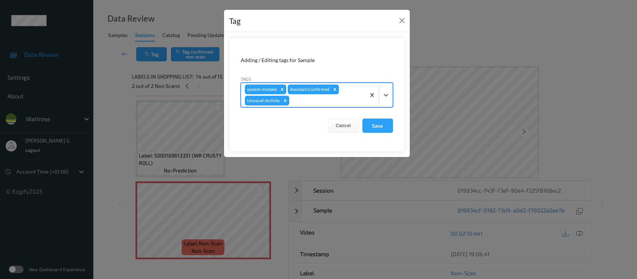
click at [317, 102] on div at bounding box center [326, 100] width 71 height 9
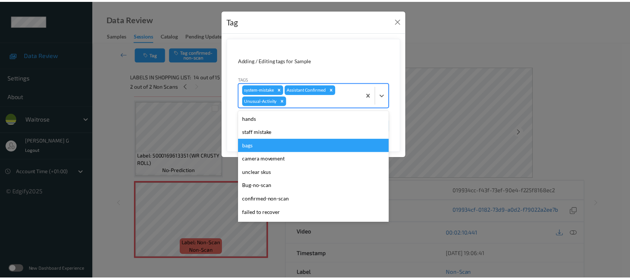
scroll to position [159, 0]
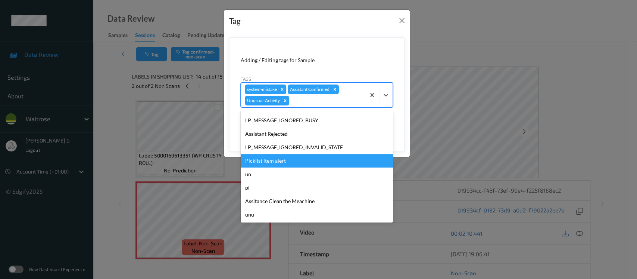
click at [260, 155] on div "Picklist item alert" at bounding box center [317, 160] width 152 height 13
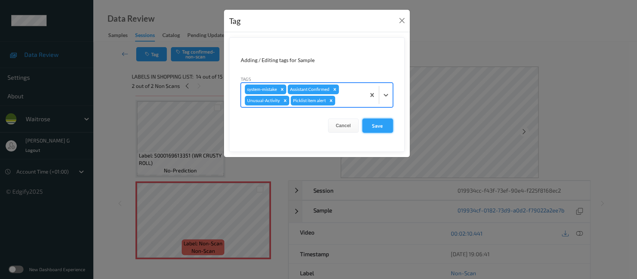
click at [377, 127] on button "Save" at bounding box center [378, 125] width 31 height 14
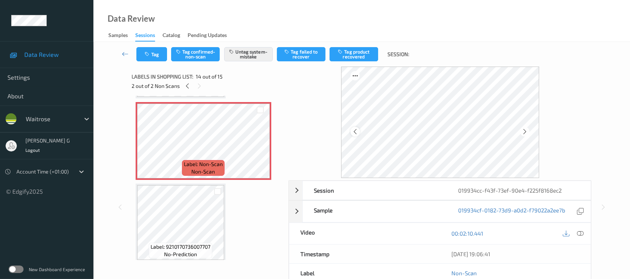
scroll to position [84, 0]
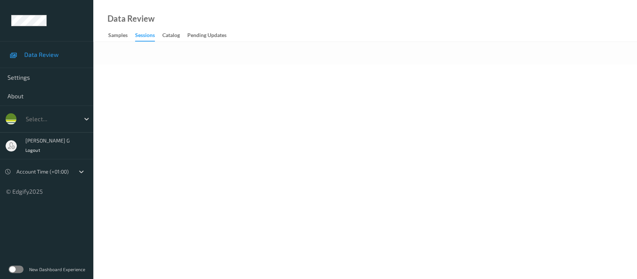
click at [326, 107] on body "Data Review Settings About Select... [PERSON_NAME] g Logout Account Time (+01:0…" at bounding box center [318, 139] width 637 height 279
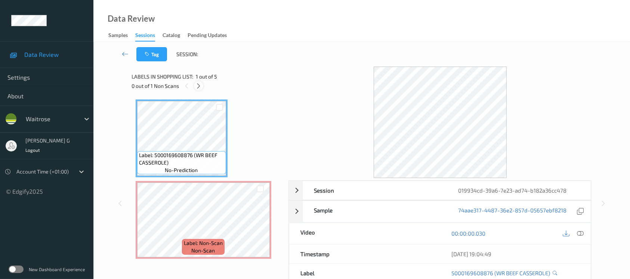
click at [200, 86] on icon at bounding box center [198, 86] width 6 height 7
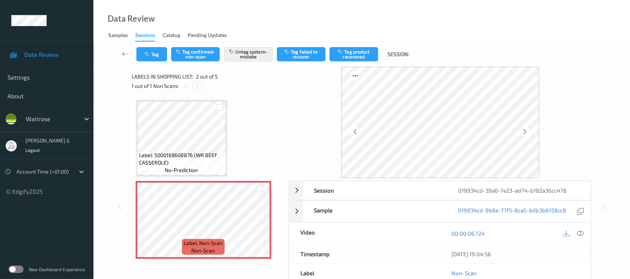
scroll to position [3, 0]
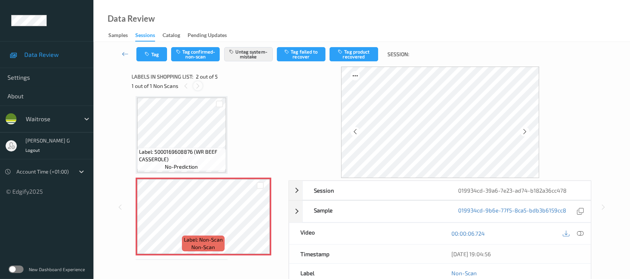
click at [200, 86] on icon at bounding box center [198, 86] width 6 height 7
click at [154, 53] on button "Tag" at bounding box center [151, 54] width 31 height 14
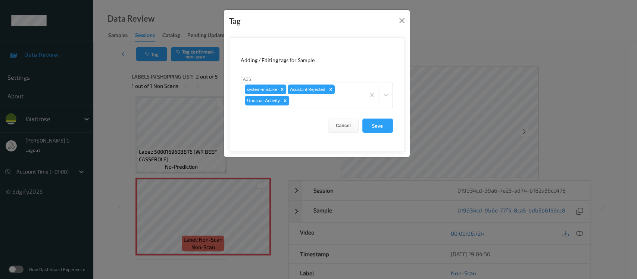
click at [134, 119] on div "Tag Adding / Editing tags for Sample Tags system-mistake Assistant Rejected Unu…" at bounding box center [318, 139] width 637 height 279
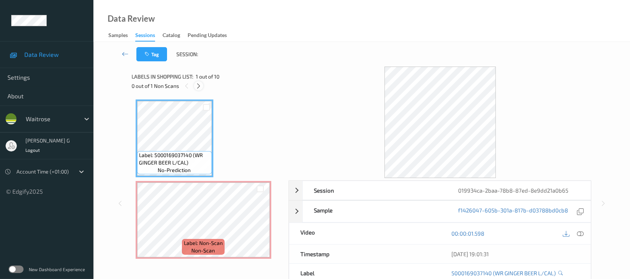
click at [198, 87] on icon at bounding box center [198, 86] width 6 height 7
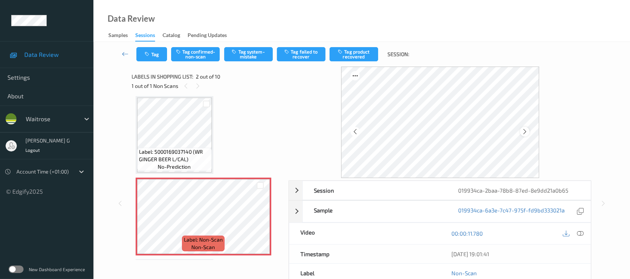
click at [529, 130] on div at bounding box center [524, 131] width 9 height 9
click at [526, 131] on icon at bounding box center [524, 131] width 6 height 7
click at [524, 131] on icon at bounding box center [524, 131] width 6 height 7
click at [524, 130] on icon at bounding box center [524, 131] width 6 height 7
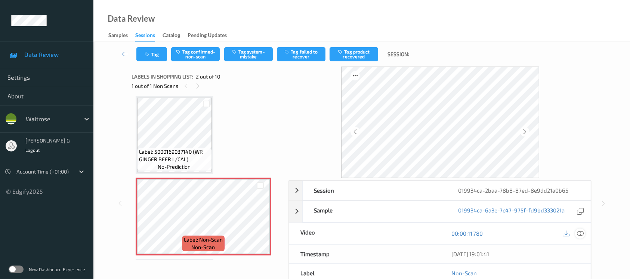
click at [578, 234] on icon at bounding box center [579, 233] width 7 height 7
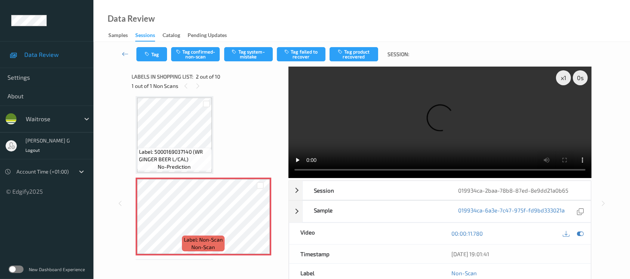
scroll to position [0, 0]
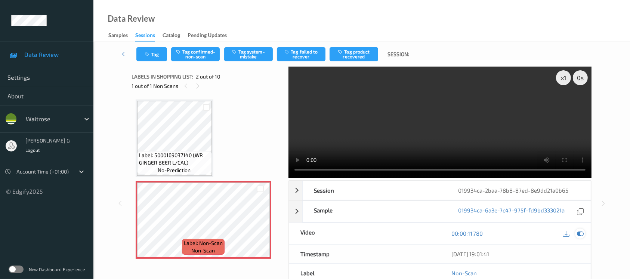
click at [579, 234] on icon at bounding box center [579, 233] width 7 height 7
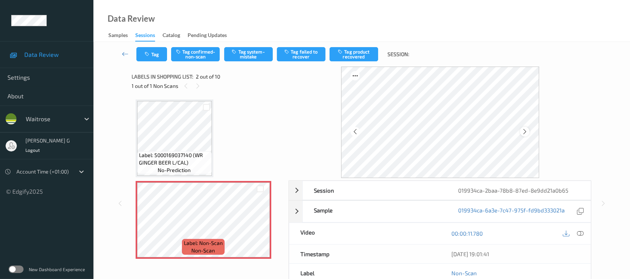
click at [528, 133] on div at bounding box center [524, 131] width 9 height 9
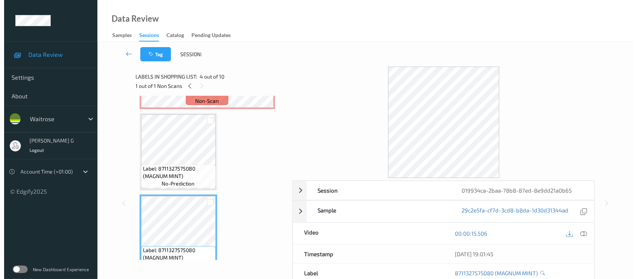
scroll to position [99, 0]
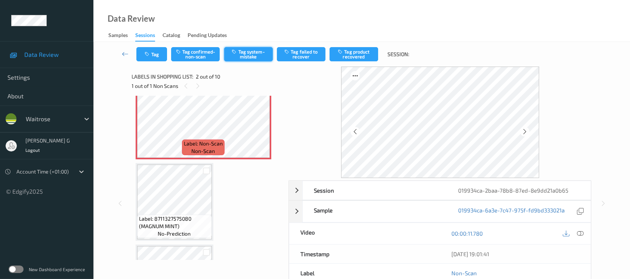
click at [238, 53] on button "Tag system-mistake" at bounding box center [248, 54] width 49 height 14
click at [151, 53] on icon "button" at bounding box center [148, 54] width 6 height 5
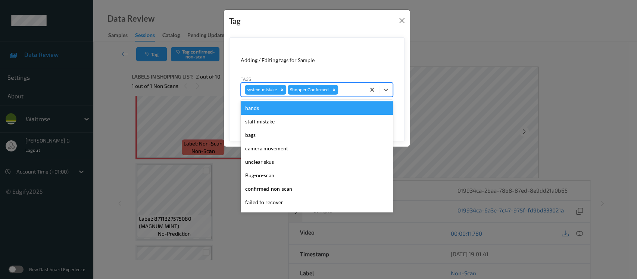
click at [357, 93] on div at bounding box center [351, 89] width 22 height 9
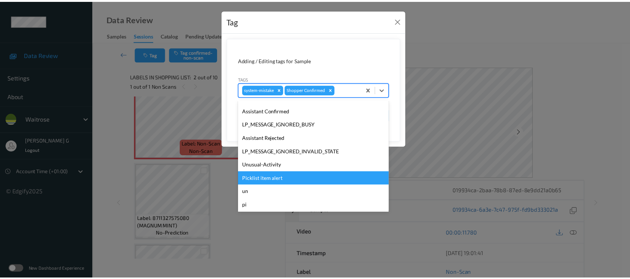
scroll to position [173, 0]
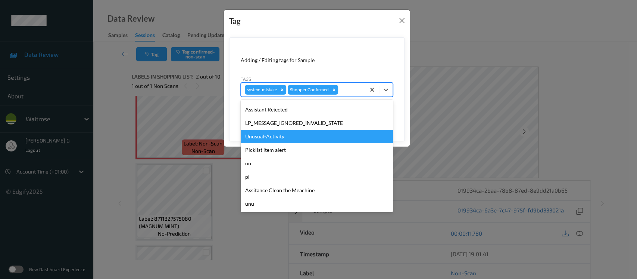
click at [255, 138] on div "Unusual-Activity" at bounding box center [317, 136] width 152 height 13
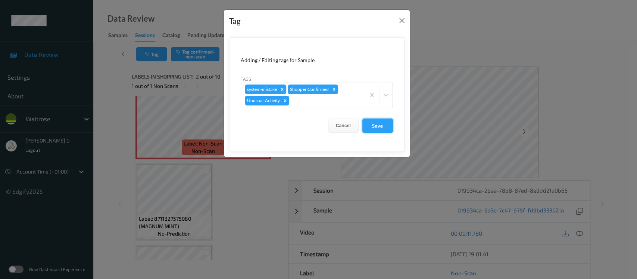
click at [373, 123] on button "Save" at bounding box center [378, 125] width 31 height 14
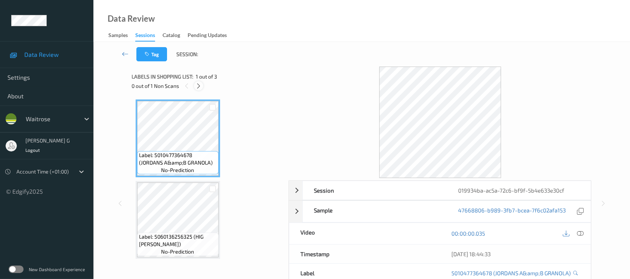
click at [198, 85] on icon at bounding box center [198, 86] width 6 height 7
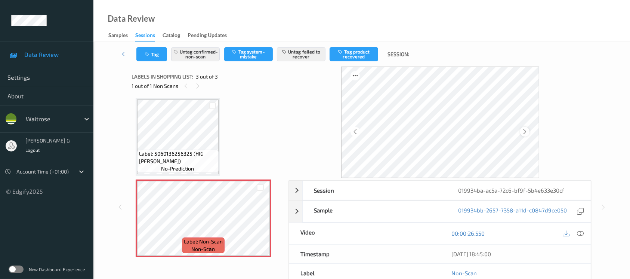
click at [524, 131] on icon at bounding box center [524, 131] width 6 height 7
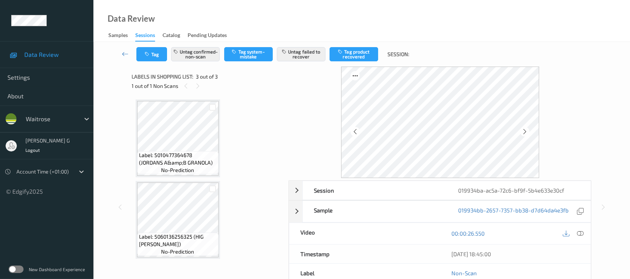
scroll to position [50, 0]
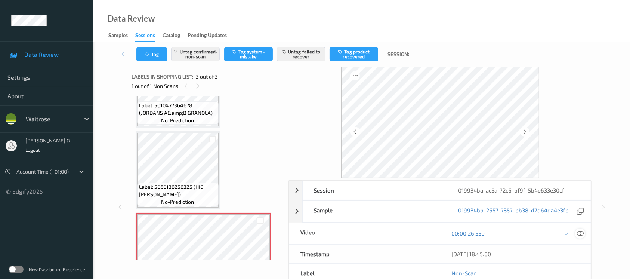
click at [579, 232] on icon at bounding box center [579, 233] width 7 height 7
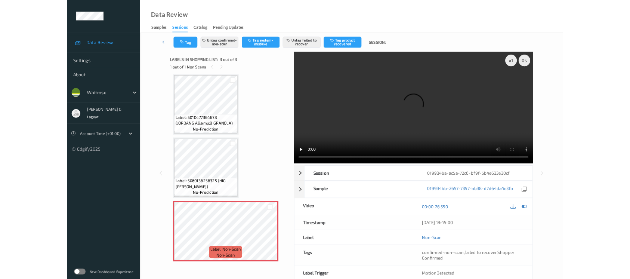
scroll to position [3, 0]
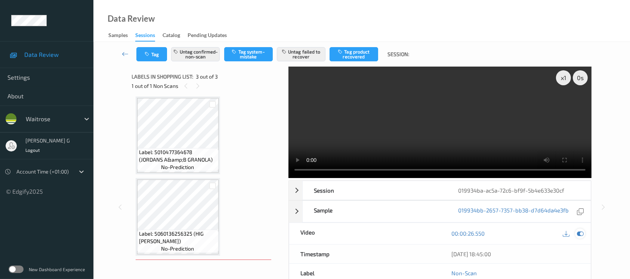
click at [582, 230] on icon at bounding box center [579, 233] width 7 height 7
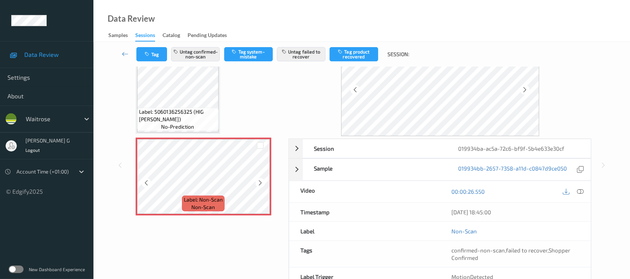
scroll to position [0, 0]
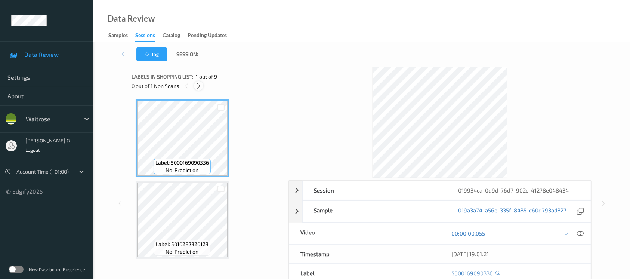
click at [199, 84] on icon at bounding box center [198, 86] width 6 height 7
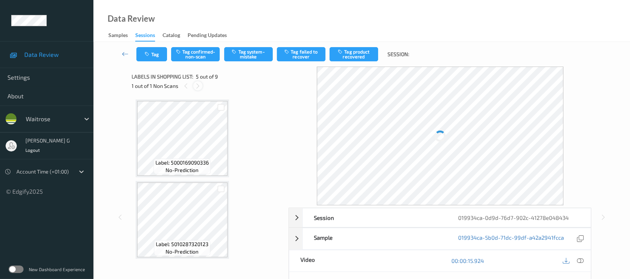
scroll to position [247, 0]
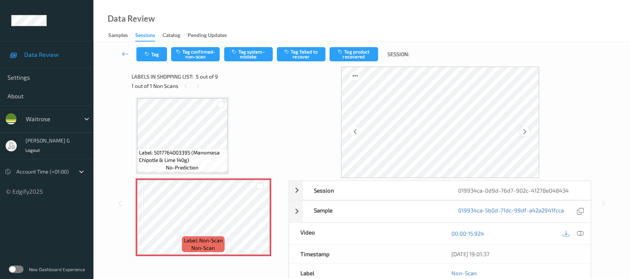
click at [523, 133] on icon at bounding box center [524, 131] width 6 height 7
click at [580, 231] on icon at bounding box center [579, 233] width 7 height 7
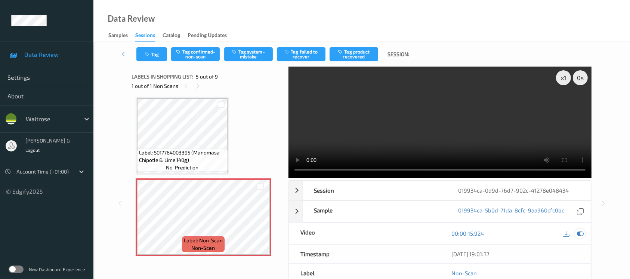
click at [580, 235] on icon at bounding box center [579, 233] width 7 height 7
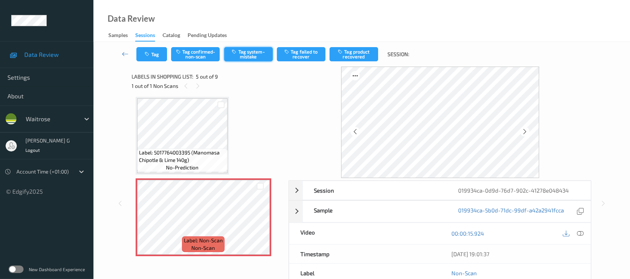
click at [250, 60] on button "Tag system-mistake" at bounding box center [248, 54] width 49 height 14
click at [149, 55] on icon "button" at bounding box center [148, 54] width 6 height 5
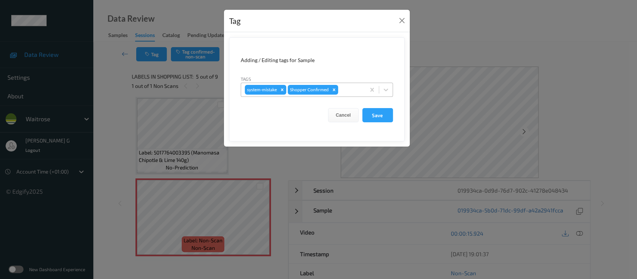
click at [357, 93] on div at bounding box center [351, 89] width 22 height 9
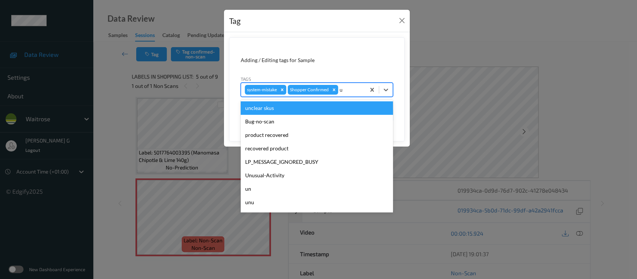
type input "un"
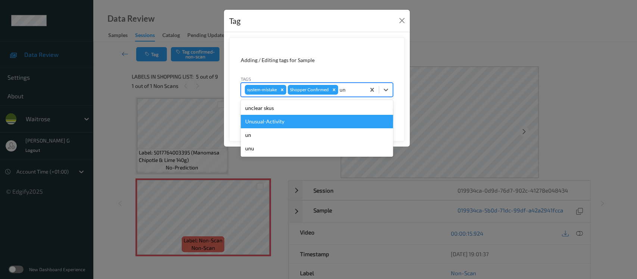
click at [264, 123] on div "Unusual-Activity" at bounding box center [317, 121] width 152 height 13
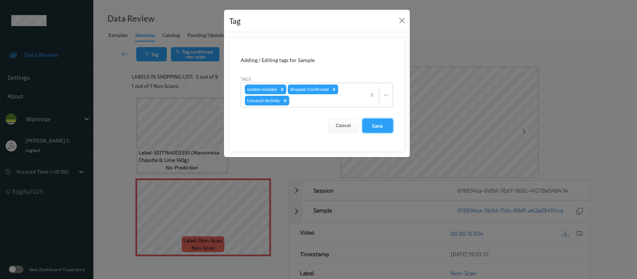
click at [383, 122] on button "Save" at bounding box center [378, 125] width 31 height 14
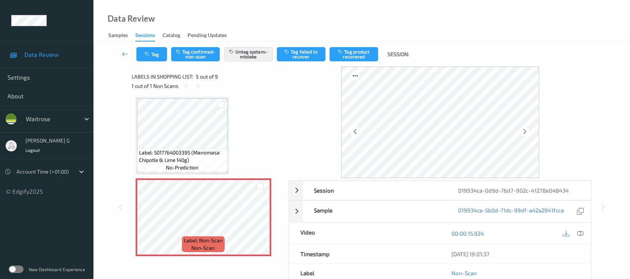
scroll to position [84, 0]
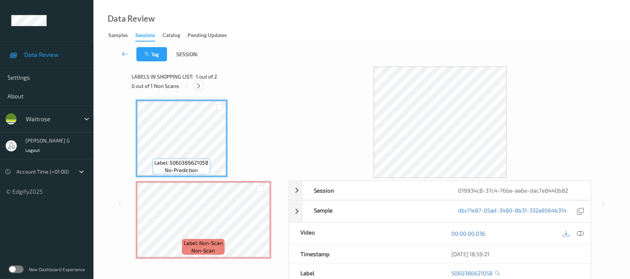
click at [197, 85] on icon at bounding box center [198, 86] width 6 height 7
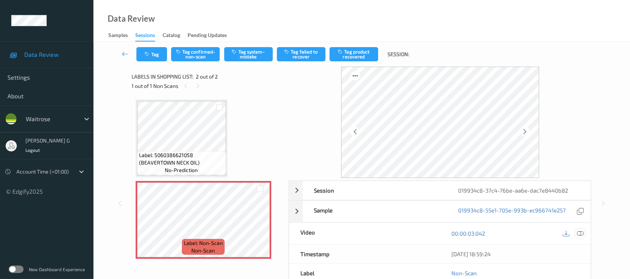
click at [579, 231] on icon at bounding box center [579, 233] width 7 height 7
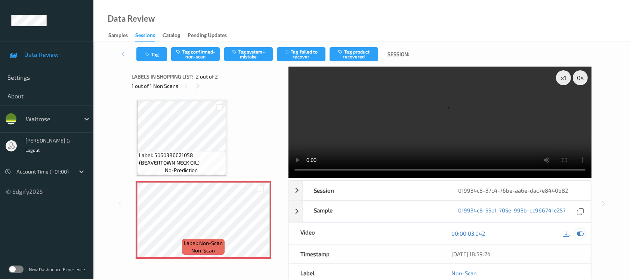
click at [579, 234] on icon at bounding box center [579, 233] width 7 height 7
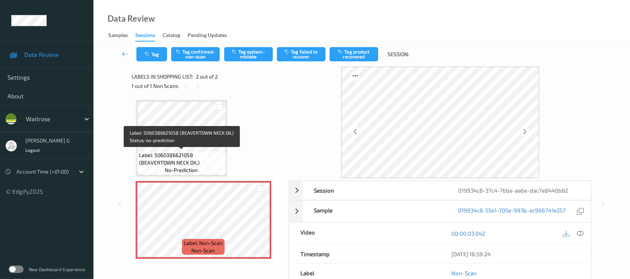
click at [180, 156] on span "Label: 5060386621058 (BEAVERTOWN NECK OIL)" at bounding box center [181, 158] width 85 height 15
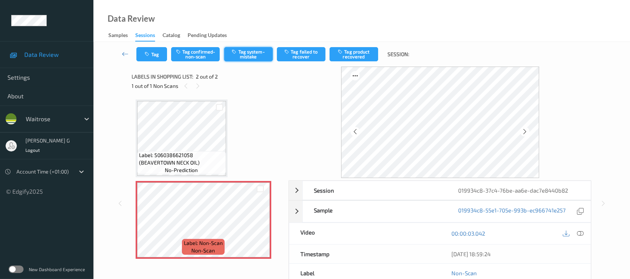
click at [248, 56] on button "Tag system-mistake" at bounding box center [248, 54] width 49 height 14
click at [148, 52] on icon "button" at bounding box center [148, 54] width 6 height 5
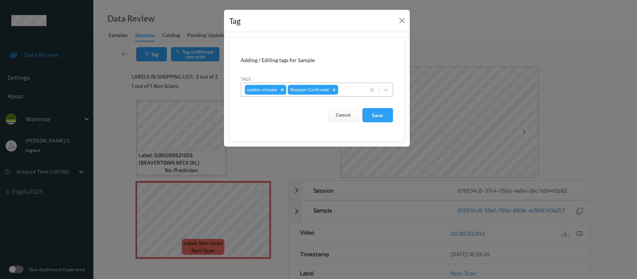
click at [352, 85] on div at bounding box center [351, 89] width 22 height 9
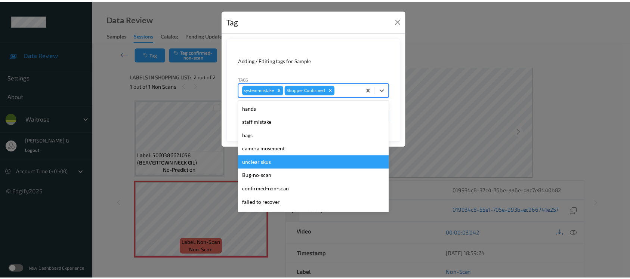
scroll to position [173, 0]
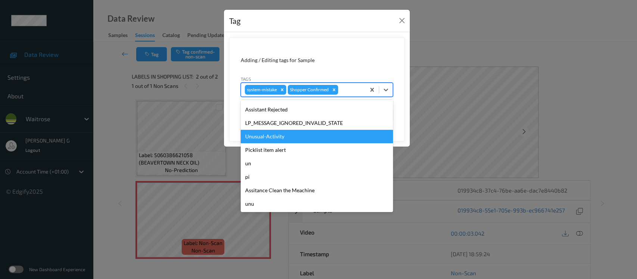
click at [269, 133] on div "Unusual-Activity" at bounding box center [317, 136] width 152 height 13
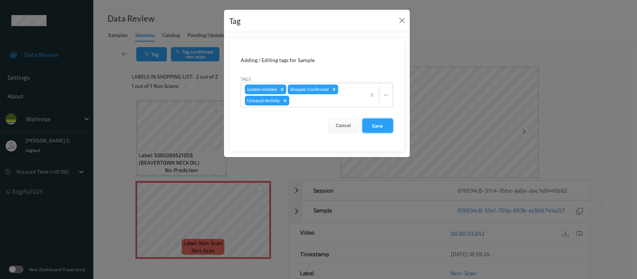
click at [377, 126] on button "Save" at bounding box center [378, 125] width 31 height 14
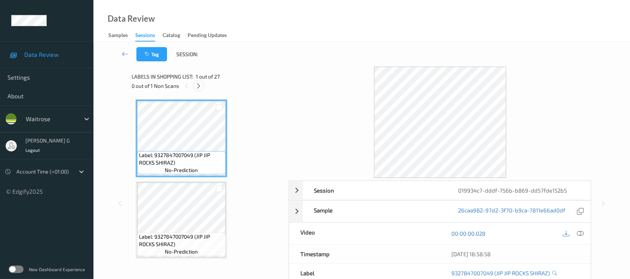
click at [197, 86] on icon at bounding box center [198, 86] width 6 height 7
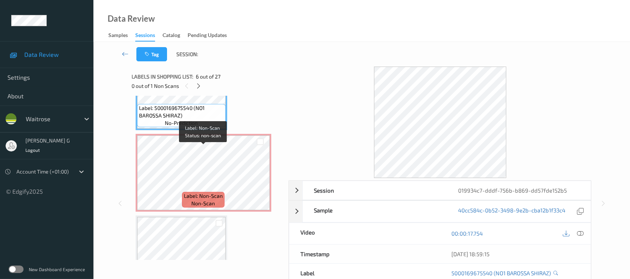
scroll to position [398, 0]
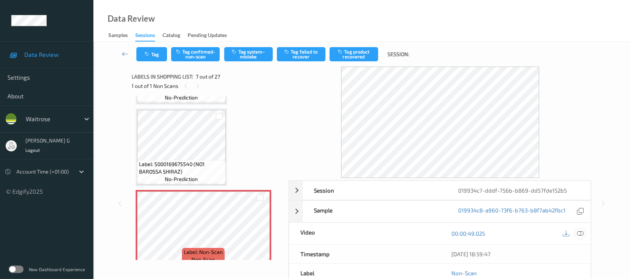
click at [581, 231] on icon at bounding box center [579, 233] width 7 height 7
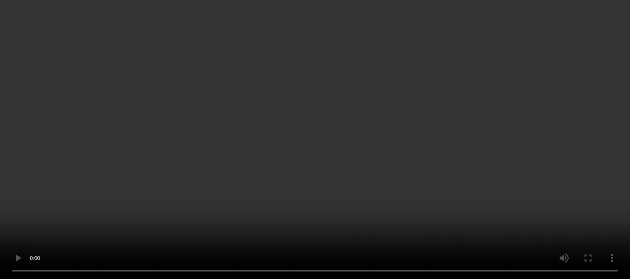
scroll to position [448, 0]
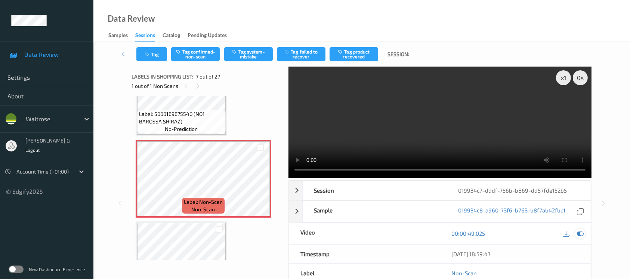
click at [575, 233] on div at bounding box center [580, 233] width 10 height 10
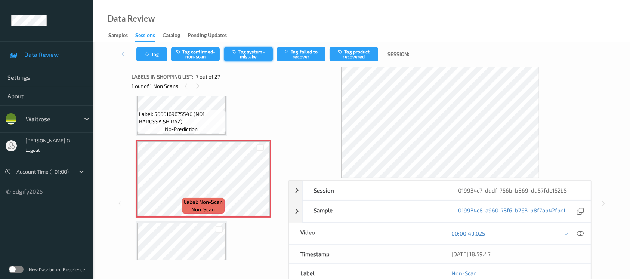
click at [237, 55] on button "Tag system-mistake" at bounding box center [248, 54] width 49 height 14
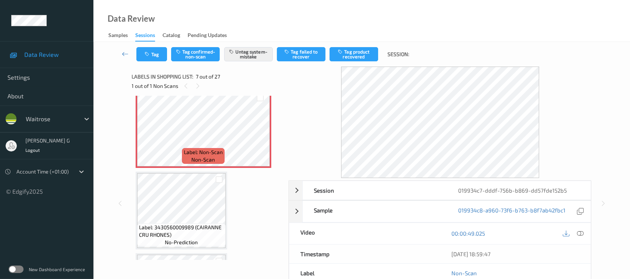
scroll to position [597, 0]
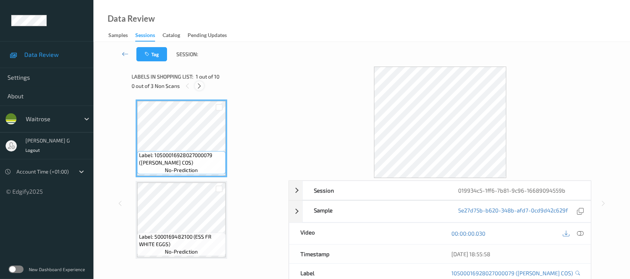
click at [201, 86] on icon at bounding box center [199, 86] width 6 height 7
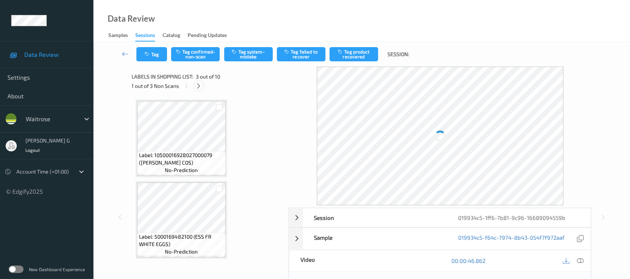
scroll to position [84, 0]
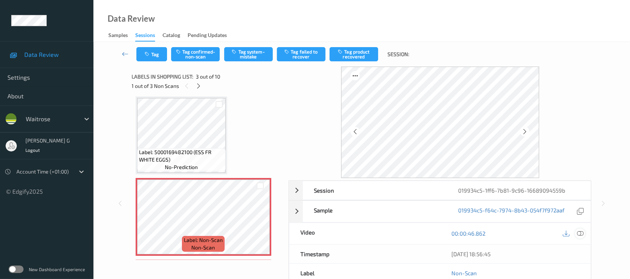
click at [582, 233] on icon at bounding box center [579, 233] width 7 height 7
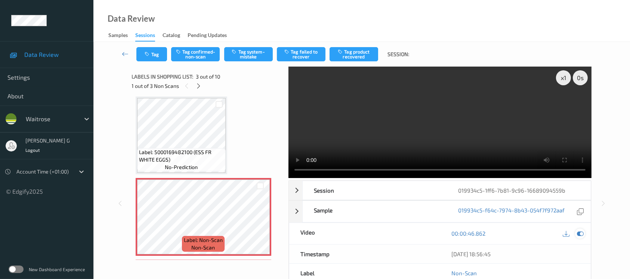
click at [577, 230] on icon at bounding box center [579, 233] width 7 height 7
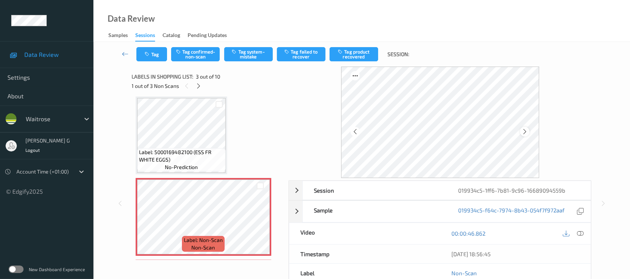
click at [526, 130] on icon at bounding box center [524, 131] width 6 height 7
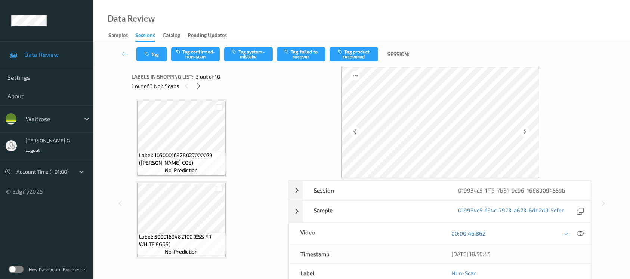
scroll to position [50, 0]
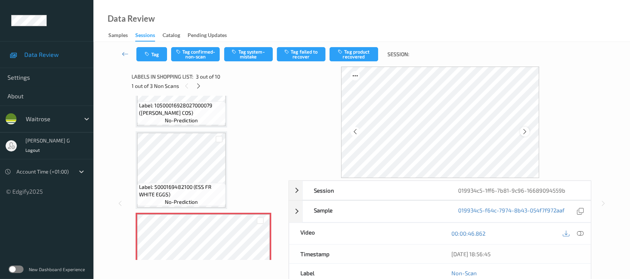
click at [523, 135] on div at bounding box center [524, 131] width 9 height 9
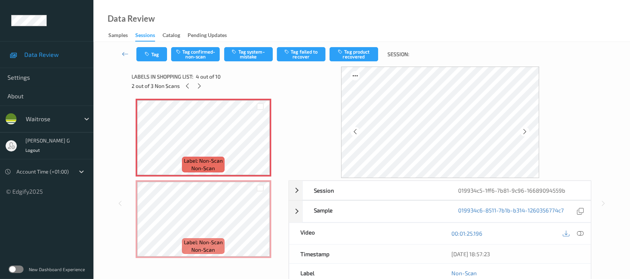
scroll to position [249, 0]
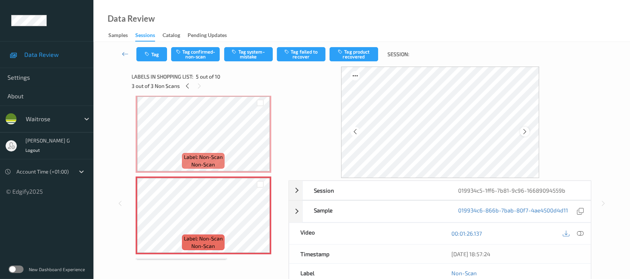
click at [524, 129] on icon at bounding box center [524, 131] width 6 height 7
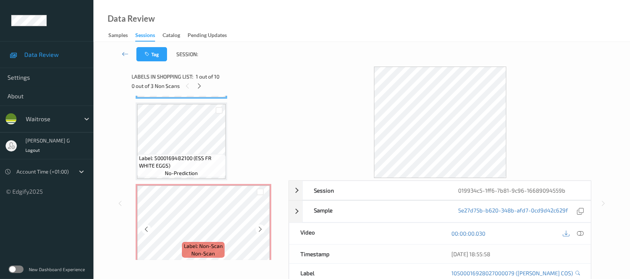
scroll to position [99, 0]
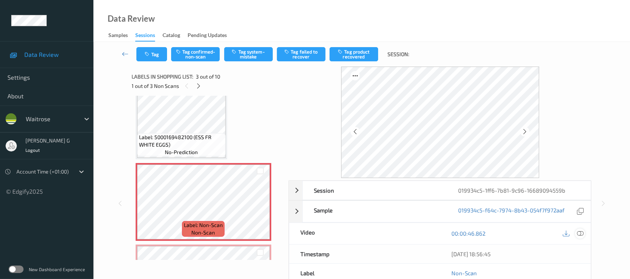
click at [577, 236] on icon at bounding box center [579, 233] width 7 height 7
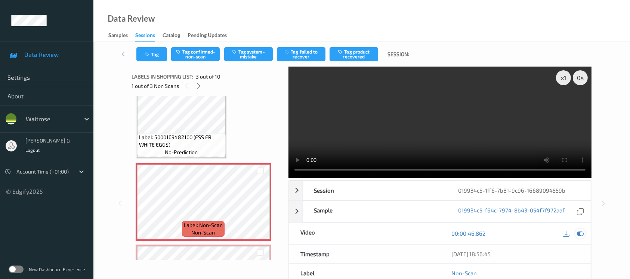
click at [579, 231] on icon at bounding box center [579, 233] width 7 height 7
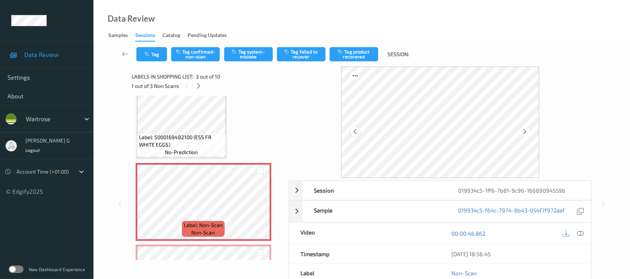
click at [354, 130] on icon at bounding box center [355, 131] width 6 height 7
click at [195, 55] on button "Tag confirmed-non-scan" at bounding box center [195, 54] width 49 height 14
click at [195, 52] on button "Tag confirmed-non-scan" at bounding box center [195, 54] width 49 height 14
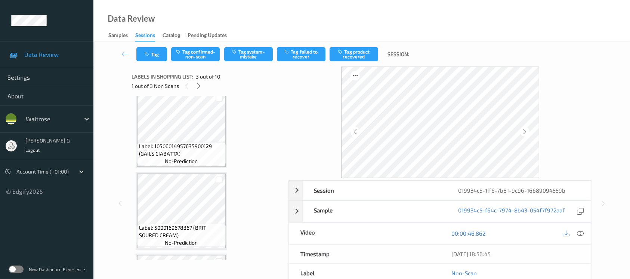
scroll to position [498, 0]
click at [193, 57] on button "Tag confirmed-non-scan" at bounding box center [195, 54] width 49 height 14
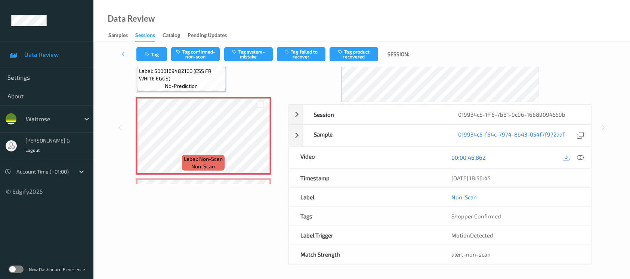
scroll to position [99, 0]
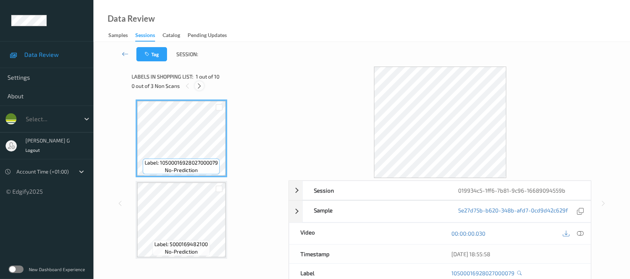
click at [200, 89] on div at bounding box center [199, 85] width 9 height 9
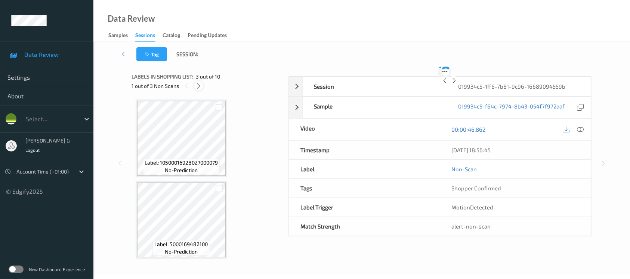
scroll to position [84, 0]
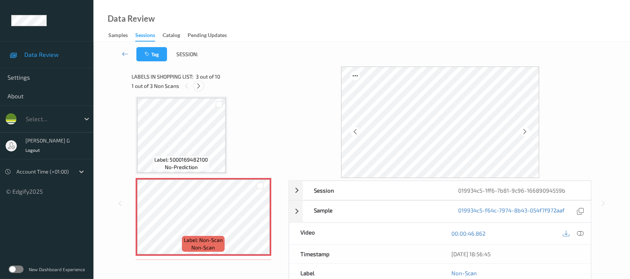
click at [200, 83] on icon at bounding box center [198, 86] width 6 height 7
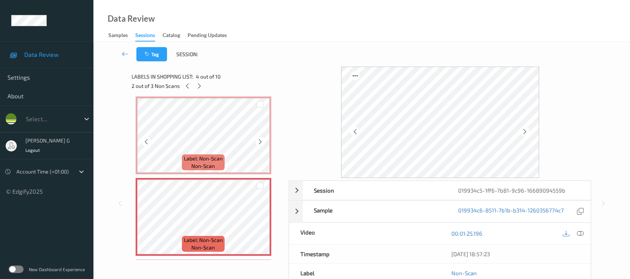
scroll to position [16, 0]
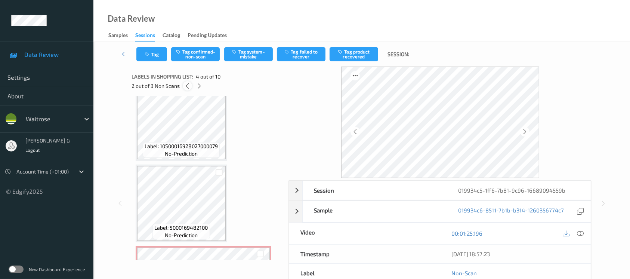
click at [187, 86] on icon at bounding box center [187, 86] width 6 height 7
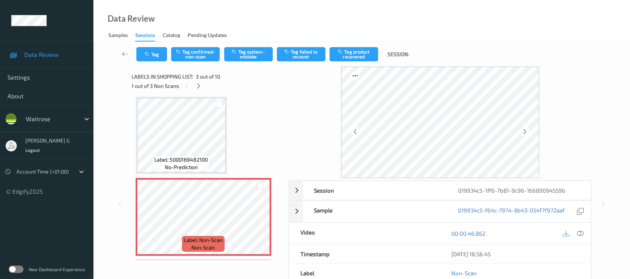
click at [191, 46] on div "Tag Tag confirmed-non-scan Tag system-mistake Tag failed to recover Tag product…" at bounding box center [362, 54] width 506 height 25
click at [191, 52] on button "Tag confirmed-non-scan" at bounding box center [195, 54] width 49 height 14
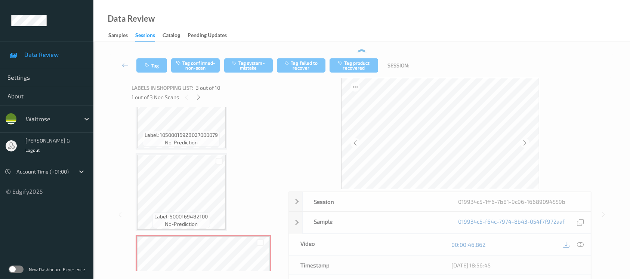
scroll to position [0, 0]
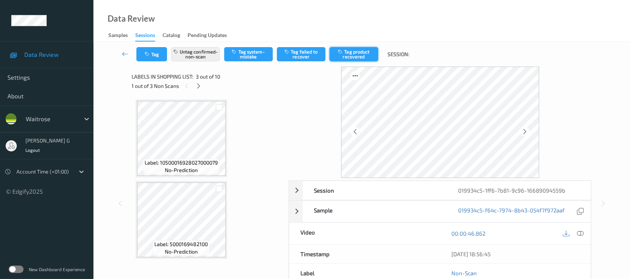
click at [354, 53] on button "Tag product recovered" at bounding box center [353, 54] width 49 height 14
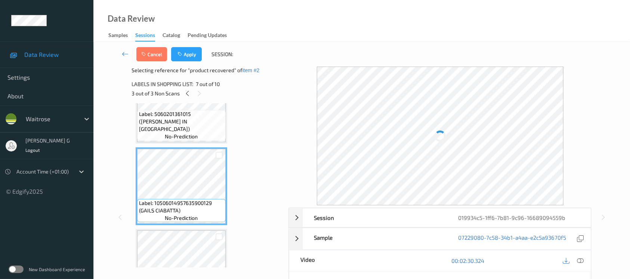
scroll to position [441, 0]
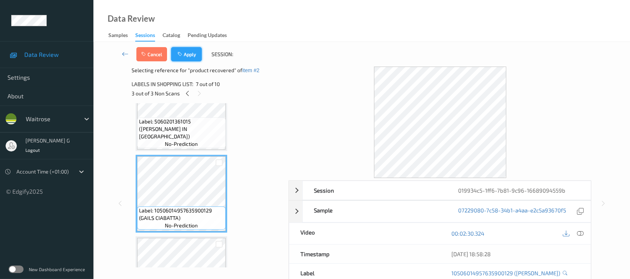
click at [191, 58] on button "Apply" at bounding box center [186, 54] width 31 height 14
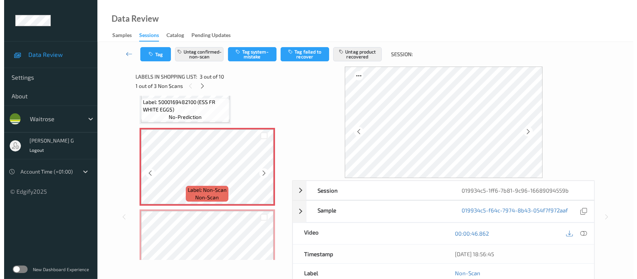
scroll to position [234, 0]
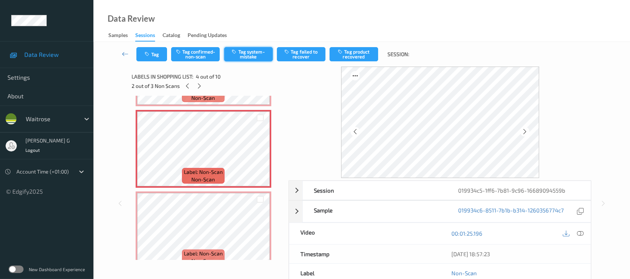
click at [242, 55] on button "Tag system-mistake" at bounding box center [248, 54] width 49 height 14
click at [522, 131] on icon at bounding box center [524, 131] width 6 height 7
click at [153, 53] on button "Tag" at bounding box center [151, 54] width 31 height 14
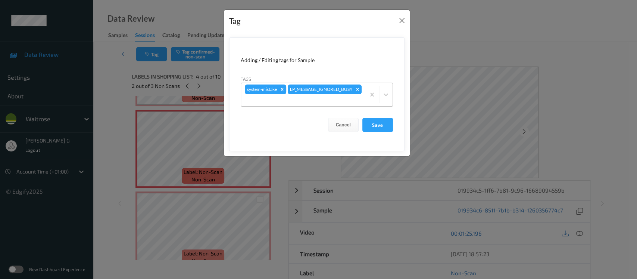
click at [336, 97] on div at bounding box center [303, 100] width 117 height 9
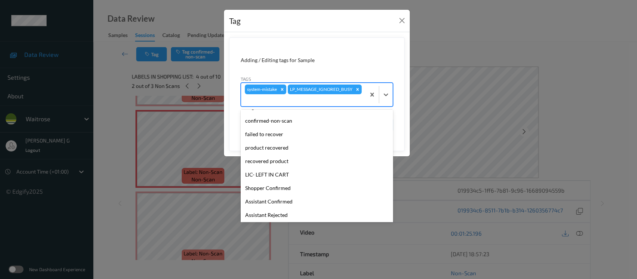
scroll to position [149, 0]
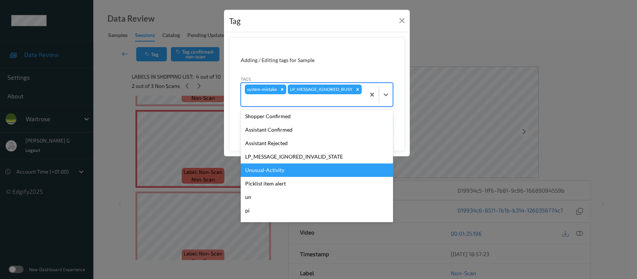
click at [261, 166] on div "Unusual-Activity" at bounding box center [317, 169] width 152 height 13
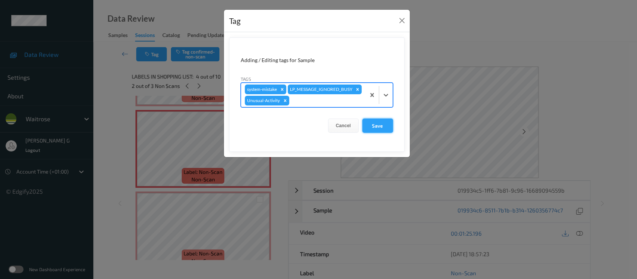
click at [379, 128] on button "Save" at bounding box center [378, 125] width 31 height 14
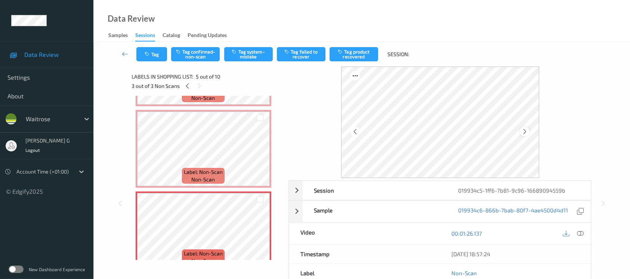
click at [523, 133] on icon at bounding box center [524, 131] width 6 height 7
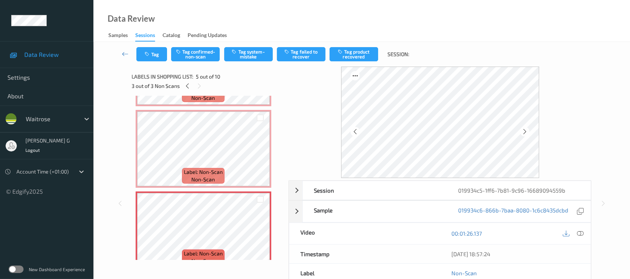
click at [523, 133] on icon at bounding box center [524, 131] width 6 height 7
click at [252, 51] on button "Tag system-mistake" at bounding box center [248, 54] width 49 height 14
click at [146, 52] on icon "button" at bounding box center [148, 54] width 6 height 5
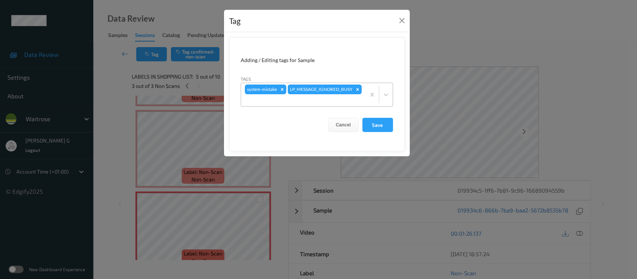
click at [281, 104] on div "system-mistake LP_MESSAGE_IGNORED_BUSY" at bounding box center [303, 94] width 124 height 23
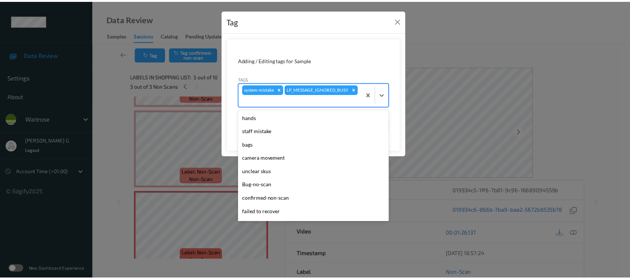
scroll to position [173, 0]
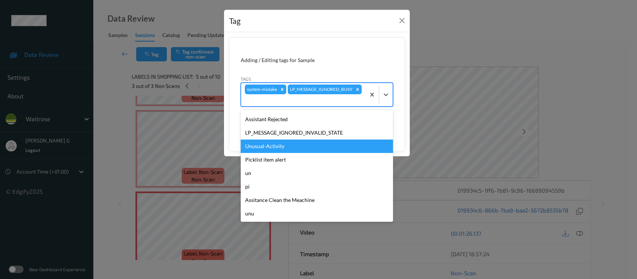
click at [261, 144] on div "Unusual-Activity" at bounding box center [317, 145] width 152 height 13
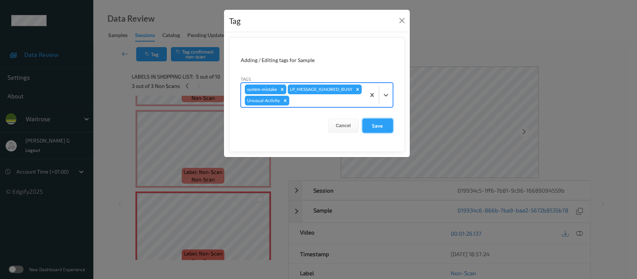
click at [372, 122] on button "Save" at bounding box center [378, 125] width 31 height 14
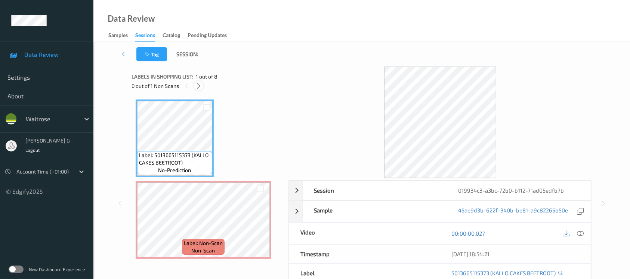
click at [196, 84] on icon at bounding box center [198, 86] width 6 height 7
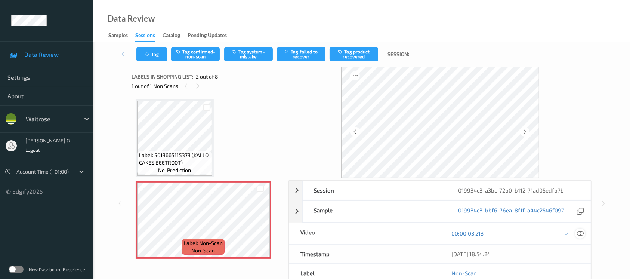
click at [578, 231] on icon at bounding box center [579, 233] width 7 height 7
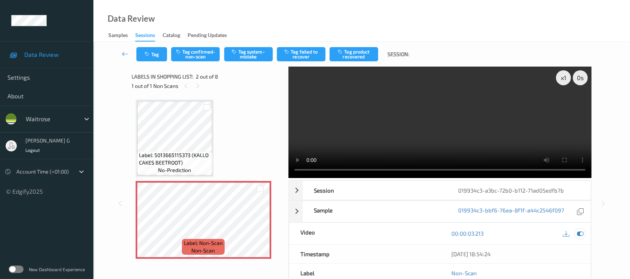
click at [579, 234] on icon at bounding box center [579, 233] width 7 height 7
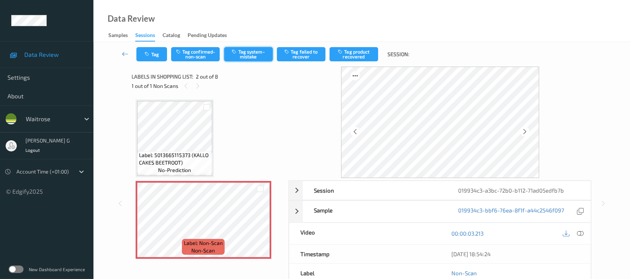
click at [253, 58] on button "Tag system-mistake" at bounding box center [248, 54] width 49 height 14
click at [154, 53] on button "Tag" at bounding box center [151, 54] width 31 height 14
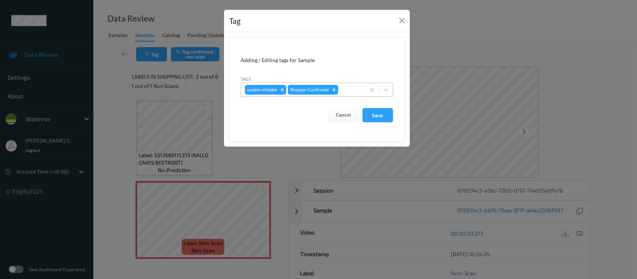
click at [354, 87] on div at bounding box center [351, 89] width 22 height 9
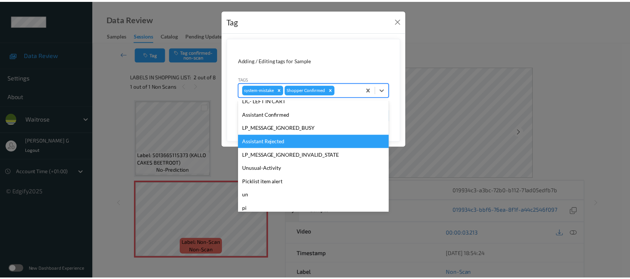
scroll to position [173, 0]
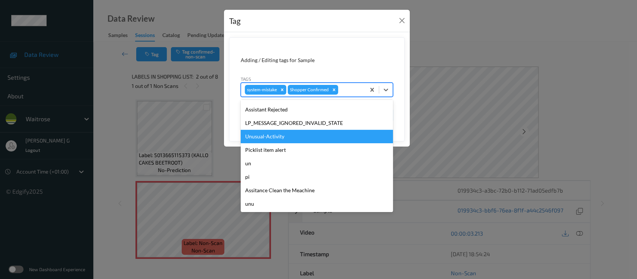
click at [273, 140] on div "Unusual-Activity" at bounding box center [317, 136] width 152 height 13
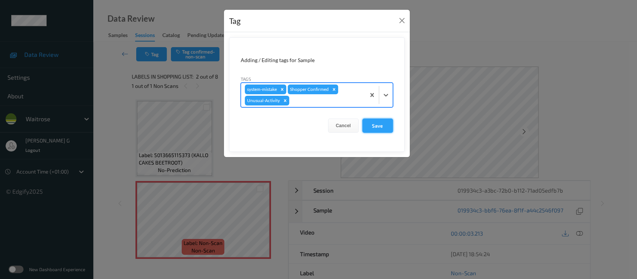
click at [380, 122] on button "Save" at bounding box center [378, 125] width 31 height 14
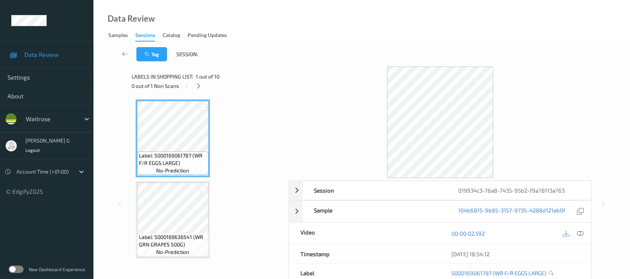
click at [194, 83] on div at bounding box center [198, 85] width 9 height 9
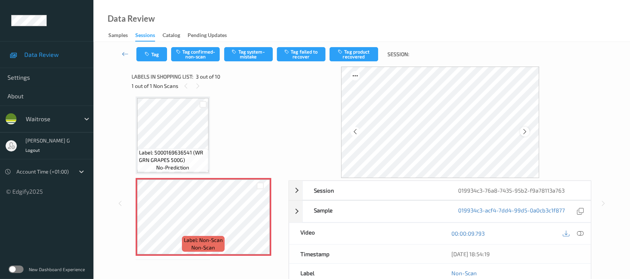
click at [523, 131] on icon at bounding box center [524, 131] width 6 height 7
click at [524, 130] on icon at bounding box center [524, 131] width 6 height 7
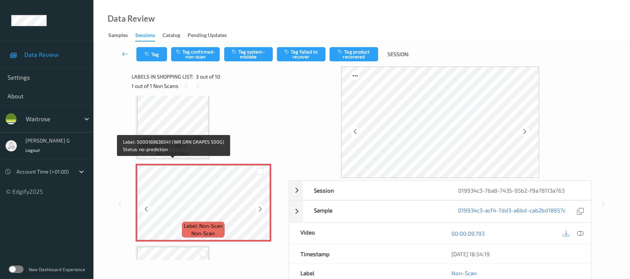
scroll to position [99, 0]
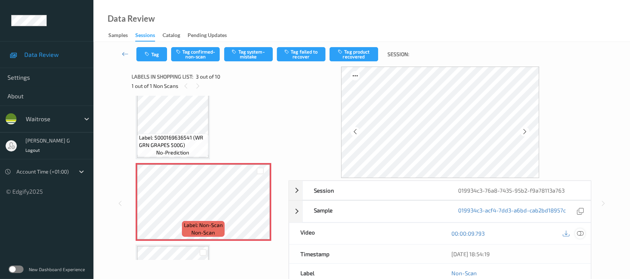
click at [581, 232] on icon at bounding box center [579, 233] width 7 height 7
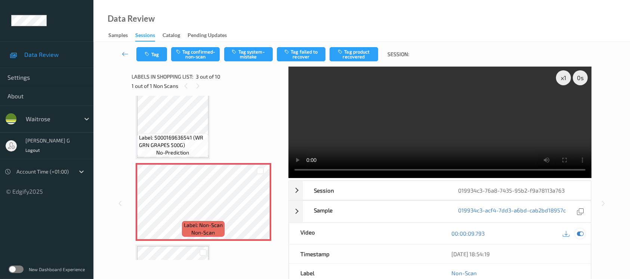
click at [579, 234] on icon at bounding box center [579, 233] width 7 height 7
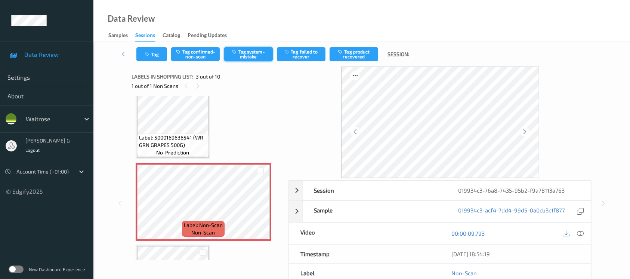
click at [258, 53] on button "Tag system-mistake" at bounding box center [248, 54] width 49 height 14
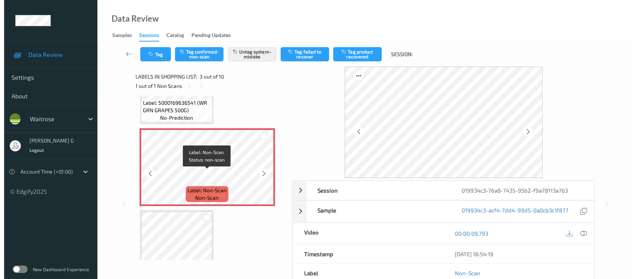
scroll to position [149, 0]
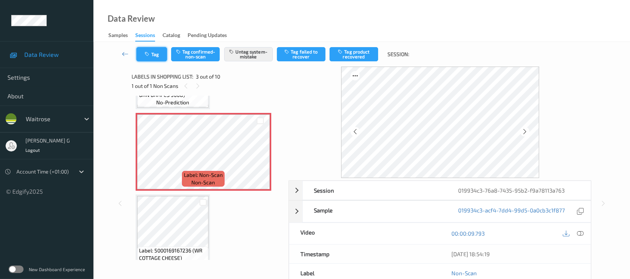
click at [142, 57] on button "Tag" at bounding box center [151, 54] width 31 height 14
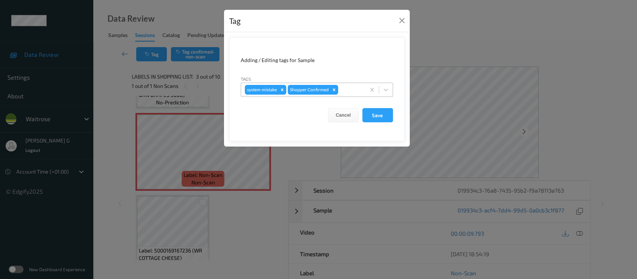
click at [343, 88] on div at bounding box center [351, 89] width 22 height 9
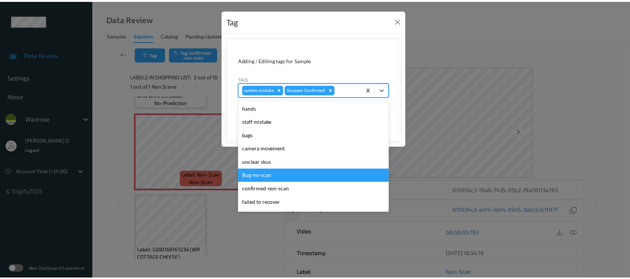
scroll to position [173, 0]
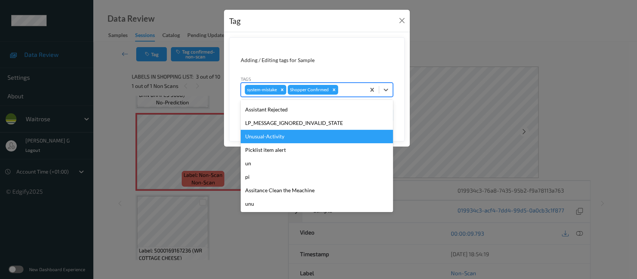
click at [271, 136] on div "Unusual-Activity" at bounding box center [317, 136] width 152 height 13
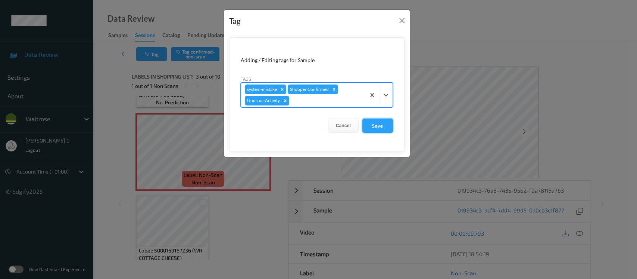
click at [371, 119] on button "Save" at bounding box center [378, 125] width 31 height 14
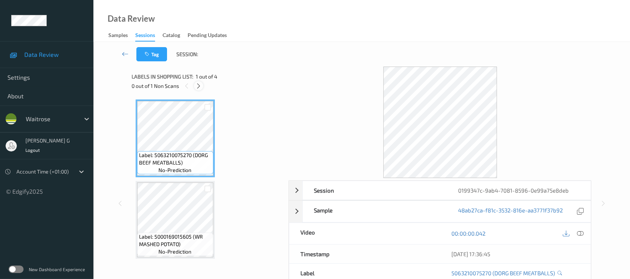
click at [200, 85] on icon at bounding box center [198, 86] width 6 height 7
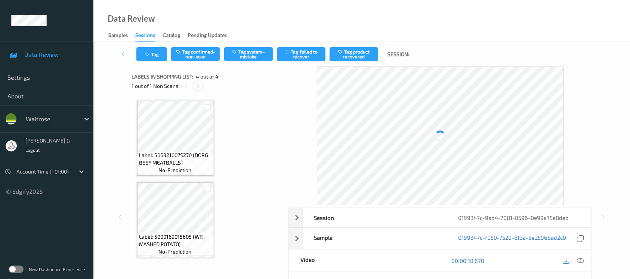
scroll to position [164, 0]
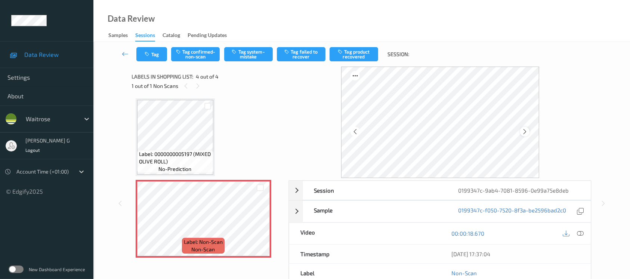
click at [520, 133] on div at bounding box center [524, 131] width 9 height 9
click at [522, 132] on icon at bounding box center [524, 131] width 6 height 7
click at [582, 232] on icon at bounding box center [579, 233] width 7 height 7
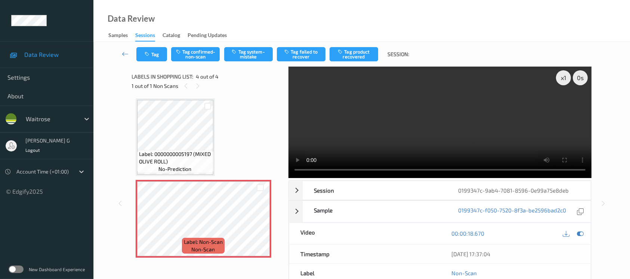
scroll to position [84, 0]
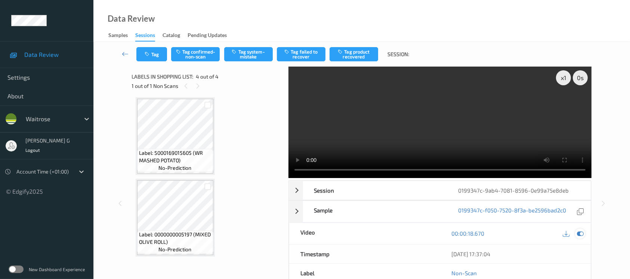
click at [579, 233] on icon at bounding box center [579, 233] width 7 height 7
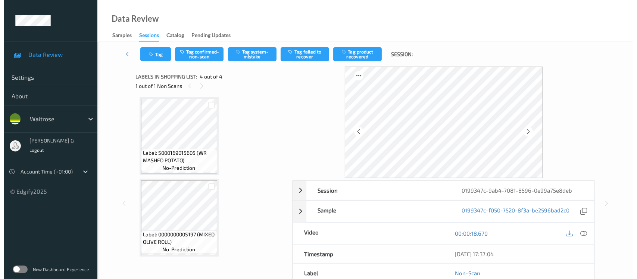
scroll to position [164, 0]
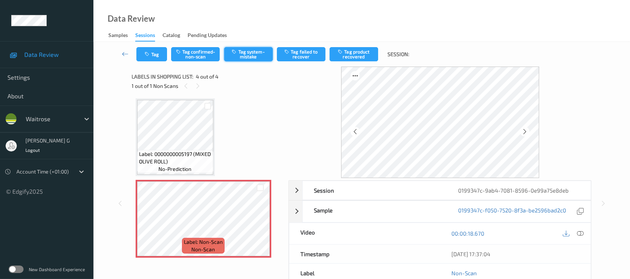
click at [248, 55] on button "Tag system-mistake" at bounding box center [248, 54] width 49 height 14
click at [144, 59] on button "Tag" at bounding box center [151, 54] width 31 height 14
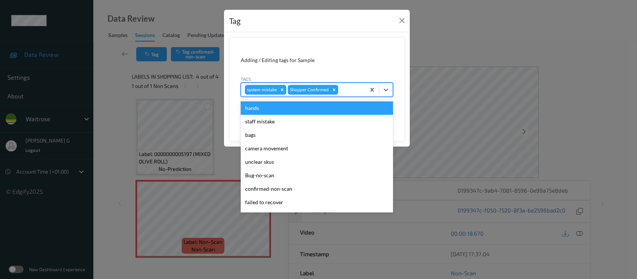
click at [350, 93] on div at bounding box center [351, 89] width 22 height 9
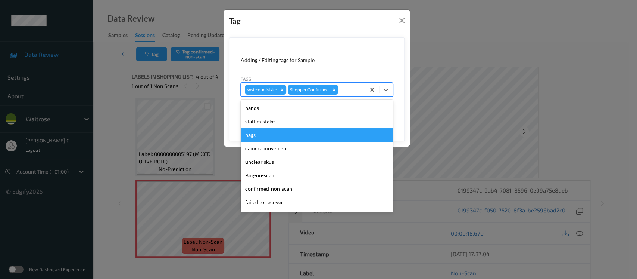
scroll to position [173, 0]
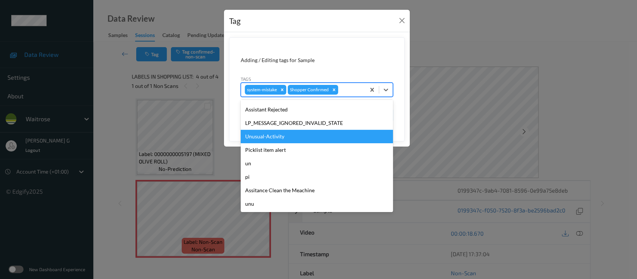
click at [288, 137] on div "Unusual-Activity" at bounding box center [317, 136] width 152 height 13
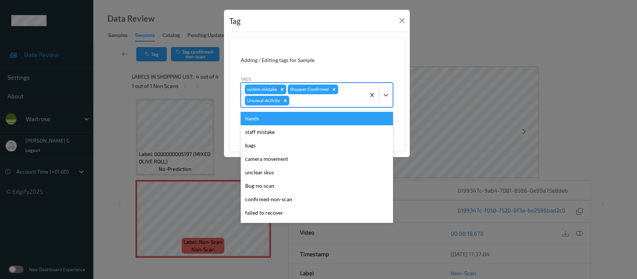
click at [343, 101] on div at bounding box center [326, 100] width 71 height 9
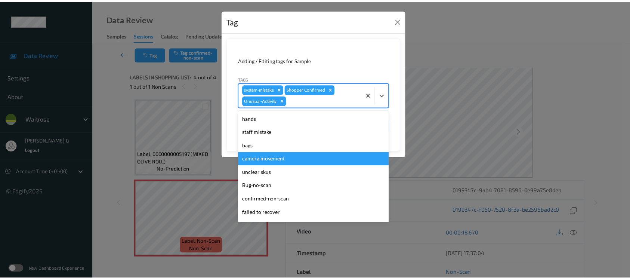
scroll to position [159, 0]
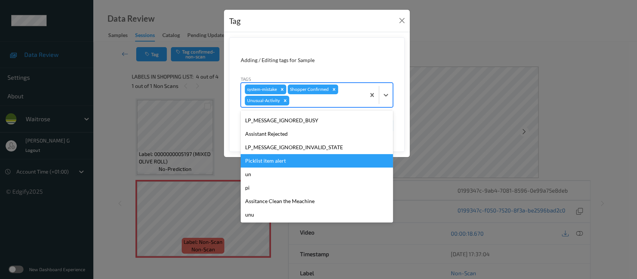
click at [271, 163] on div "Picklist item alert" at bounding box center [317, 160] width 152 height 13
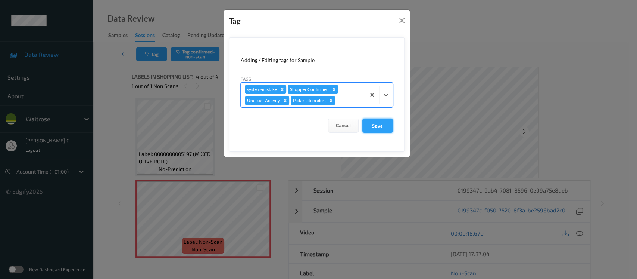
click at [373, 123] on button "Save" at bounding box center [378, 125] width 31 height 14
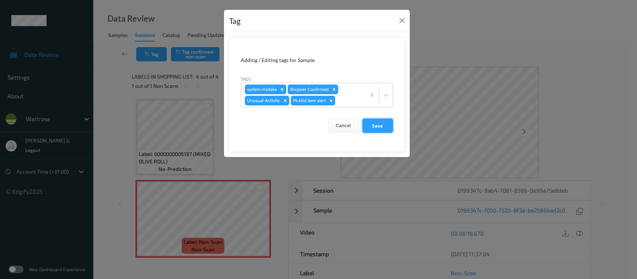
click at [373, 123] on button "Save" at bounding box center [378, 125] width 31 height 14
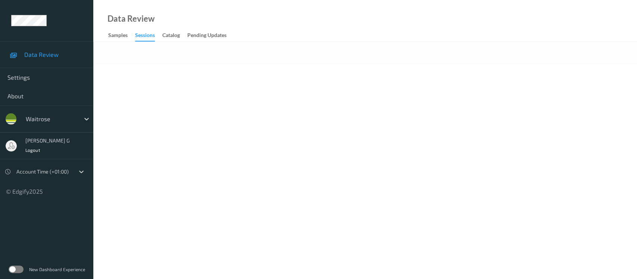
click at [415, 88] on body "Data Review Settings About waitrose varsha g Logout Account Time (+01:00) © Edg…" at bounding box center [318, 139] width 637 height 279
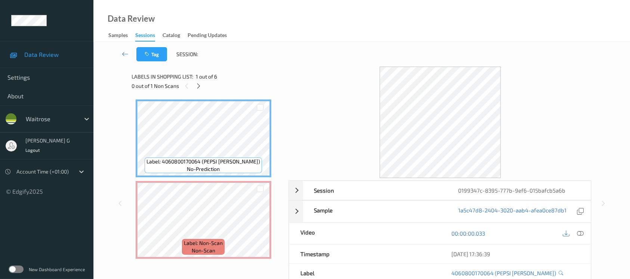
click at [256, 58] on div "Tag Session:" at bounding box center [362, 54] width 506 height 25
click at [283, 103] on div "Session 0199347c-8395-777b-9ef6-015bafcb5a6b Session ID 0199347c-8395-777b-9ef6…" at bounding box center [362, 202] width 460 height 273
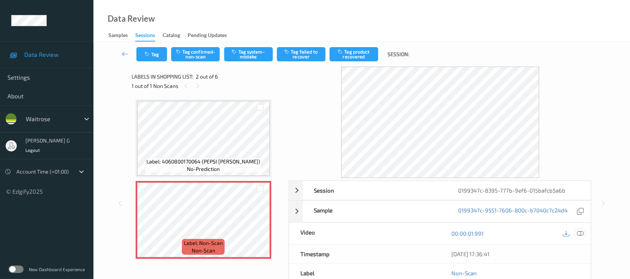
click at [579, 233] on icon at bounding box center [579, 233] width 7 height 7
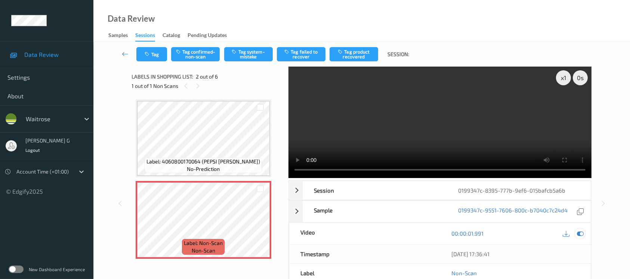
click at [575, 233] on div at bounding box center [580, 233] width 10 height 10
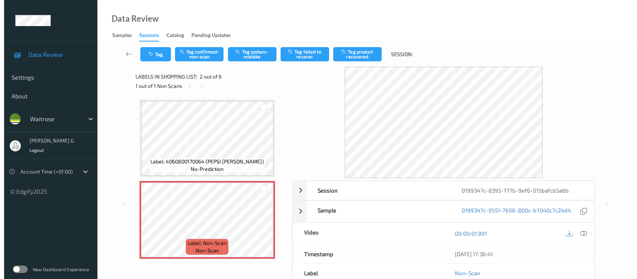
scroll to position [50, 0]
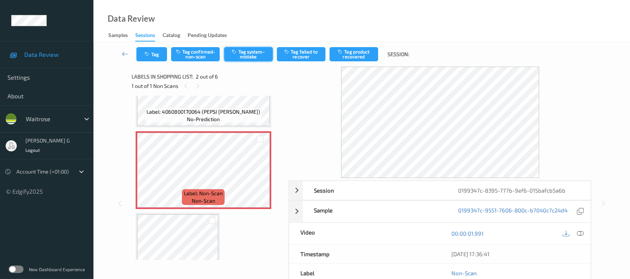
click at [247, 50] on button "Tag system-mistake" at bounding box center [248, 54] width 49 height 14
click at [155, 52] on button "Tag" at bounding box center [151, 54] width 31 height 14
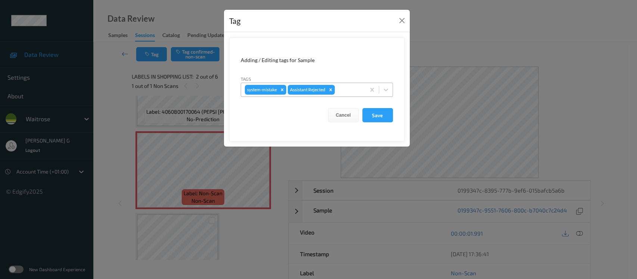
click at [351, 88] on div at bounding box center [348, 89] width 25 height 9
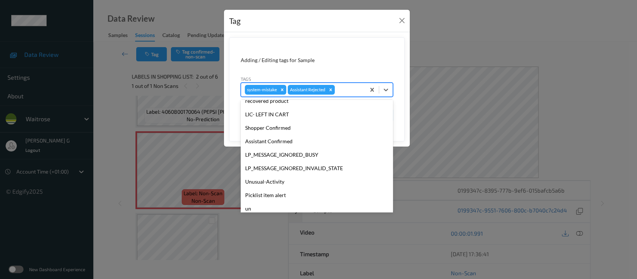
scroll to position [173, 0]
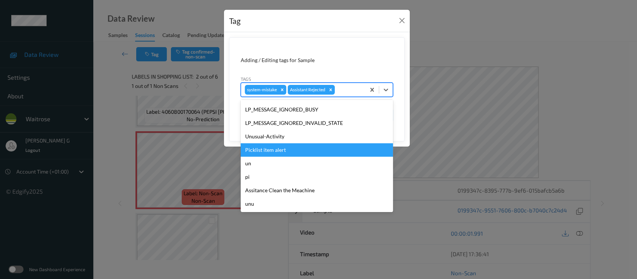
click at [254, 147] on div "Picklist item alert" at bounding box center [317, 149] width 152 height 13
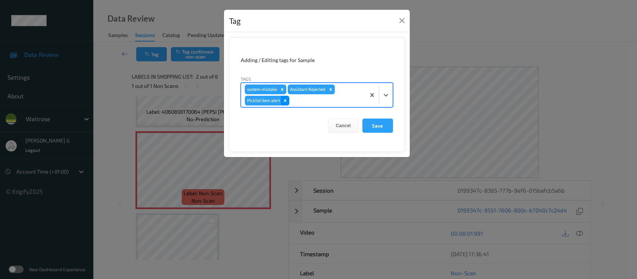
click at [289, 100] on div "Remove Picklist item alert" at bounding box center [285, 101] width 8 height 10
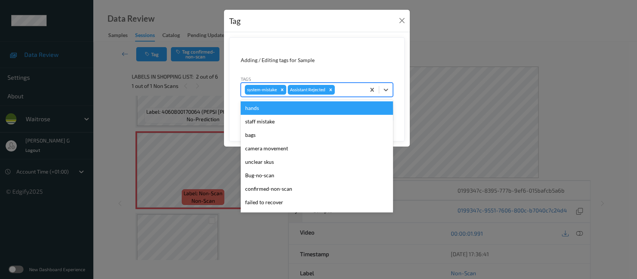
click at [349, 91] on div at bounding box center [348, 89] width 25 height 9
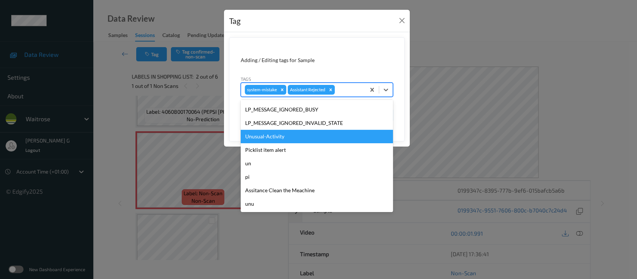
click at [263, 140] on div "Unusual-Activity" at bounding box center [317, 136] width 152 height 13
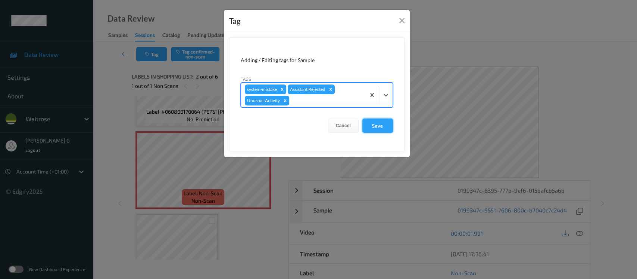
click at [385, 125] on button "Save" at bounding box center [378, 125] width 31 height 14
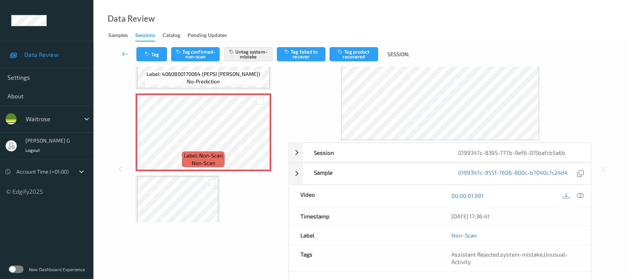
scroll to position [84, 0]
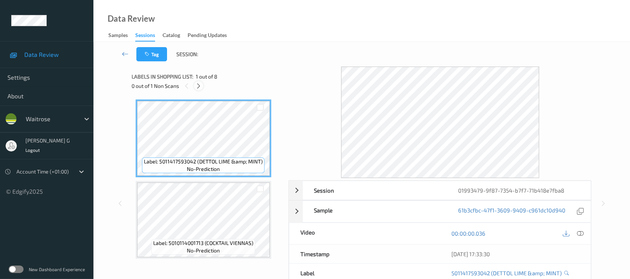
click at [198, 86] on icon at bounding box center [198, 86] width 6 height 7
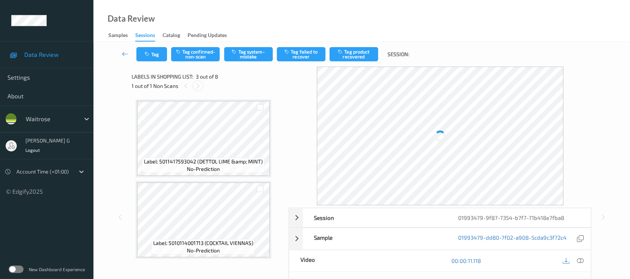
scroll to position [84, 0]
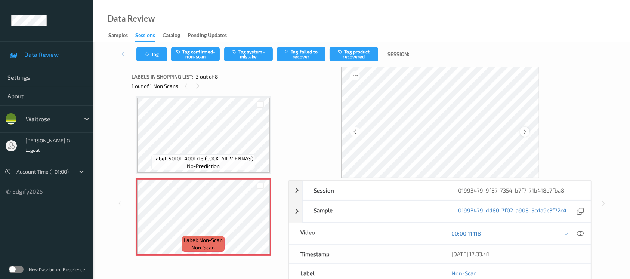
click at [522, 130] on icon at bounding box center [524, 131] width 6 height 7
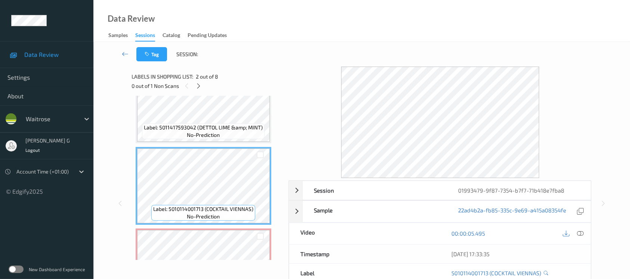
scroll to position [50, 0]
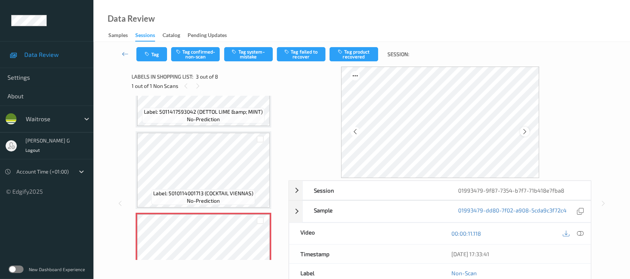
click at [524, 134] on icon at bounding box center [524, 131] width 6 height 7
click at [582, 237] on div at bounding box center [572, 233] width 24 height 10
click at [580, 235] on icon at bounding box center [579, 233] width 7 height 7
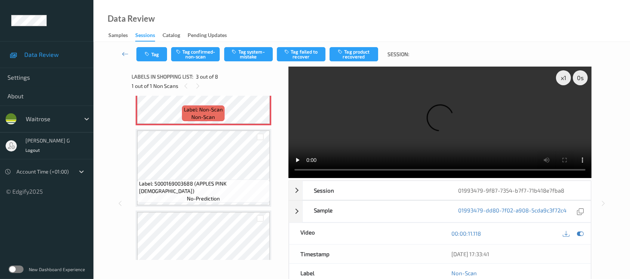
scroll to position [199, 0]
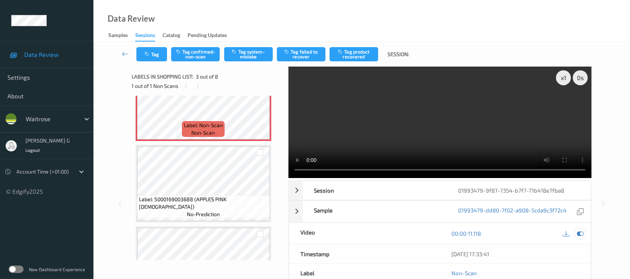
click at [579, 232] on icon at bounding box center [579, 233] width 7 height 7
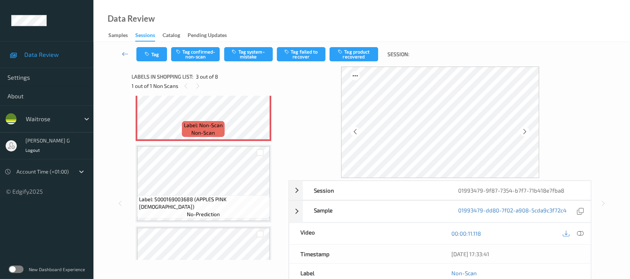
scroll to position [99, 0]
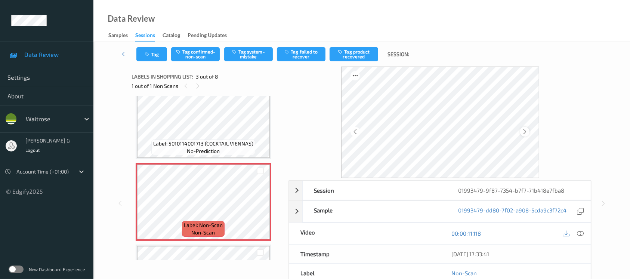
click at [526, 131] on icon at bounding box center [524, 131] width 6 height 7
click at [191, 50] on button "Tag confirmed-non-scan" at bounding box center [195, 54] width 49 height 14
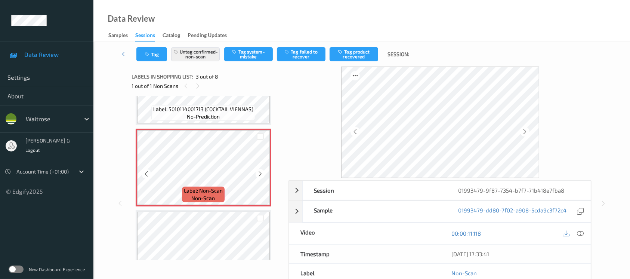
scroll to position [149, 0]
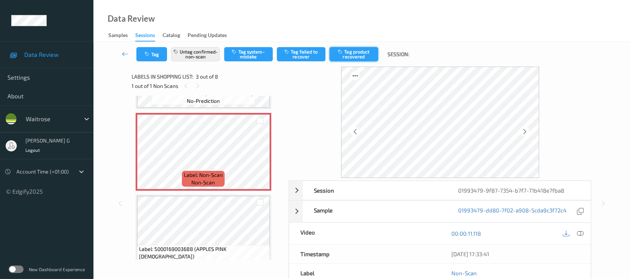
click at [357, 50] on button "Tag product recovered" at bounding box center [353, 54] width 49 height 14
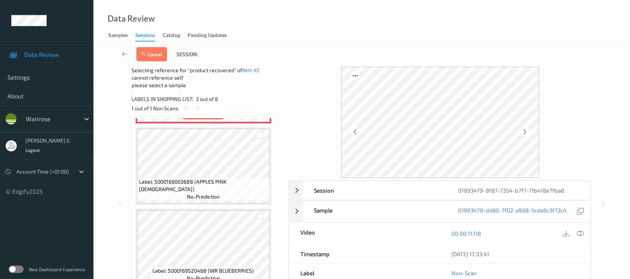
scroll to position [249, 0]
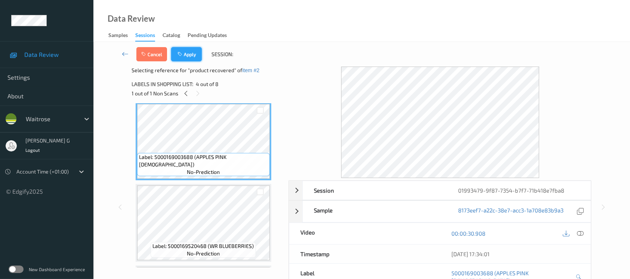
click at [191, 50] on button "Apply" at bounding box center [186, 54] width 31 height 14
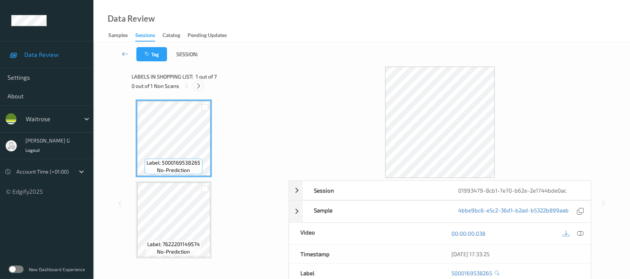
click at [200, 85] on icon at bounding box center [198, 86] width 6 height 7
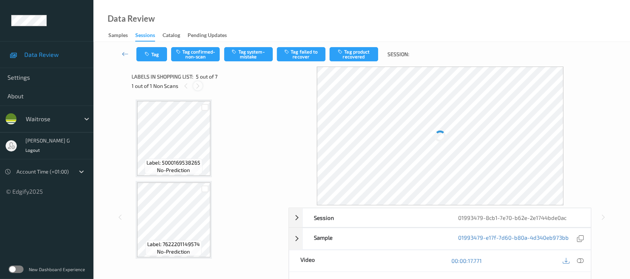
scroll to position [247, 0]
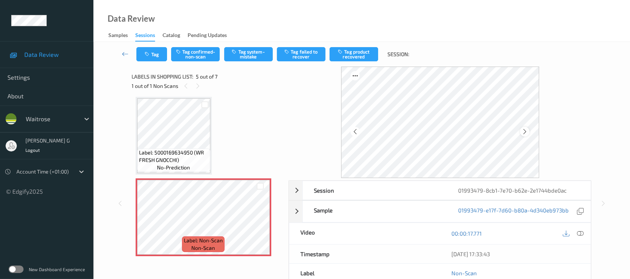
click at [526, 133] on icon at bounding box center [524, 131] width 6 height 7
click at [526, 132] on icon at bounding box center [524, 131] width 6 height 7
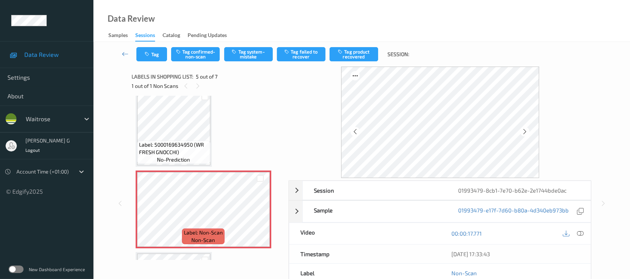
scroll to position [299, 0]
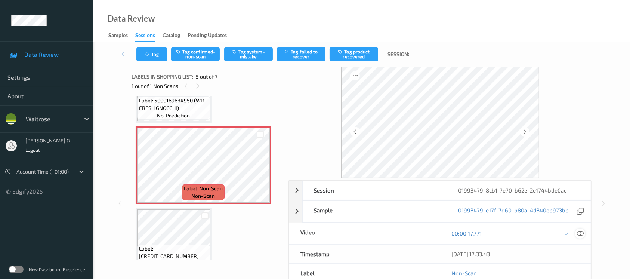
click at [581, 233] on icon at bounding box center [579, 233] width 7 height 7
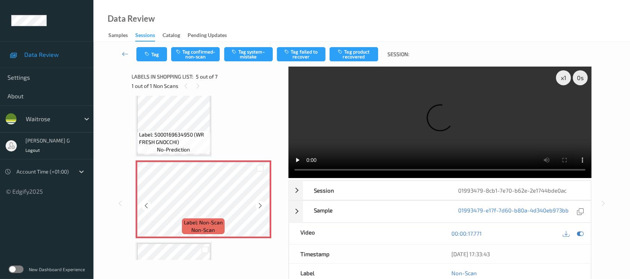
scroll to position [249, 0]
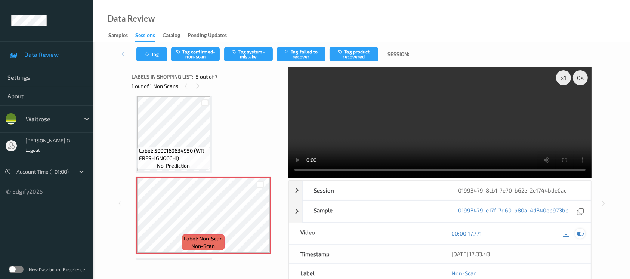
click at [575, 231] on div at bounding box center [580, 233] width 10 height 10
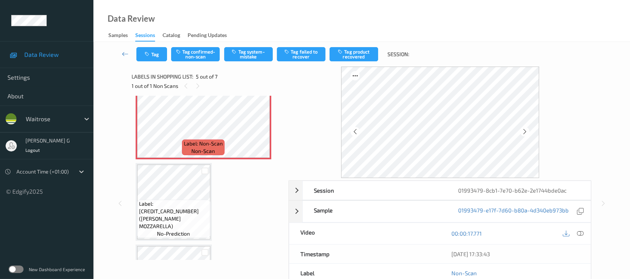
scroll to position [348, 0]
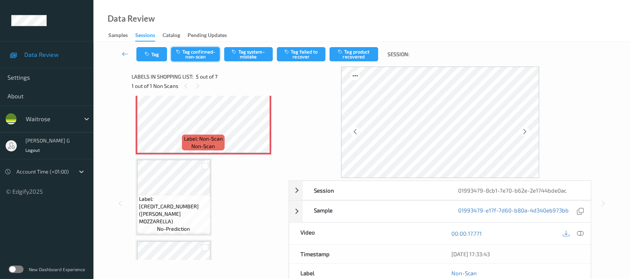
click at [193, 54] on button "Tag confirmed-non-scan" at bounding box center [195, 54] width 49 height 14
click at [356, 44] on div "Tag Untag confirmed-non-scan Tag system-mistake Tag failed to recover Tag produ…" at bounding box center [362, 54] width 506 height 25
click at [355, 48] on button "Tag product recovered" at bounding box center [353, 54] width 49 height 14
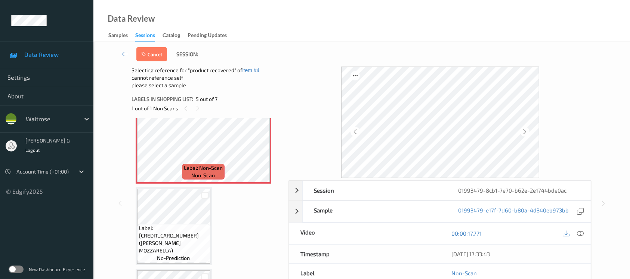
scroll to position [357, 0]
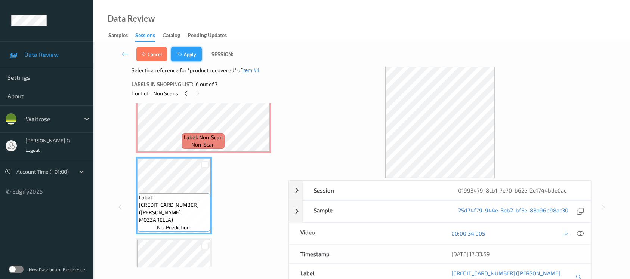
click at [186, 53] on button "Apply" at bounding box center [186, 54] width 31 height 14
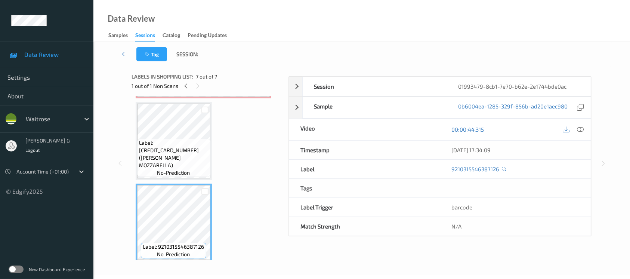
scroll to position [407, 0]
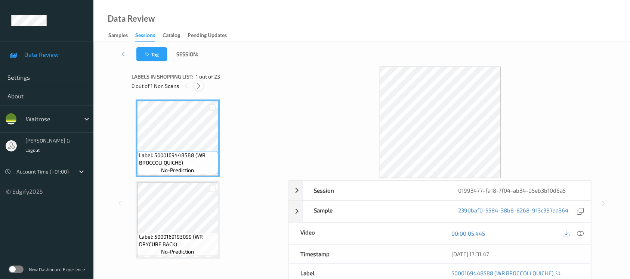
click at [199, 85] on icon at bounding box center [198, 86] width 6 height 7
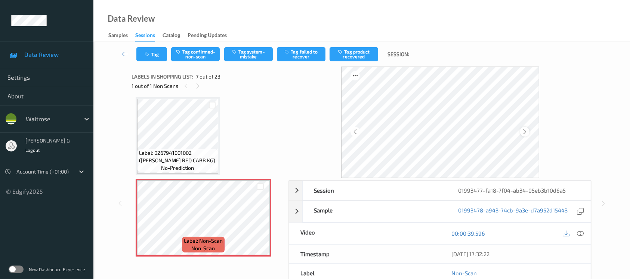
click at [523, 133] on icon at bounding box center [524, 131] width 6 height 7
click at [523, 134] on icon at bounding box center [524, 131] width 6 height 7
click at [576, 233] on icon at bounding box center [579, 233] width 7 height 7
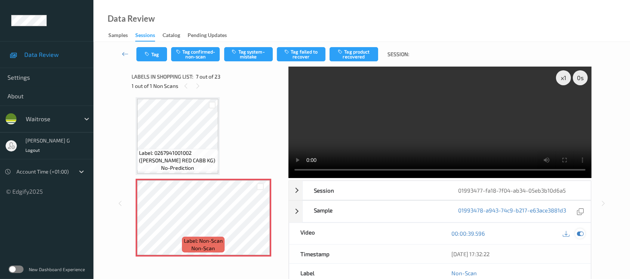
click at [580, 230] on icon at bounding box center [579, 233] width 7 height 7
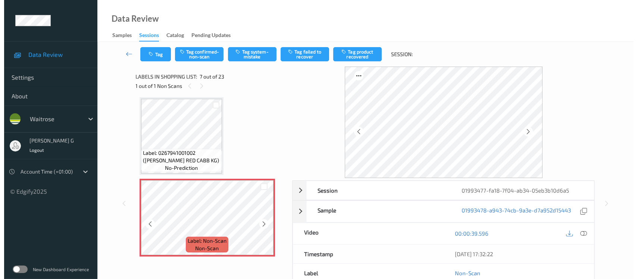
scroll to position [459, 0]
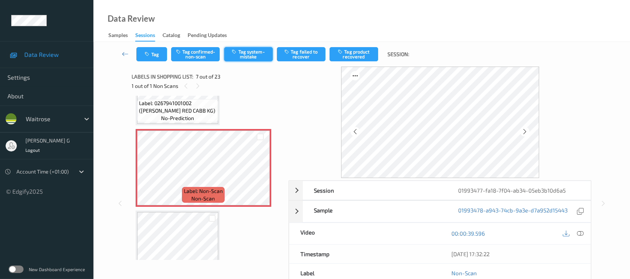
click at [246, 54] on button "Tag system-mistake" at bounding box center [248, 54] width 49 height 14
click at [190, 52] on button "Tag confirmed-non-scan" at bounding box center [195, 54] width 49 height 14
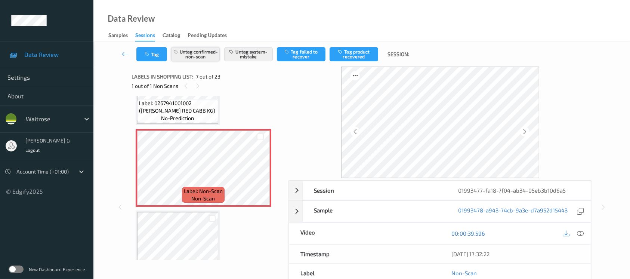
click at [193, 52] on button "Untag confirmed-non-scan" at bounding box center [195, 54] width 49 height 14
click at [153, 45] on div "Tag Tag confirmed-non-scan Untag system-mistake Tag failed to recover Tag produ…" at bounding box center [362, 54] width 506 height 25
click at [152, 52] on button "Tag" at bounding box center [151, 54] width 31 height 14
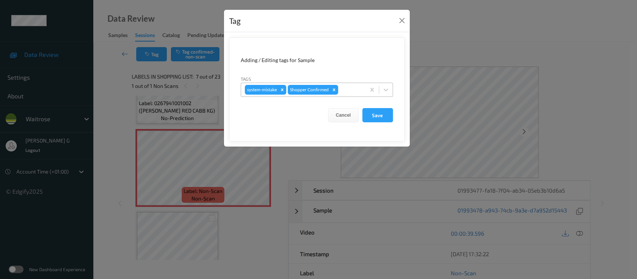
click at [345, 90] on div at bounding box center [351, 89] width 22 height 9
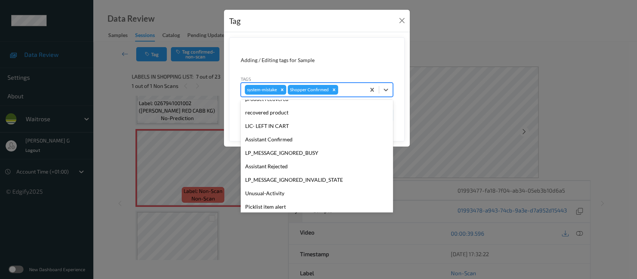
scroll to position [173, 0]
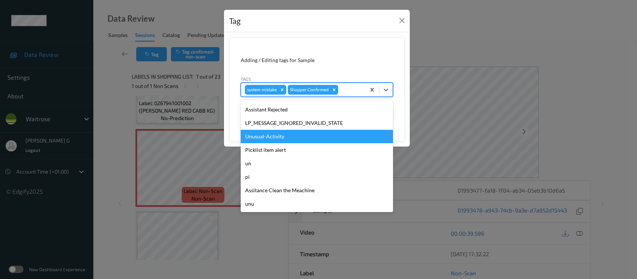
click at [272, 139] on div "Unusual-Activity" at bounding box center [317, 136] width 152 height 13
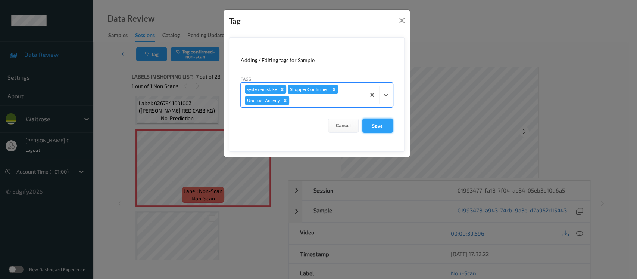
click at [373, 125] on button "Save" at bounding box center [378, 125] width 31 height 14
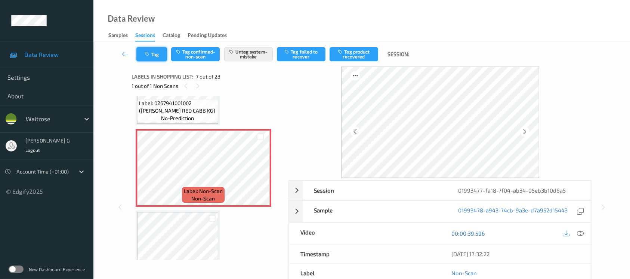
click at [153, 55] on button "Tag" at bounding box center [151, 54] width 31 height 14
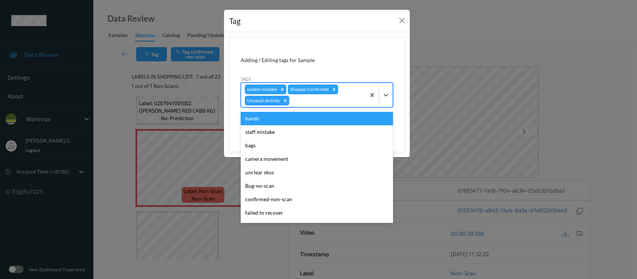
click at [323, 103] on div at bounding box center [326, 100] width 71 height 9
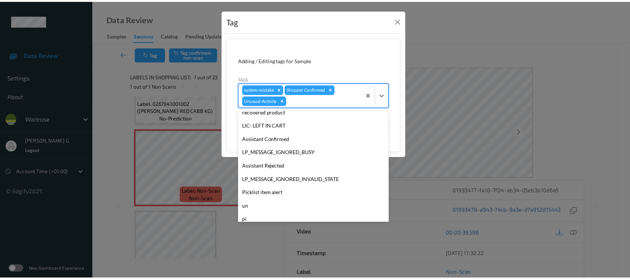
scroll to position [159, 0]
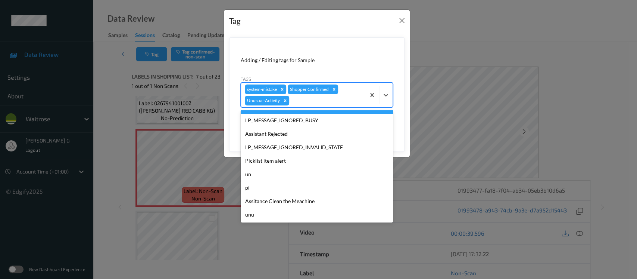
click at [460, 50] on div "Tag Adding / Editing tags for Sample Tags option Assistant Confirmed focused, 1…" at bounding box center [318, 139] width 637 height 279
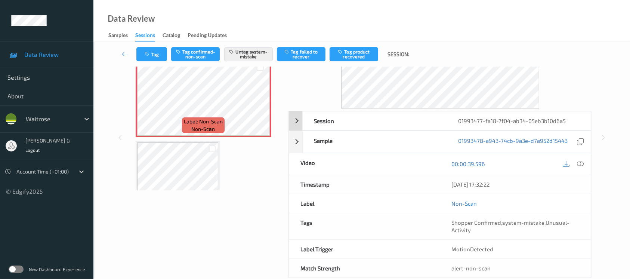
scroll to position [84, 0]
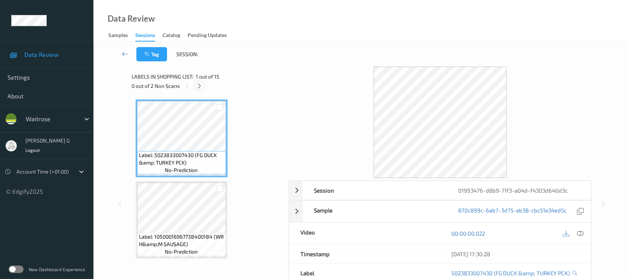
click at [195, 86] on div at bounding box center [199, 85] width 9 height 9
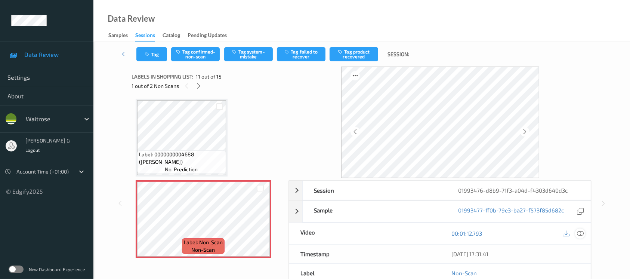
click at [581, 230] on icon at bounding box center [579, 233] width 7 height 7
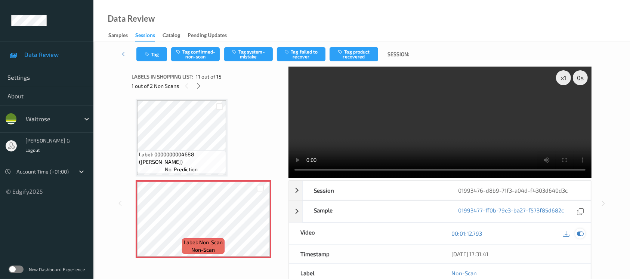
click at [580, 231] on icon at bounding box center [579, 233] width 7 height 7
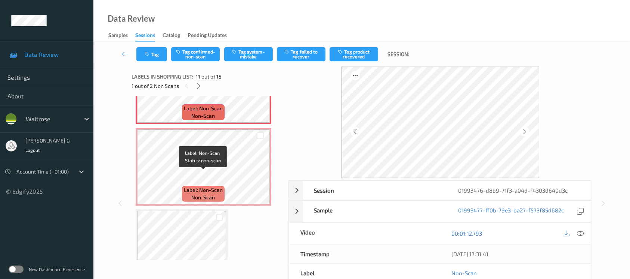
scroll to position [883, 0]
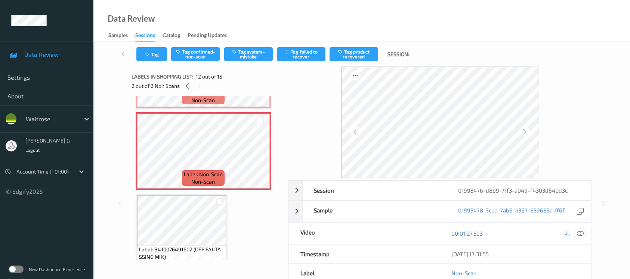
click at [582, 232] on icon at bounding box center [579, 233] width 7 height 7
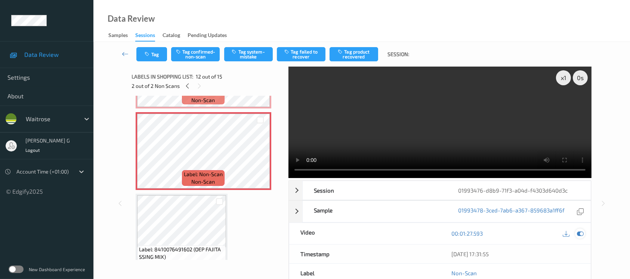
click at [581, 232] on icon at bounding box center [579, 233] width 7 height 7
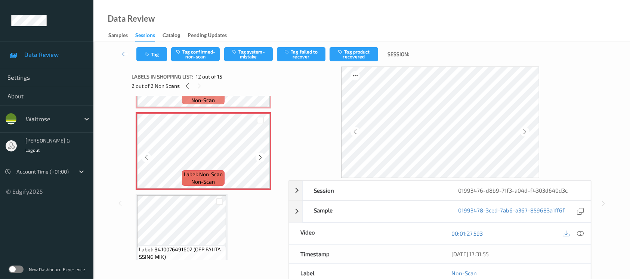
click at [218, 112] on div "Label: Non-Scan non-scan" at bounding box center [204, 151] width 136 height 78
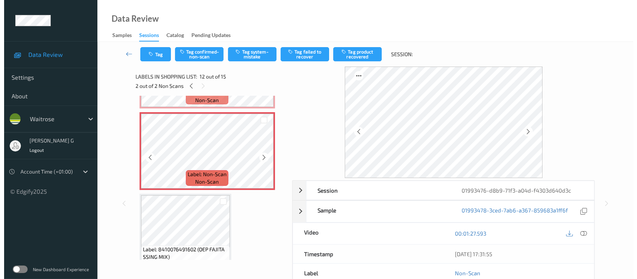
scroll to position [783, 0]
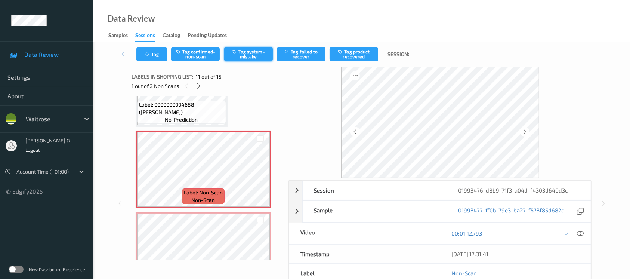
click at [244, 49] on button "Tag system-mistake" at bounding box center [248, 54] width 49 height 14
click at [153, 51] on button "Tag" at bounding box center [151, 54] width 31 height 14
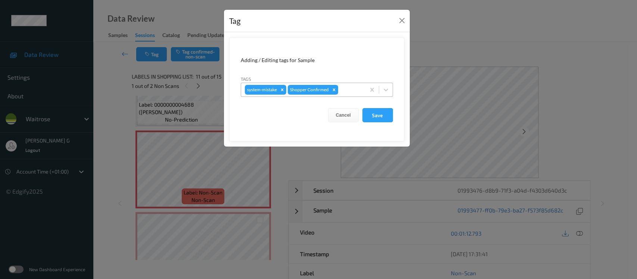
click at [350, 90] on div at bounding box center [351, 89] width 22 height 9
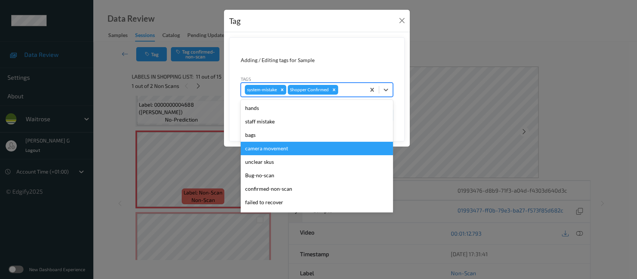
scroll to position [173, 0]
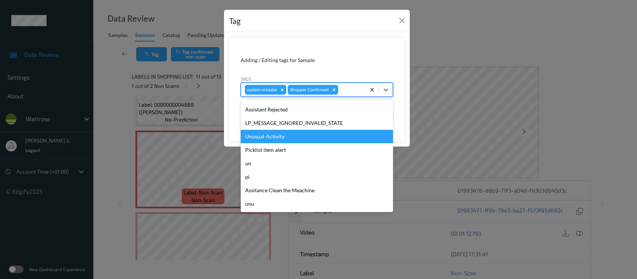
click at [266, 134] on div "Unusual-Activity" at bounding box center [317, 136] width 152 height 13
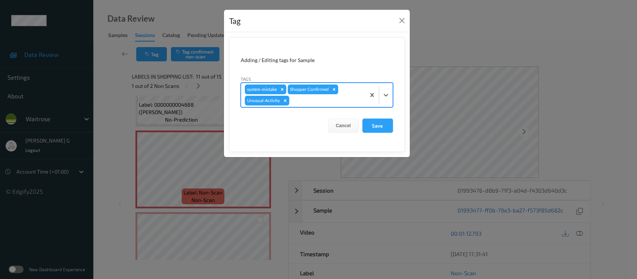
click at [321, 102] on div at bounding box center [326, 100] width 71 height 9
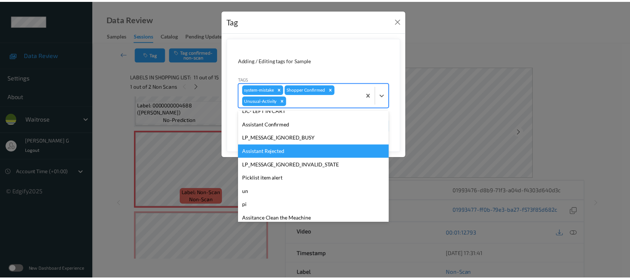
scroll to position [159, 0]
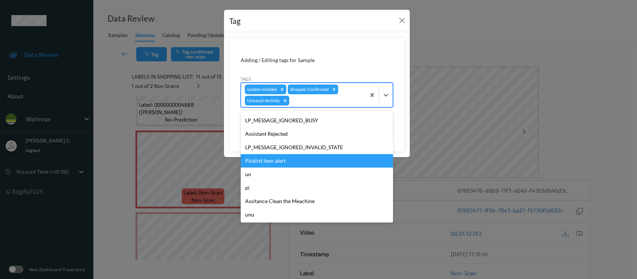
click at [261, 159] on div "Picklist item alert" at bounding box center [317, 160] width 152 height 13
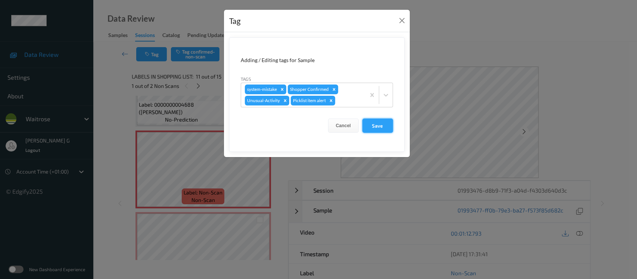
click at [370, 124] on button "Save" at bounding box center [378, 125] width 31 height 14
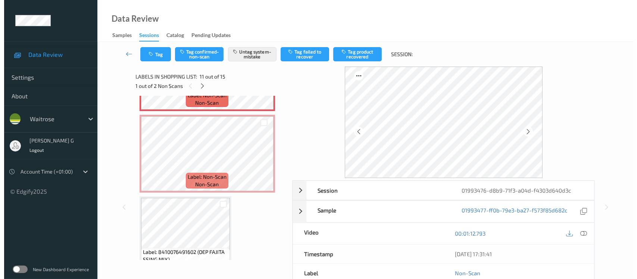
scroll to position [883, 0]
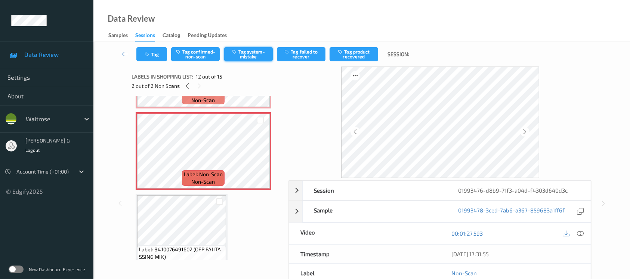
click at [242, 56] on button "Tag system-mistake" at bounding box center [248, 54] width 49 height 14
click at [155, 61] on div "Tag Tag confirmed-non-scan Untag system-mistake Tag failed to recover Tag produ…" at bounding box center [362, 54] width 506 height 25
click at [155, 55] on button "Tag" at bounding box center [151, 54] width 31 height 14
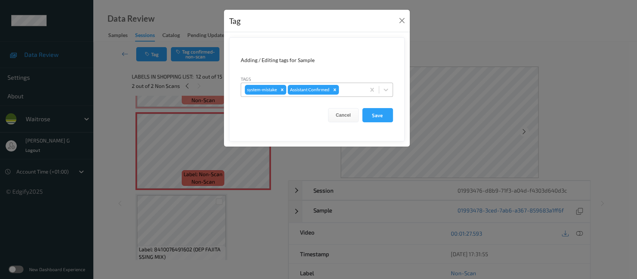
click at [346, 89] on div at bounding box center [351, 89] width 21 height 9
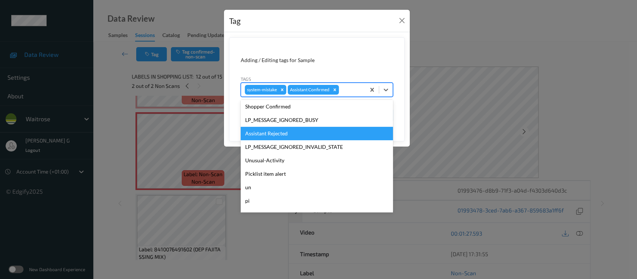
scroll to position [173, 0]
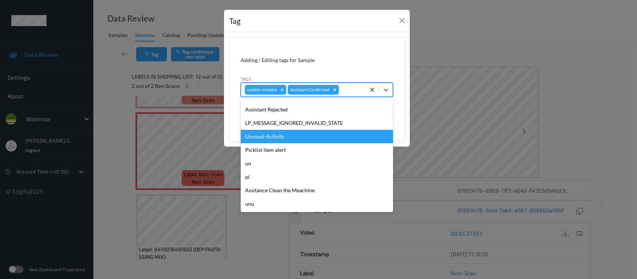
click at [260, 136] on div "Unusual-Activity" at bounding box center [317, 136] width 152 height 13
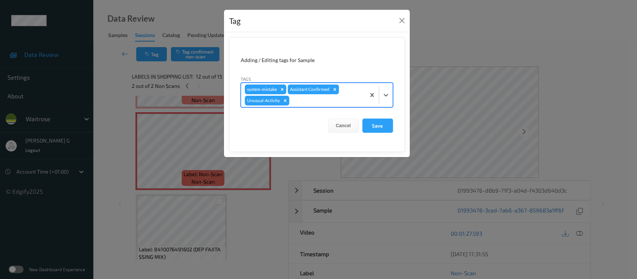
click at [306, 103] on div at bounding box center [326, 100] width 71 height 9
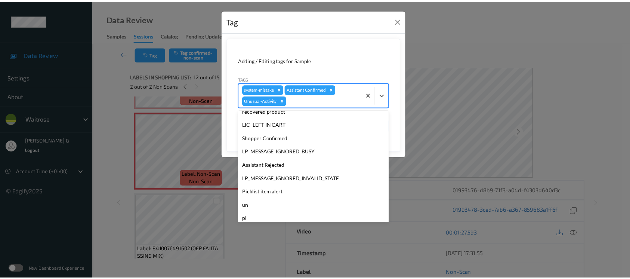
scroll to position [159, 0]
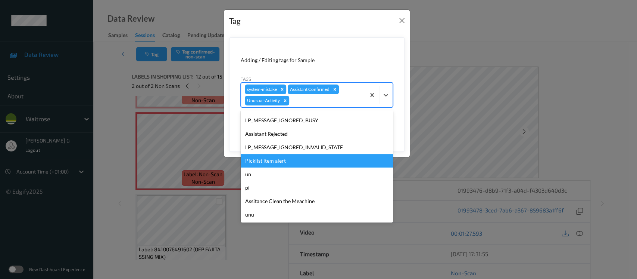
click at [262, 161] on div "Picklist item alert" at bounding box center [317, 160] width 152 height 13
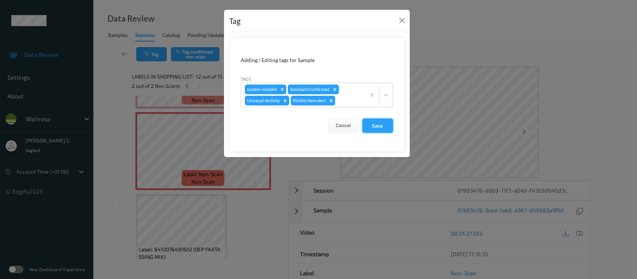
click at [376, 125] on button "Save" at bounding box center [378, 125] width 31 height 14
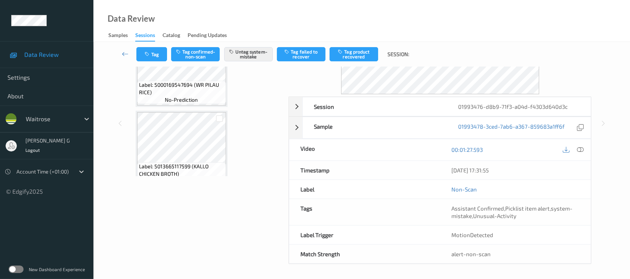
scroll to position [398, 0]
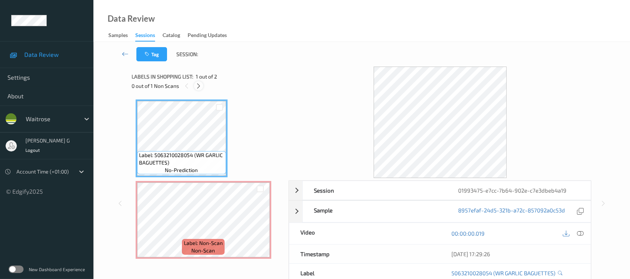
click at [201, 86] on icon at bounding box center [198, 86] width 6 height 7
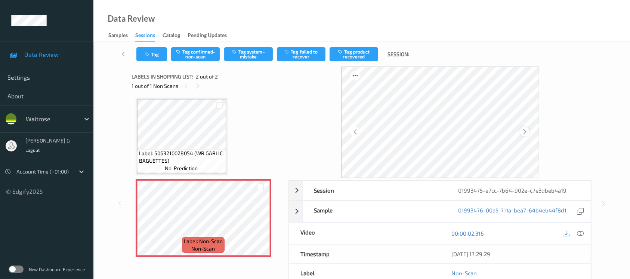
click at [522, 133] on icon at bounding box center [524, 131] width 6 height 7
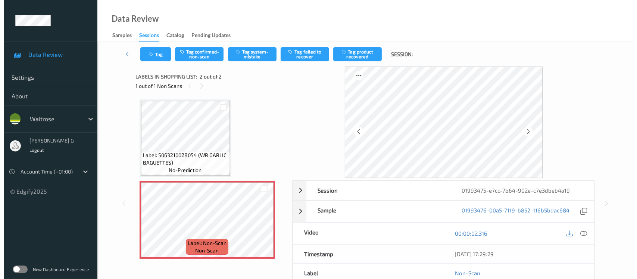
scroll to position [0, 0]
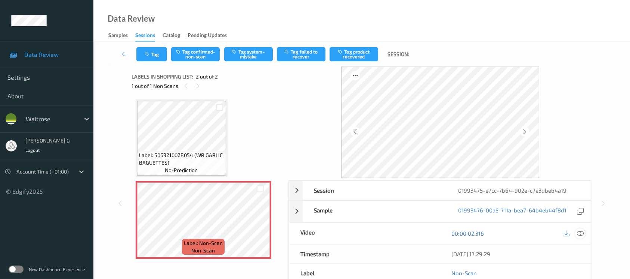
click at [582, 234] on icon at bounding box center [579, 233] width 7 height 7
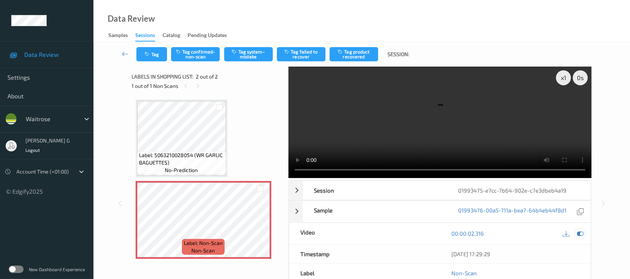
click at [577, 232] on icon at bounding box center [579, 233] width 7 height 7
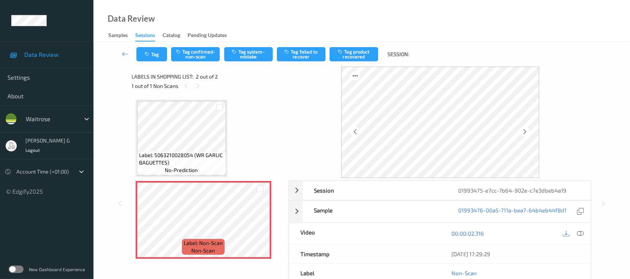
click at [244, 62] on div "Tag Tag confirmed-non-scan Tag system-mistake Tag failed to recover Tag product…" at bounding box center [362, 54] width 506 height 25
click at [248, 50] on button "Tag system-mistake" at bounding box center [248, 54] width 49 height 14
click at [161, 49] on button "Tag" at bounding box center [151, 54] width 31 height 14
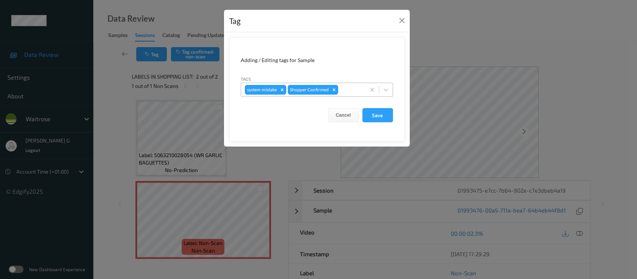
click at [344, 90] on div at bounding box center [351, 89] width 22 height 9
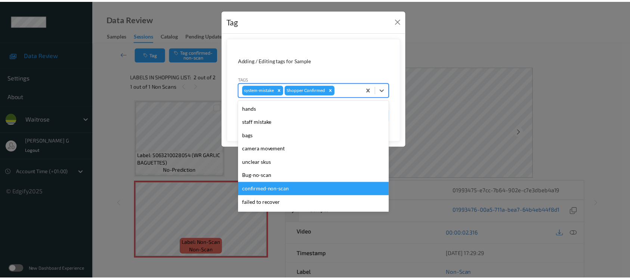
scroll to position [173, 0]
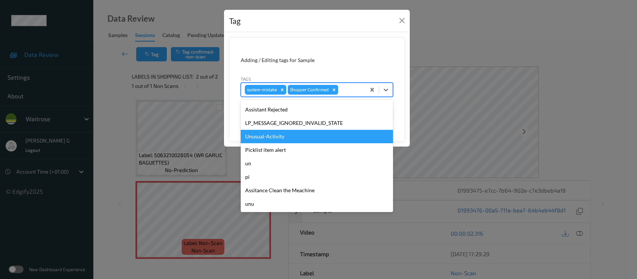
click at [264, 135] on div "Unusual-Activity" at bounding box center [317, 136] width 152 height 13
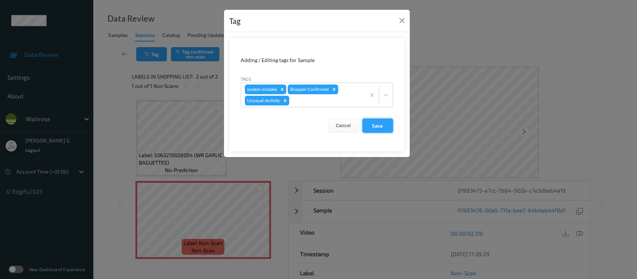
click at [370, 126] on button "Save" at bounding box center [378, 125] width 31 height 14
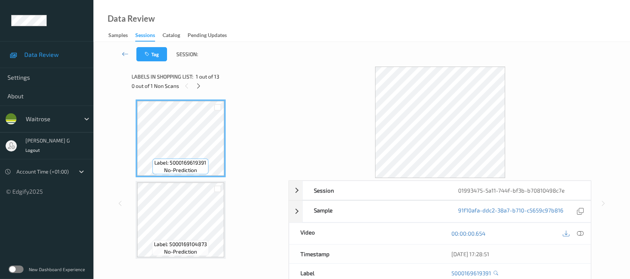
click at [276, 42] on div "Tag Session:" at bounding box center [362, 54] width 506 height 25
click at [198, 86] on icon at bounding box center [198, 86] width 6 height 7
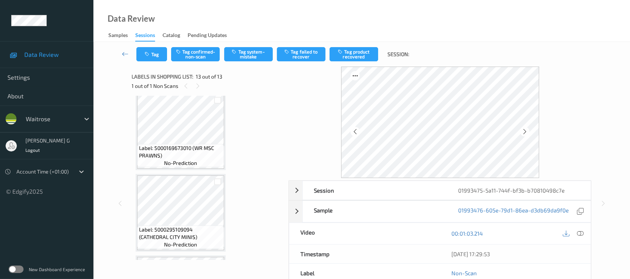
scroll to position [346, 0]
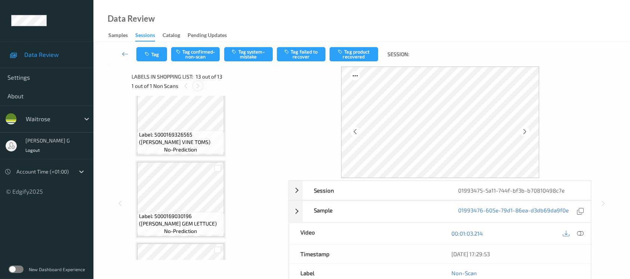
click at [197, 87] on icon at bounding box center [198, 86] width 6 height 7
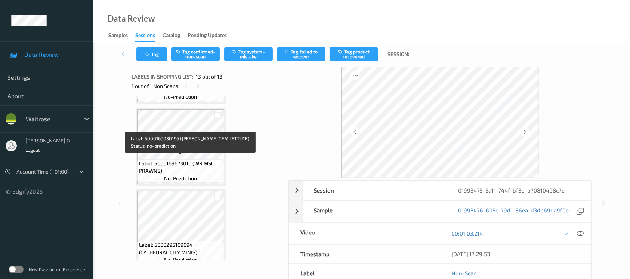
scroll to position [545, 0]
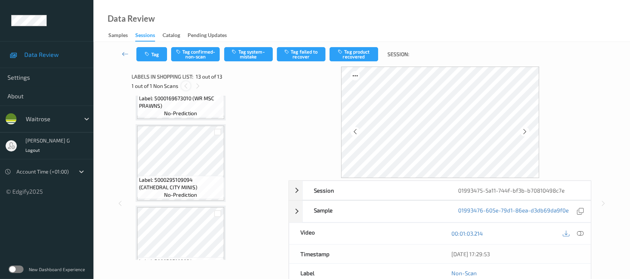
click at [187, 85] on icon at bounding box center [186, 86] width 6 height 7
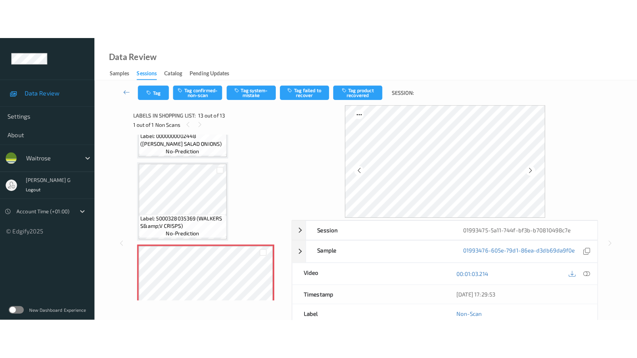
scroll to position [893, 0]
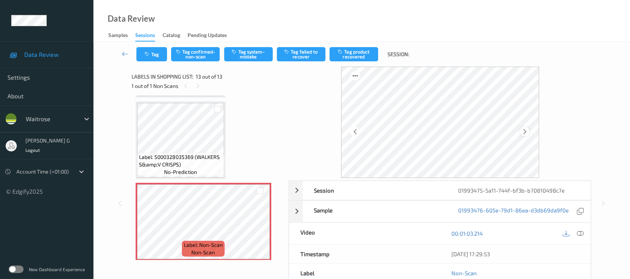
click at [527, 130] on icon at bounding box center [524, 131] width 6 height 7
click at [580, 233] on icon at bounding box center [579, 233] width 7 height 7
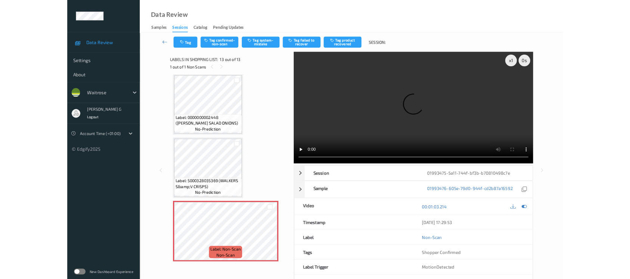
scroll to position [814, 0]
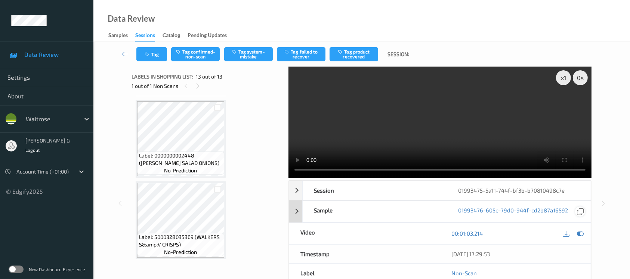
click at [578, 236] on icon at bounding box center [579, 233] width 7 height 7
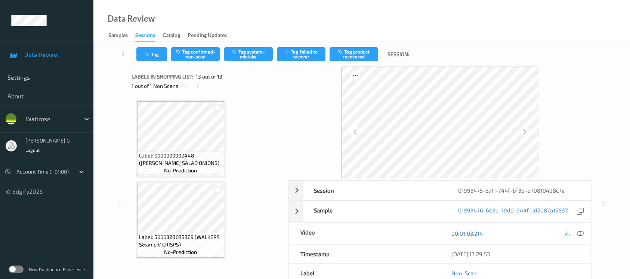
click at [228, 61] on div "Tag Tag confirmed-non-scan Tag system-mistake Tag failed to recover Tag product…" at bounding box center [362, 54] width 506 height 25
click at [248, 52] on button "Tag system-mistake" at bounding box center [248, 54] width 49 height 14
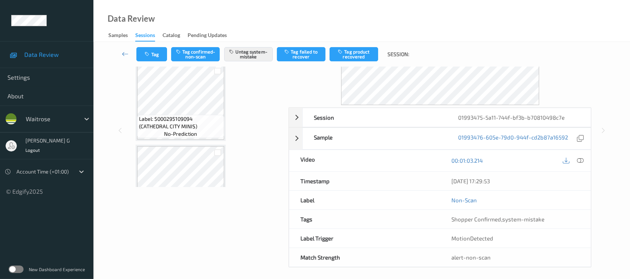
scroll to position [76, 0]
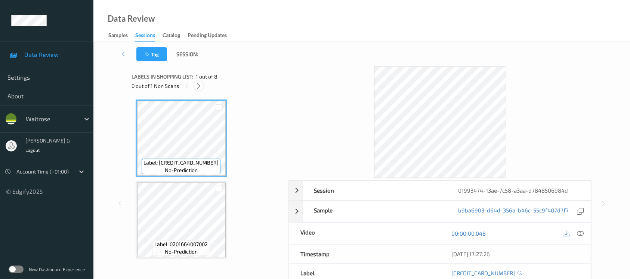
click at [197, 88] on icon at bounding box center [198, 86] width 6 height 7
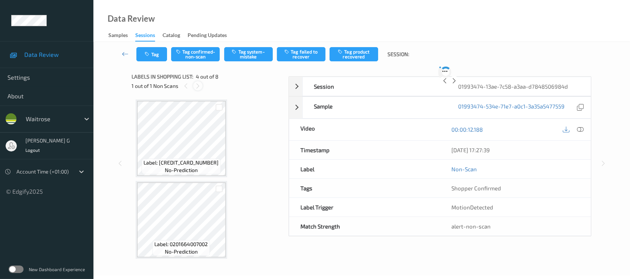
scroll to position [166, 0]
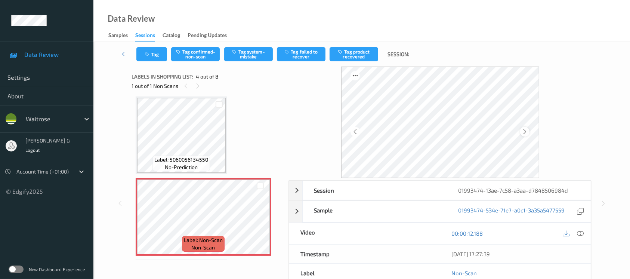
click at [523, 132] on icon at bounding box center [524, 131] width 6 height 7
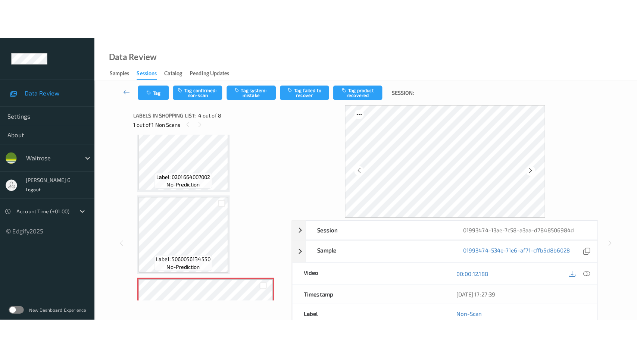
scroll to position [215, 0]
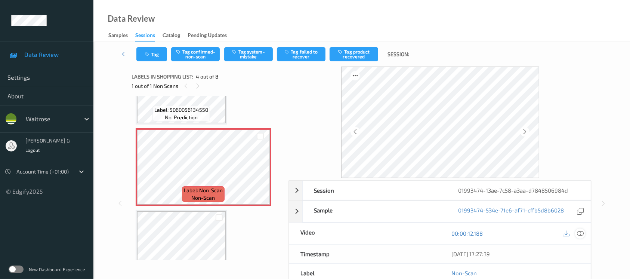
click at [582, 233] on icon at bounding box center [579, 233] width 7 height 7
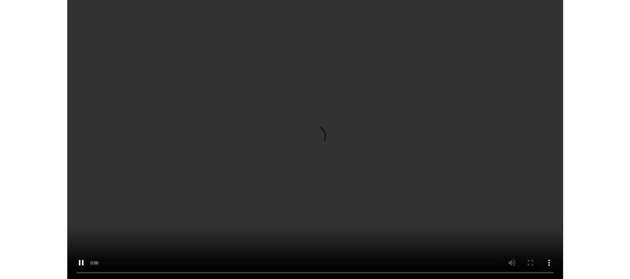
scroll to position [208, 0]
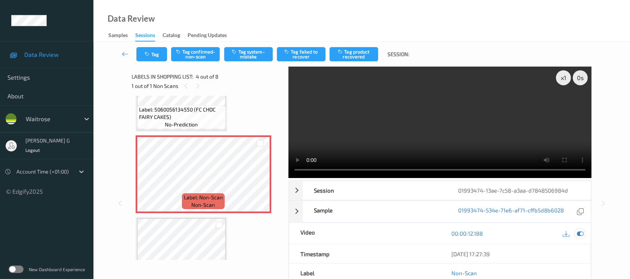
click at [581, 236] on icon at bounding box center [579, 233] width 7 height 7
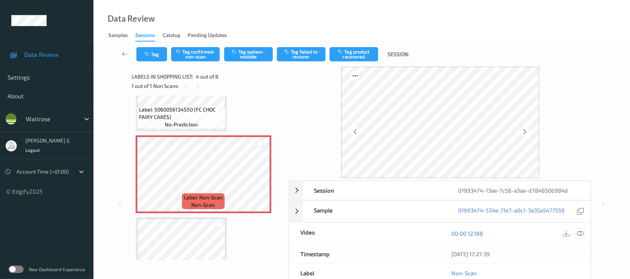
click at [578, 234] on icon at bounding box center [579, 233] width 7 height 7
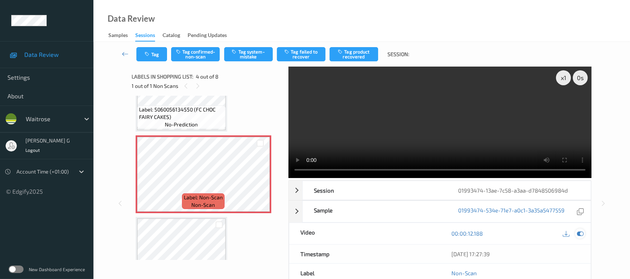
click at [579, 233] on icon at bounding box center [579, 233] width 7 height 7
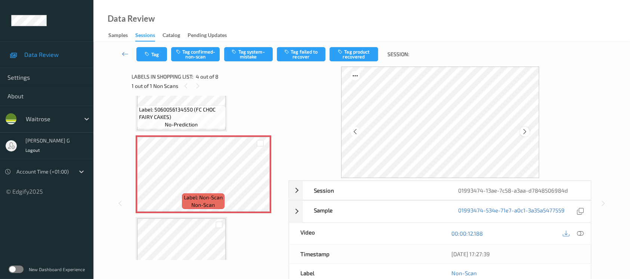
click at [527, 131] on icon at bounding box center [524, 131] width 6 height 7
click at [243, 52] on button "Tag system-mistake" at bounding box center [248, 54] width 49 height 14
click at [251, 49] on button "Untag system-mistake" at bounding box center [248, 54] width 49 height 14
click at [189, 55] on button "Tag confirmed-non-scan" at bounding box center [195, 54] width 49 height 14
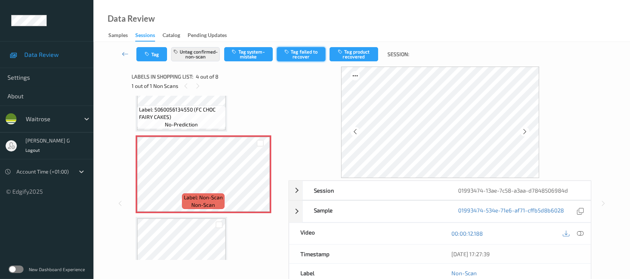
click at [298, 52] on button "Tag failed to recover" at bounding box center [301, 54] width 49 height 14
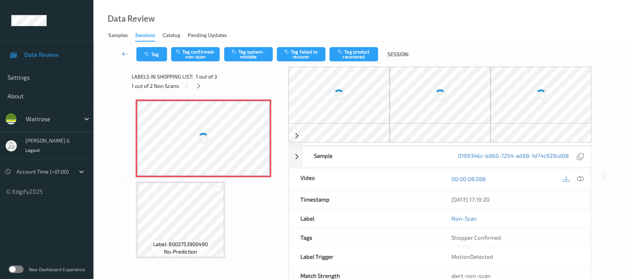
click at [354, 90] on div at bounding box center [338, 94] width 101 height 57
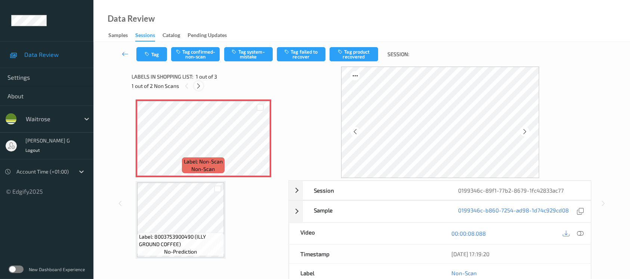
click at [195, 83] on icon at bounding box center [198, 86] width 6 height 7
click at [526, 133] on icon at bounding box center [524, 131] width 6 height 7
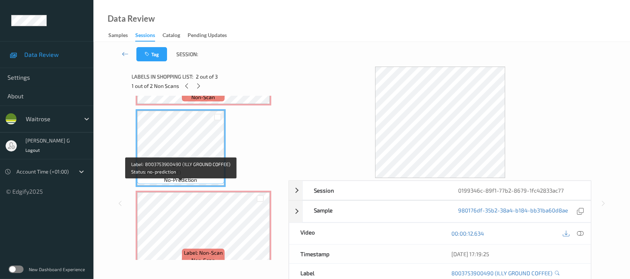
scroll to position [83, 0]
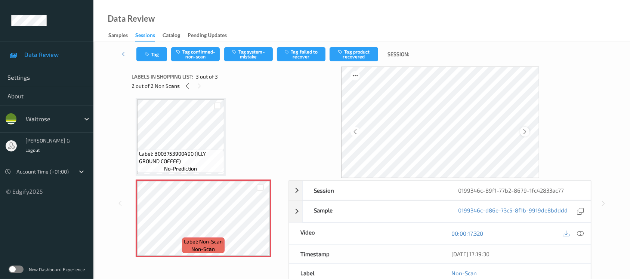
click at [525, 131] on icon at bounding box center [524, 131] width 6 height 7
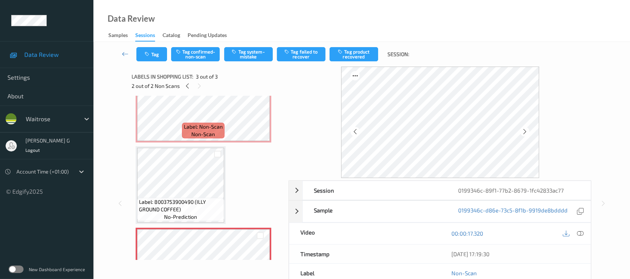
scroll to position [0, 0]
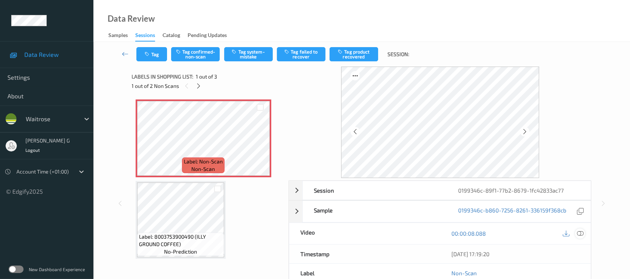
click at [580, 231] on icon at bounding box center [579, 233] width 7 height 7
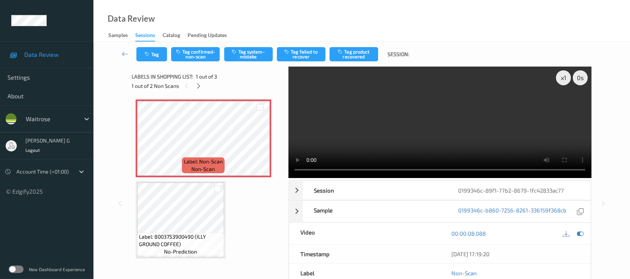
click at [569, 225] on div "00:00:08.088" at bounding box center [515, 233] width 151 height 21
click at [578, 232] on icon at bounding box center [579, 233] width 7 height 7
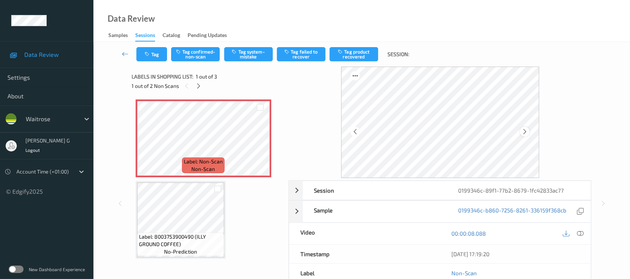
click at [528, 131] on div at bounding box center [524, 131] width 9 height 9
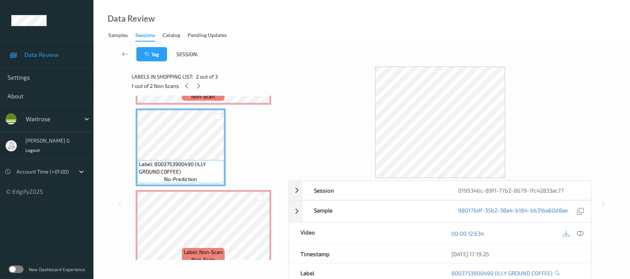
scroll to position [83, 0]
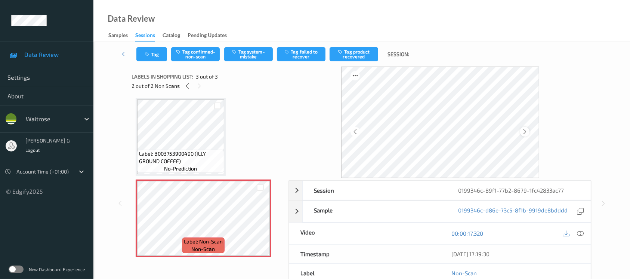
click at [528, 129] on div at bounding box center [524, 131] width 9 height 9
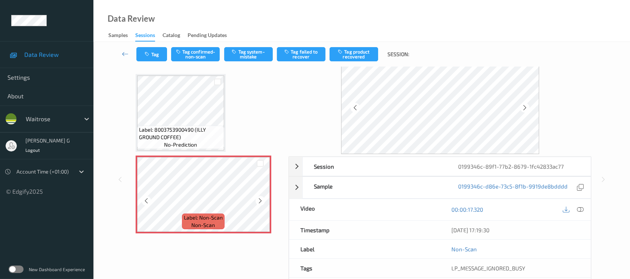
scroll to position [0, 0]
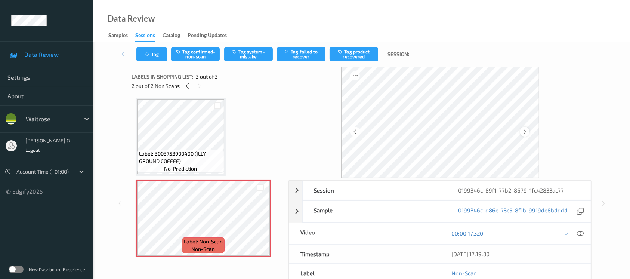
click at [521, 135] on div at bounding box center [524, 131] width 9 height 9
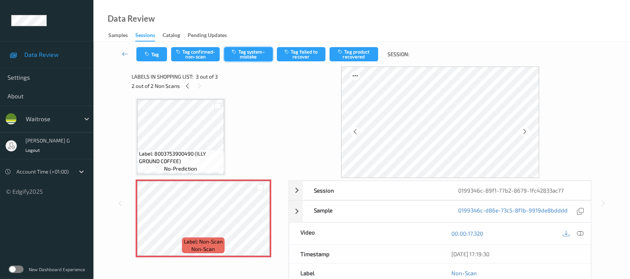
click at [254, 58] on button "Tag system-mistake" at bounding box center [248, 54] width 49 height 14
click at [244, 55] on button "Tag system-mistake" at bounding box center [248, 54] width 49 height 14
click at [240, 59] on button "Tag system-mistake" at bounding box center [248, 54] width 49 height 14
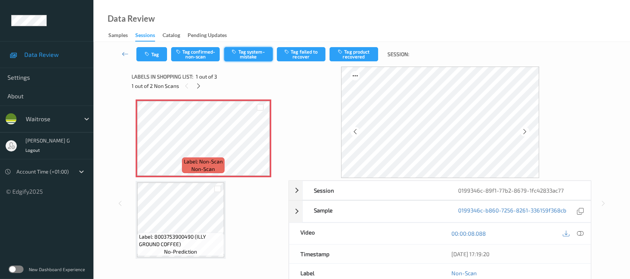
click at [255, 51] on button "Tag system-mistake" at bounding box center [248, 54] width 49 height 14
click at [162, 52] on button "Tag" at bounding box center [151, 54] width 31 height 14
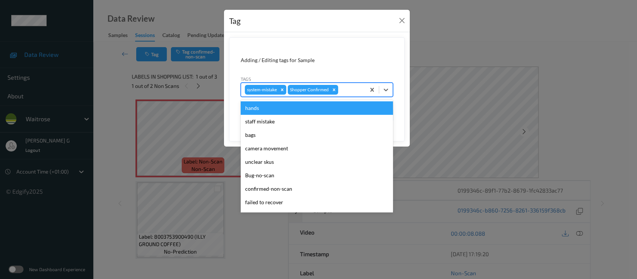
click at [346, 91] on div at bounding box center [351, 89] width 22 height 9
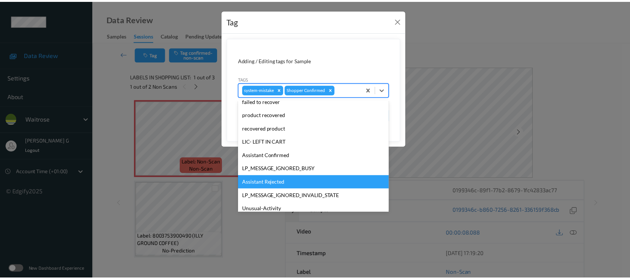
scroll to position [173, 0]
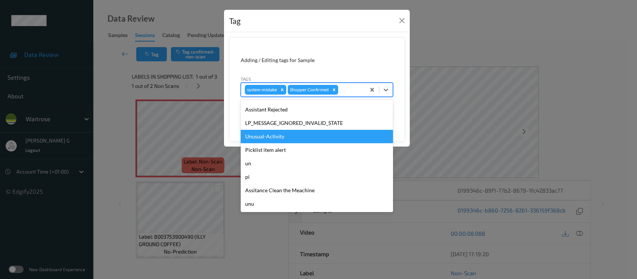
click at [264, 134] on div "Unusual-Activity" at bounding box center [317, 136] width 152 height 13
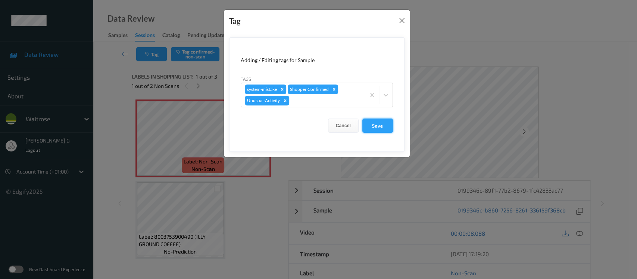
click at [374, 125] on button "Save" at bounding box center [378, 125] width 31 height 14
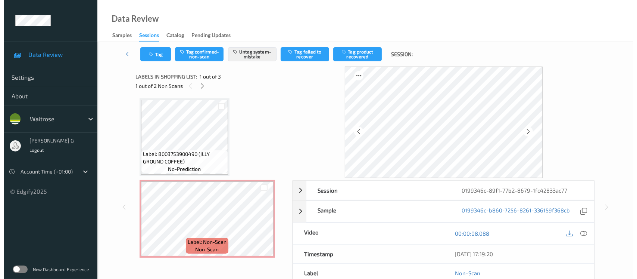
scroll to position [83, 0]
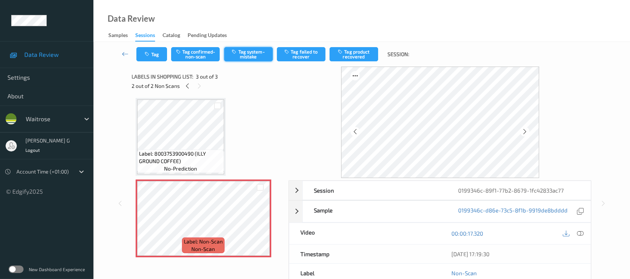
click at [255, 52] on button "Tag system-mistake" at bounding box center [248, 54] width 49 height 14
click at [144, 55] on button "Tag" at bounding box center [151, 54] width 31 height 14
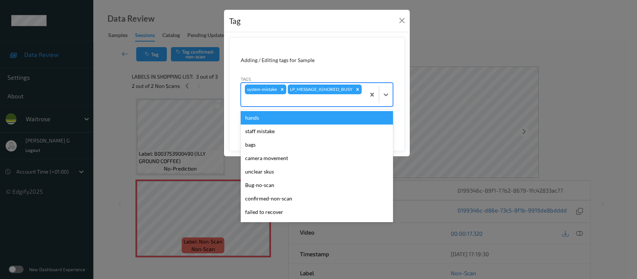
click at [341, 99] on div at bounding box center [303, 100] width 117 height 9
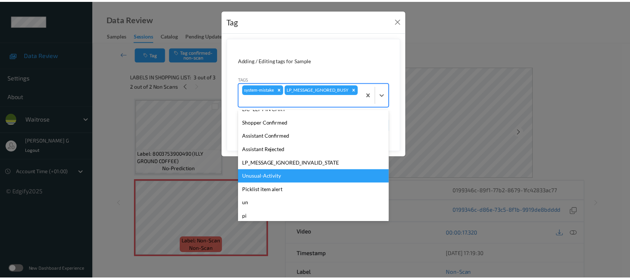
scroll to position [173, 0]
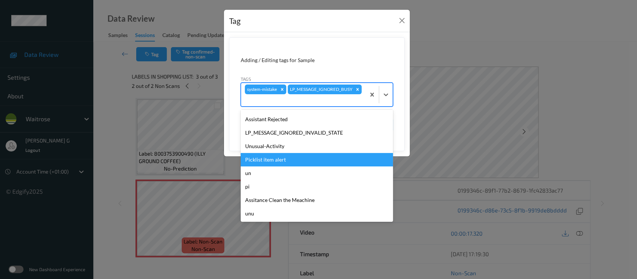
click at [253, 152] on div "Unusual-Activity" at bounding box center [317, 145] width 152 height 13
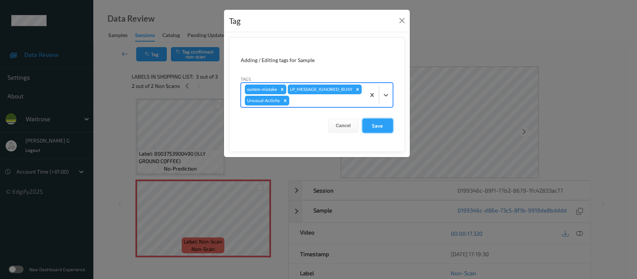
click at [382, 128] on button "Save" at bounding box center [378, 125] width 31 height 14
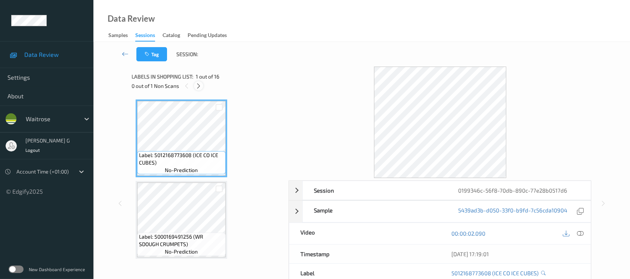
click at [196, 85] on icon at bounding box center [198, 86] width 6 height 7
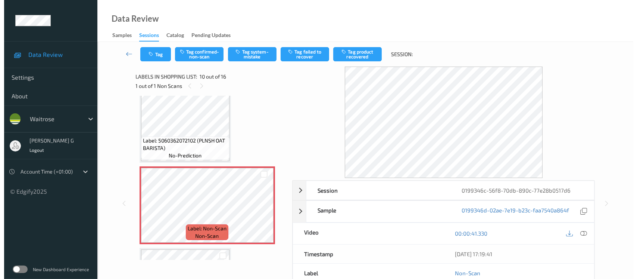
scroll to position [702, 0]
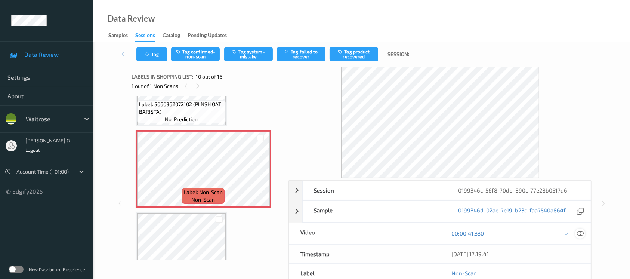
click at [582, 231] on icon at bounding box center [579, 233] width 7 height 7
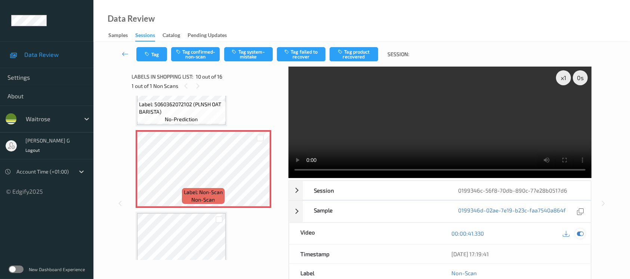
click at [579, 234] on icon at bounding box center [579, 233] width 7 height 7
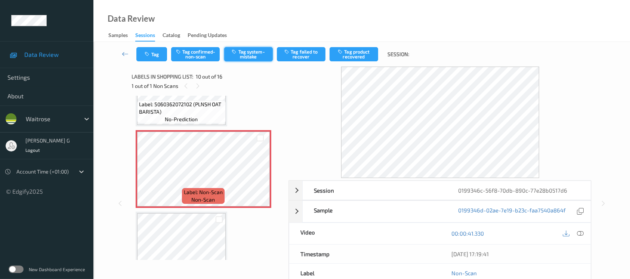
click at [250, 54] on button "Tag system-mistake" at bounding box center [248, 54] width 49 height 14
click at [147, 52] on icon "button" at bounding box center [148, 54] width 6 height 5
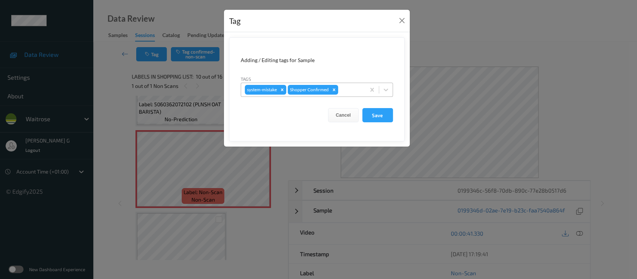
click at [355, 83] on div "system-mistake Shopper Confirmed" at bounding box center [303, 89] width 124 height 13
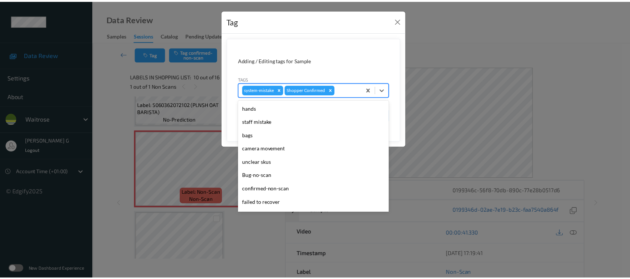
scroll to position [173, 0]
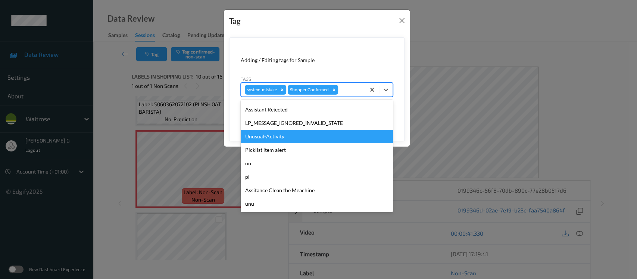
click at [274, 139] on div "Unusual-Activity" at bounding box center [317, 136] width 152 height 13
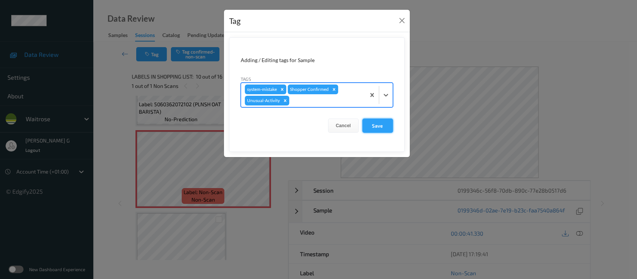
click at [370, 124] on button "Save" at bounding box center [378, 125] width 31 height 14
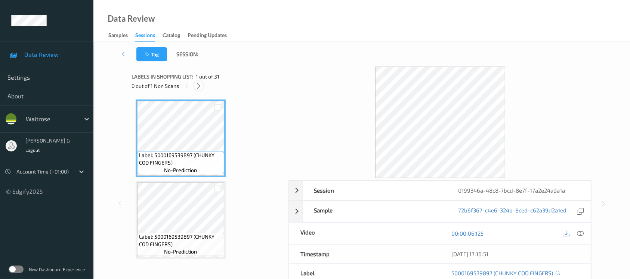
click at [196, 84] on icon at bounding box center [198, 86] width 6 height 7
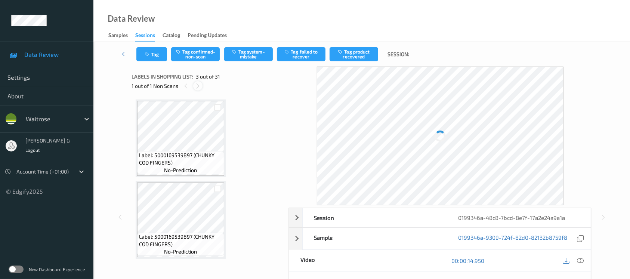
scroll to position [84, 0]
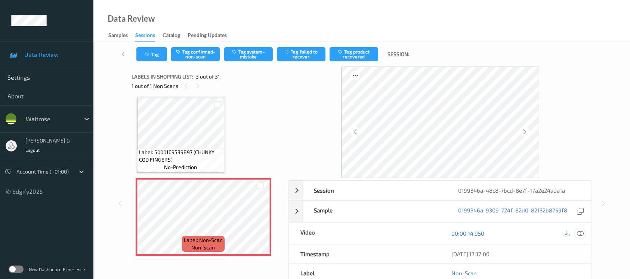
click at [578, 234] on icon at bounding box center [579, 233] width 7 height 7
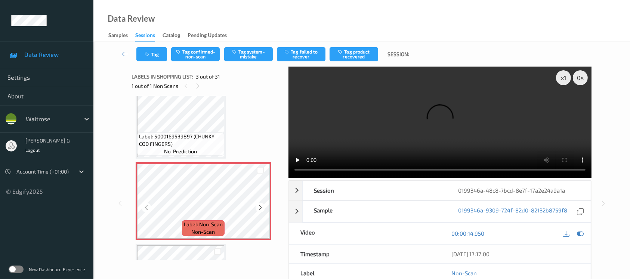
scroll to position [99, 0]
click at [576, 232] on icon at bounding box center [579, 233] width 7 height 7
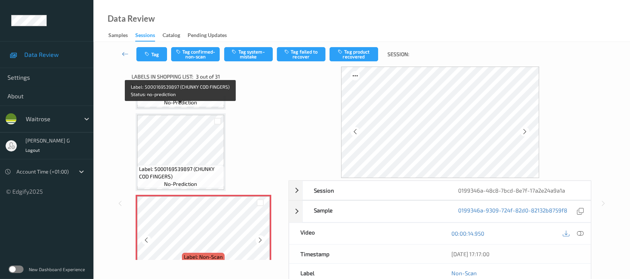
scroll to position [149, 0]
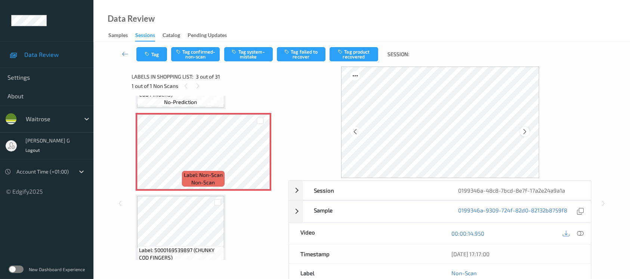
click at [525, 129] on icon at bounding box center [524, 131] width 6 height 7
click at [197, 53] on button "Tag confirmed-non-scan" at bounding box center [195, 54] width 49 height 14
click at [355, 54] on button "Tag product recovered" at bounding box center [353, 54] width 49 height 14
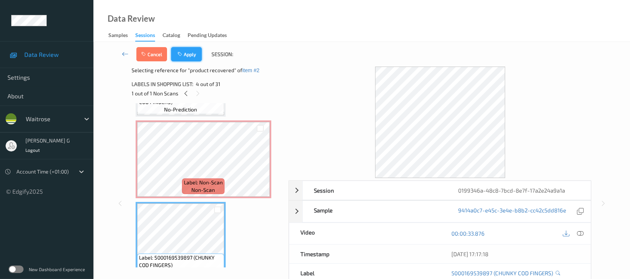
click at [181, 54] on icon "button" at bounding box center [180, 54] width 6 height 5
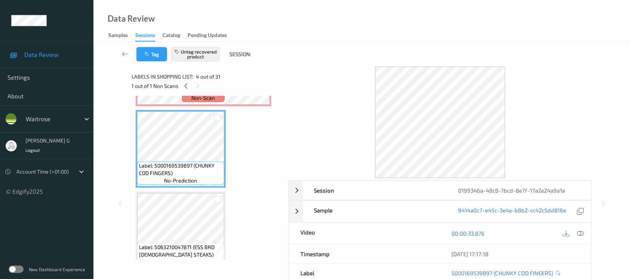
scroll to position [84, 0]
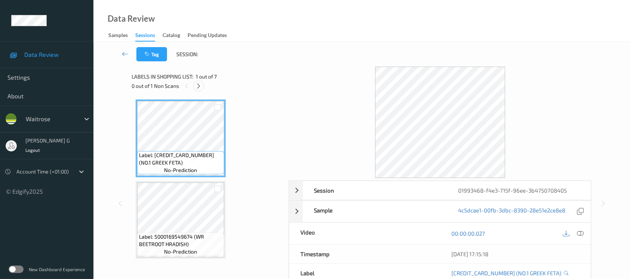
click at [195, 87] on icon at bounding box center [198, 86] width 6 height 7
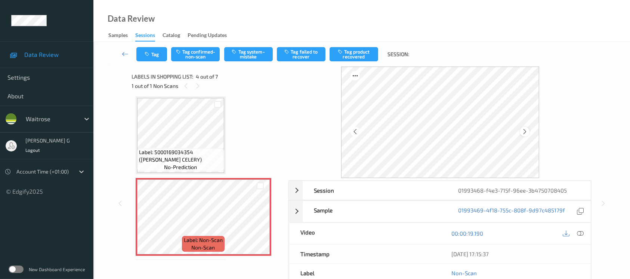
click at [522, 131] on icon at bounding box center [524, 131] width 6 height 7
click at [582, 233] on icon at bounding box center [579, 233] width 7 height 7
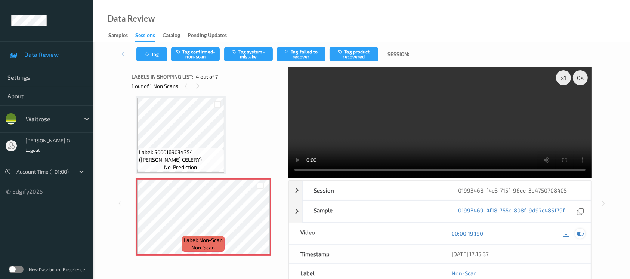
click at [579, 230] on icon at bounding box center [579, 233] width 7 height 7
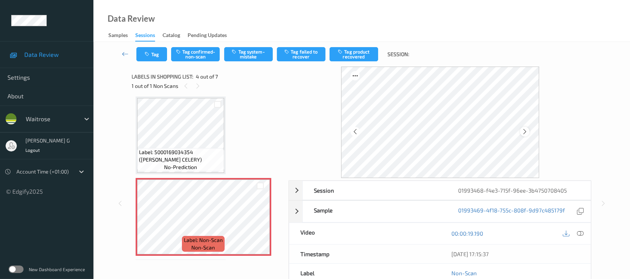
click at [524, 135] on div at bounding box center [524, 131] width 9 height 9
click at [528, 130] on div at bounding box center [524, 131] width 9 height 9
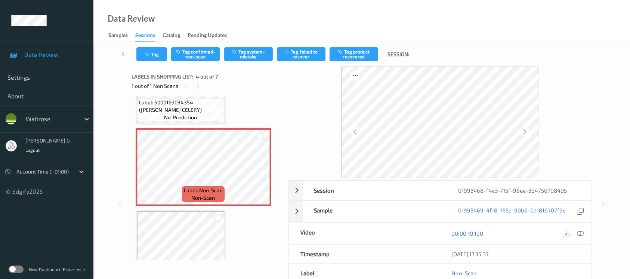
scroll to position [265, 0]
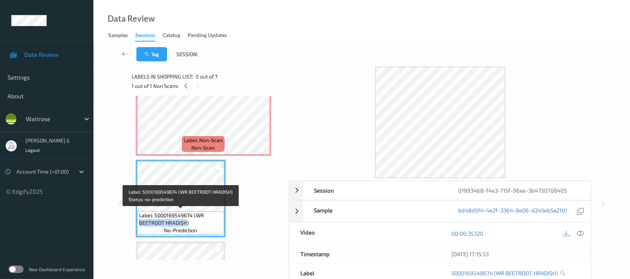
drag, startPoint x: 185, startPoint y: 223, endPoint x: 140, endPoint y: 221, distance: 44.8
click at [139, 221] on span "Label: 5000169549674 (WR BEETROOT HRADISH)" at bounding box center [180, 218] width 83 height 15
copy span "BEETROOT HRADISH"
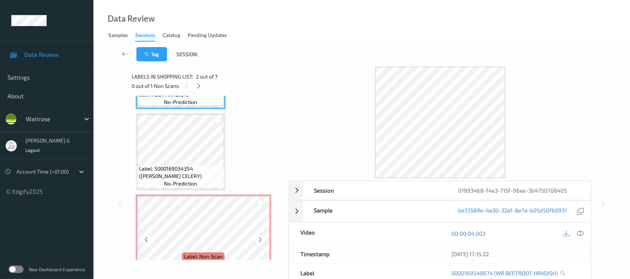
scroll to position [199, 0]
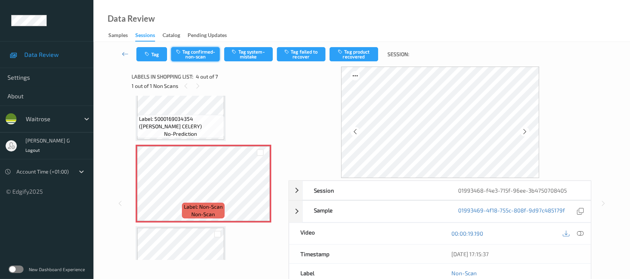
click at [195, 52] on button "Tag confirmed-non-scan" at bounding box center [195, 54] width 49 height 14
click at [309, 51] on button "Tag failed to recover" at bounding box center [301, 54] width 49 height 14
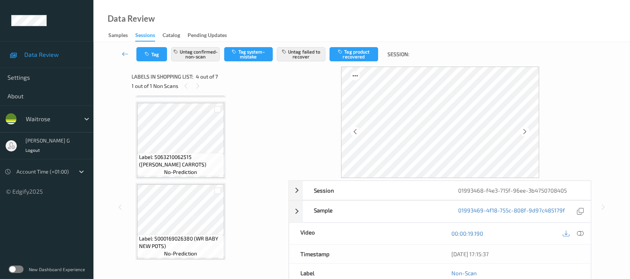
scroll to position [407, 0]
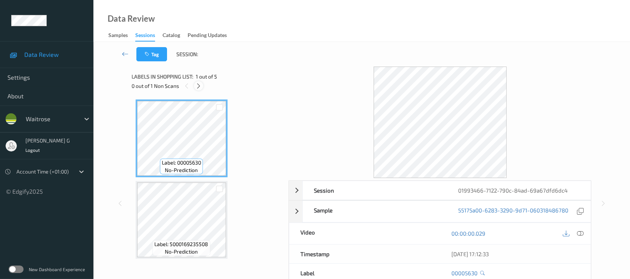
click at [195, 86] on icon at bounding box center [198, 86] width 6 height 7
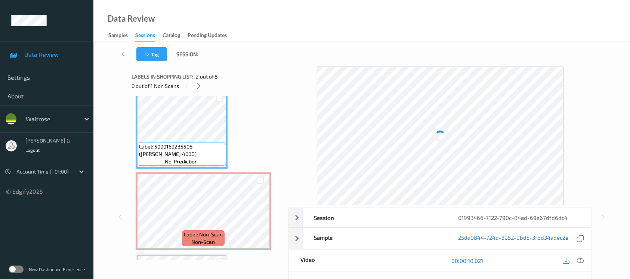
scroll to position [99, 0]
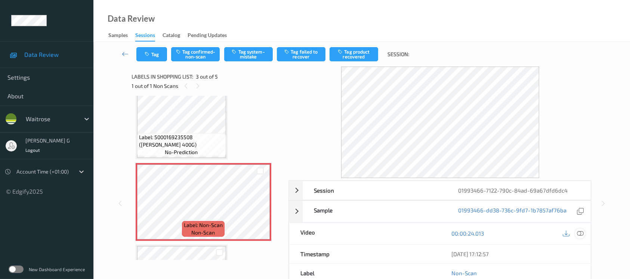
click at [581, 233] on icon at bounding box center [579, 233] width 7 height 7
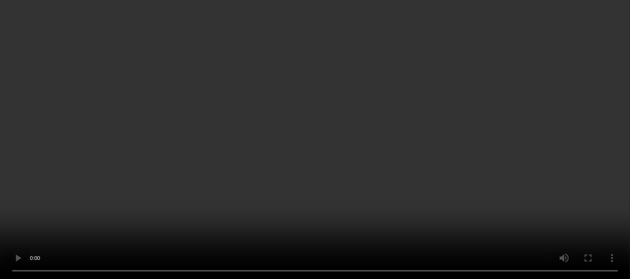
scroll to position [0, 0]
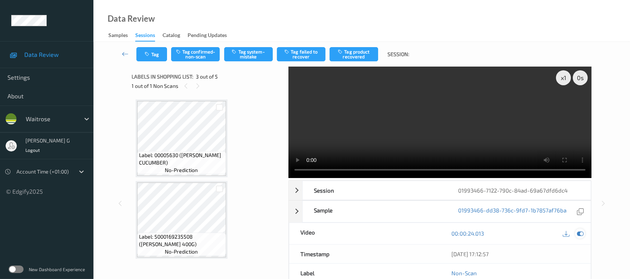
click at [580, 233] on icon at bounding box center [579, 233] width 7 height 7
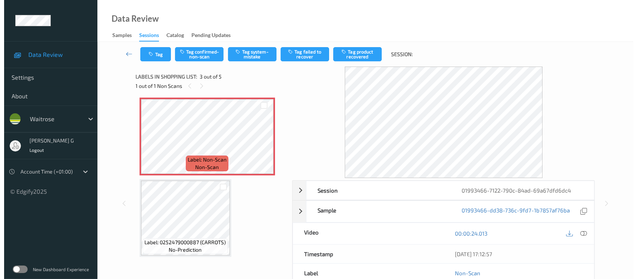
scroll to position [149, 0]
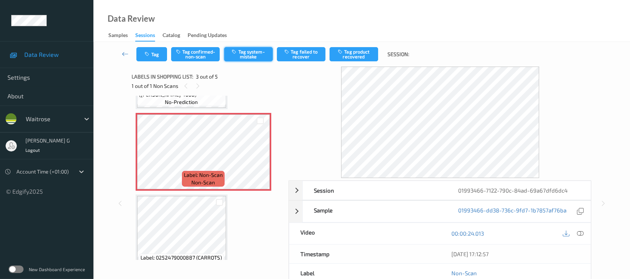
click at [248, 54] on button "Tag system-mistake" at bounding box center [248, 54] width 49 height 14
click at [153, 60] on button "Tag" at bounding box center [151, 54] width 31 height 14
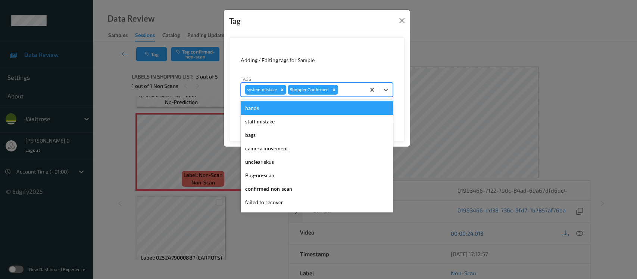
click at [354, 89] on div at bounding box center [351, 89] width 22 height 9
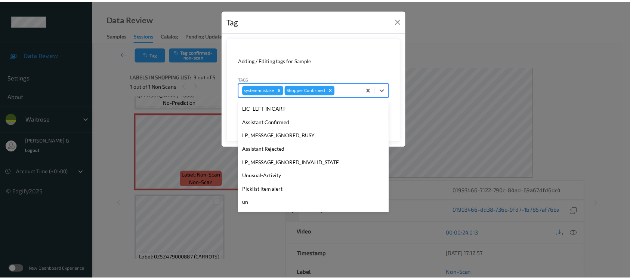
scroll to position [173, 0]
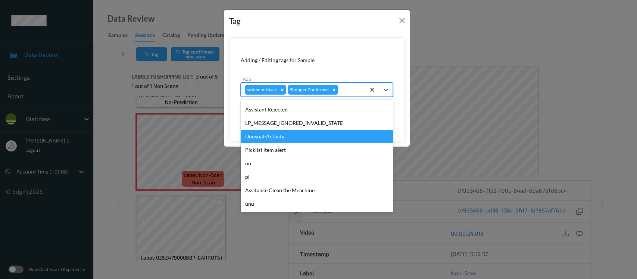
click at [265, 133] on div "Unusual-Activity" at bounding box center [317, 136] width 152 height 13
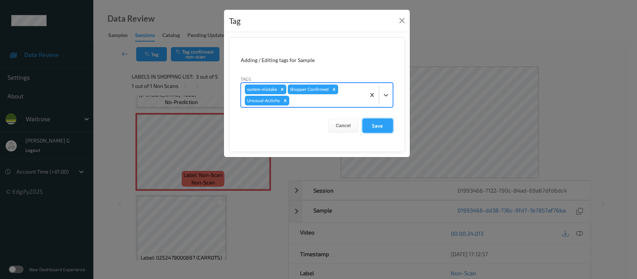
click at [386, 127] on button "Save" at bounding box center [378, 125] width 31 height 14
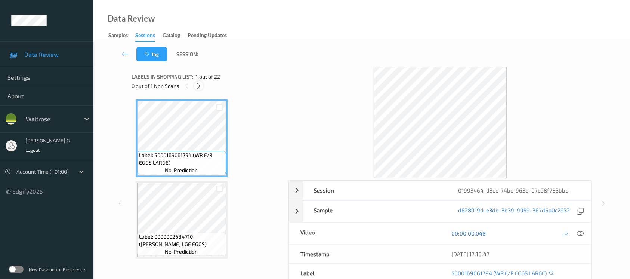
click at [199, 86] on icon at bounding box center [198, 86] width 6 height 7
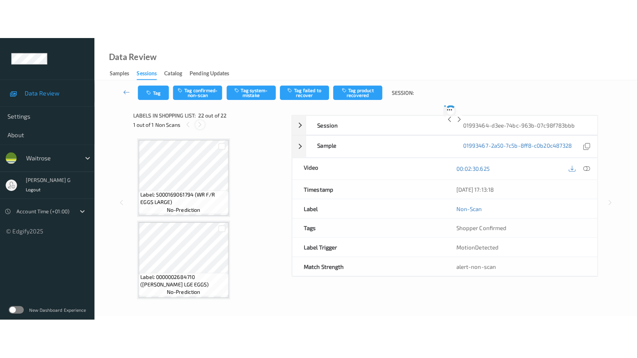
scroll to position [1623, 0]
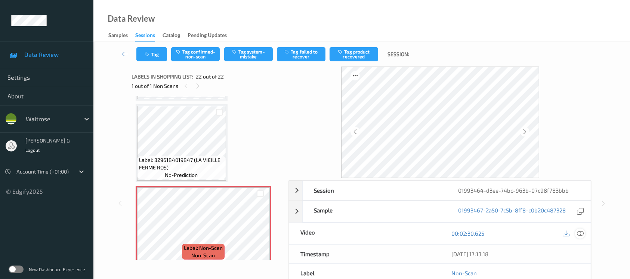
click at [579, 234] on icon at bounding box center [579, 233] width 7 height 7
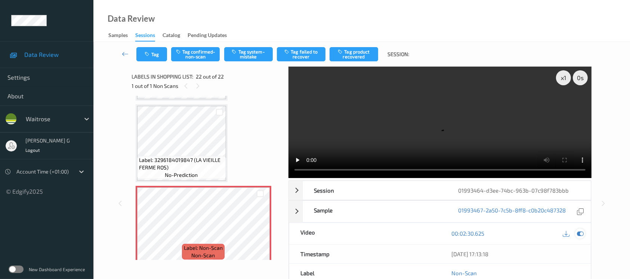
click at [581, 230] on icon at bounding box center [579, 233] width 7 height 7
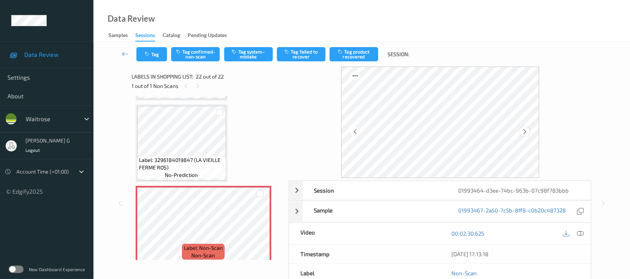
click at [526, 131] on icon at bounding box center [524, 131] width 6 height 7
click at [582, 234] on icon at bounding box center [579, 233] width 7 height 7
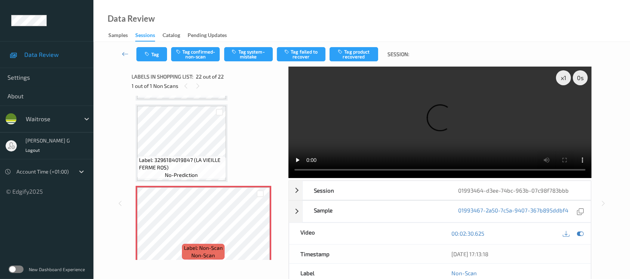
scroll to position [1543, 0]
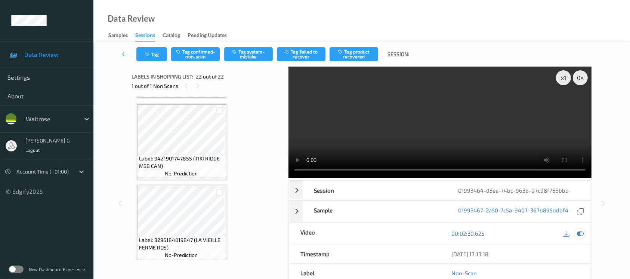
click at [579, 234] on icon at bounding box center [579, 233] width 7 height 7
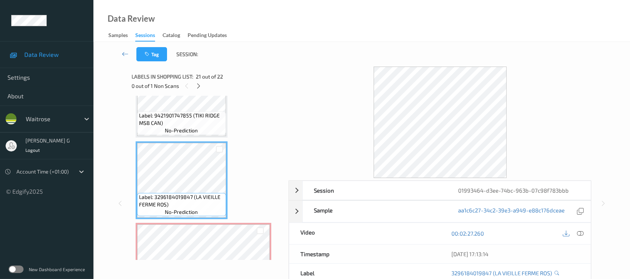
scroll to position [1623, 0]
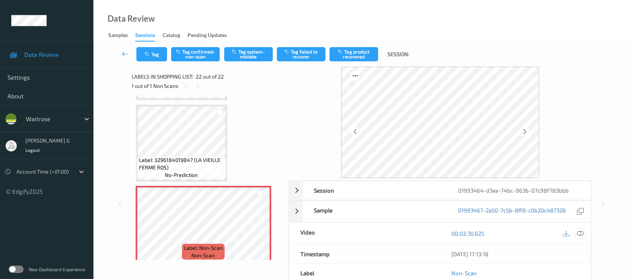
click at [580, 233] on icon at bounding box center [579, 233] width 7 height 7
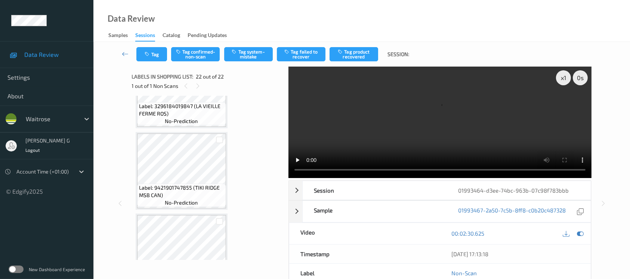
scroll to position [1523, 0]
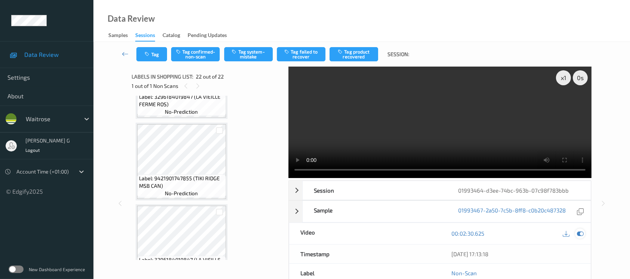
click at [582, 235] on icon at bounding box center [579, 233] width 7 height 7
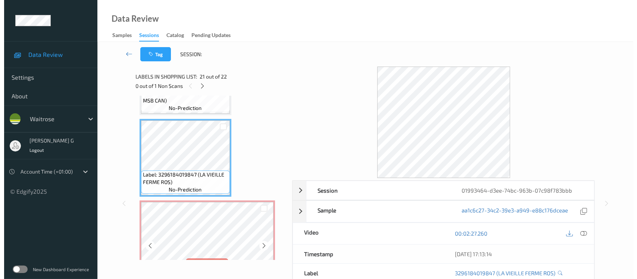
scroll to position [1623, 0]
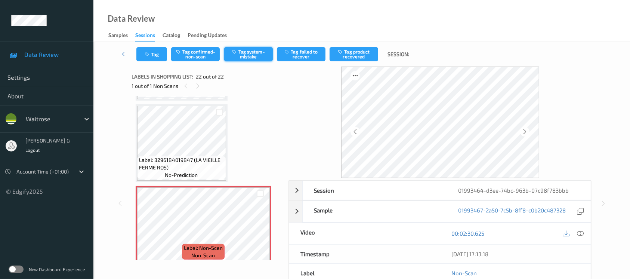
click at [247, 56] on button "Tag system-mistake" at bounding box center [248, 54] width 49 height 14
click at [149, 57] on button "Tag" at bounding box center [151, 54] width 31 height 14
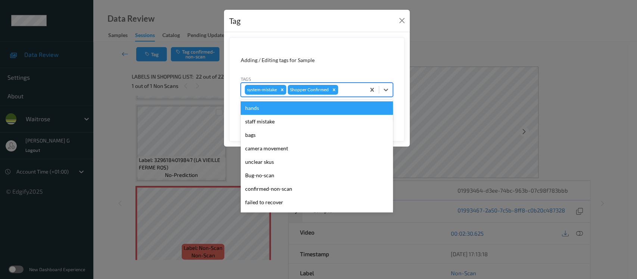
click at [346, 91] on div at bounding box center [351, 89] width 22 height 9
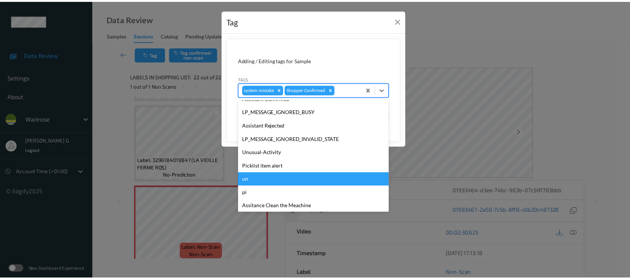
scroll to position [173, 0]
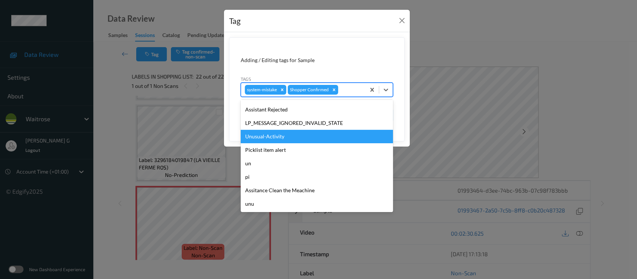
click at [269, 141] on div "Unusual-Activity" at bounding box center [317, 136] width 152 height 13
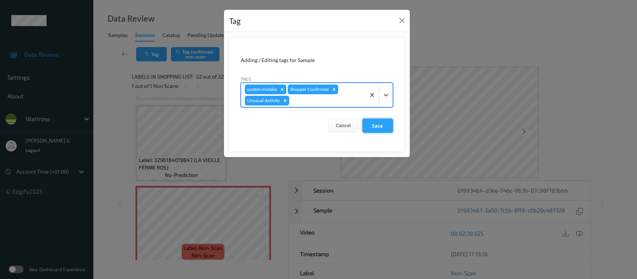
click at [382, 124] on button "Save" at bounding box center [378, 125] width 31 height 14
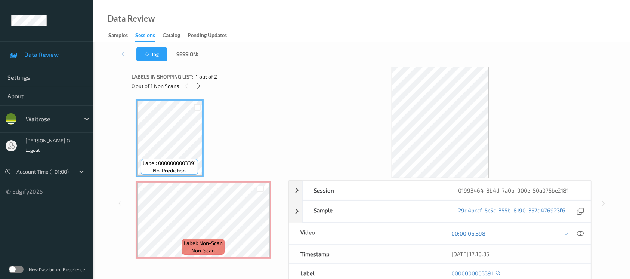
click at [193, 85] on div "0 out of 1 Non Scans" at bounding box center [208, 85] width 152 height 9
click at [197, 84] on icon at bounding box center [198, 86] width 6 height 7
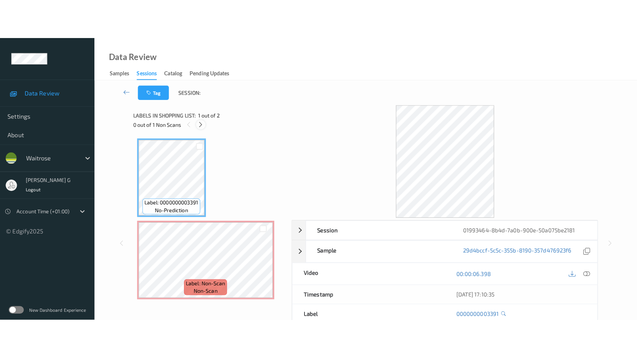
scroll to position [2, 0]
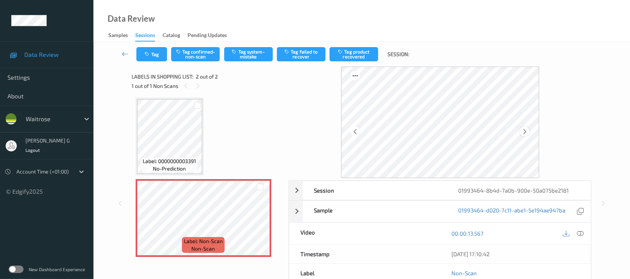
click at [525, 131] on icon at bounding box center [524, 131] width 6 height 7
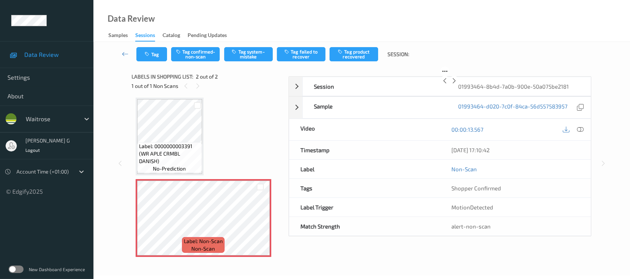
click at [457, 84] on icon at bounding box center [454, 80] width 6 height 7
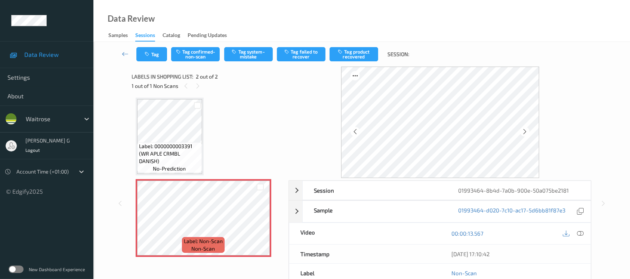
click at [525, 131] on icon at bounding box center [524, 131] width 6 height 7
click at [578, 233] on icon at bounding box center [579, 233] width 7 height 7
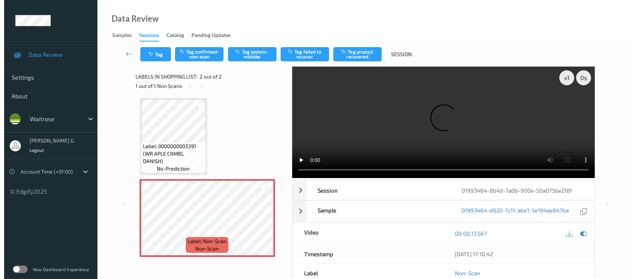
scroll to position [0, 0]
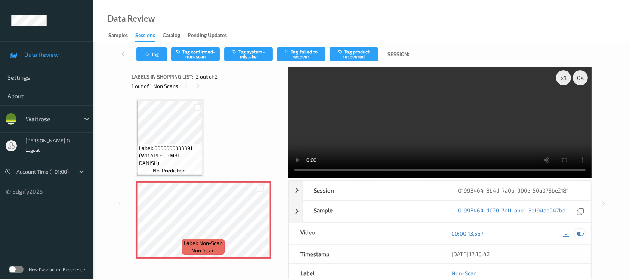
click at [578, 233] on icon at bounding box center [579, 233] width 7 height 7
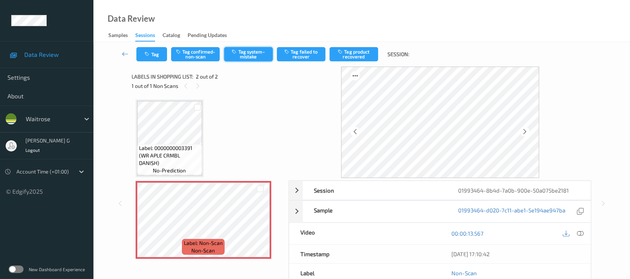
click at [256, 50] on button "Tag system-mistake" at bounding box center [248, 54] width 49 height 14
click at [157, 52] on button "Tag" at bounding box center [151, 54] width 31 height 14
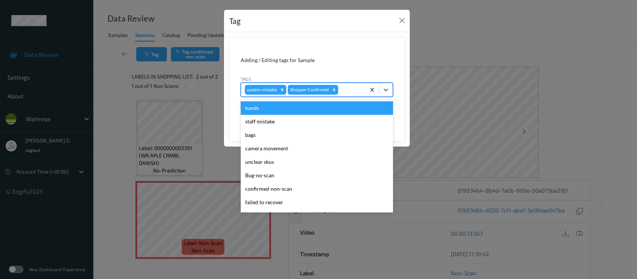
click at [358, 88] on div at bounding box center [351, 89] width 22 height 9
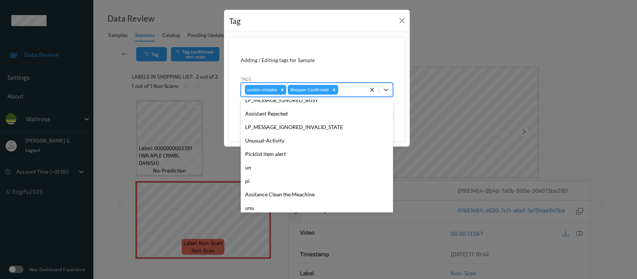
scroll to position [173, 0]
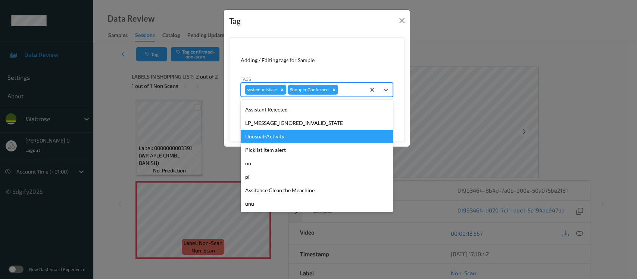
click at [275, 137] on div "Unusual-Activity" at bounding box center [317, 136] width 152 height 13
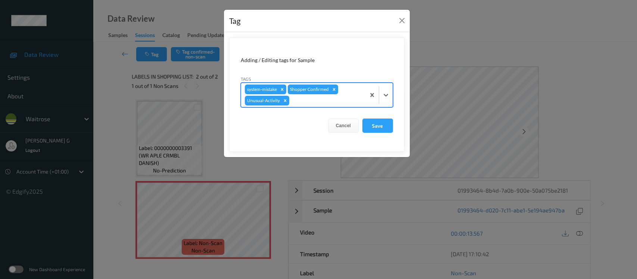
click at [308, 106] on div "system-mistake Shopper Confirmed Unusual-Activity" at bounding box center [317, 95] width 152 height 25
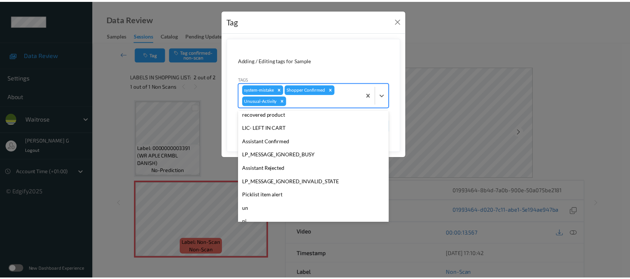
scroll to position [159, 0]
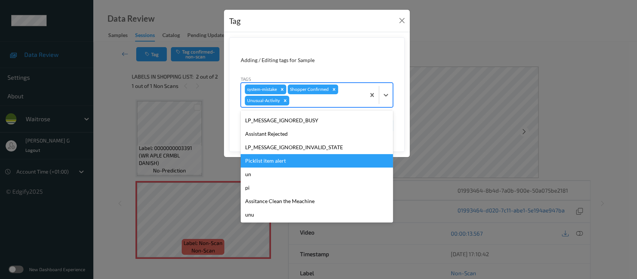
click at [275, 163] on div "Picklist item alert" at bounding box center [317, 160] width 152 height 13
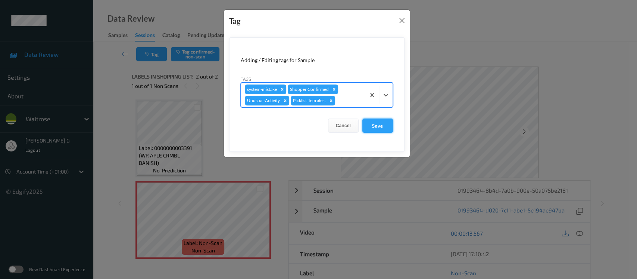
click at [379, 129] on button "Save" at bounding box center [378, 125] width 31 height 14
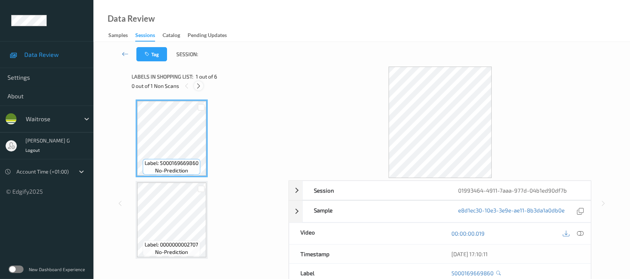
click at [201, 87] on icon at bounding box center [198, 86] width 6 height 7
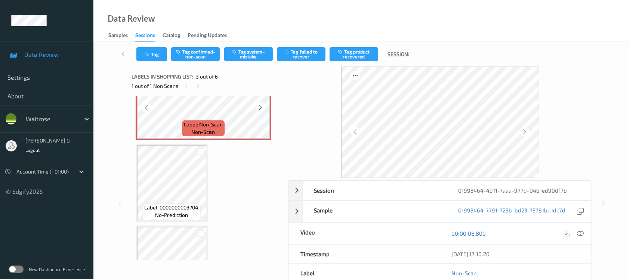
scroll to position [184, 0]
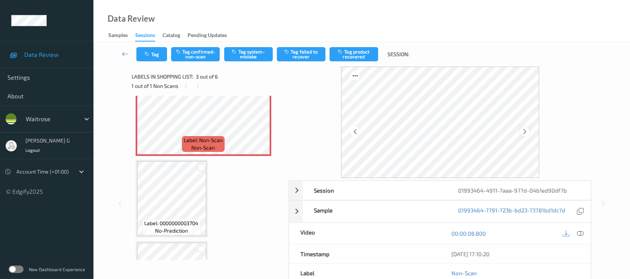
click at [524, 133] on icon at bounding box center [524, 131] width 6 height 7
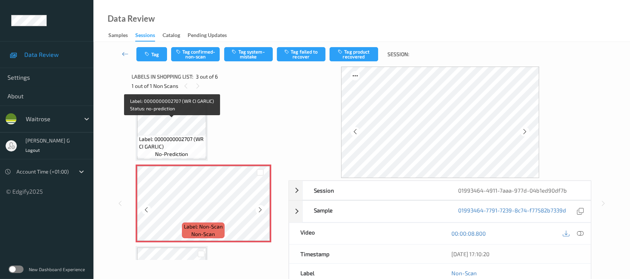
scroll to position [134, 0]
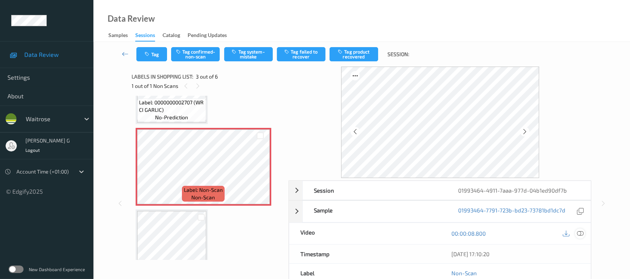
click at [581, 234] on icon at bounding box center [579, 233] width 7 height 7
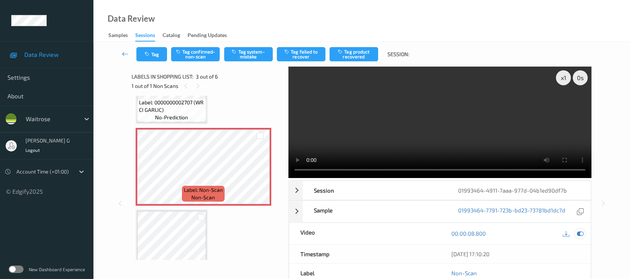
click at [578, 234] on icon at bounding box center [579, 233] width 7 height 7
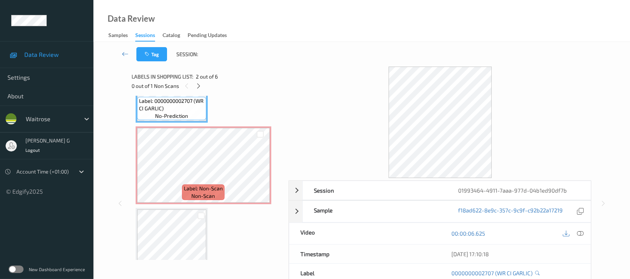
scroll to position [149, 0]
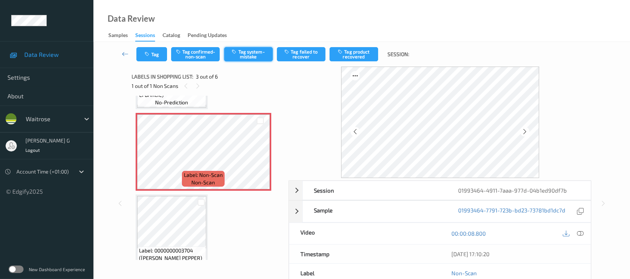
click at [255, 51] on button "Tag system-mistake" at bounding box center [248, 54] width 49 height 14
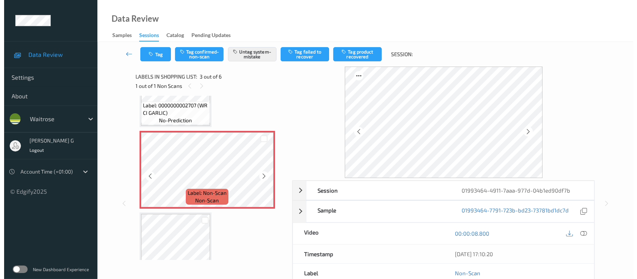
scroll to position [99, 0]
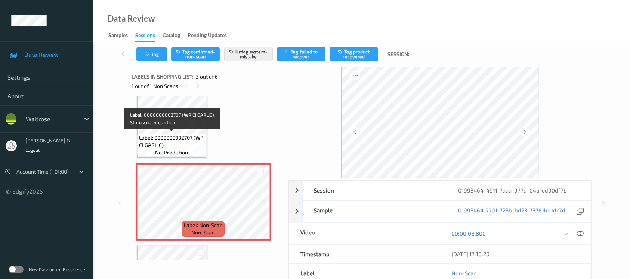
click at [199, 144] on span "Label: 0000000002707 (WR CI GARLIC)" at bounding box center [171, 141] width 65 height 15
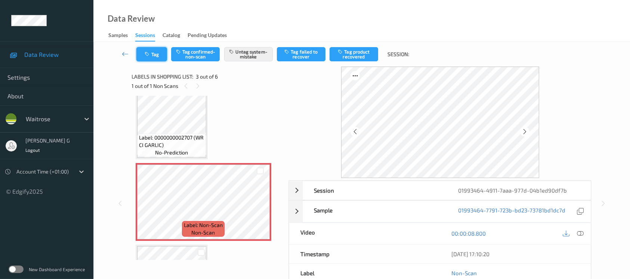
click at [146, 52] on icon "button" at bounding box center [148, 54] width 6 height 5
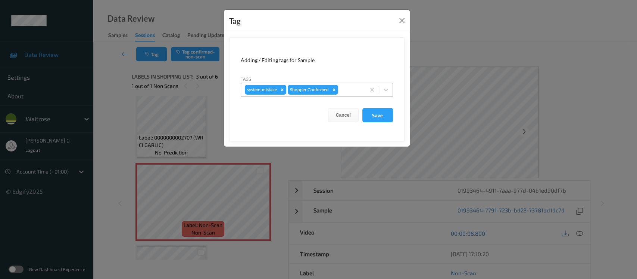
click at [345, 89] on div at bounding box center [351, 89] width 22 height 9
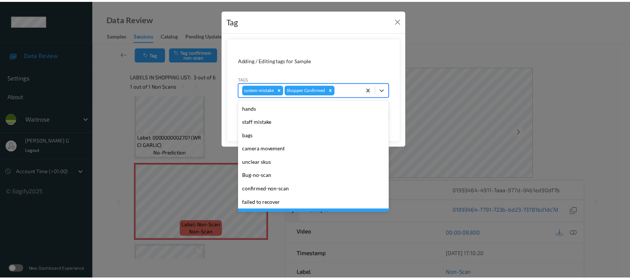
scroll to position [173, 0]
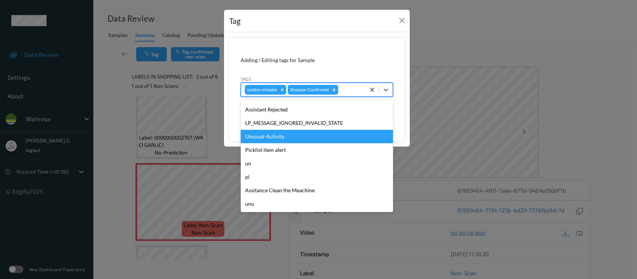
click at [263, 130] on div "Unusual-Activity" at bounding box center [317, 136] width 152 height 13
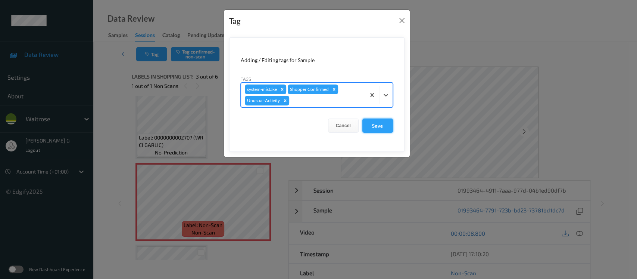
click at [376, 124] on button "Save" at bounding box center [378, 125] width 31 height 14
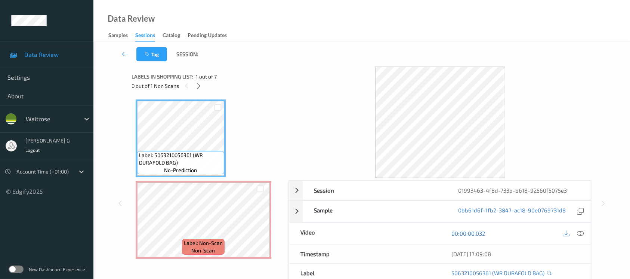
click at [199, 91] on div "Labels in shopping list: 1 out of 7 0 out of 1 Non Scans" at bounding box center [208, 80] width 152 height 29
click at [198, 84] on icon at bounding box center [198, 86] width 6 height 7
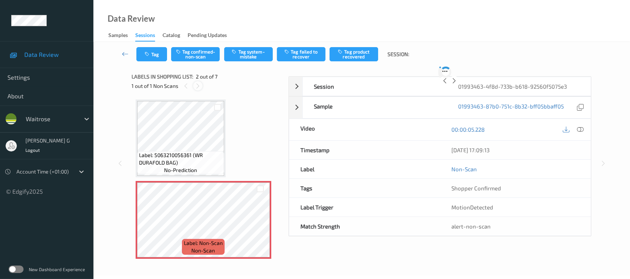
scroll to position [3, 0]
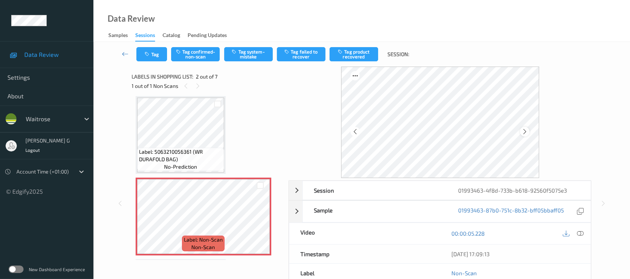
click at [525, 132] on icon at bounding box center [524, 131] width 6 height 7
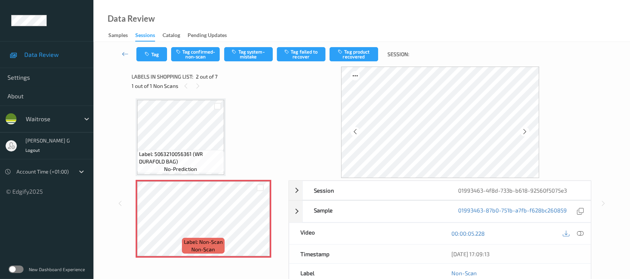
scroll to position [0, 0]
click at [579, 233] on icon at bounding box center [579, 233] width 7 height 7
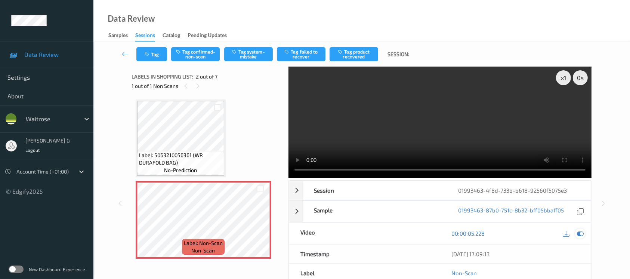
click at [581, 234] on icon at bounding box center [579, 233] width 7 height 7
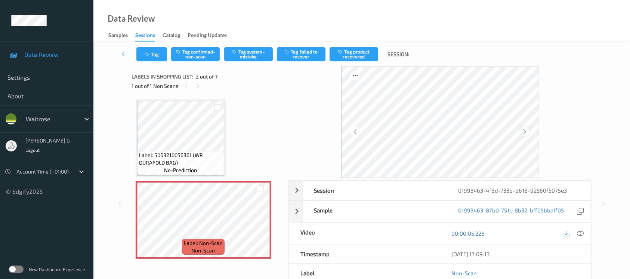
click at [528, 133] on div at bounding box center [524, 131] width 9 height 9
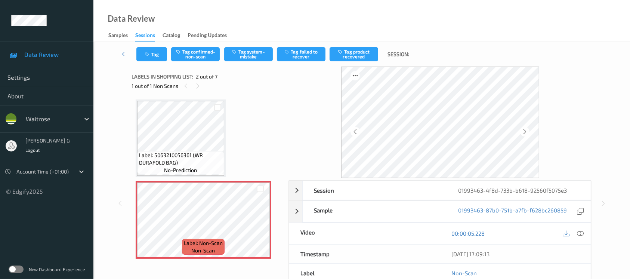
click at [528, 133] on div at bounding box center [524, 131] width 9 height 9
click at [523, 130] on icon at bounding box center [524, 131] width 6 height 7
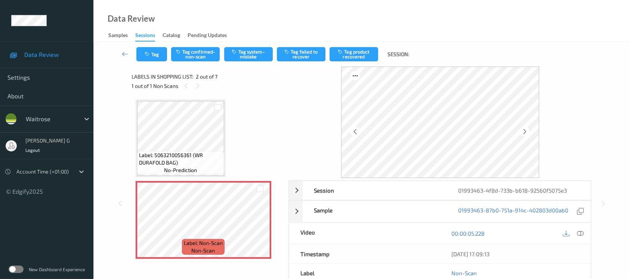
click at [523, 130] on icon at bounding box center [524, 131] width 6 height 7
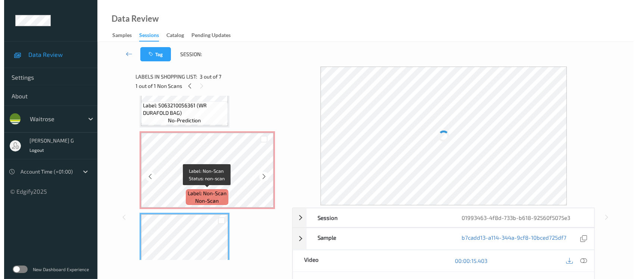
scroll to position [99, 0]
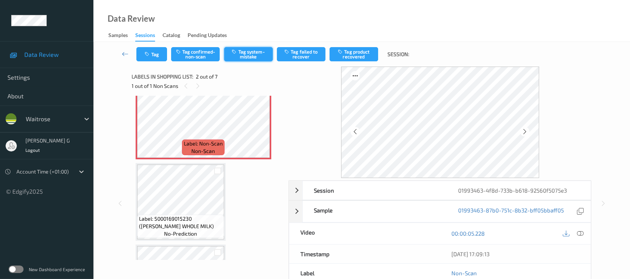
click at [257, 49] on button "Tag system-mistake" at bounding box center [248, 54] width 49 height 14
click at [149, 55] on icon "button" at bounding box center [148, 54] width 6 height 5
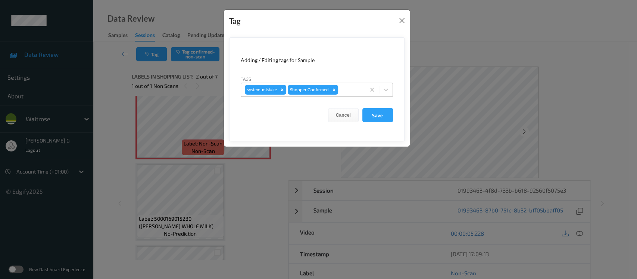
click at [346, 89] on div at bounding box center [351, 89] width 22 height 9
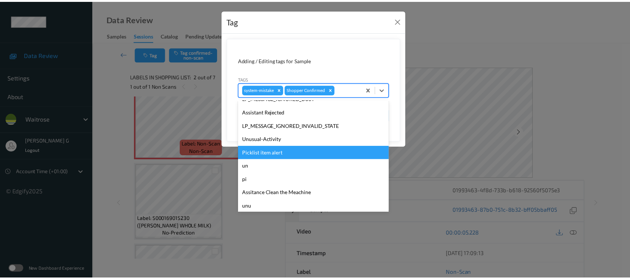
scroll to position [173, 0]
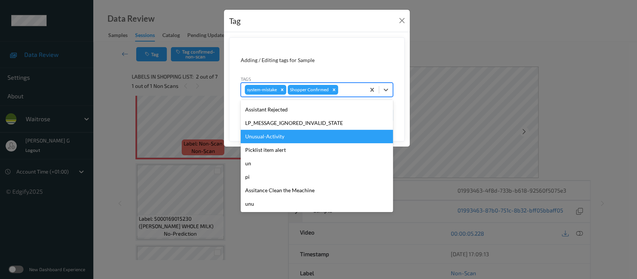
click at [265, 136] on div "Unusual-Activity" at bounding box center [317, 136] width 152 height 13
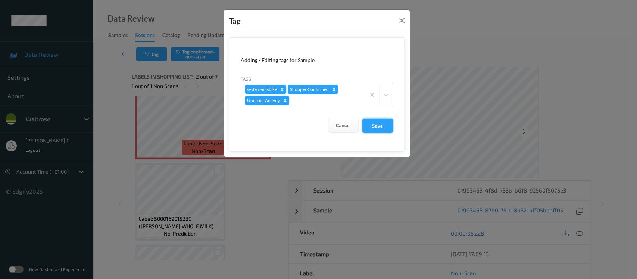
click at [380, 129] on button "Save" at bounding box center [378, 125] width 31 height 14
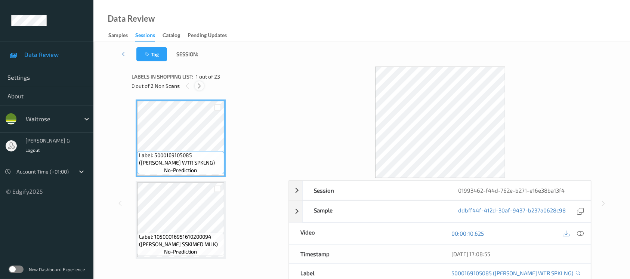
click at [199, 83] on icon at bounding box center [199, 86] width 6 height 7
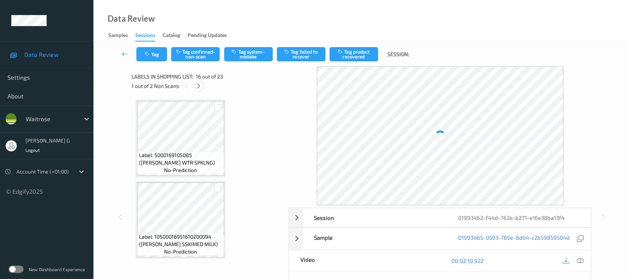
scroll to position [1138, 0]
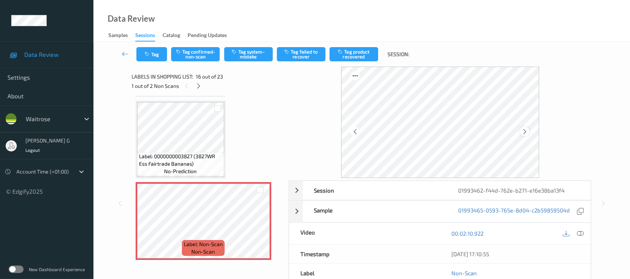
click at [522, 131] on icon at bounding box center [524, 131] width 6 height 7
click at [577, 233] on icon at bounding box center [579, 233] width 7 height 7
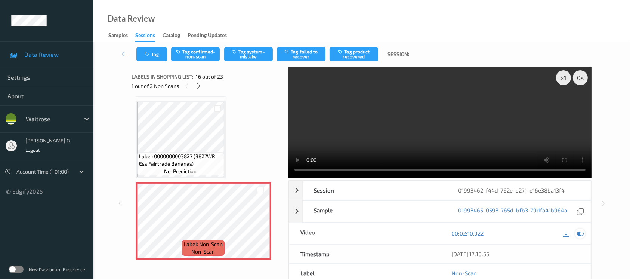
click at [578, 232] on icon at bounding box center [579, 233] width 7 height 7
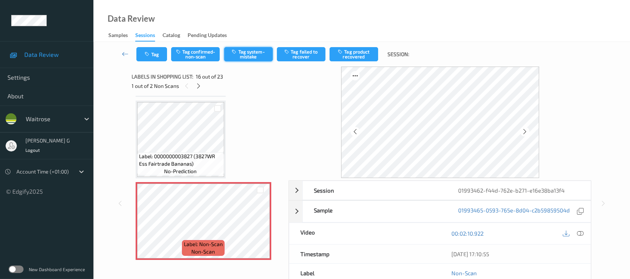
click at [243, 51] on button "Tag system-mistake" at bounding box center [248, 54] width 49 height 14
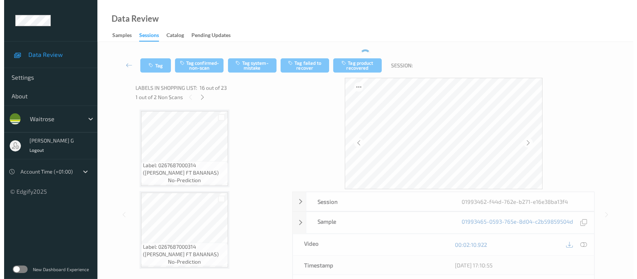
scroll to position [1288, 0]
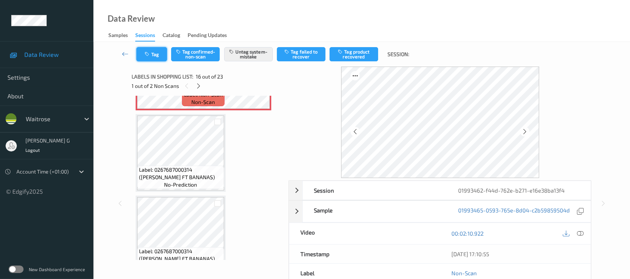
click at [147, 57] on button "Tag" at bounding box center [151, 54] width 31 height 14
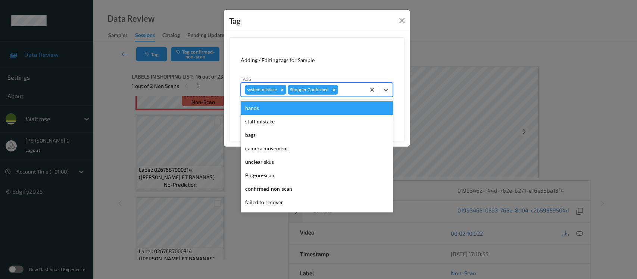
click at [352, 90] on div at bounding box center [351, 89] width 22 height 9
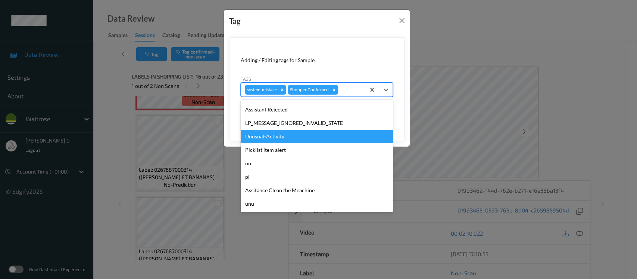
click at [255, 139] on div "Unusual-Activity" at bounding box center [317, 136] width 152 height 13
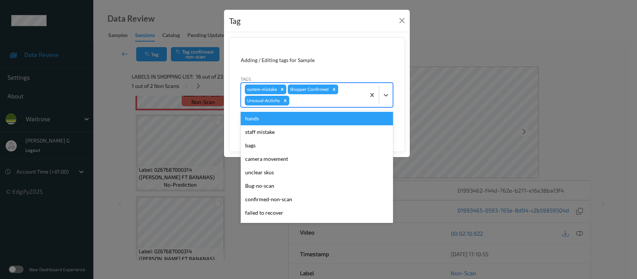
click at [298, 104] on div at bounding box center [326, 100] width 71 height 9
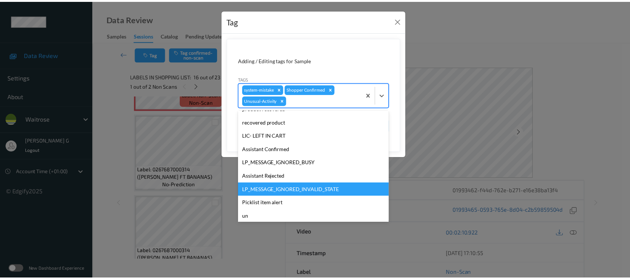
scroll to position [159, 0]
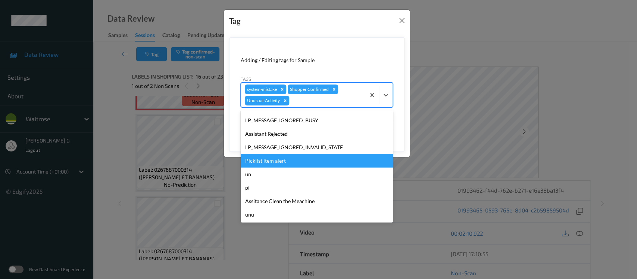
click at [264, 161] on div "Picklist item alert" at bounding box center [317, 160] width 152 height 13
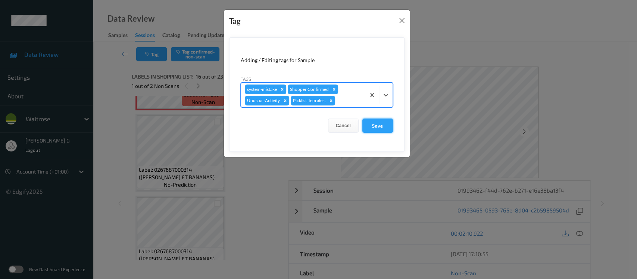
click at [385, 124] on button "Save" at bounding box center [378, 125] width 31 height 14
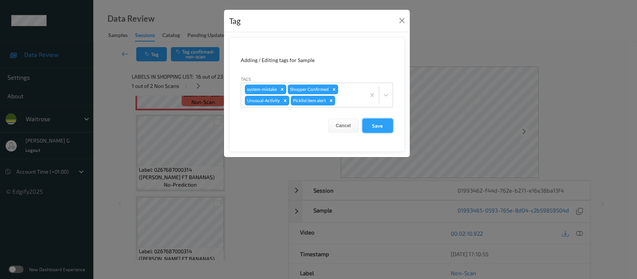
click at [367, 123] on button "Save" at bounding box center [378, 125] width 31 height 14
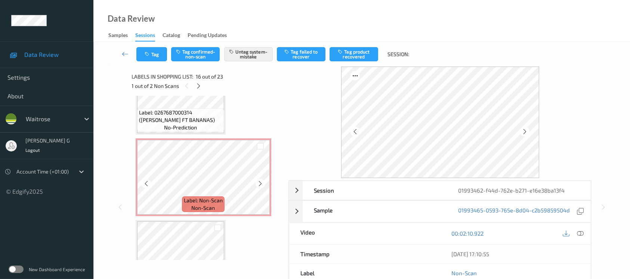
scroll to position [1437, 0]
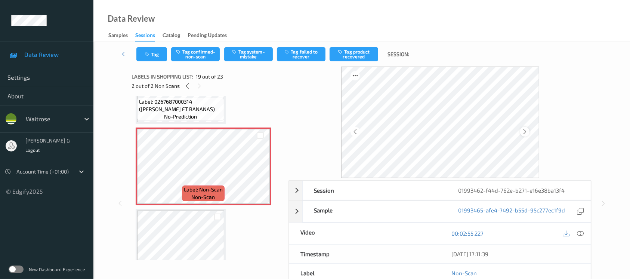
click at [523, 132] on icon at bounding box center [524, 131] width 6 height 7
click at [526, 130] on icon at bounding box center [524, 131] width 6 height 7
click at [579, 237] on div at bounding box center [580, 233] width 10 height 10
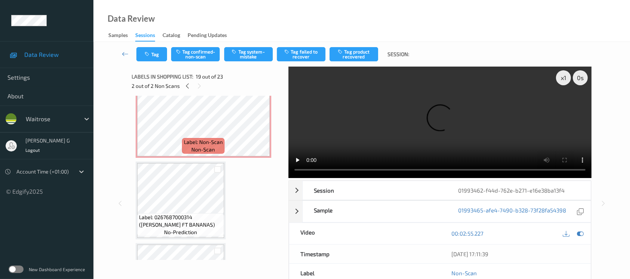
scroll to position [1238, 0]
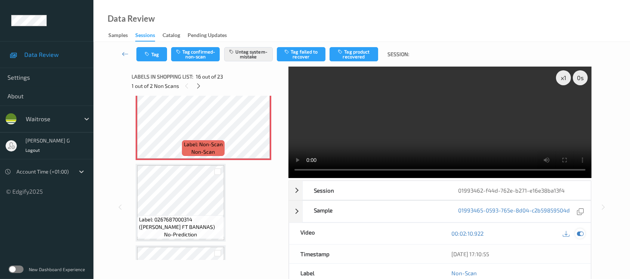
click at [580, 236] on div at bounding box center [580, 233] width 10 height 10
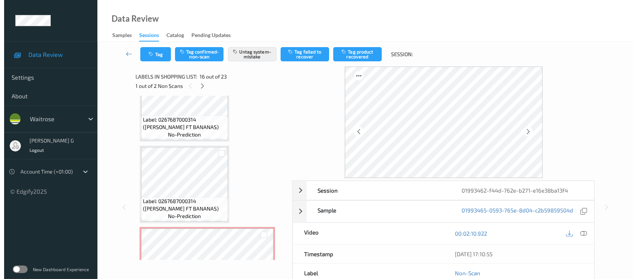
scroll to position [1387, 0]
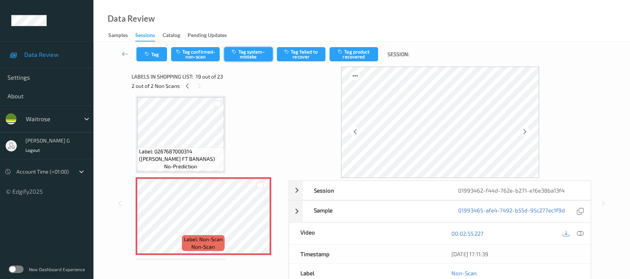
click at [243, 53] on button "Tag system-mistake" at bounding box center [248, 54] width 49 height 14
click at [155, 53] on button "Tag" at bounding box center [151, 54] width 31 height 14
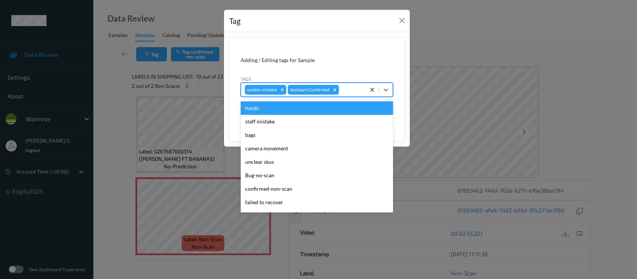
click at [347, 89] on div at bounding box center [351, 89] width 21 height 9
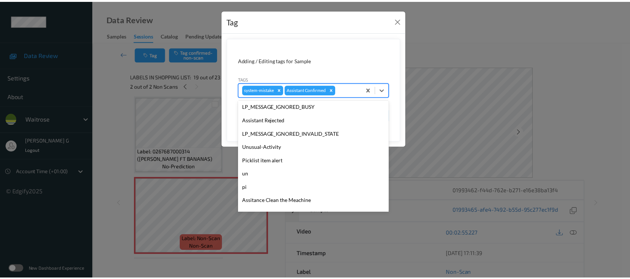
scroll to position [173, 0]
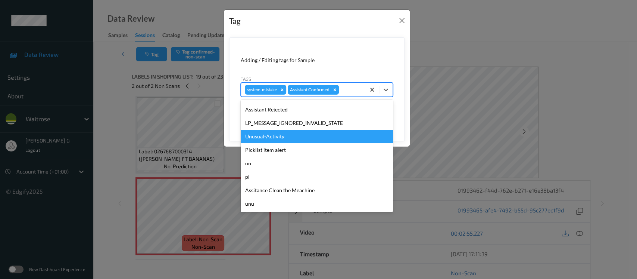
click at [259, 133] on div "Unusual-Activity" at bounding box center [317, 136] width 152 height 13
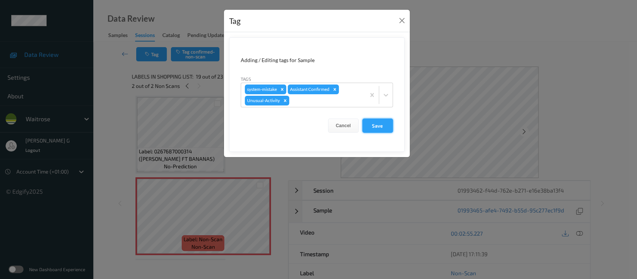
click at [370, 121] on button "Save" at bounding box center [378, 125] width 31 height 14
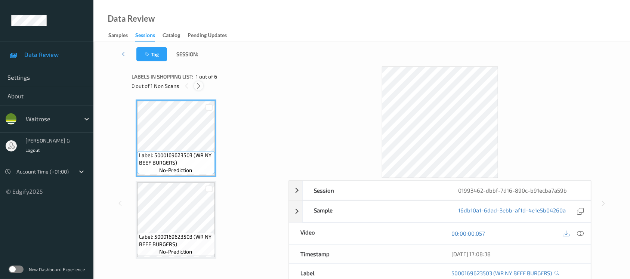
click at [194, 85] on div at bounding box center [198, 85] width 9 height 9
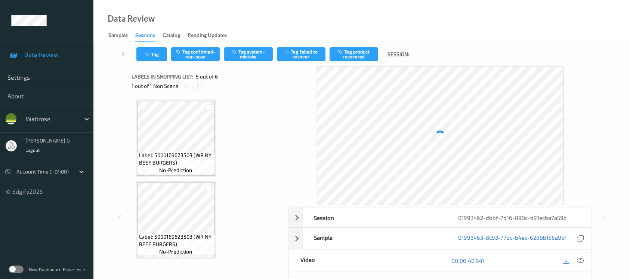
scroll to position [247, 0]
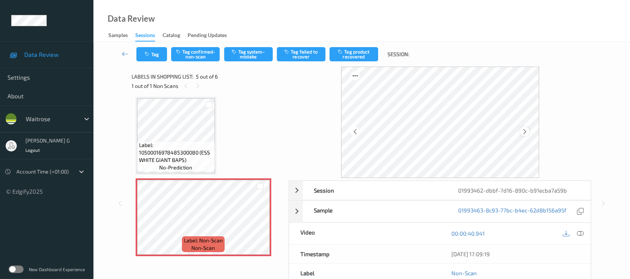
click at [526, 131] on icon at bounding box center [524, 131] width 6 height 7
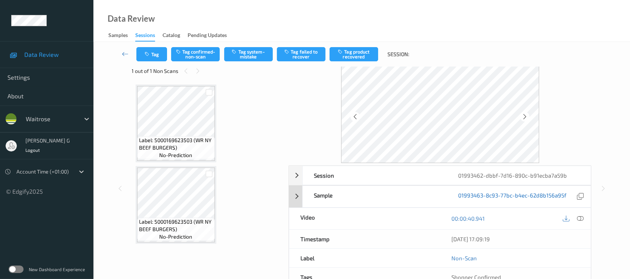
scroll to position [0, 0]
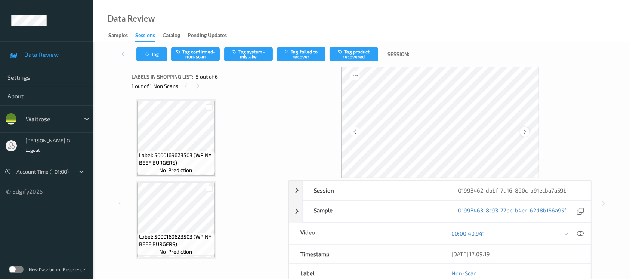
click at [525, 130] on icon at bounding box center [524, 131] width 6 height 7
click at [584, 231] on div at bounding box center [580, 233] width 10 height 10
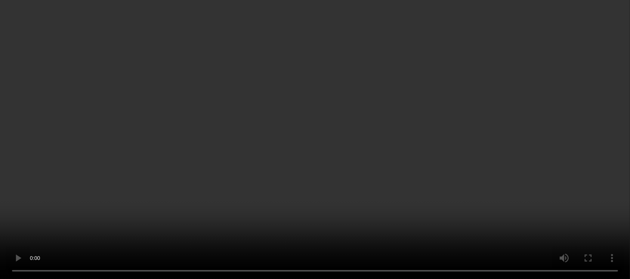
scroll to position [199, 0]
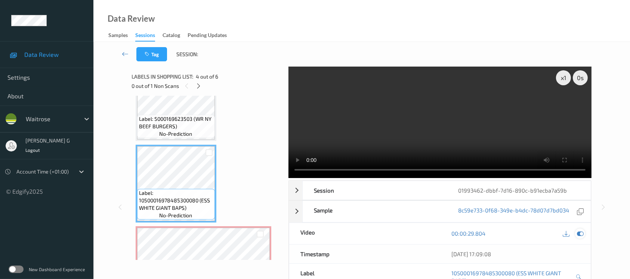
click at [579, 232] on icon at bounding box center [579, 233] width 7 height 7
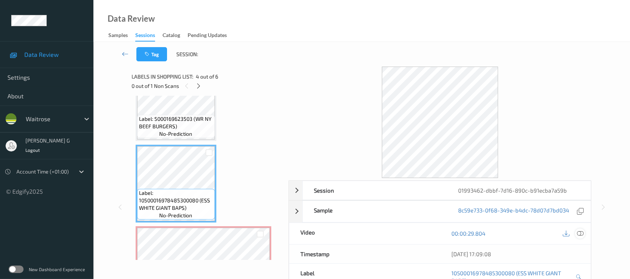
click at [579, 233] on icon at bounding box center [579, 233] width 7 height 7
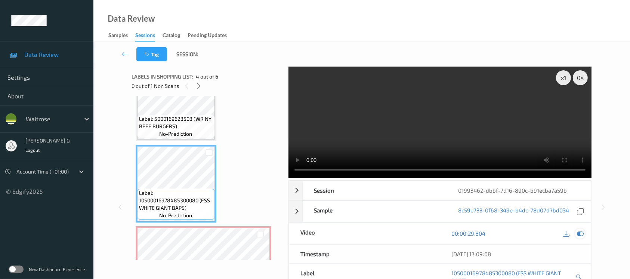
click at [582, 231] on icon at bounding box center [579, 233] width 7 height 7
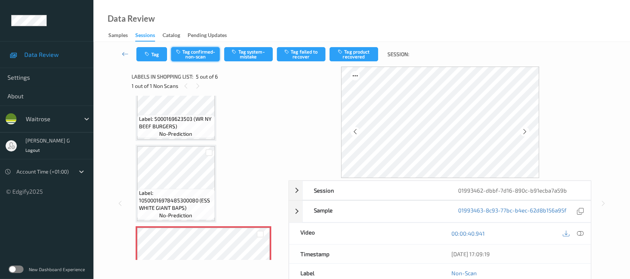
click at [190, 55] on button "Tag confirmed-non-scan" at bounding box center [195, 54] width 49 height 14
click at [352, 57] on button "Tag product recovered" at bounding box center [353, 54] width 49 height 14
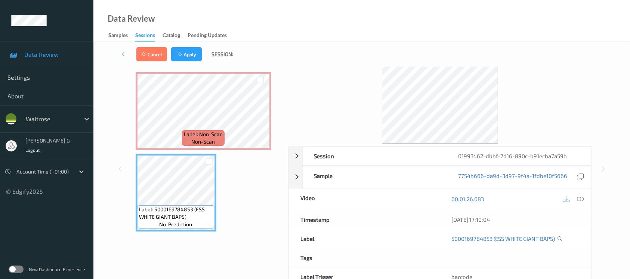
scroll to position [50, 0]
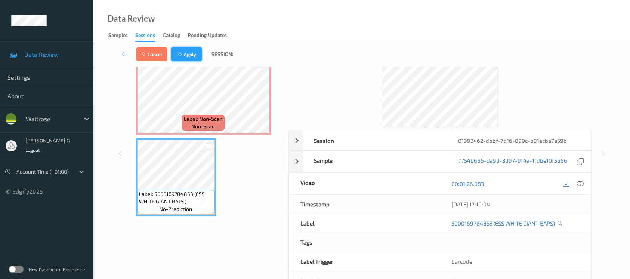
click at [188, 50] on button "Apply" at bounding box center [186, 54] width 31 height 14
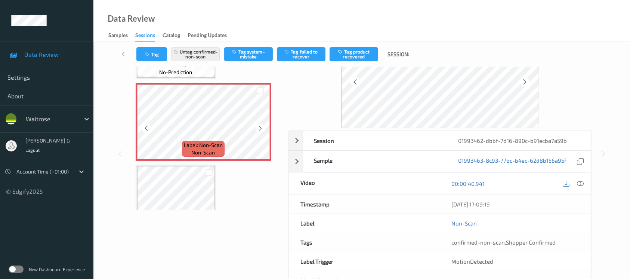
scroll to position [326, 0]
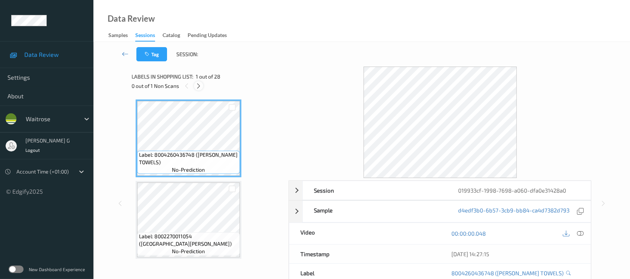
click at [200, 85] on icon at bounding box center [198, 86] width 6 height 7
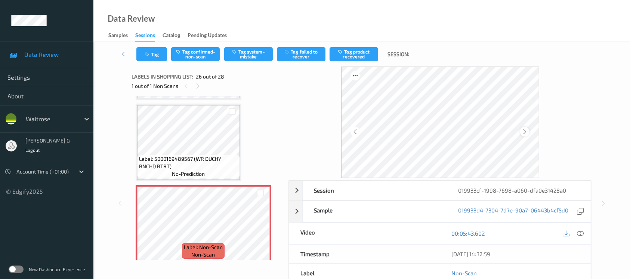
click at [524, 132] on icon at bounding box center [524, 131] width 6 height 7
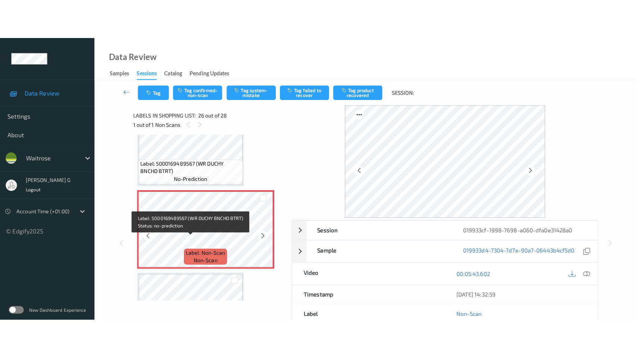
scroll to position [2049, 0]
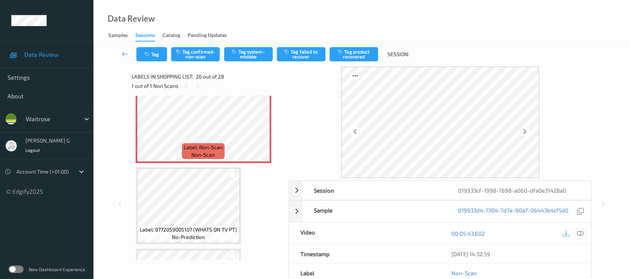
click at [579, 233] on icon at bounding box center [579, 233] width 7 height 7
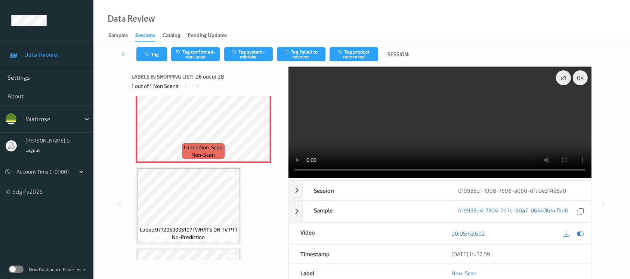
scroll to position [2029, 0]
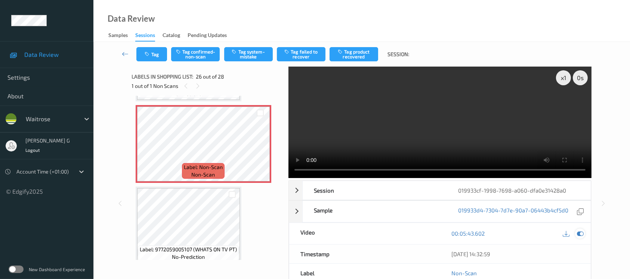
click at [581, 234] on icon at bounding box center [579, 233] width 7 height 7
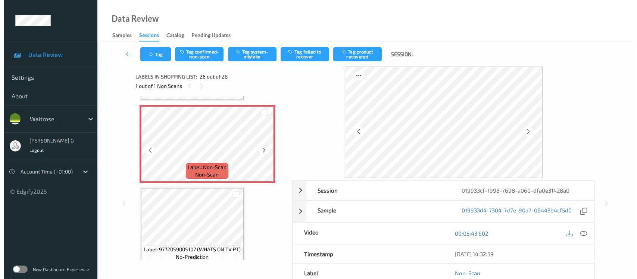
scroll to position [1930, 0]
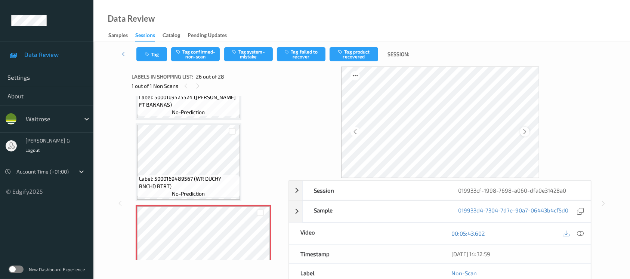
click at [525, 130] on icon at bounding box center [524, 131] width 6 height 7
click at [243, 53] on button "Tag system-mistake" at bounding box center [248, 54] width 49 height 14
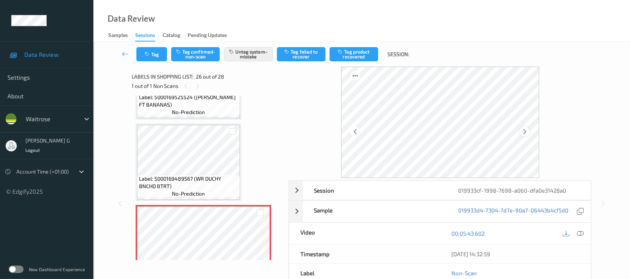
click at [525, 128] on icon at bounding box center [524, 131] width 6 height 7
click at [153, 49] on button "Tag" at bounding box center [151, 54] width 31 height 14
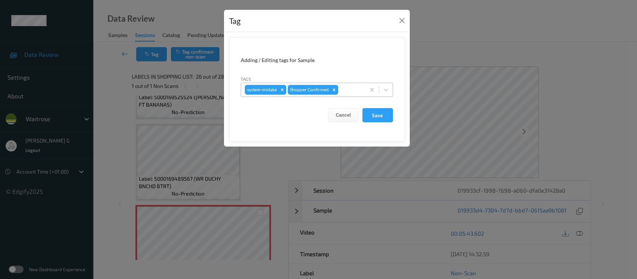
click at [349, 89] on div at bounding box center [351, 89] width 22 height 9
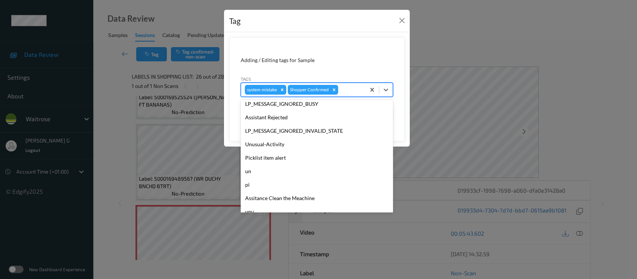
scroll to position [173, 0]
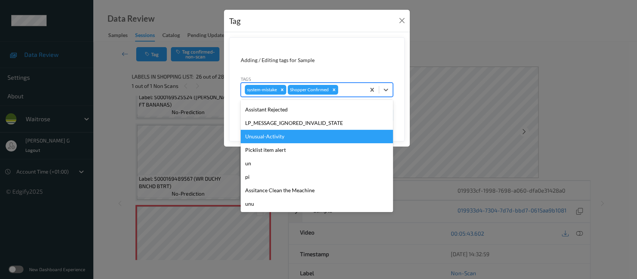
click at [259, 140] on div "Unusual-Activity" at bounding box center [317, 136] width 152 height 13
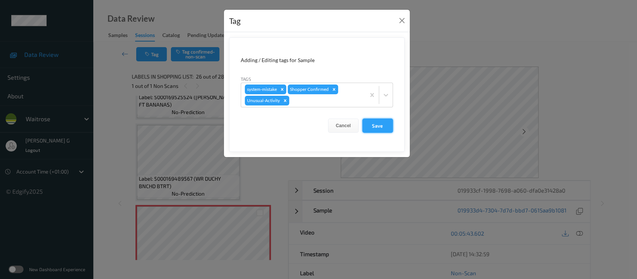
click at [382, 125] on button "Save" at bounding box center [378, 125] width 31 height 14
click at [379, 120] on button "Save" at bounding box center [378, 125] width 31 height 14
click at [376, 126] on button "Save" at bounding box center [378, 125] width 31 height 14
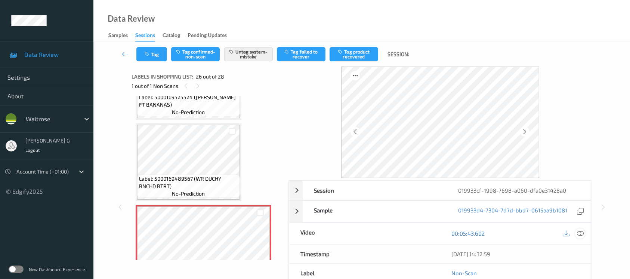
click at [579, 233] on icon at bounding box center [579, 233] width 7 height 7
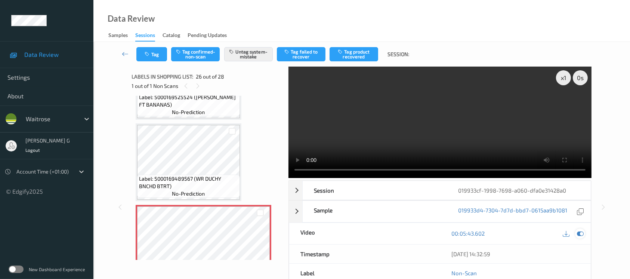
click at [577, 230] on icon at bounding box center [579, 233] width 7 height 7
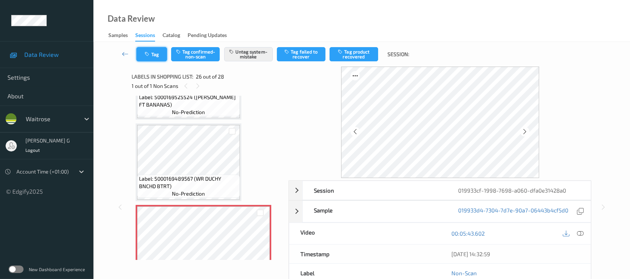
click at [146, 52] on icon "button" at bounding box center [148, 54] width 6 height 5
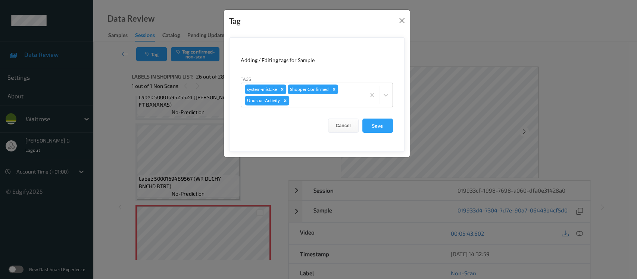
click at [323, 100] on div at bounding box center [326, 100] width 71 height 9
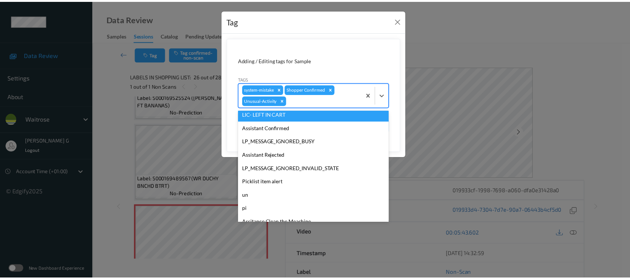
scroll to position [159, 0]
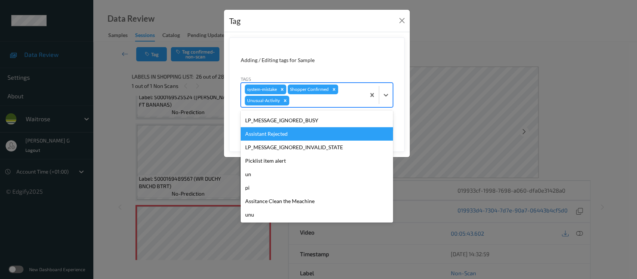
click at [112, 78] on div "Tag Adding / Editing tags for Sample Tags option Assistant Rejected focused, 14…" at bounding box center [318, 139] width 637 height 279
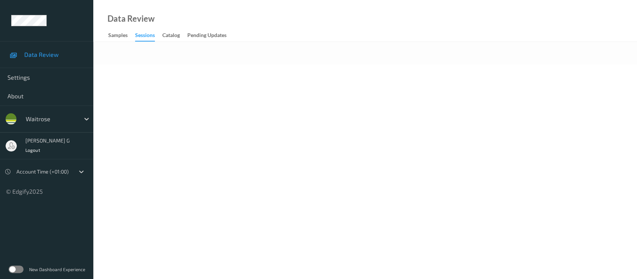
click at [299, 67] on body "Data Review Settings About waitrose [PERSON_NAME] g Logout Account Time (+01:00…" at bounding box center [318, 139] width 637 height 279
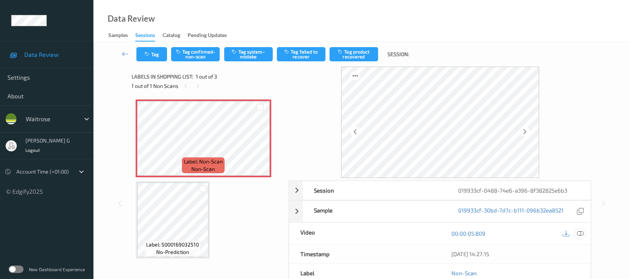
click at [579, 232] on icon at bounding box center [579, 233] width 7 height 7
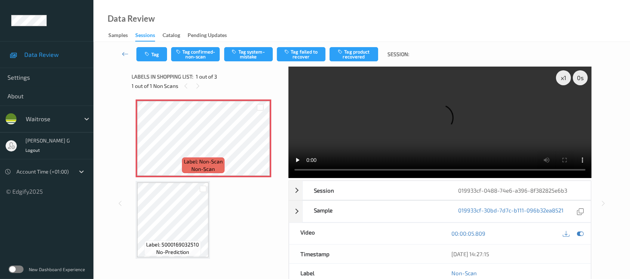
click at [566, 103] on video at bounding box center [439, 121] width 303 height 111
click at [579, 234] on icon at bounding box center [579, 233] width 7 height 7
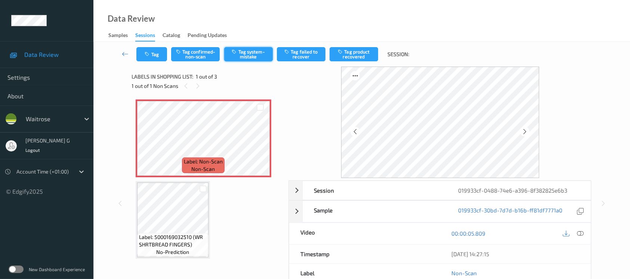
click at [238, 55] on button "Tag system-mistake" at bounding box center [248, 54] width 49 height 14
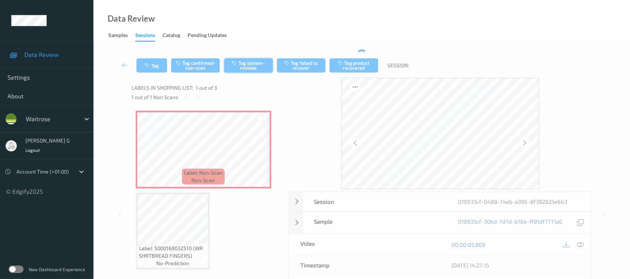
click at [243, 62] on button "Tag system-mistake" at bounding box center [248, 65] width 49 height 14
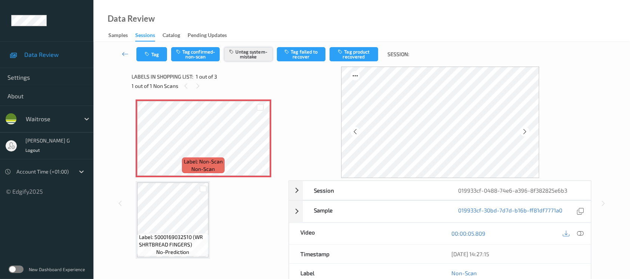
click at [246, 55] on button "Untag system-mistake" at bounding box center [248, 54] width 49 height 14
click at [191, 55] on button "Tag confirmed-non-scan" at bounding box center [195, 54] width 49 height 14
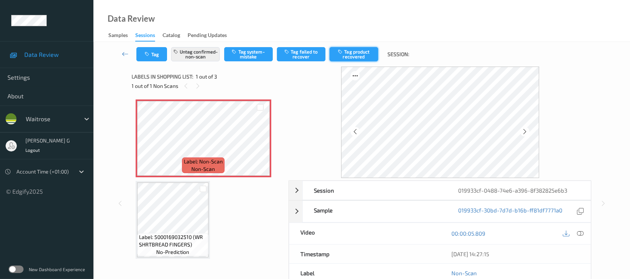
click at [356, 55] on button "Tag product recovered" at bounding box center [353, 54] width 49 height 14
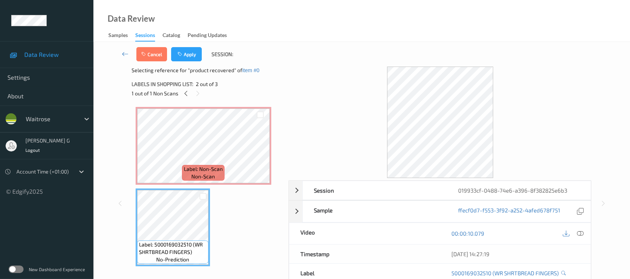
click at [202, 54] on div "Cancel Apply Session:" at bounding box center [187, 54] width 102 height 14
click at [191, 54] on button "Apply" at bounding box center [186, 54] width 31 height 14
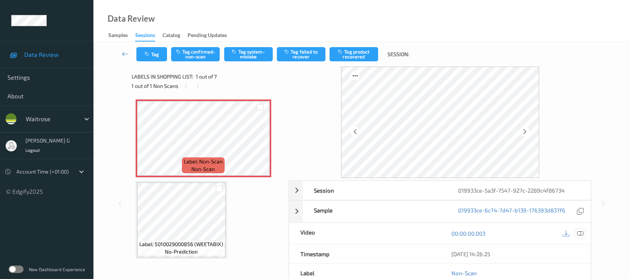
click at [576, 233] on icon at bounding box center [579, 233] width 7 height 7
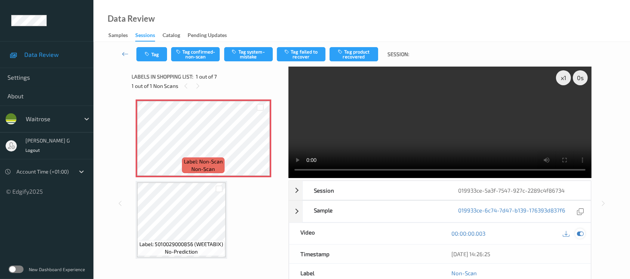
click at [582, 231] on icon at bounding box center [579, 233] width 7 height 7
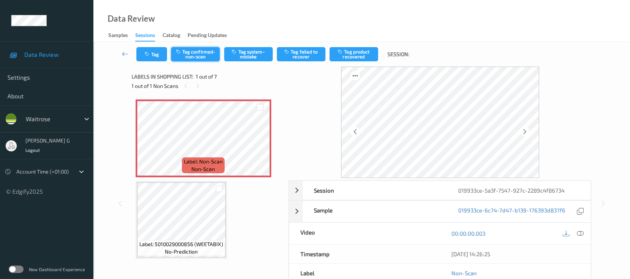
click at [196, 54] on button "Tag confirmed-non-scan" at bounding box center [195, 54] width 49 height 14
click at [359, 55] on button "Tag product recovered" at bounding box center [353, 54] width 49 height 14
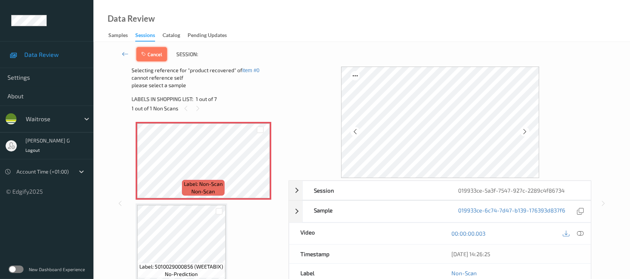
click at [150, 57] on button "Cancel" at bounding box center [151, 54] width 31 height 14
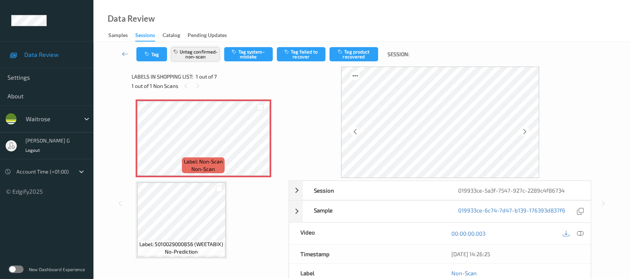
click at [195, 56] on button "Untag confirmed-non-scan" at bounding box center [195, 54] width 49 height 14
click at [582, 234] on icon at bounding box center [579, 233] width 7 height 7
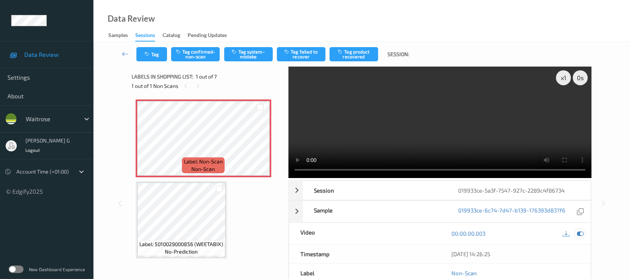
click at [579, 228] on div at bounding box center [580, 233] width 10 height 10
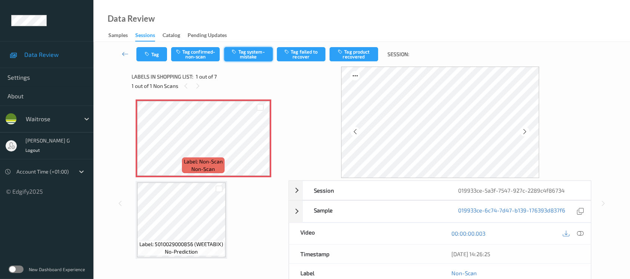
click at [242, 55] on button "Tag system-mistake" at bounding box center [248, 54] width 49 height 14
click at [145, 50] on button "Tag" at bounding box center [151, 54] width 31 height 14
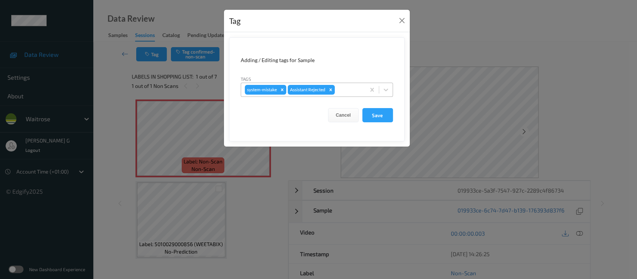
click at [344, 89] on div at bounding box center [348, 89] width 25 height 9
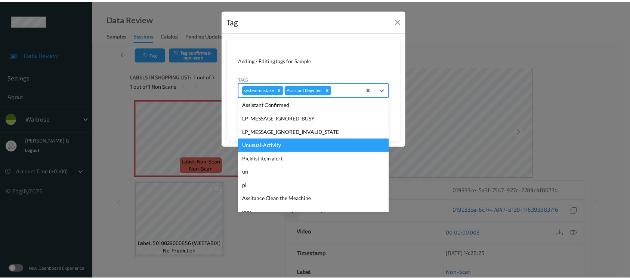
scroll to position [173, 0]
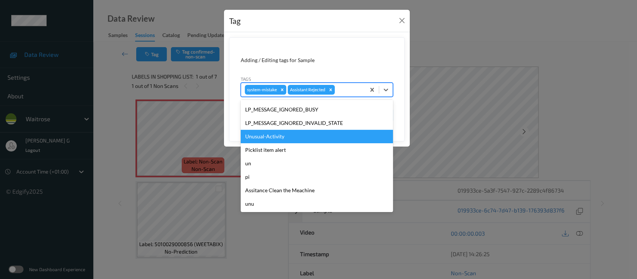
click at [254, 140] on div "Unusual-Activity" at bounding box center [317, 136] width 152 height 13
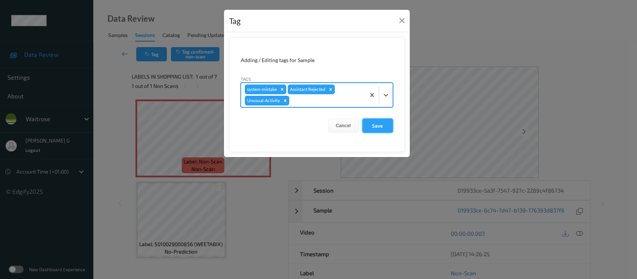
click at [383, 124] on button "Save" at bounding box center [378, 125] width 31 height 14
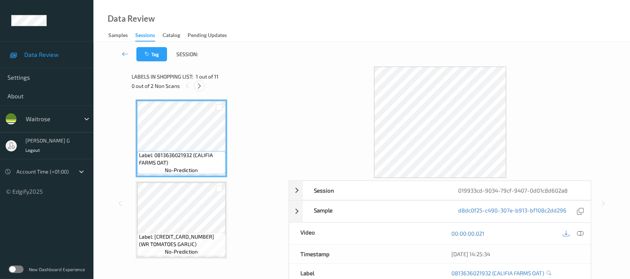
click at [201, 83] on icon at bounding box center [199, 86] width 6 height 7
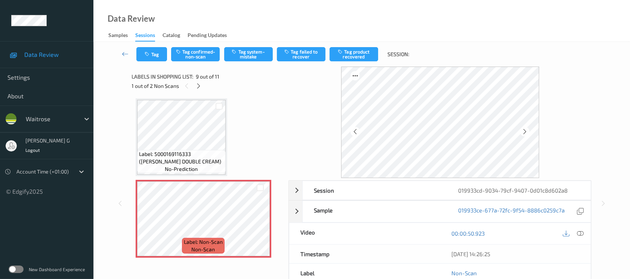
scroll to position [322, 0]
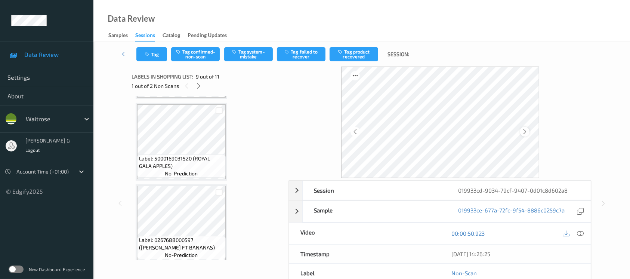
click at [525, 128] on icon at bounding box center [524, 131] width 6 height 7
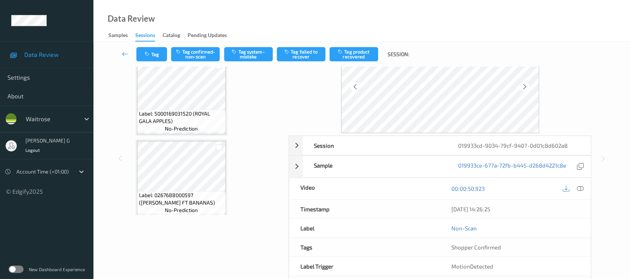
scroll to position [76, 0]
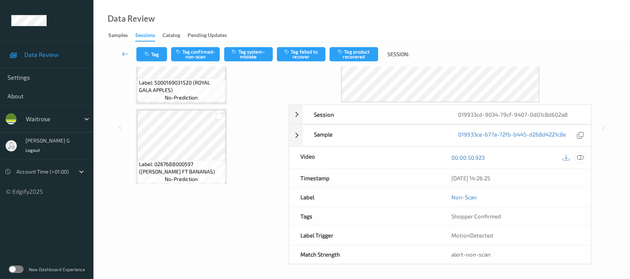
click at [579, 155] on icon at bounding box center [579, 157] width 7 height 7
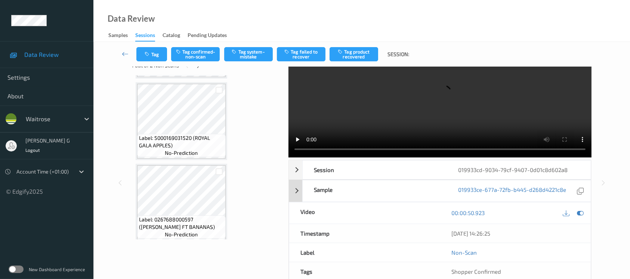
scroll to position [0, 0]
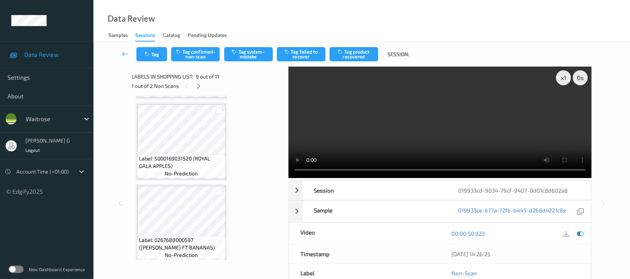
click at [577, 230] on icon at bounding box center [579, 233] width 7 height 7
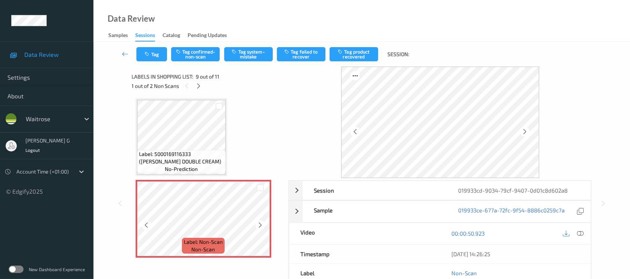
scroll to position [621, 0]
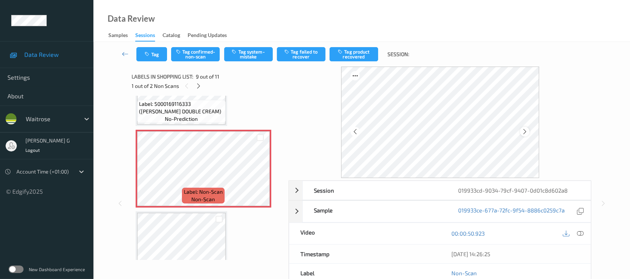
click at [529, 130] on div at bounding box center [524, 131] width 9 height 9
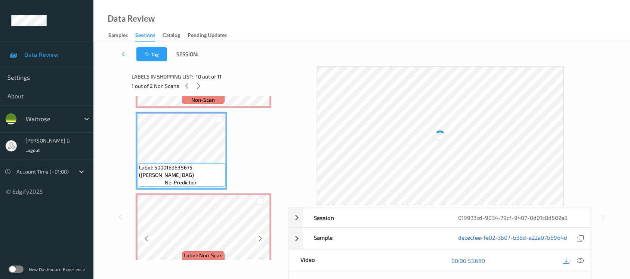
scroll to position [671, 0]
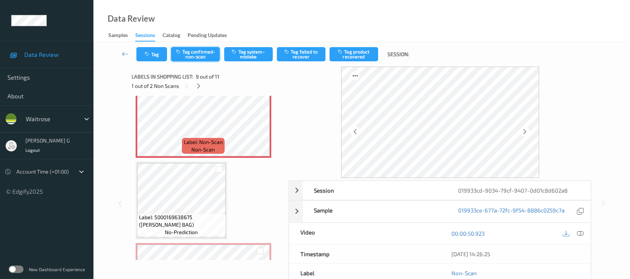
click at [194, 55] on button "Tag confirmed-non-scan" at bounding box center [195, 54] width 49 height 14
click at [304, 48] on button "Tag failed to recover" at bounding box center [301, 54] width 49 height 14
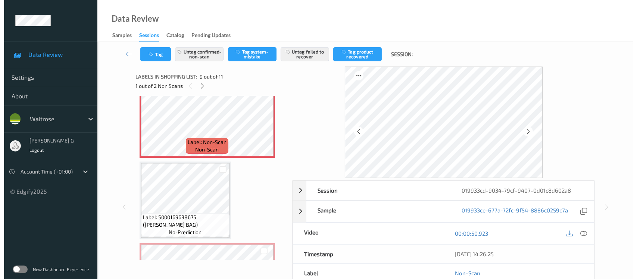
scroll to position [720, 0]
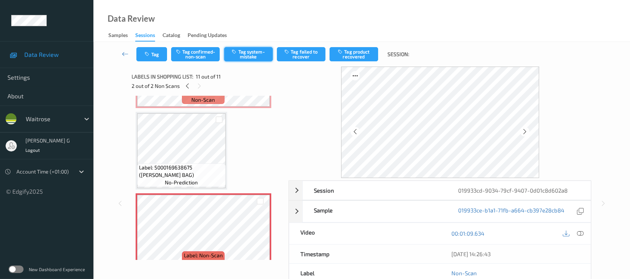
click at [239, 53] on button "Tag system-mistake" at bounding box center [248, 54] width 49 height 14
click at [158, 50] on button "Tag" at bounding box center [151, 54] width 31 height 14
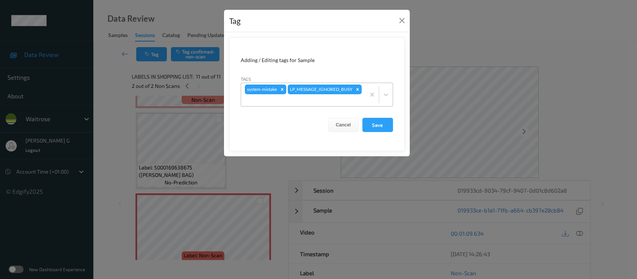
click at [289, 103] on div at bounding box center [303, 100] width 117 height 9
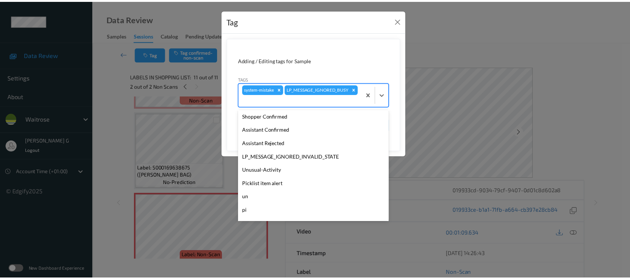
scroll to position [173, 0]
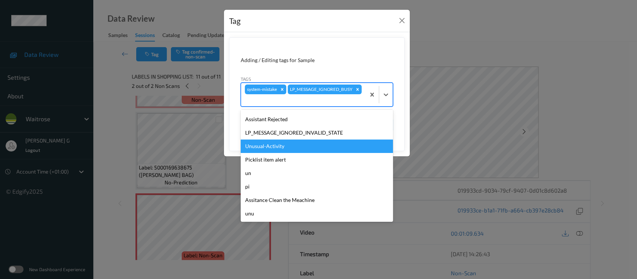
click at [267, 147] on div "Unusual-Activity" at bounding box center [317, 145] width 152 height 13
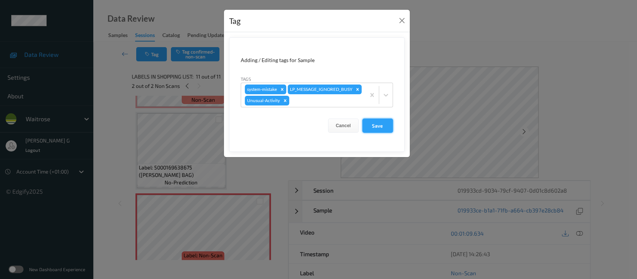
click at [379, 130] on button "Save" at bounding box center [378, 125] width 31 height 14
click at [374, 124] on button "Save" at bounding box center [378, 125] width 31 height 14
click at [374, 125] on button "Save" at bounding box center [378, 125] width 31 height 14
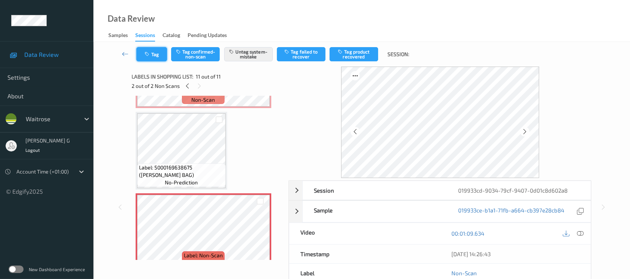
click at [144, 55] on button "Tag" at bounding box center [151, 54] width 31 height 14
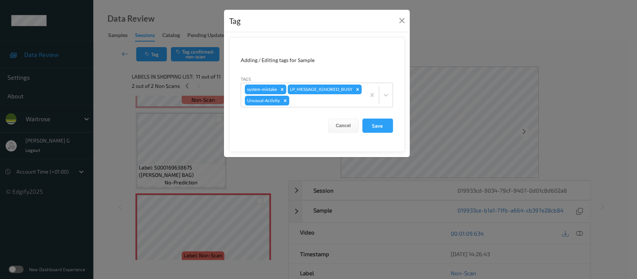
click at [485, 43] on div "Tag Adding / Editing tags for Sample Tags system-mistake LP_MESSAGE_IGNORED_BUS…" at bounding box center [318, 139] width 637 height 279
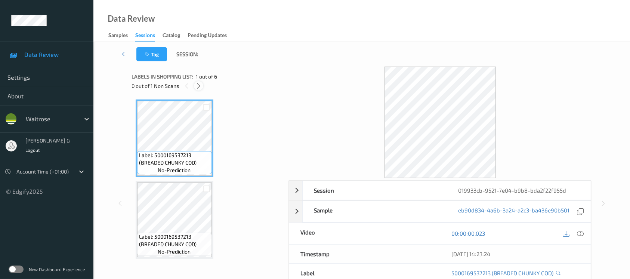
click at [195, 87] on icon at bounding box center [198, 86] width 6 height 7
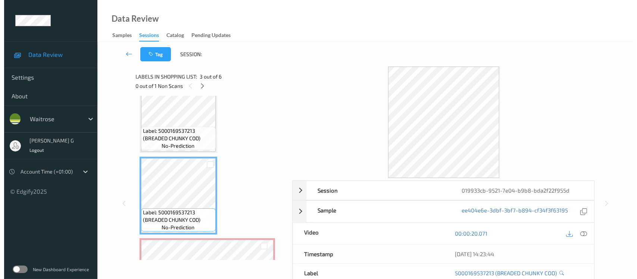
scroll to position [149, 0]
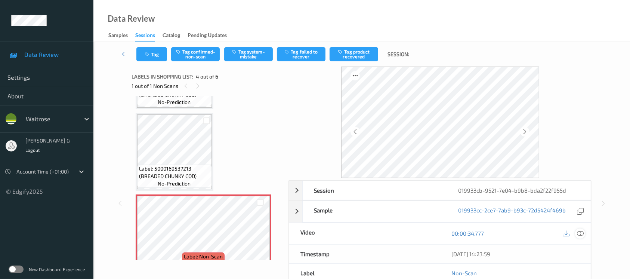
click at [580, 234] on icon at bounding box center [579, 233] width 7 height 7
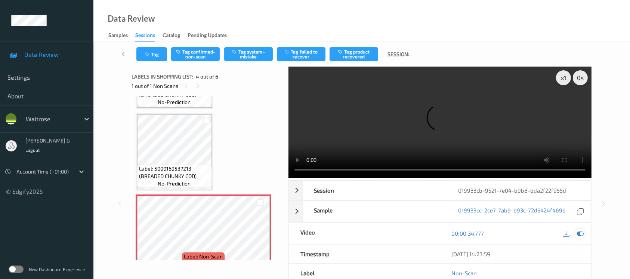
click at [579, 237] on div at bounding box center [580, 233] width 10 height 10
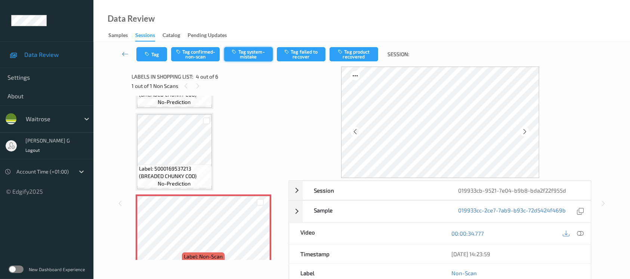
click at [244, 53] on button "Tag system-mistake" at bounding box center [248, 54] width 49 height 14
click at [139, 55] on button "Tag" at bounding box center [151, 54] width 31 height 14
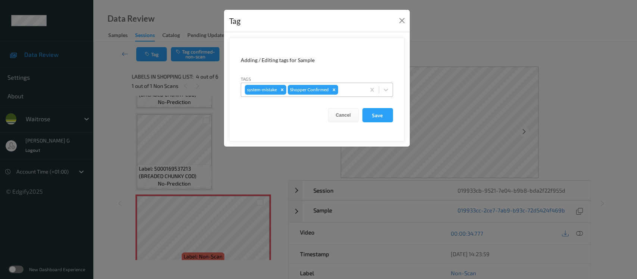
click at [350, 88] on div at bounding box center [351, 89] width 22 height 9
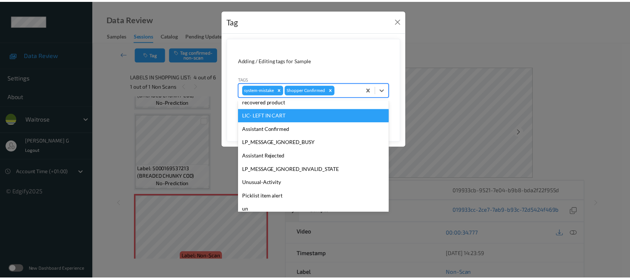
scroll to position [173, 0]
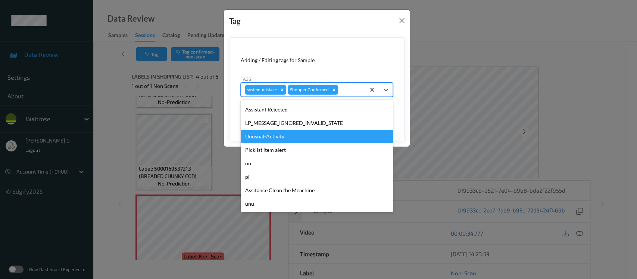
click at [265, 134] on div "Unusual-Activity" at bounding box center [317, 136] width 152 height 13
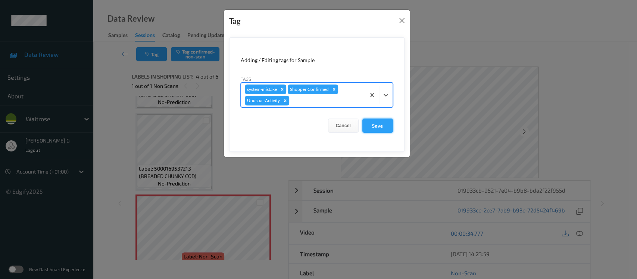
click at [373, 127] on button "Save" at bounding box center [378, 125] width 31 height 14
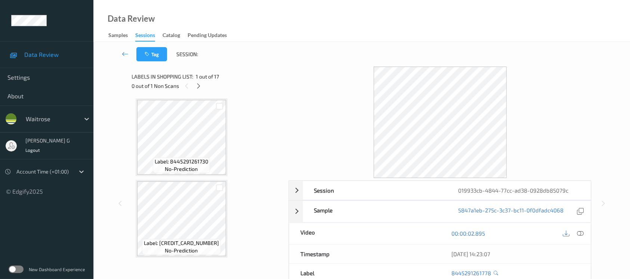
scroll to position [149, 0]
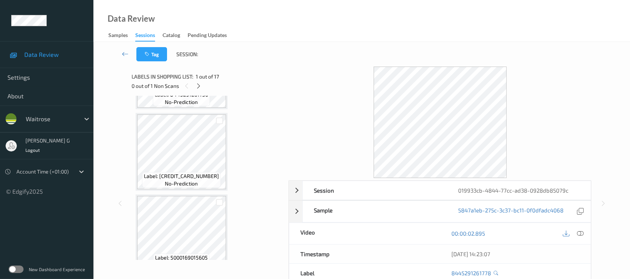
click at [200, 80] on div "Labels in shopping list: 1 out of 17" at bounding box center [208, 76] width 152 height 9
click at [196, 86] on icon at bounding box center [198, 86] width 6 height 7
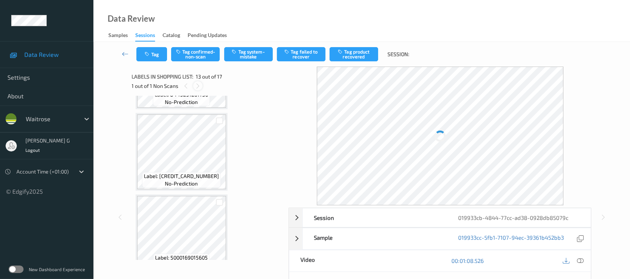
scroll to position [895, 0]
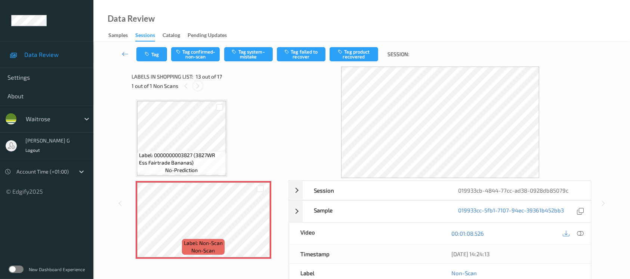
click at [199, 85] on icon at bounding box center [198, 86] width 6 height 7
click at [582, 233] on icon at bounding box center [579, 233] width 7 height 7
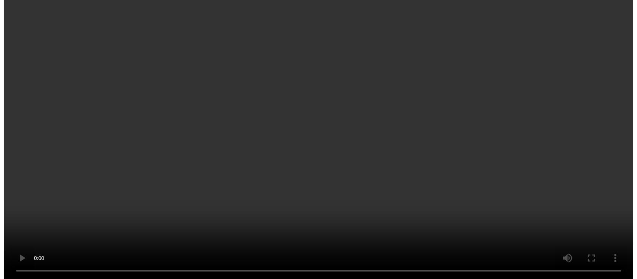
scroll to position [945, 0]
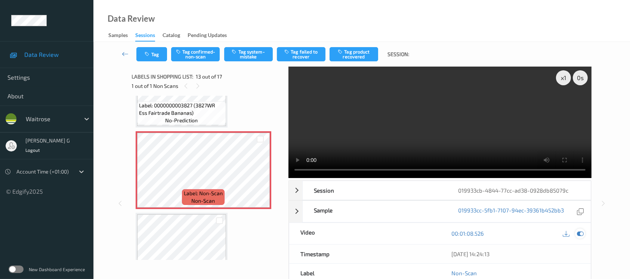
click at [577, 234] on icon at bounding box center [579, 233] width 7 height 7
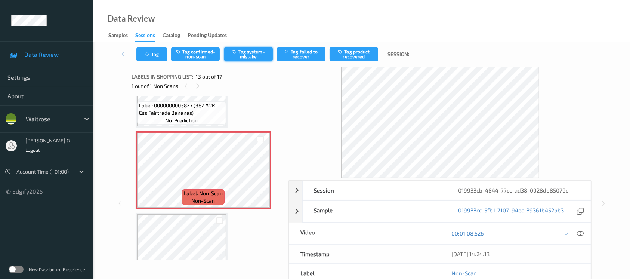
click at [243, 56] on button "Tag system-mistake" at bounding box center [248, 54] width 49 height 14
click at [147, 52] on icon "button" at bounding box center [148, 54] width 6 height 5
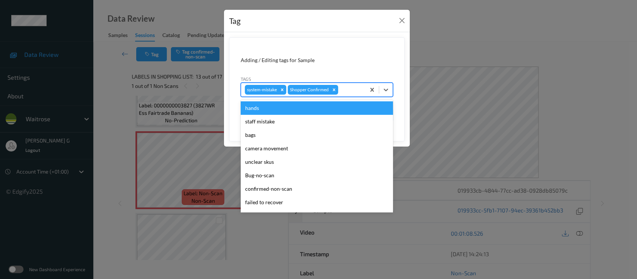
click at [352, 88] on div at bounding box center [351, 89] width 22 height 9
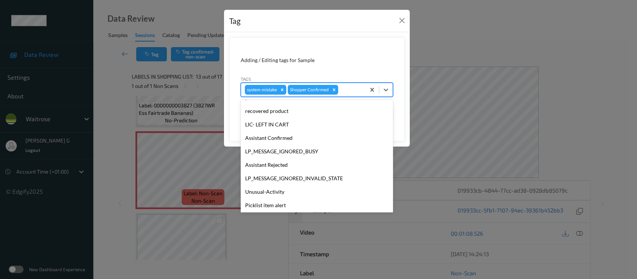
scroll to position [173, 0]
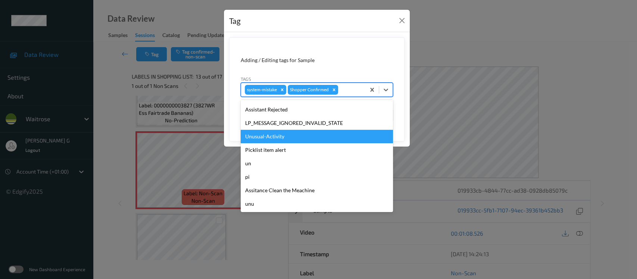
click at [269, 136] on div "Unusual-Activity" at bounding box center [317, 136] width 152 height 13
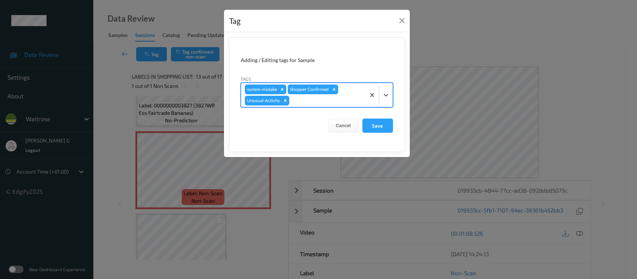
click at [322, 104] on div at bounding box center [326, 100] width 71 height 9
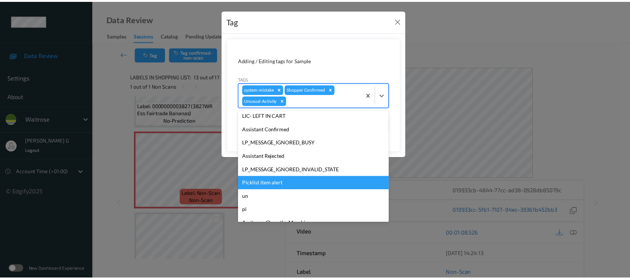
scroll to position [149, 0]
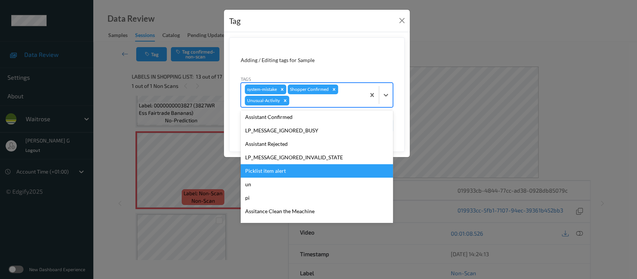
click at [258, 171] on div "Picklist item alert" at bounding box center [317, 170] width 152 height 13
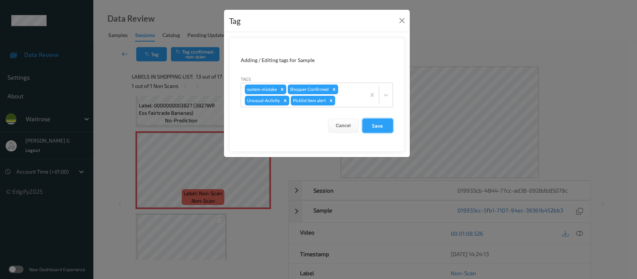
click at [376, 119] on button "Save" at bounding box center [378, 125] width 31 height 14
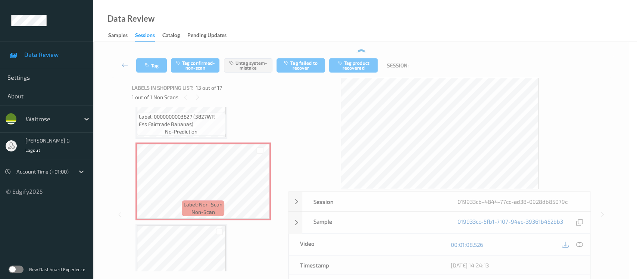
click at [376, 122] on form "Adding / Editing tags for Sample Tags system-mistake Shopper Confirmed Cancel S…" at bounding box center [316, 71] width 175 height 104
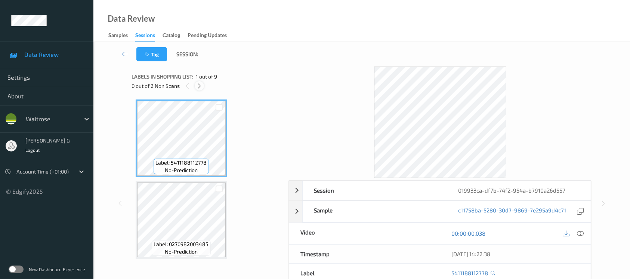
click at [203, 87] on div at bounding box center [199, 85] width 9 height 9
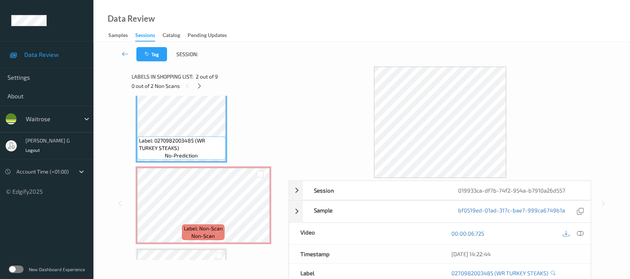
scroll to position [99, 0]
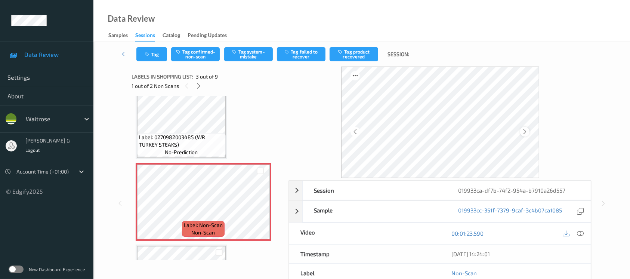
click at [522, 131] on icon at bounding box center [524, 131] width 6 height 7
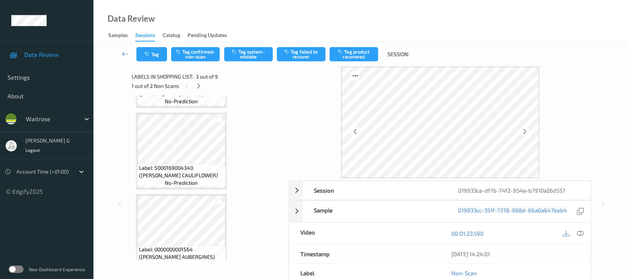
scroll to position [569, 0]
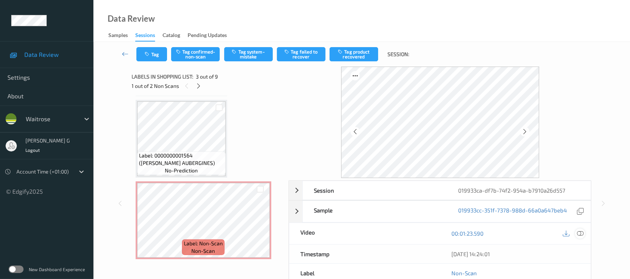
click at [579, 233] on icon at bounding box center [579, 233] width 7 height 7
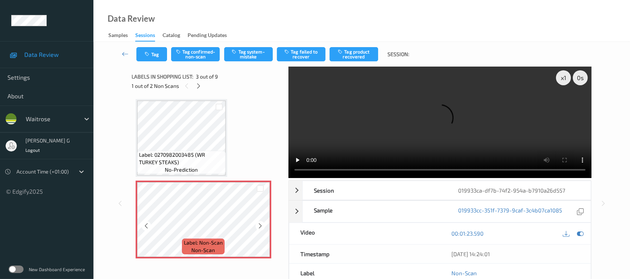
scroll to position [0, 0]
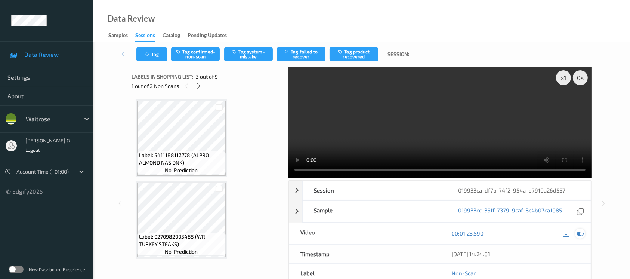
click at [581, 234] on icon at bounding box center [579, 233] width 7 height 7
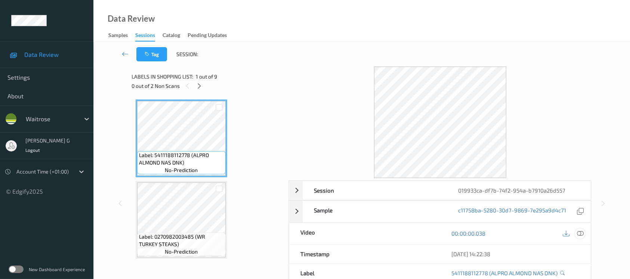
click at [576, 232] on icon at bounding box center [579, 233] width 7 height 7
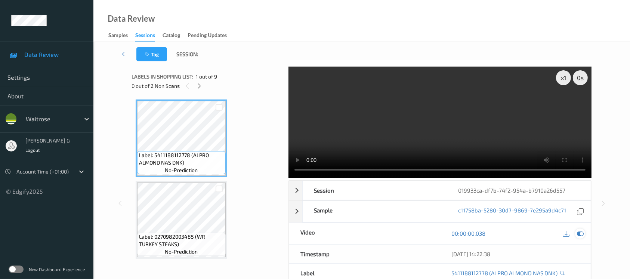
click at [579, 230] on icon at bounding box center [579, 233] width 7 height 7
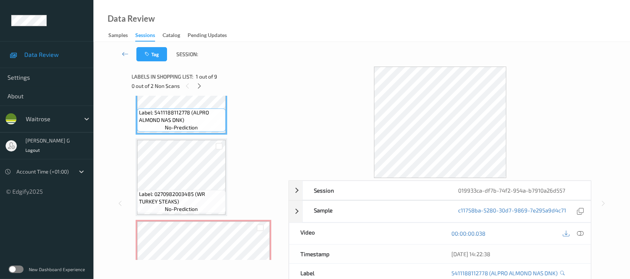
scroll to position [99, 0]
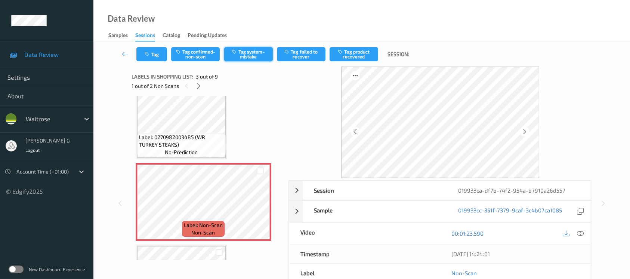
click at [236, 56] on button "Tag system-mistake" at bounding box center [248, 54] width 49 height 14
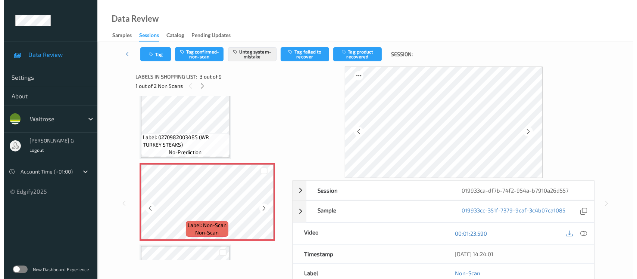
scroll to position [149, 0]
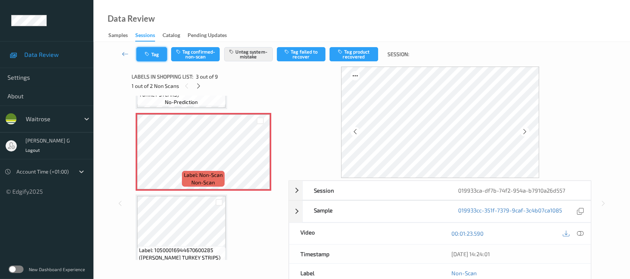
click at [153, 55] on button "Tag" at bounding box center [151, 54] width 31 height 14
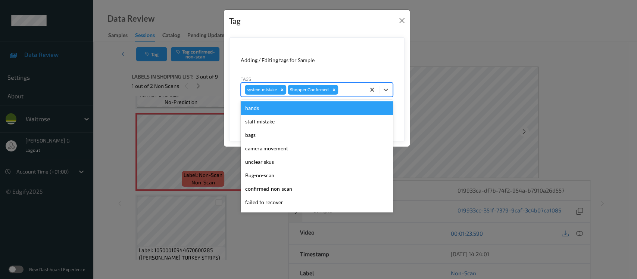
click at [357, 87] on div at bounding box center [351, 89] width 22 height 9
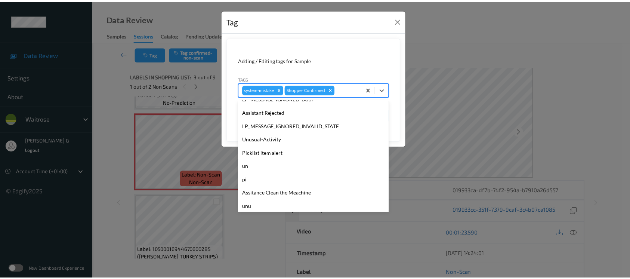
scroll to position [173, 0]
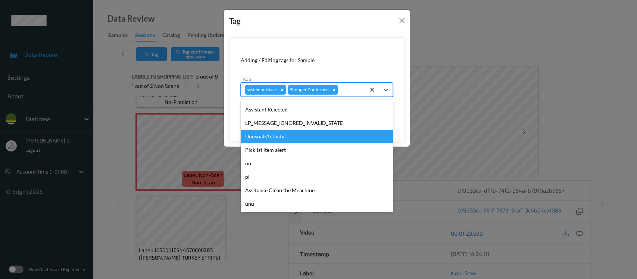
click at [270, 136] on div "Unusual-Activity" at bounding box center [317, 136] width 152 height 13
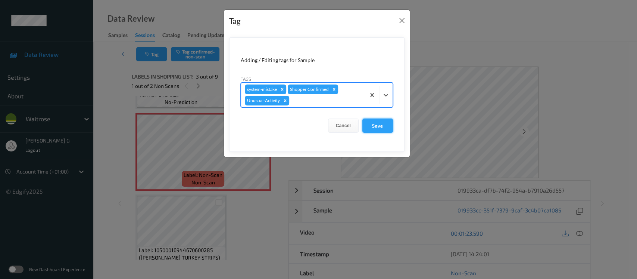
click at [379, 121] on button "Save" at bounding box center [378, 125] width 31 height 14
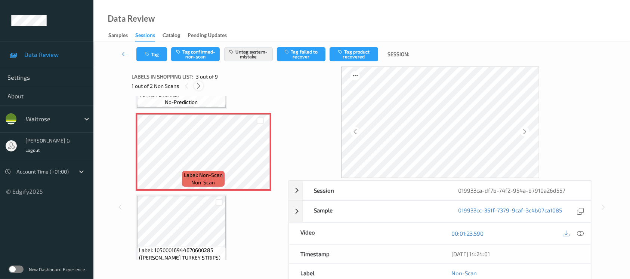
click at [196, 87] on icon at bounding box center [198, 86] width 6 height 7
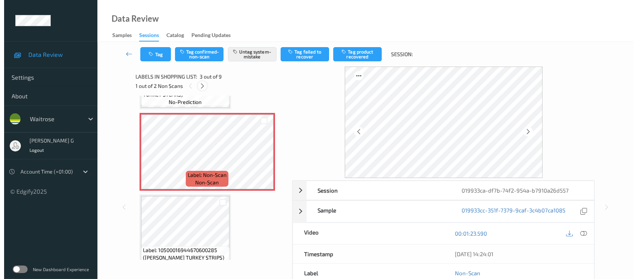
scroll to position [569, 0]
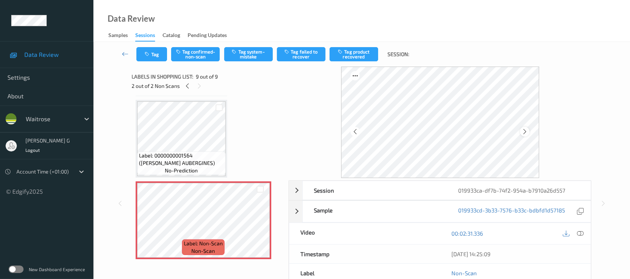
click at [524, 131] on icon at bounding box center [524, 131] width 6 height 7
click at [246, 52] on button "Tag system-mistake" at bounding box center [248, 54] width 49 height 14
click at [147, 57] on button "Tag" at bounding box center [151, 54] width 31 height 14
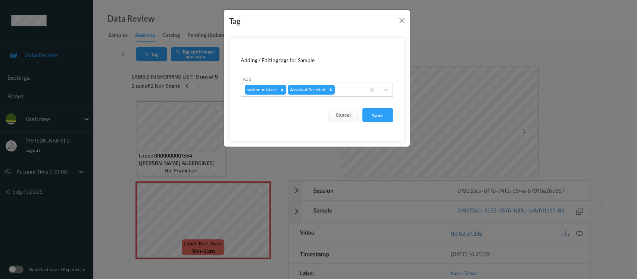
click at [339, 90] on div at bounding box center [348, 89] width 25 height 9
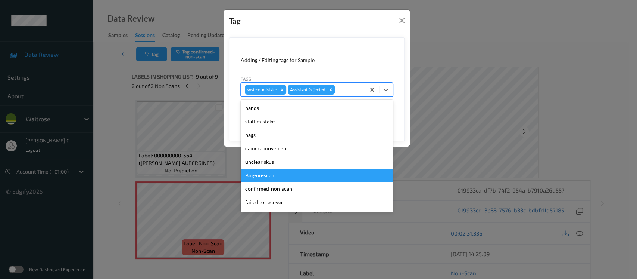
scroll to position [173, 0]
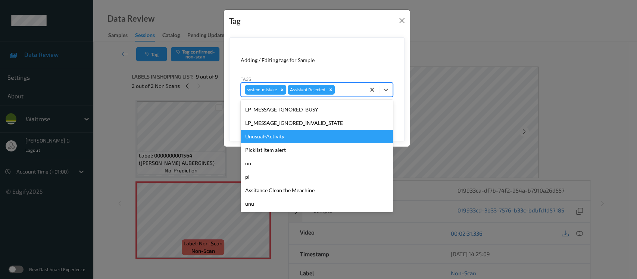
click at [263, 137] on div "Unusual-Activity" at bounding box center [317, 136] width 152 height 13
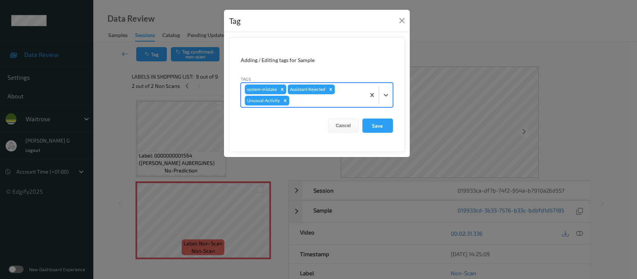
click at [317, 98] on div at bounding box center [326, 100] width 71 height 9
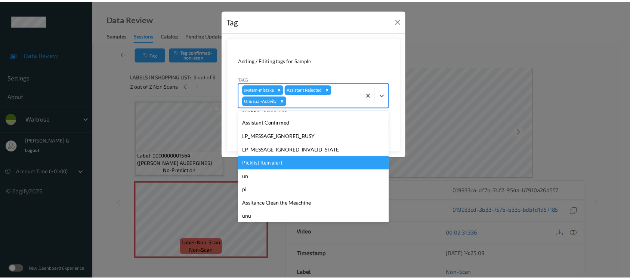
scroll to position [159, 0]
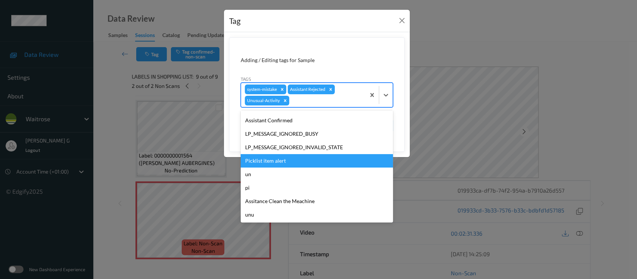
click at [264, 159] on div "Picklist item alert" at bounding box center [317, 160] width 152 height 13
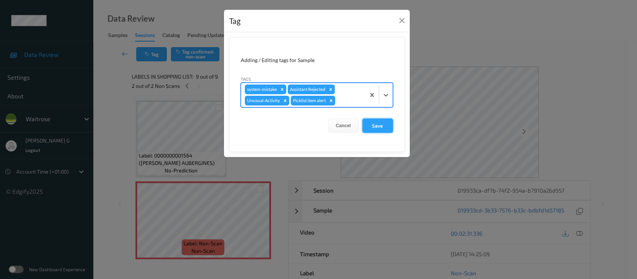
click at [376, 124] on button "Save" at bounding box center [378, 125] width 31 height 14
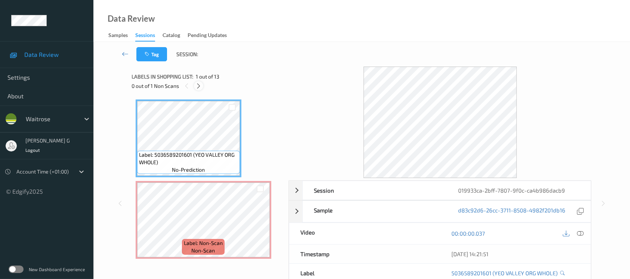
click at [196, 86] on icon at bounding box center [198, 86] width 6 height 7
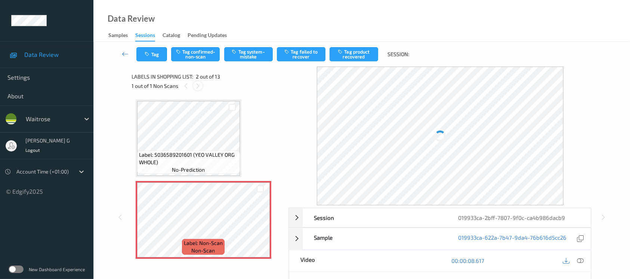
scroll to position [3, 0]
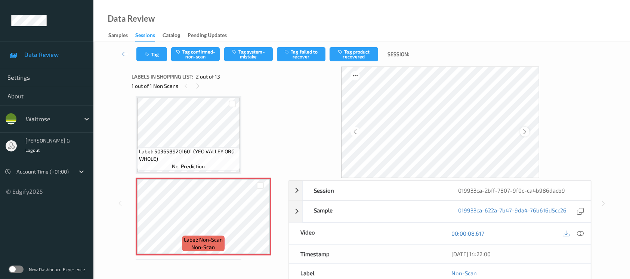
click at [523, 129] on icon at bounding box center [524, 131] width 6 height 7
click at [583, 232] on div at bounding box center [580, 233] width 10 height 10
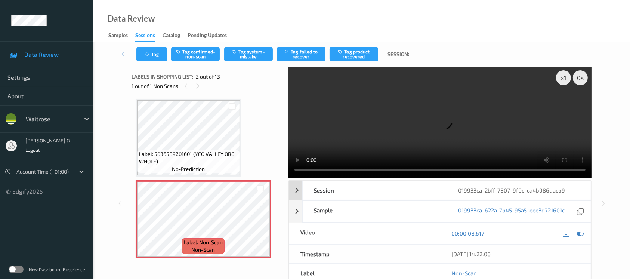
scroll to position [0, 0]
click at [581, 232] on icon at bounding box center [579, 233] width 7 height 7
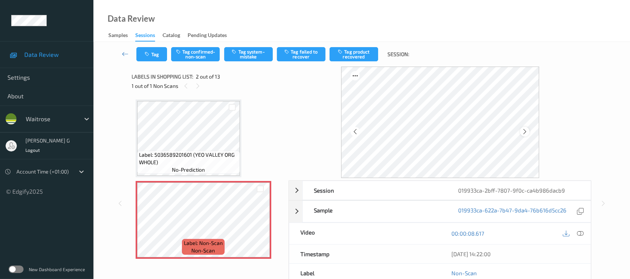
click at [523, 133] on icon at bounding box center [524, 131] width 6 height 7
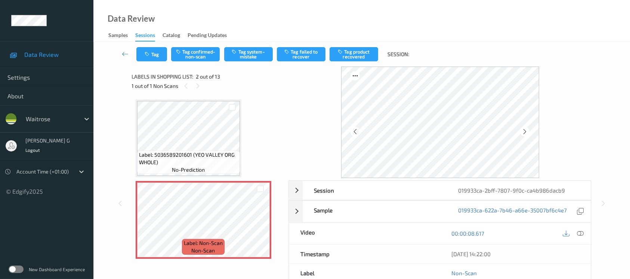
click at [523, 133] on icon at bounding box center [524, 131] width 6 height 7
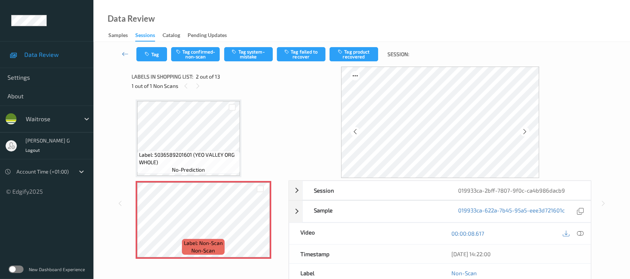
click at [523, 133] on icon at bounding box center [524, 131] width 6 height 7
click at [581, 234] on icon at bounding box center [579, 233] width 7 height 7
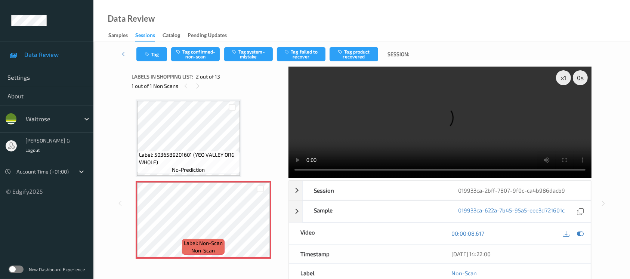
click at [567, 105] on video at bounding box center [439, 121] width 303 height 111
click at [581, 233] on icon at bounding box center [579, 233] width 7 height 7
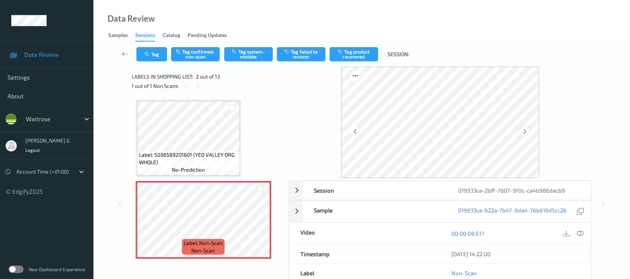
click at [525, 133] on icon at bounding box center [524, 131] width 6 height 7
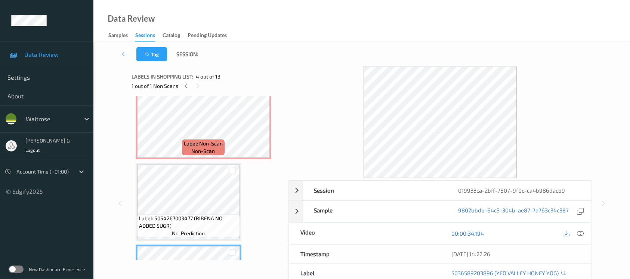
scroll to position [50, 0]
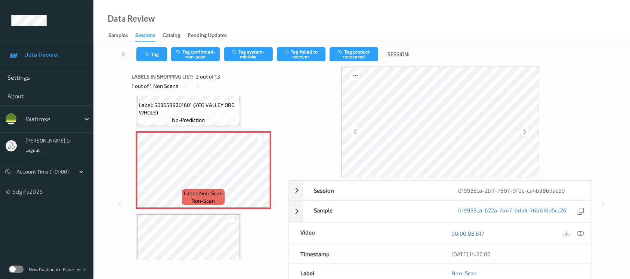
click at [520, 134] on div at bounding box center [524, 131] width 9 height 9
click at [522, 133] on icon at bounding box center [524, 131] width 6 height 7
click at [524, 130] on icon at bounding box center [524, 131] width 6 height 7
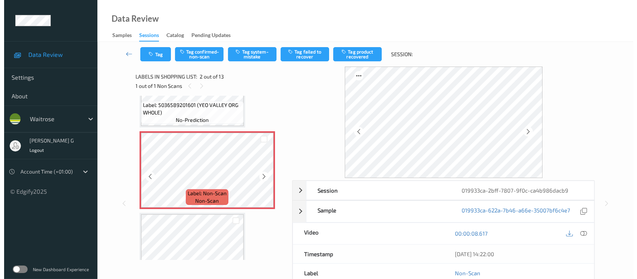
scroll to position [0, 0]
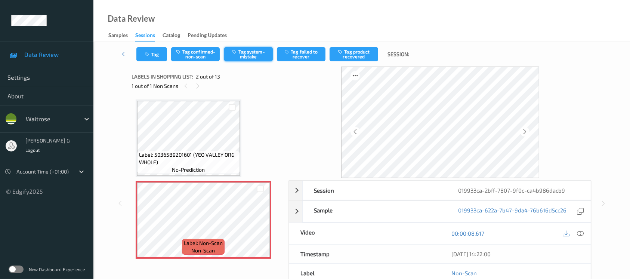
click at [249, 53] on button "Tag system-mistake" at bounding box center [248, 54] width 49 height 14
click at [148, 55] on icon "button" at bounding box center [148, 54] width 6 height 5
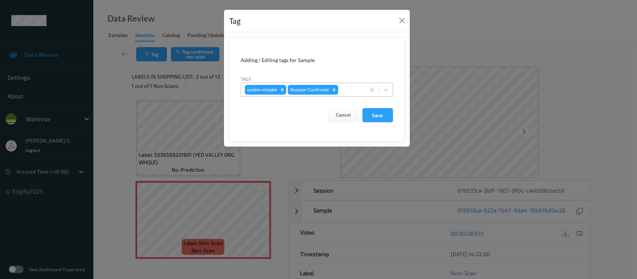
click at [342, 90] on div at bounding box center [351, 89] width 22 height 9
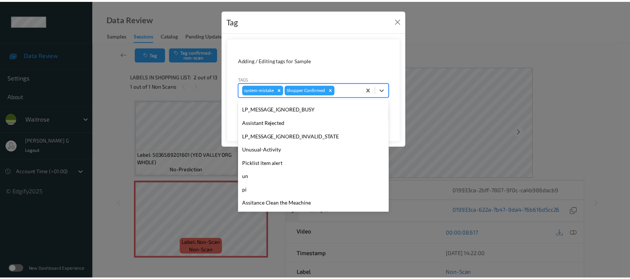
scroll to position [173, 0]
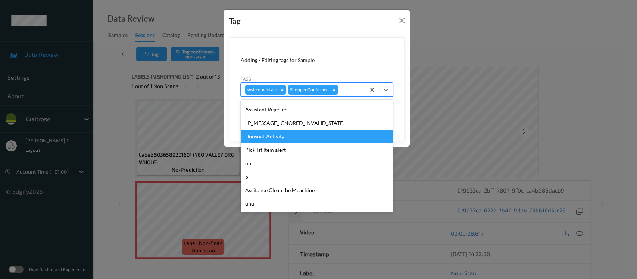
click at [266, 132] on div "Unusual-Activity" at bounding box center [317, 136] width 152 height 13
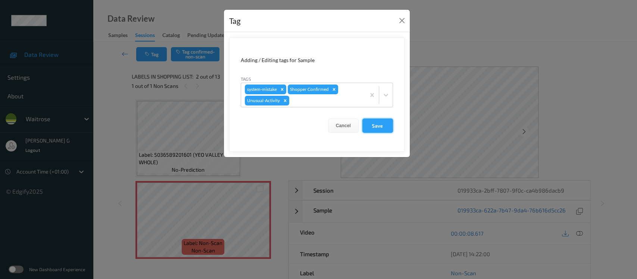
click at [382, 125] on button "Save" at bounding box center [378, 125] width 31 height 14
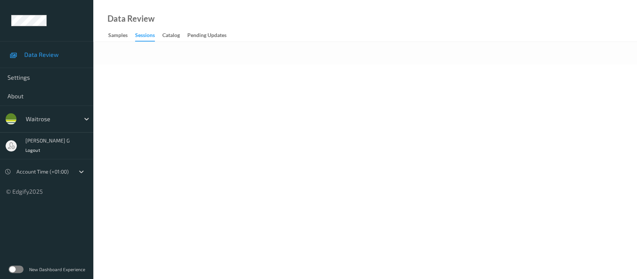
click at [289, 32] on div "Data Review Samples Sessions Catalog Pending Updates" at bounding box center [365, 21] width 544 height 42
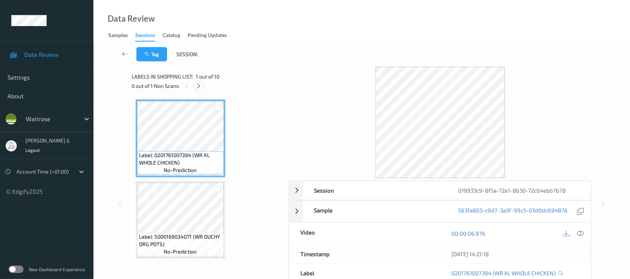
click at [198, 87] on icon at bounding box center [198, 86] width 6 height 7
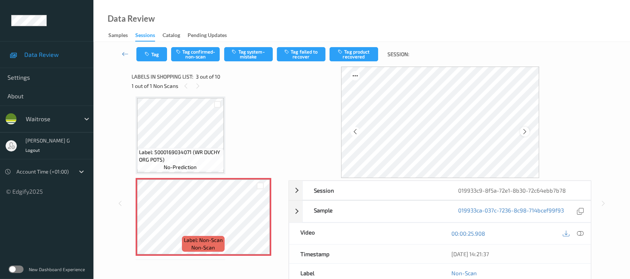
click at [524, 133] on icon at bounding box center [524, 131] width 6 height 7
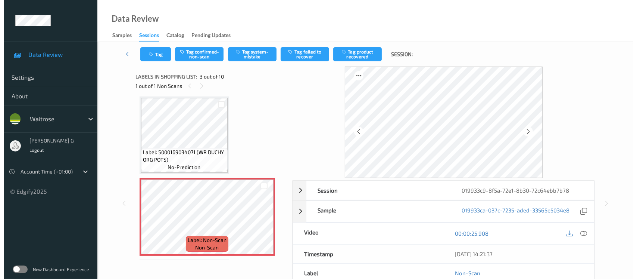
scroll to position [0, 0]
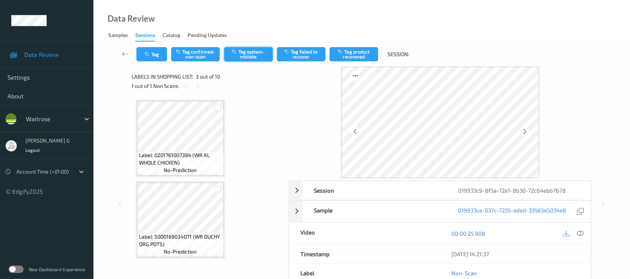
click at [243, 50] on button "Tag system-mistake" at bounding box center [248, 54] width 49 height 14
click at [161, 53] on button "Tag" at bounding box center [151, 54] width 31 height 14
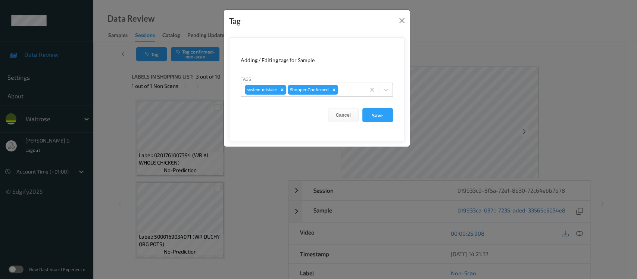
click at [343, 90] on div at bounding box center [351, 89] width 22 height 9
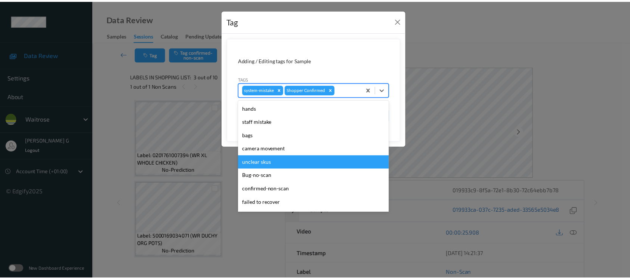
scroll to position [173, 0]
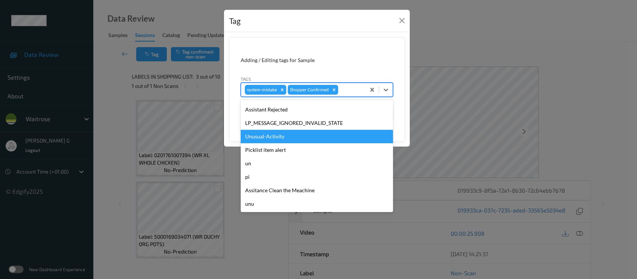
click at [270, 134] on div "Unusual-Activity" at bounding box center [317, 136] width 152 height 13
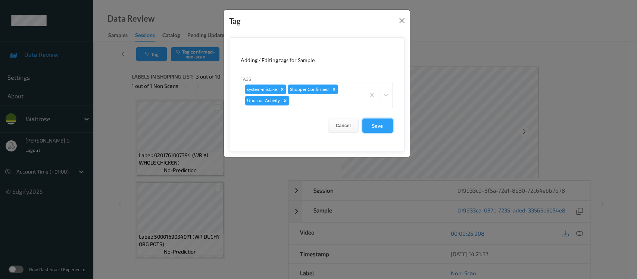
click at [382, 122] on button "Save" at bounding box center [378, 125] width 31 height 14
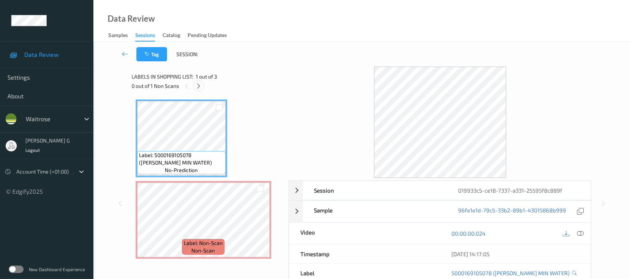
click at [198, 90] on div at bounding box center [198, 85] width 9 height 9
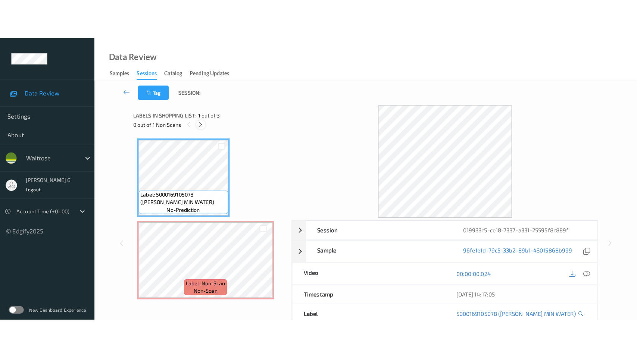
scroll to position [3, 0]
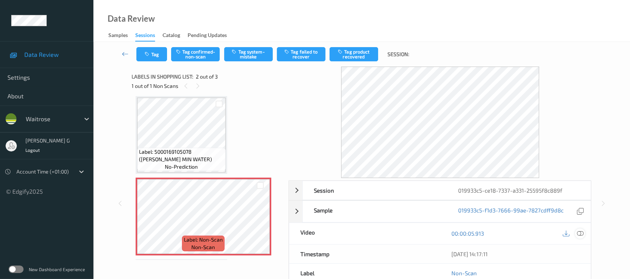
click at [581, 234] on icon at bounding box center [579, 233] width 7 height 7
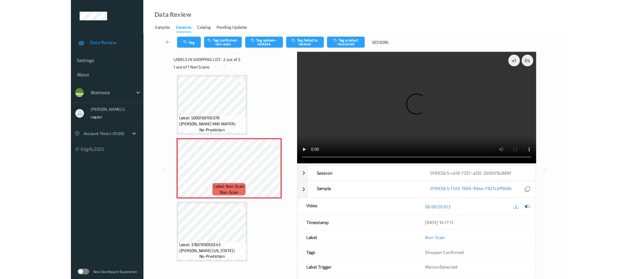
scroll to position [3, 0]
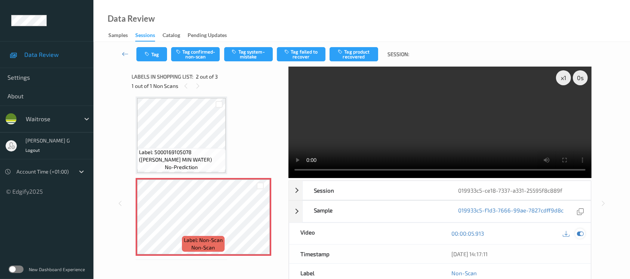
click at [580, 230] on icon at bounding box center [579, 233] width 7 height 7
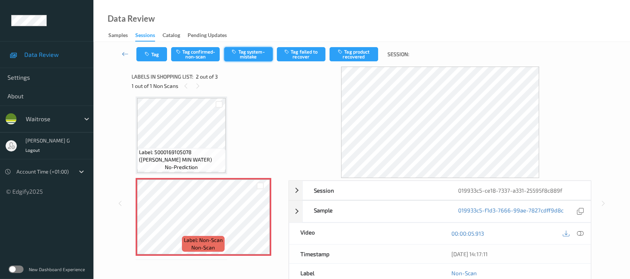
click at [254, 53] on button "Tag system-mistake" at bounding box center [248, 54] width 49 height 14
click at [147, 50] on button "Tag" at bounding box center [151, 54] width 31 height 14
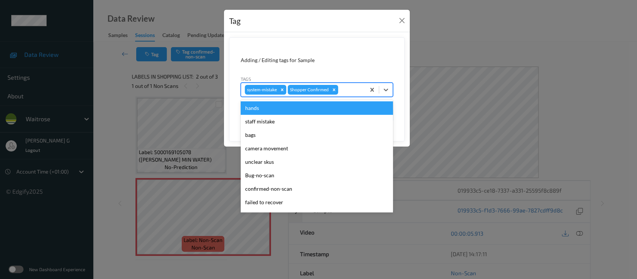
click at [346, 89] on div at bounding box center [351, 89] width 22 height 9
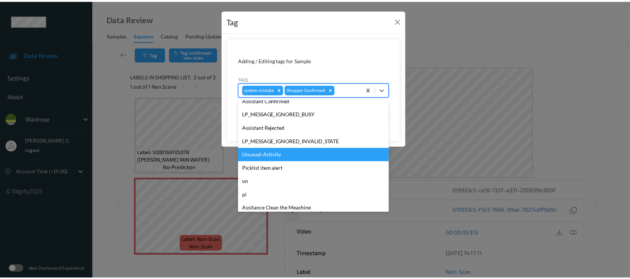
scroll to position [173, 0]
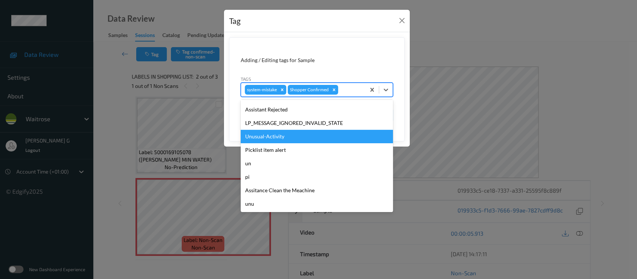
click at [260, 136] on div "Unusual-Activity" at bounding box center [317, 136] width 152 height 13
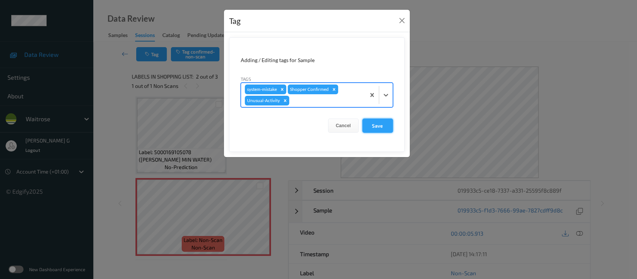
click at [380, 125] on button "Save" at bounding box center [378, 125] width 31 height 14
